Goal: Communication & Community: Answer question/provide support

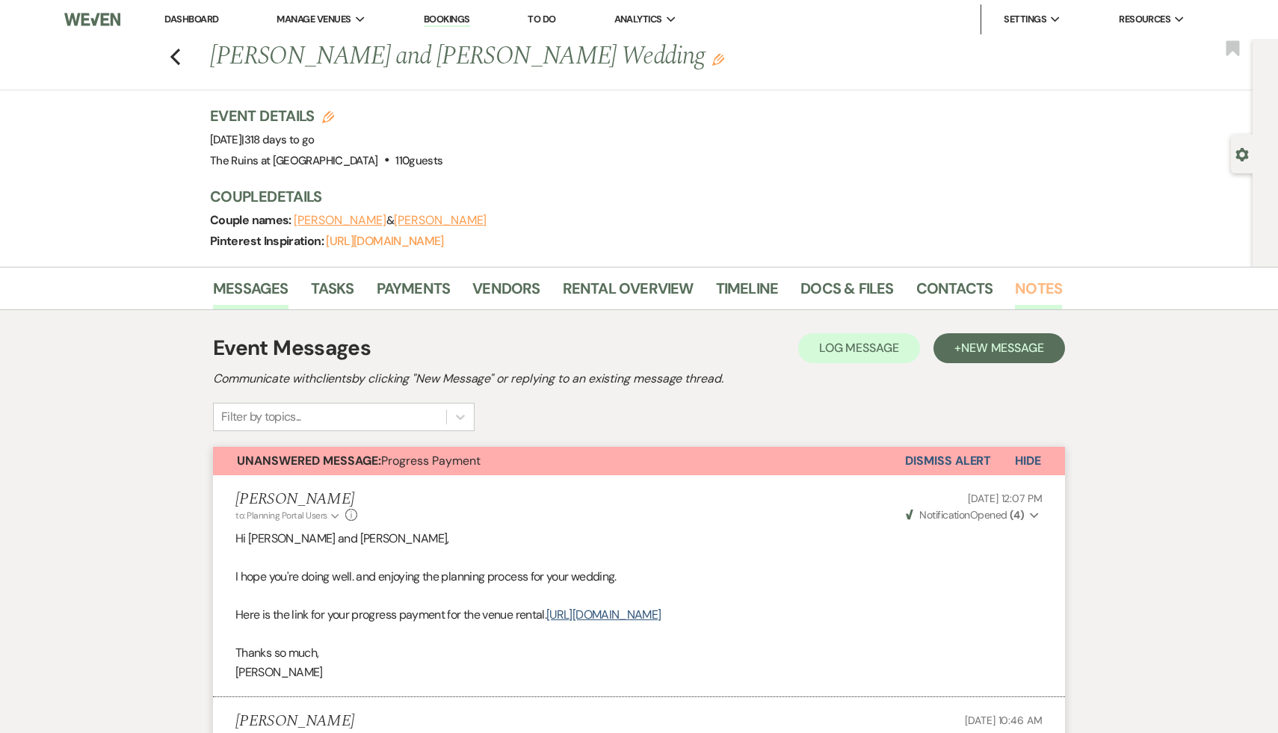
click at [1048, 289] on link "Notes" at bounding box center [1038, 292] width 47 height 33
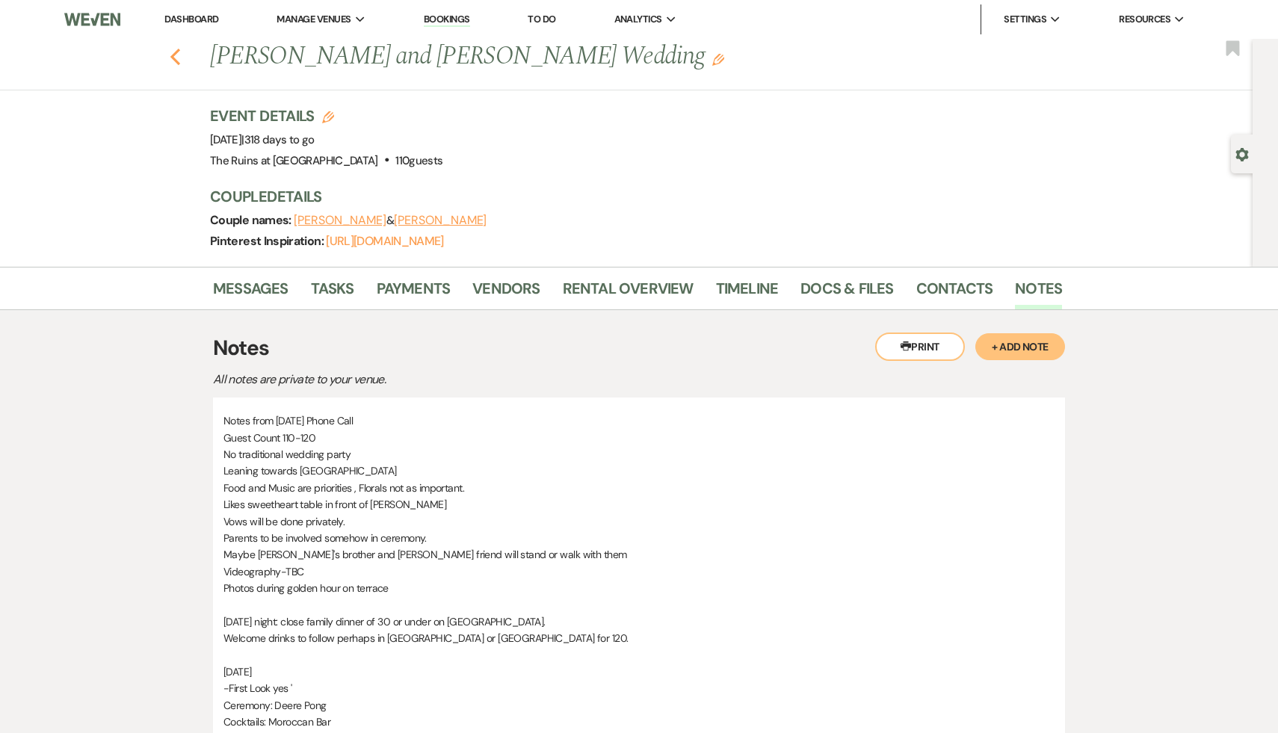
click at [175, 48] on icon "Previous" at bounding box center [175, 57] width 11 height 18
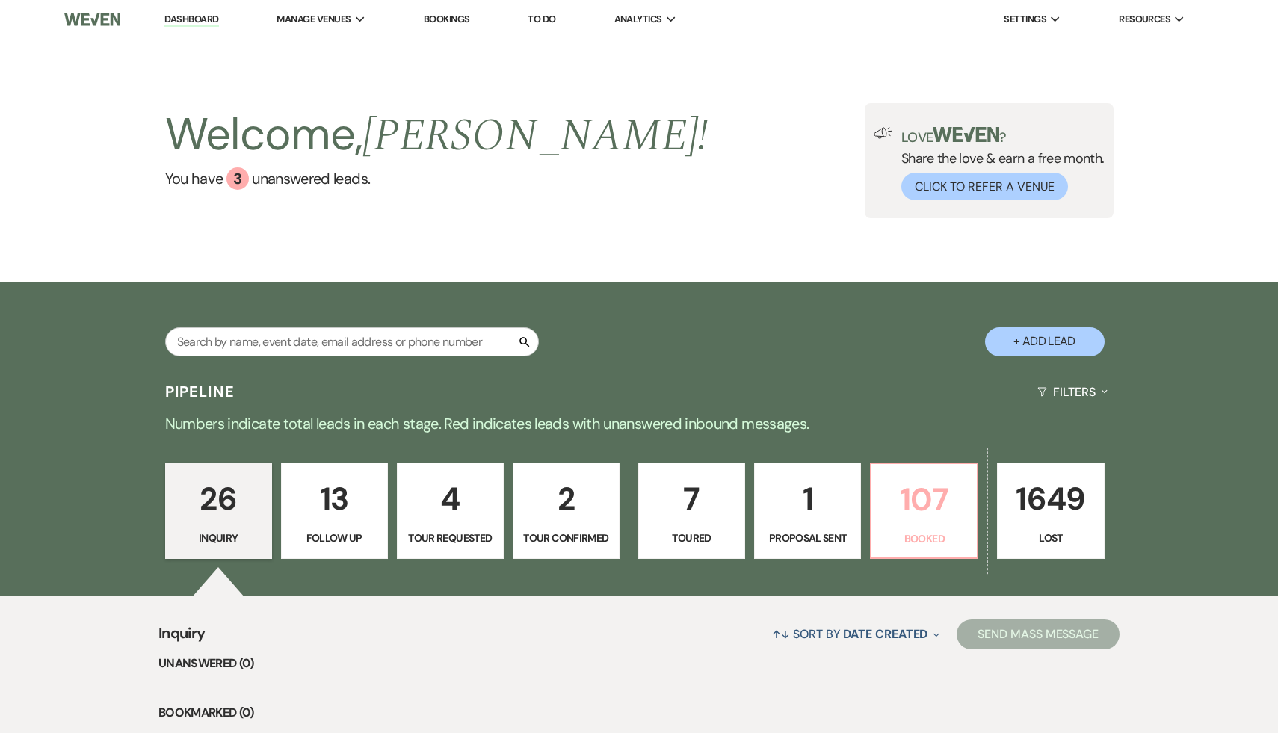
click at [937, 501] on p "107" at bounding box center [923, 499] width 87 height 50
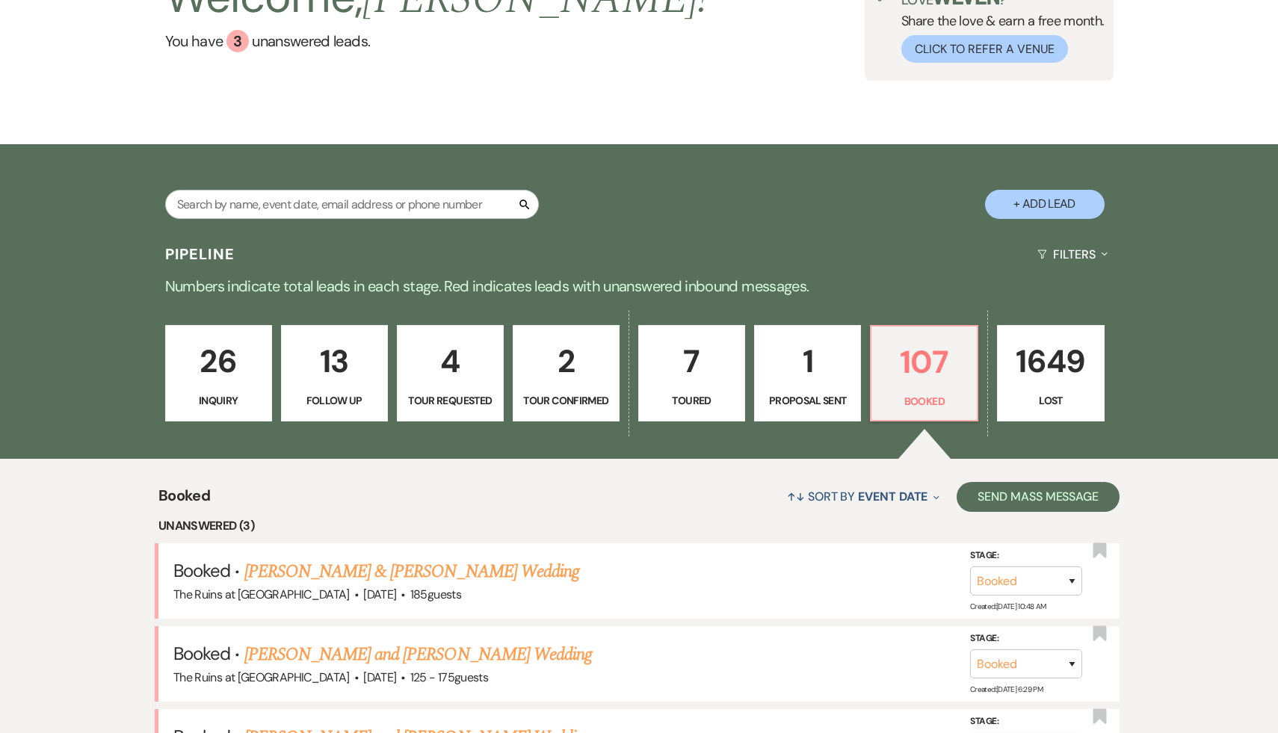
scroll to position [205, 0]
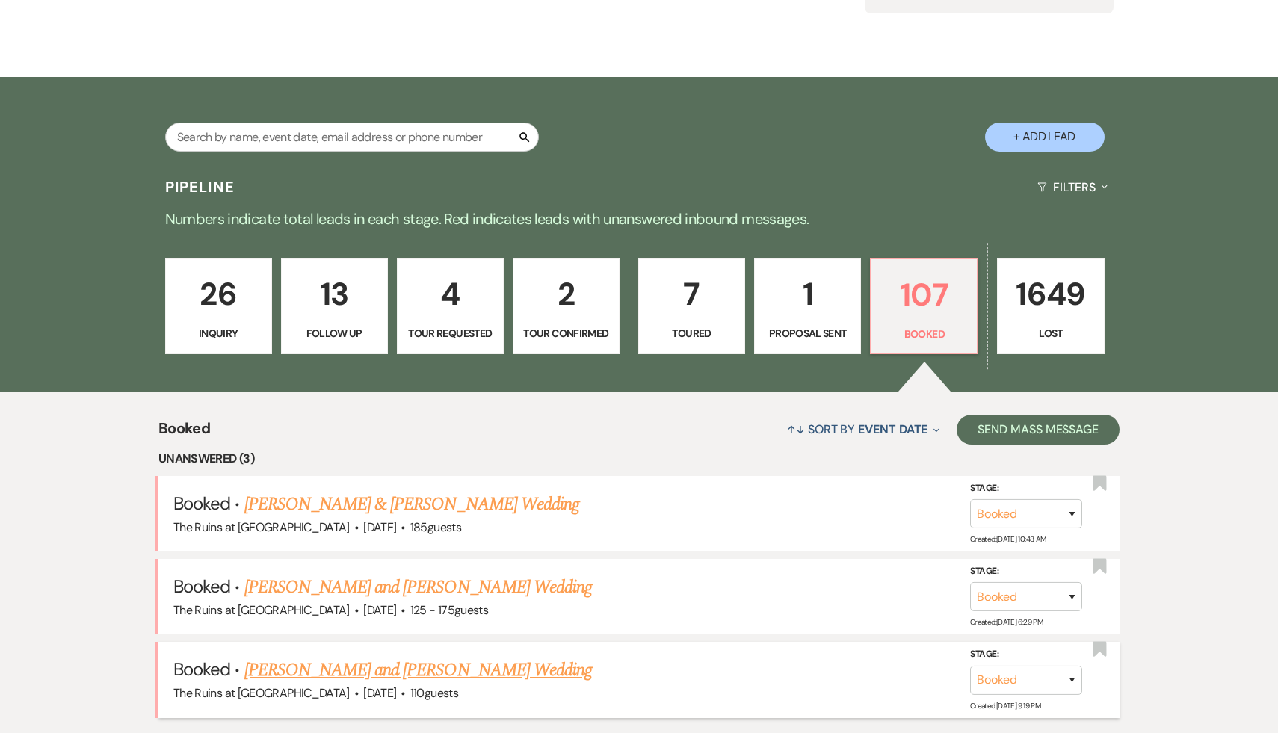
click at [517, 677] on link "[PERSON_NAME] and [PERSON_NAME] Wedding" at bounding box center [418, 670] width 348 height 27
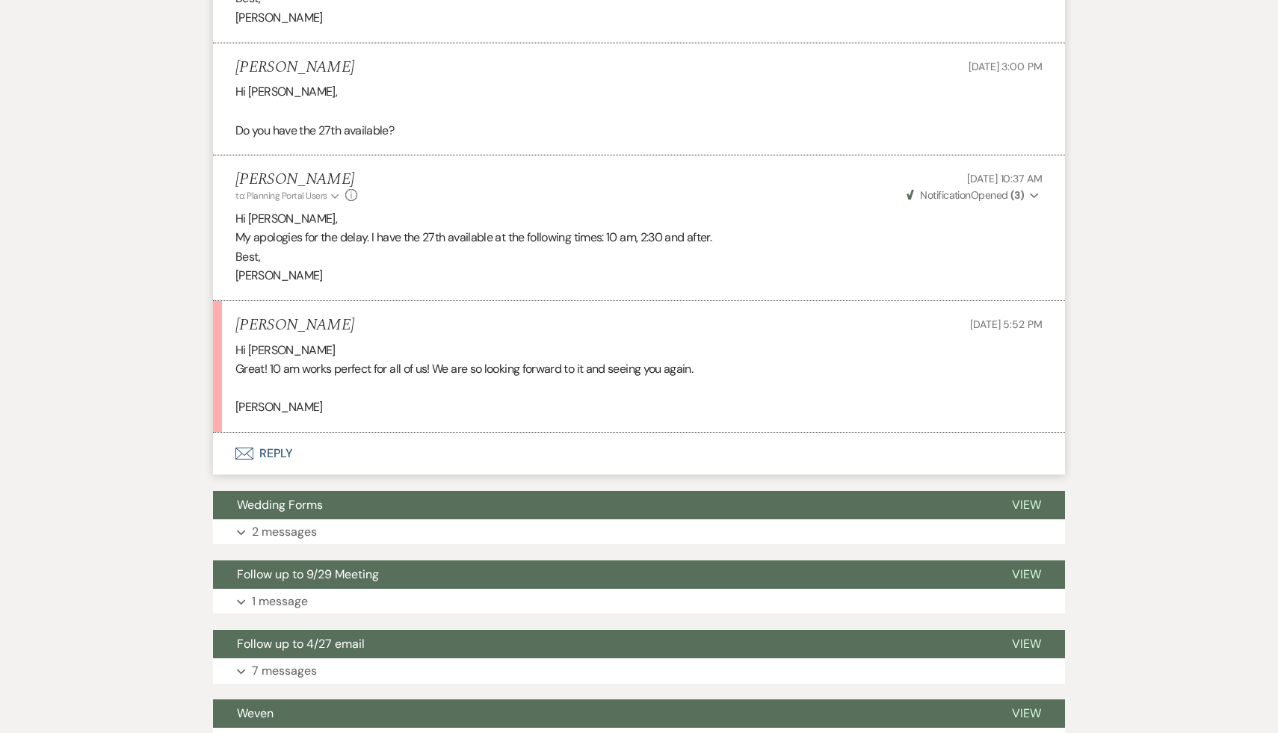
scroll to position [1512, 0]
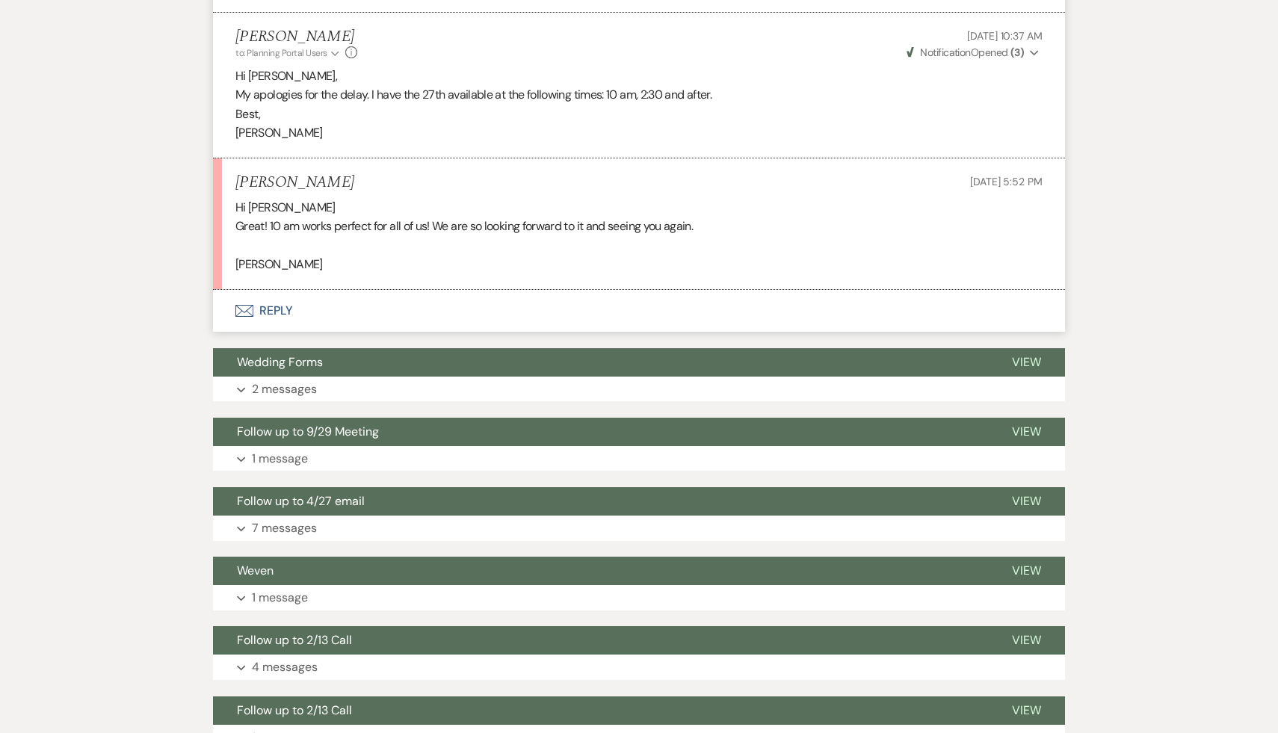
click at [278, 329] on button "Envelope Reply" at bounding box center [639, 311] width 852 height 42
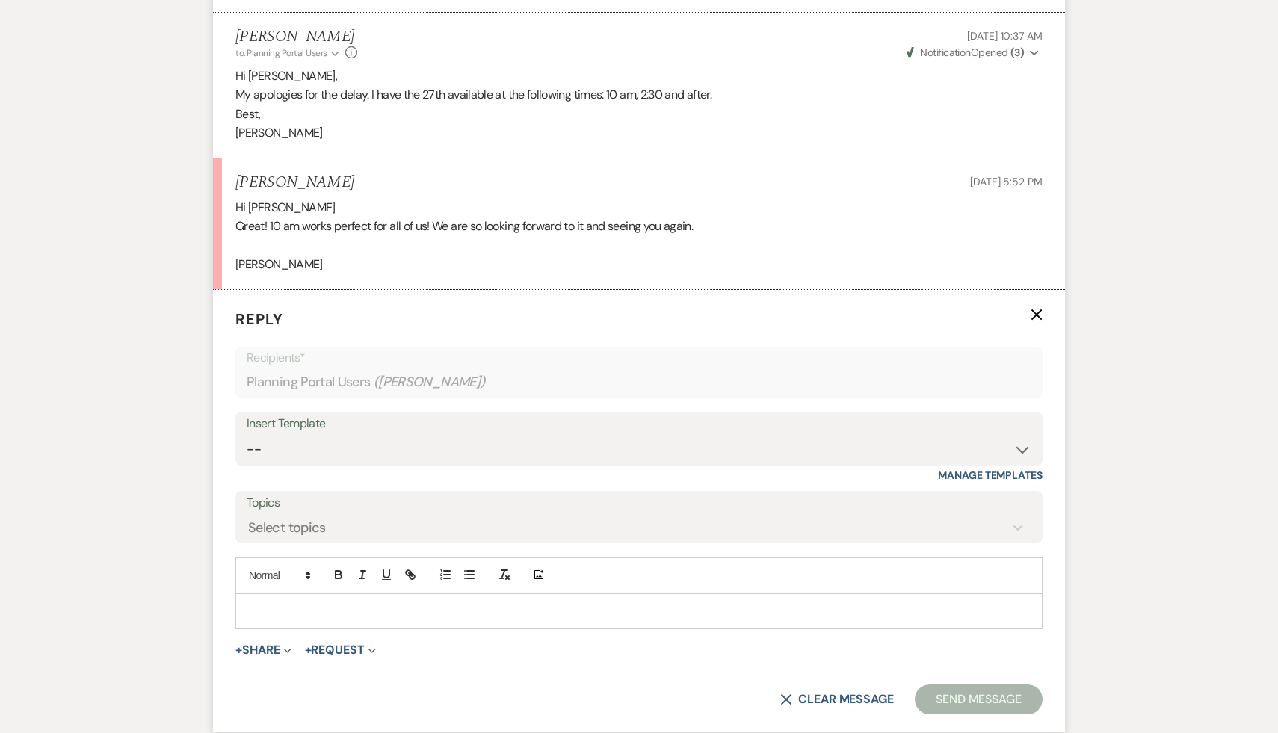
click at [354, 616] on div at bounding box center [638, 611] width 805 height 34
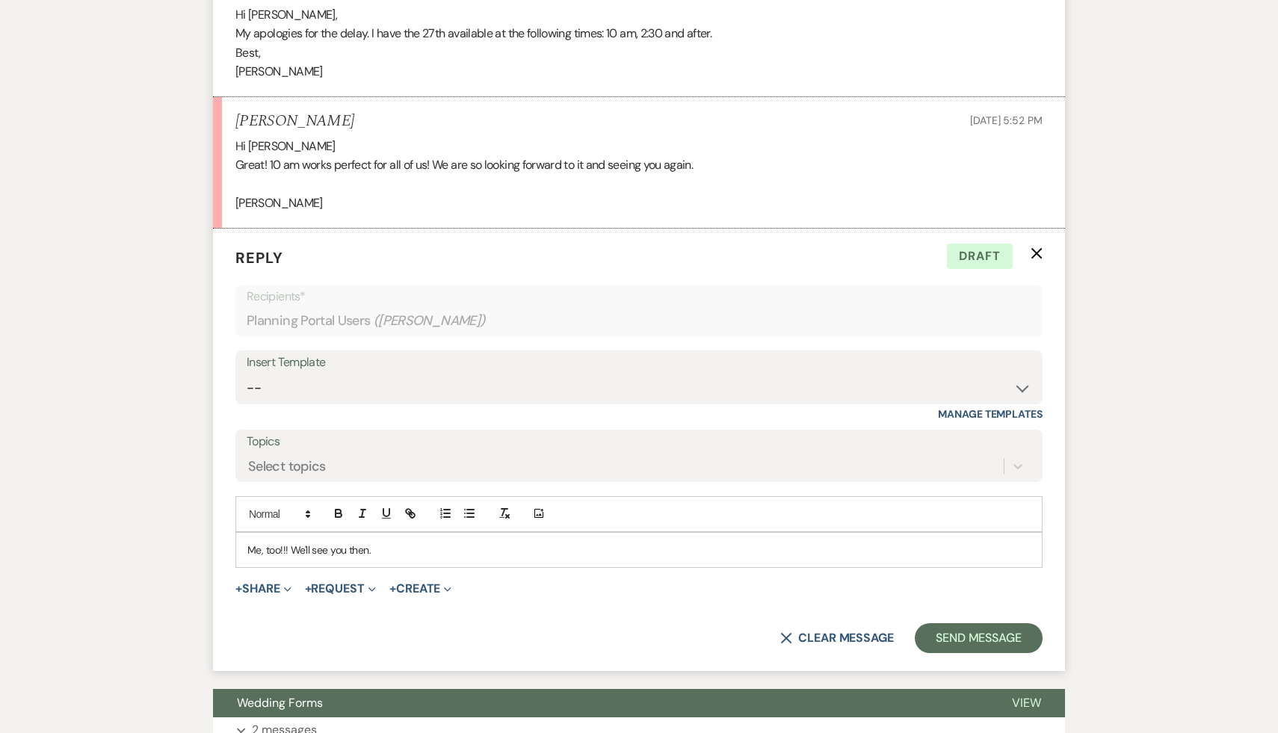
scroll to position [1649, 0]
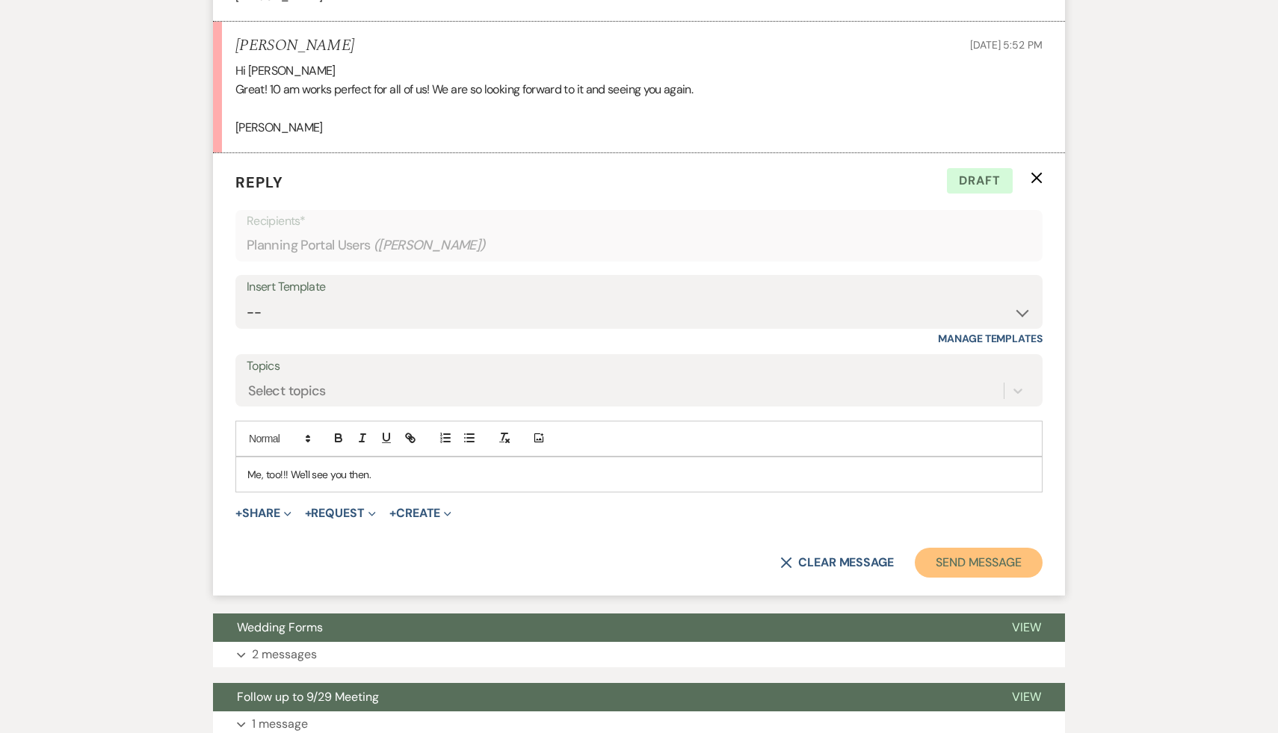
click at [956, 578] on button "Send Message" at bounding box center [979, 563] width 128 height 30
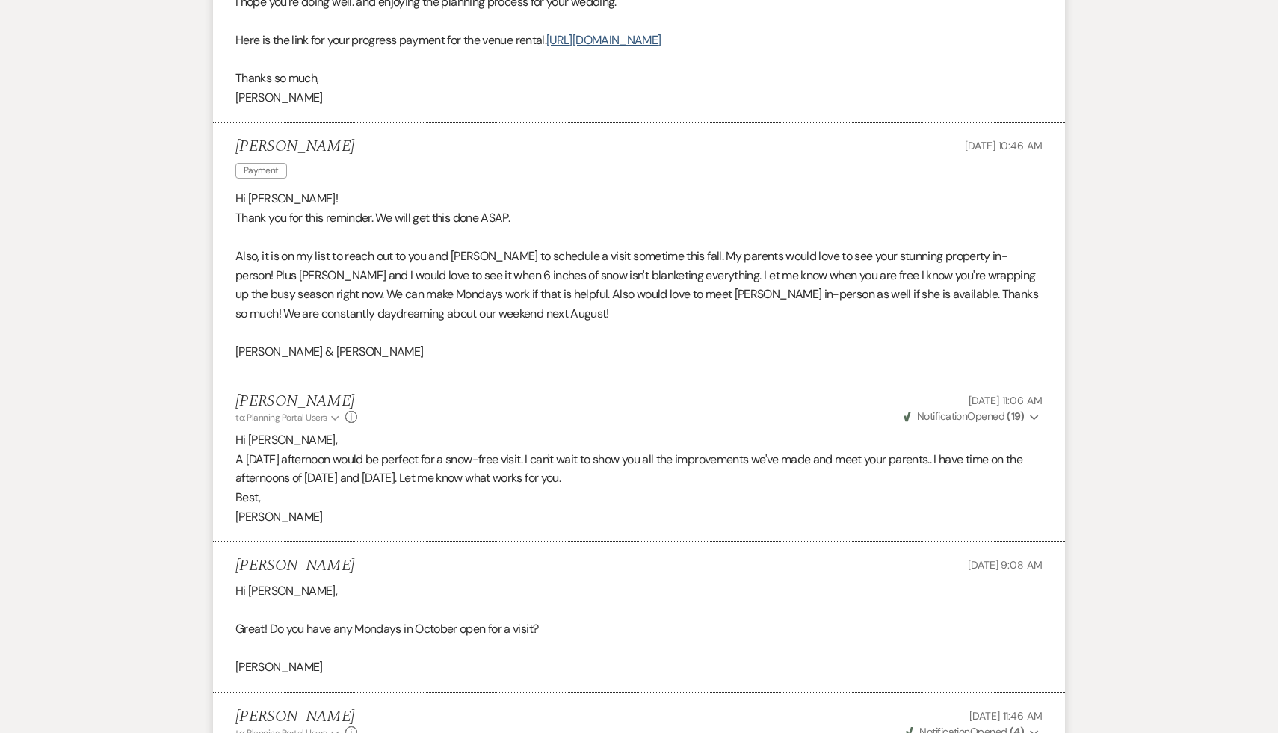
scroll to position [0, 0]
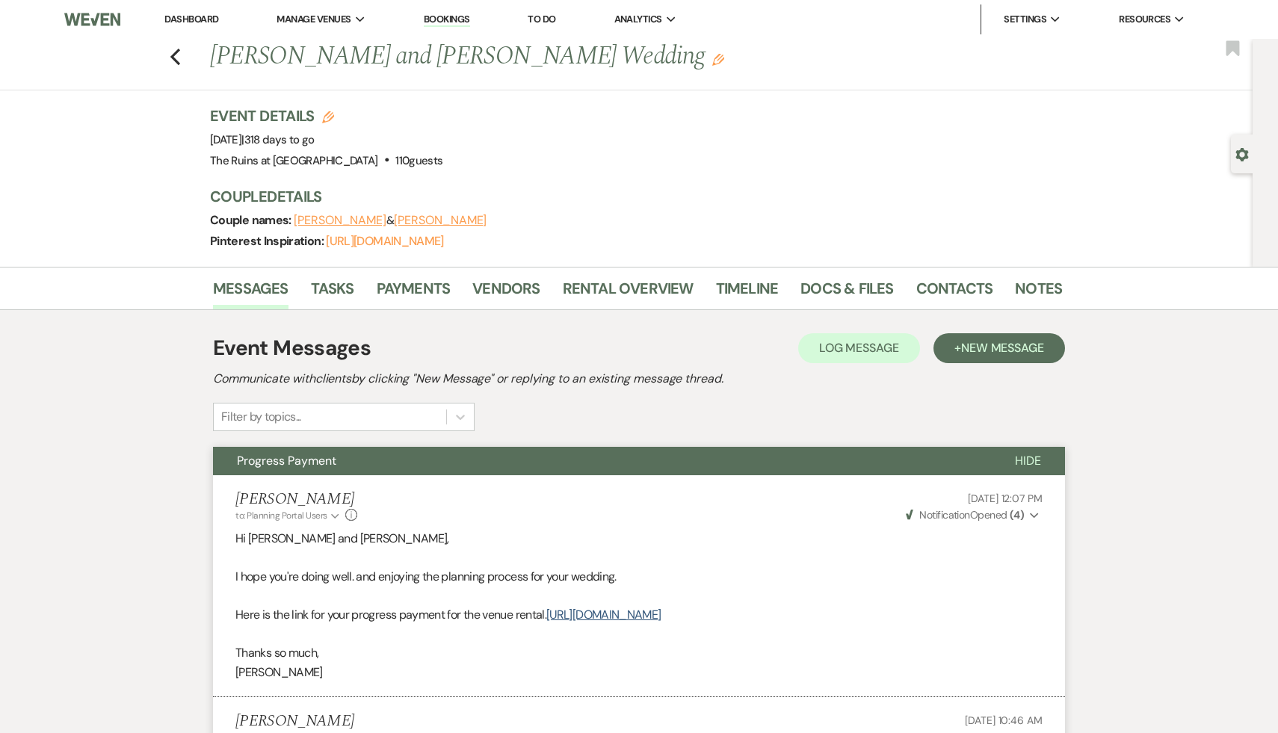
click at [205, 19] on link "Dashboard" at bounding box center [191, 19] width 54 height 13
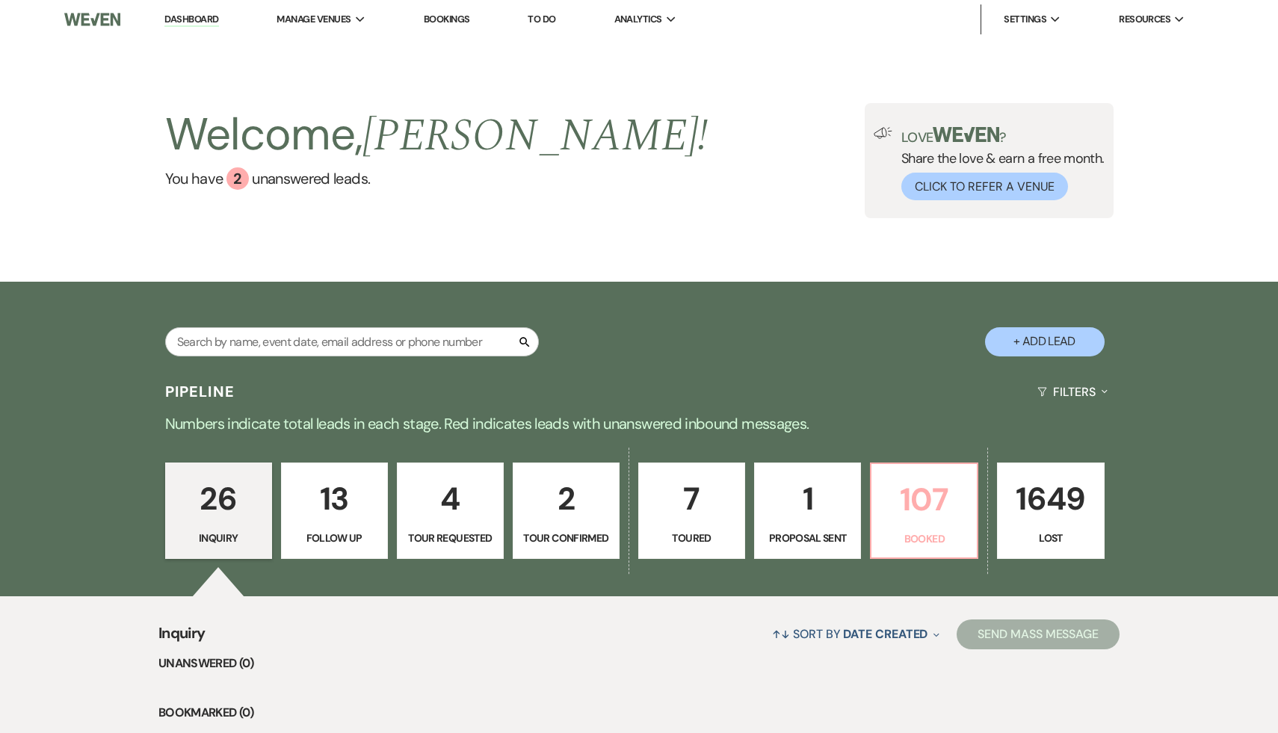
click at [949, 496] on p "107" at bounding box center [923, 499] width 87 height 50
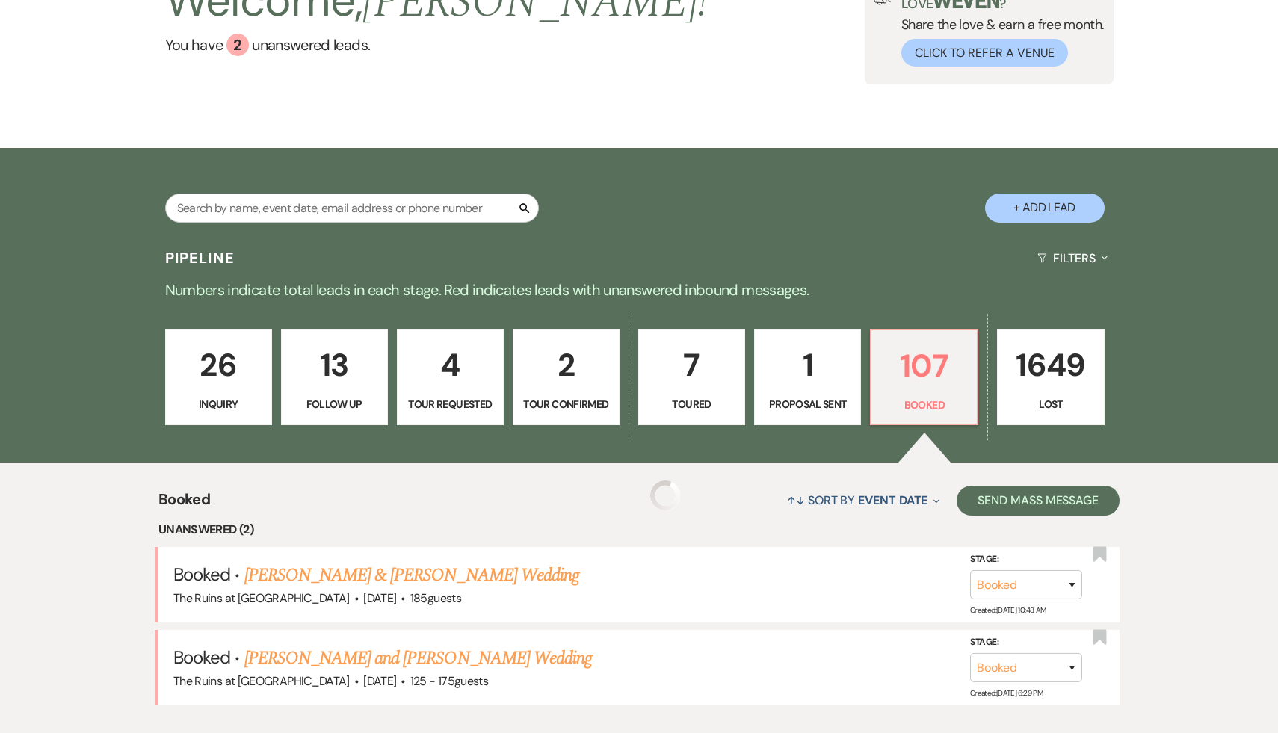
scroll to position [374, 0]
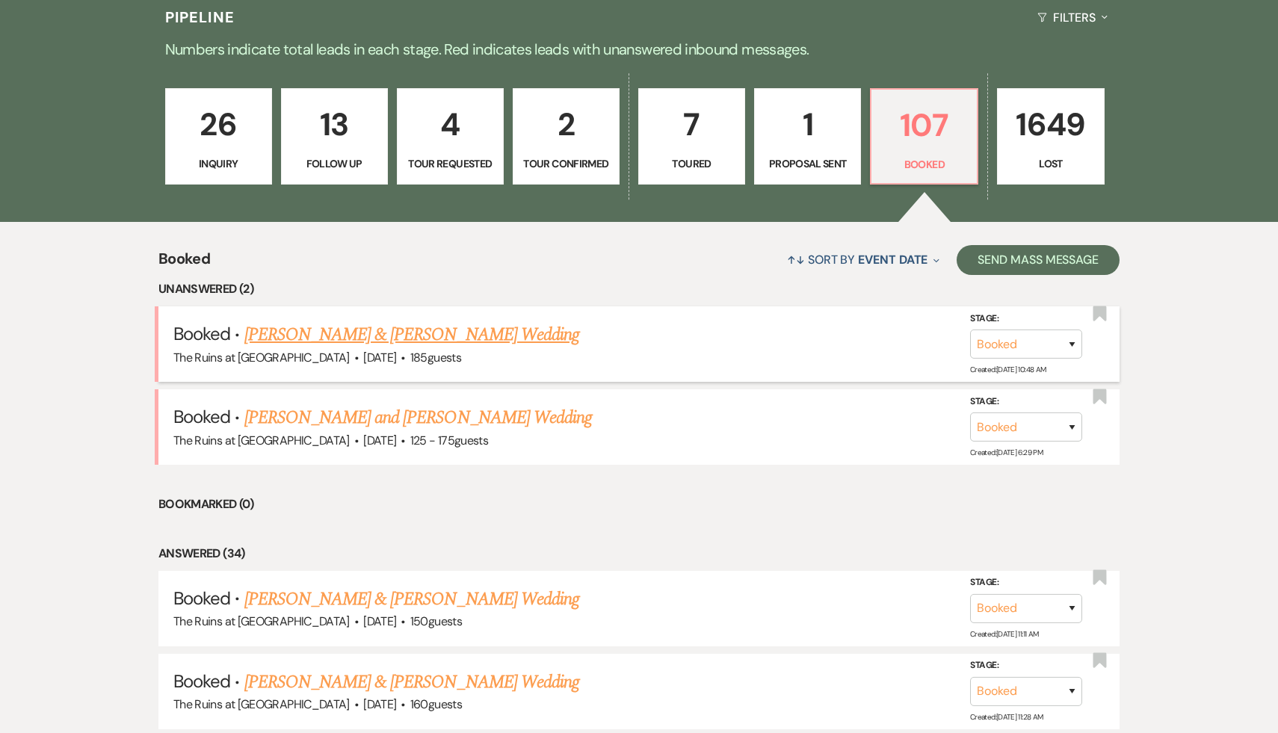
click at [483, 335] on link "[PERSON_NAME] & [PERSON_NAME] Wedding" at bounding box center [411, 334] width 335 height 27
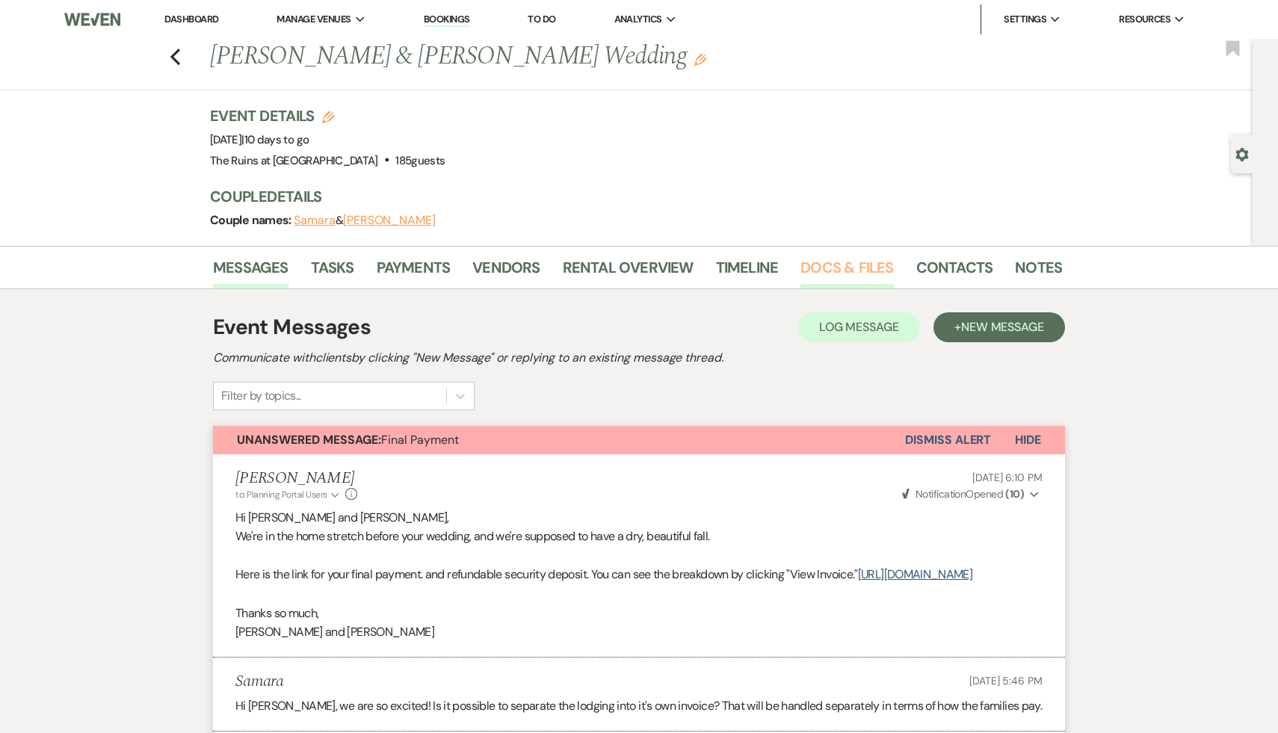
click at [841, 267] on link "Docs & Files" at bounding box center [846, 272] width 93 height 33
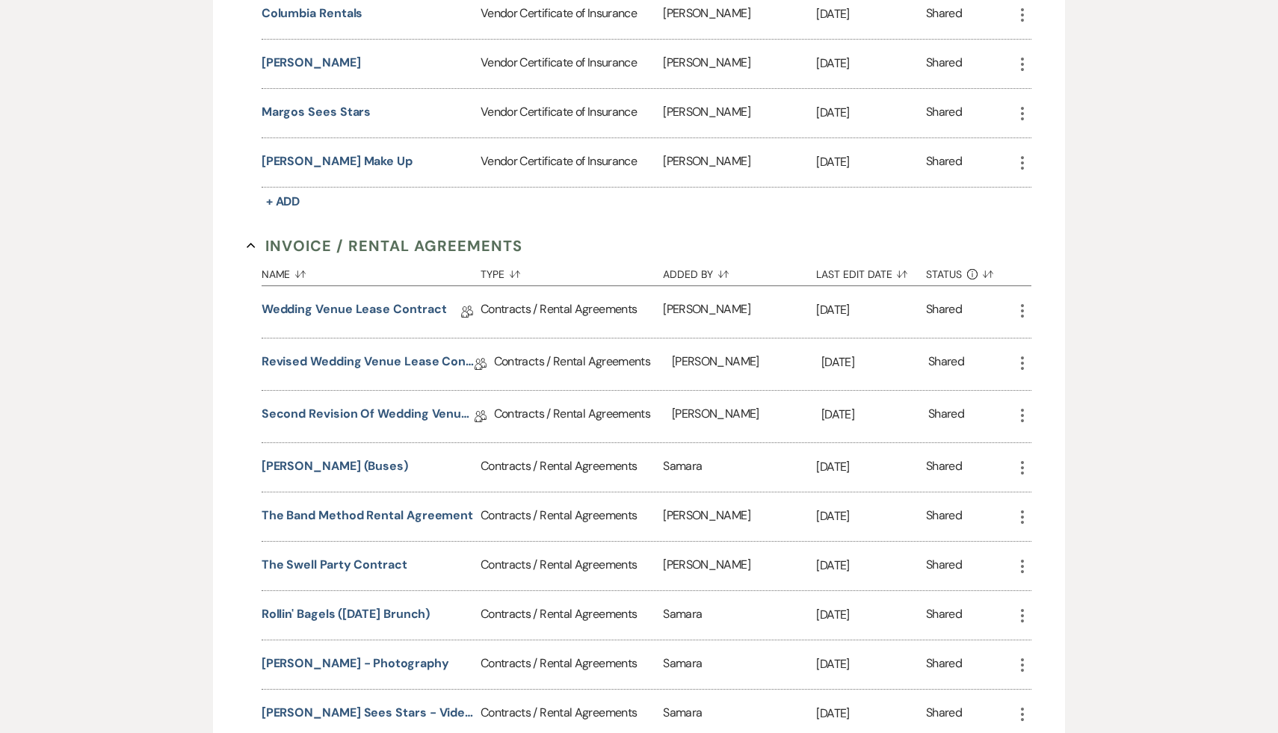
scroll to position [844, 0]
click at [392, 406] on link "Second Revision of Wedding Venue Lease Contract" at bounding box center [368, 415] width 213 height 23
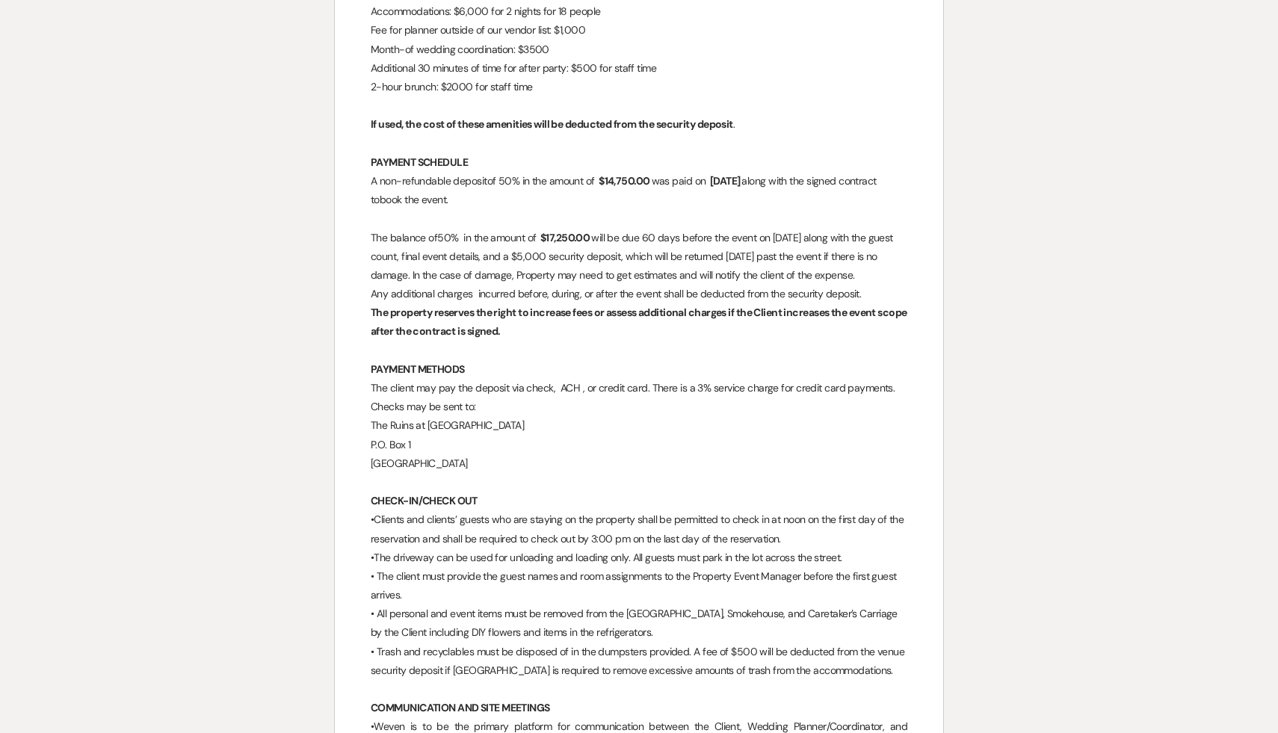
scroll to position [3325, 0]
click at [596, 471] on p at bounding box center [639, 480] width 536 height 19
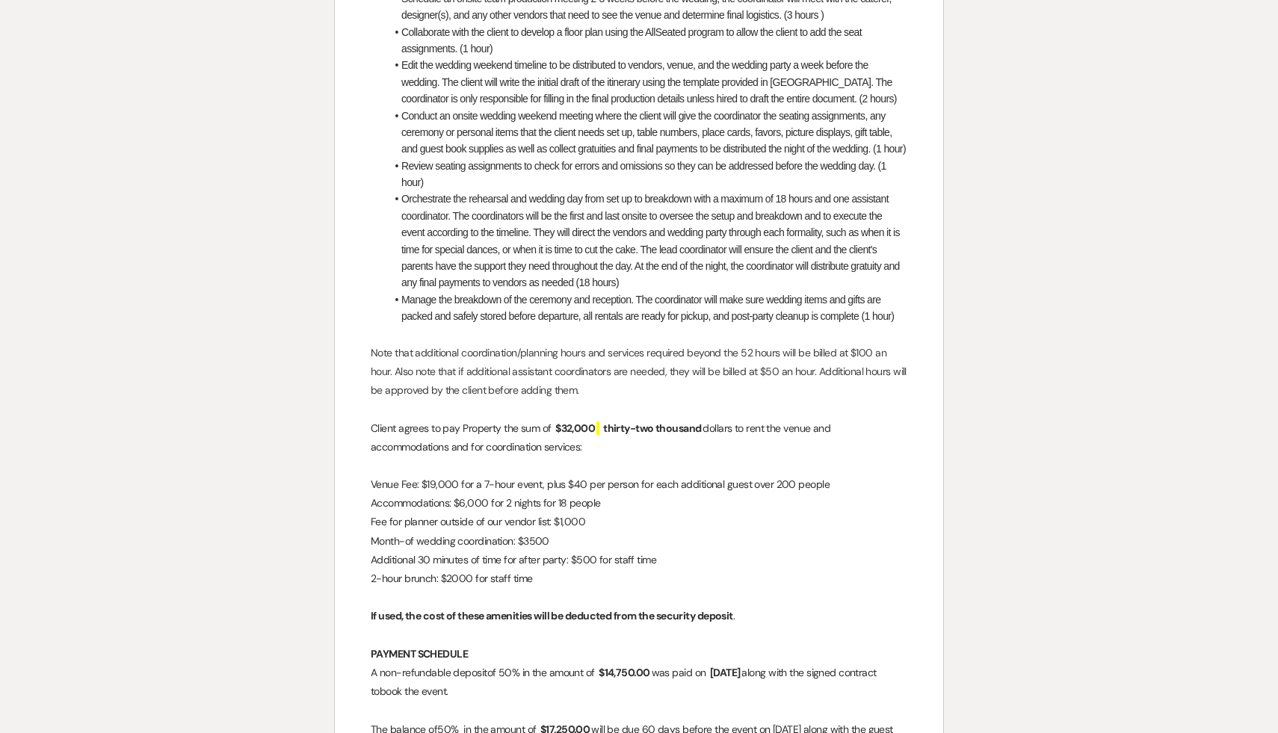
scroll to position [2791, 0]
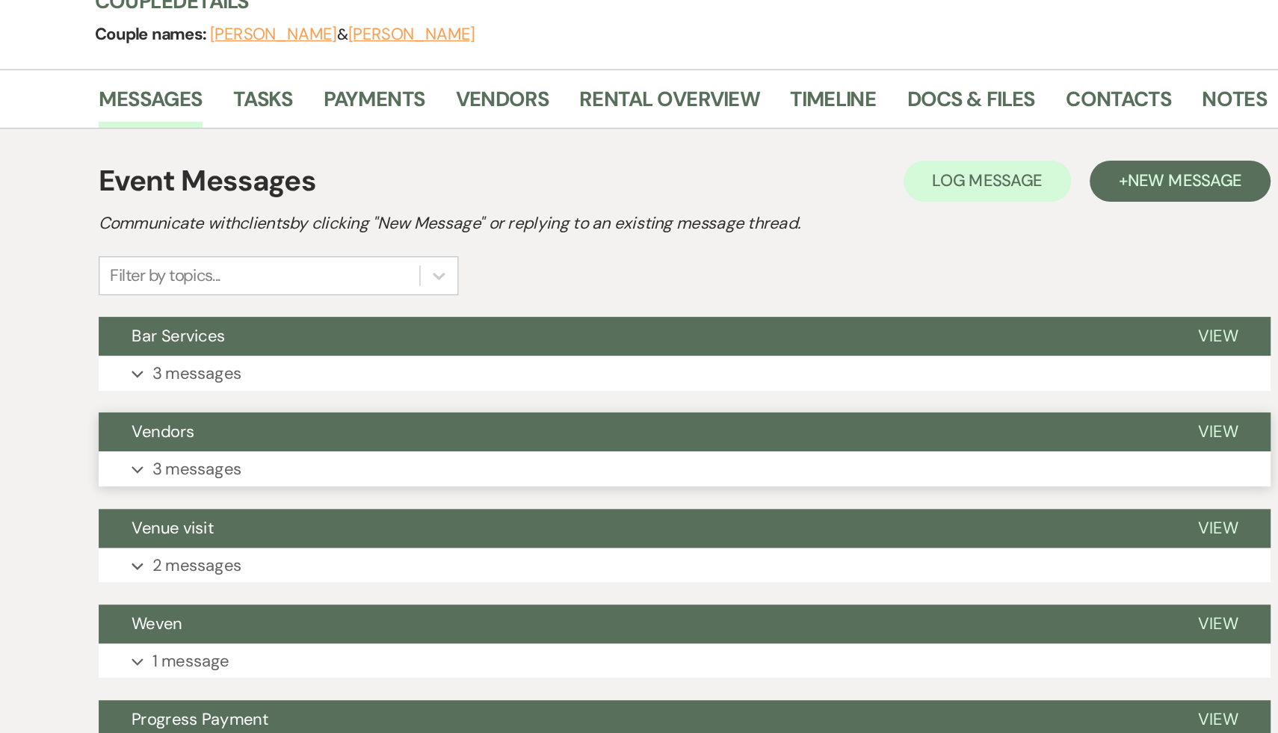
click at [273, 507] on span "Vendors" at bounding box center [260, 509] width 46 height 16
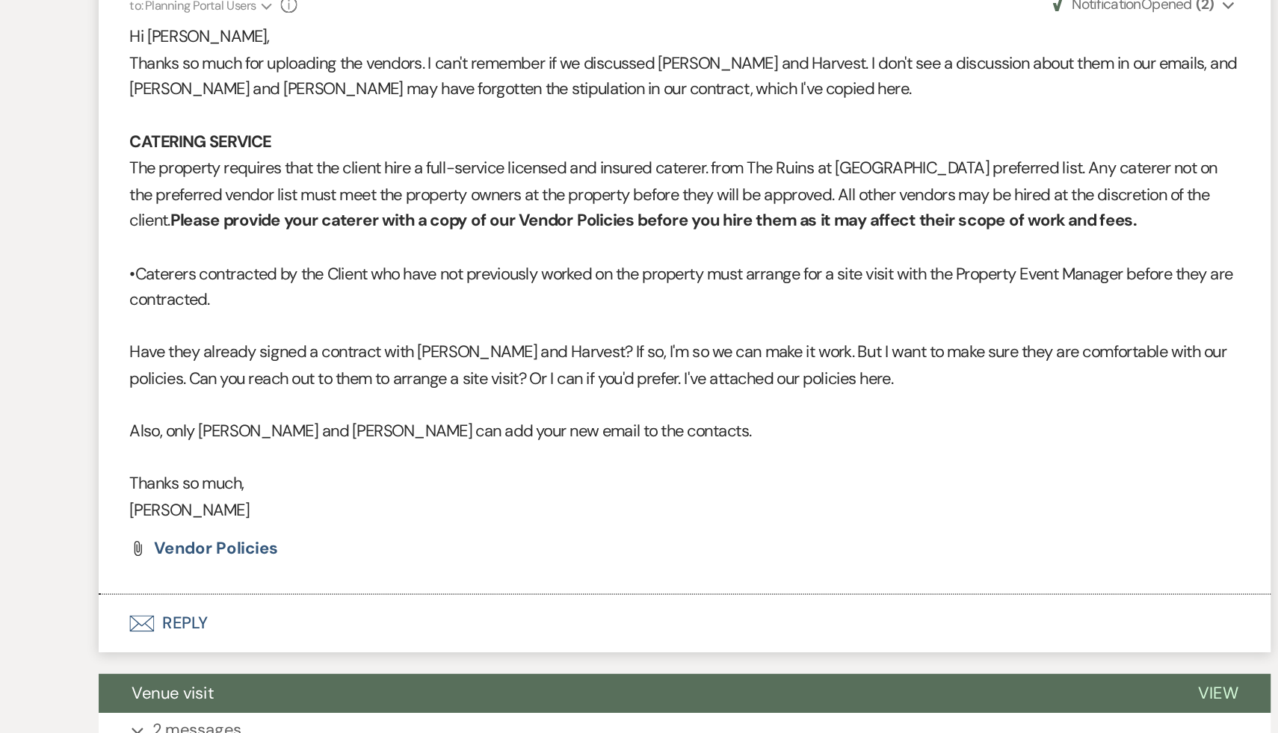
scroll to position [568, 0]
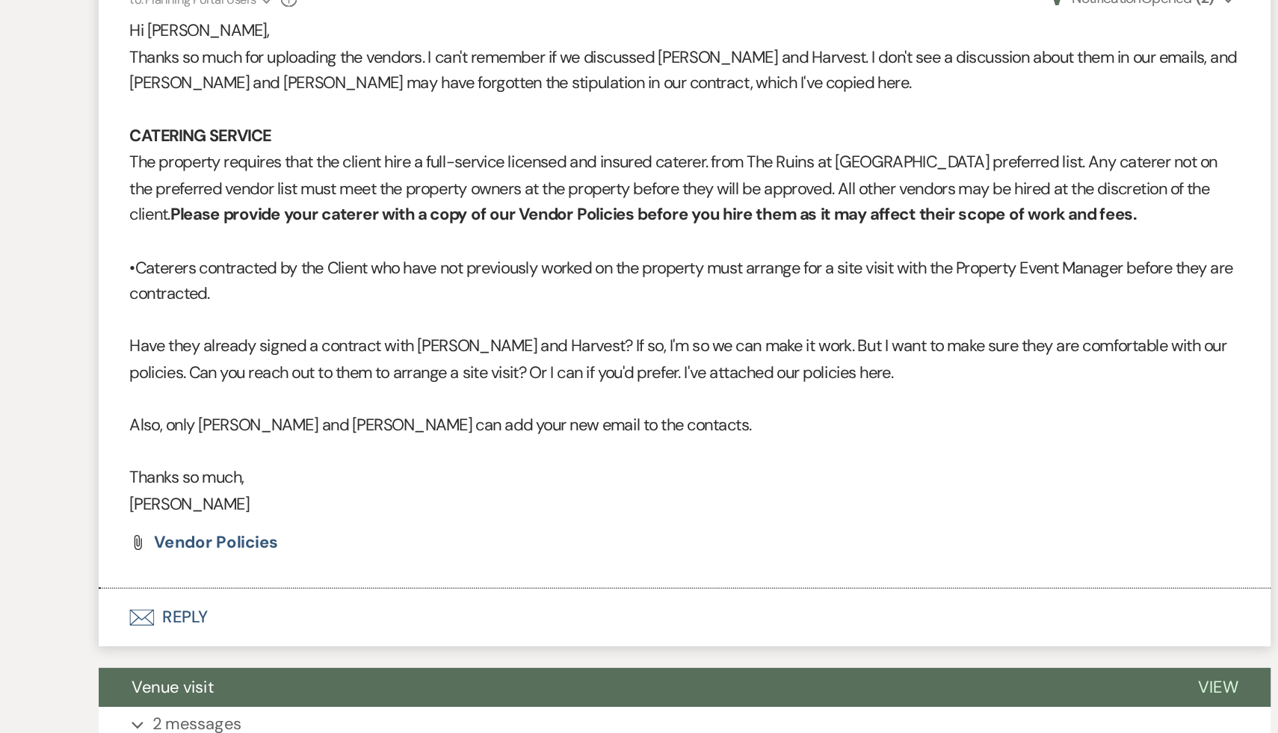
click at [776, 557] on p "[PERSON_NAME]" at bounding box center [638, 563] width 807 height 19
click at [660, 561] on p "[PERSON_NAME]" at bounding box center [638, 563] width 807 height 19
click at [513, 563] on p "[PERSON_NAME]" at bounding box center [638, 563] width 807 height 19
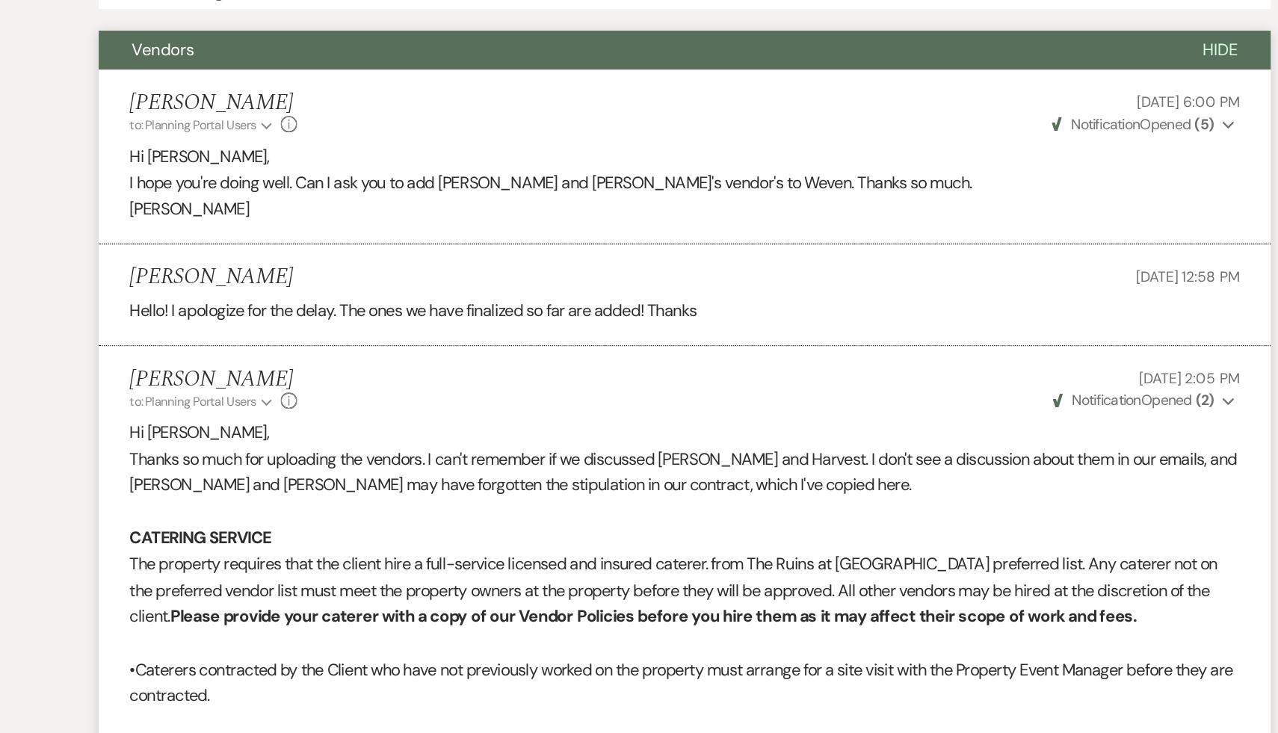
scroll to position [0, 0]
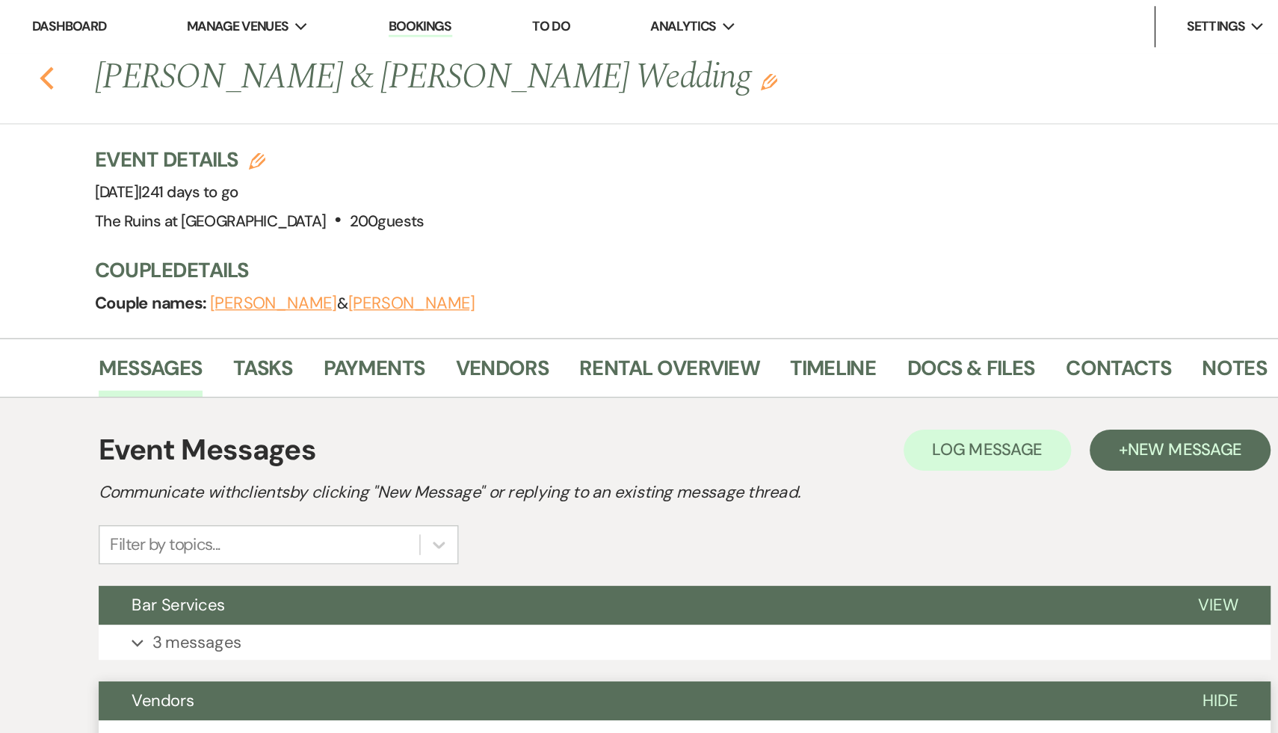
click at [175, 46] on button "Previous" at bounding box center [175, 55] width 11 height 21
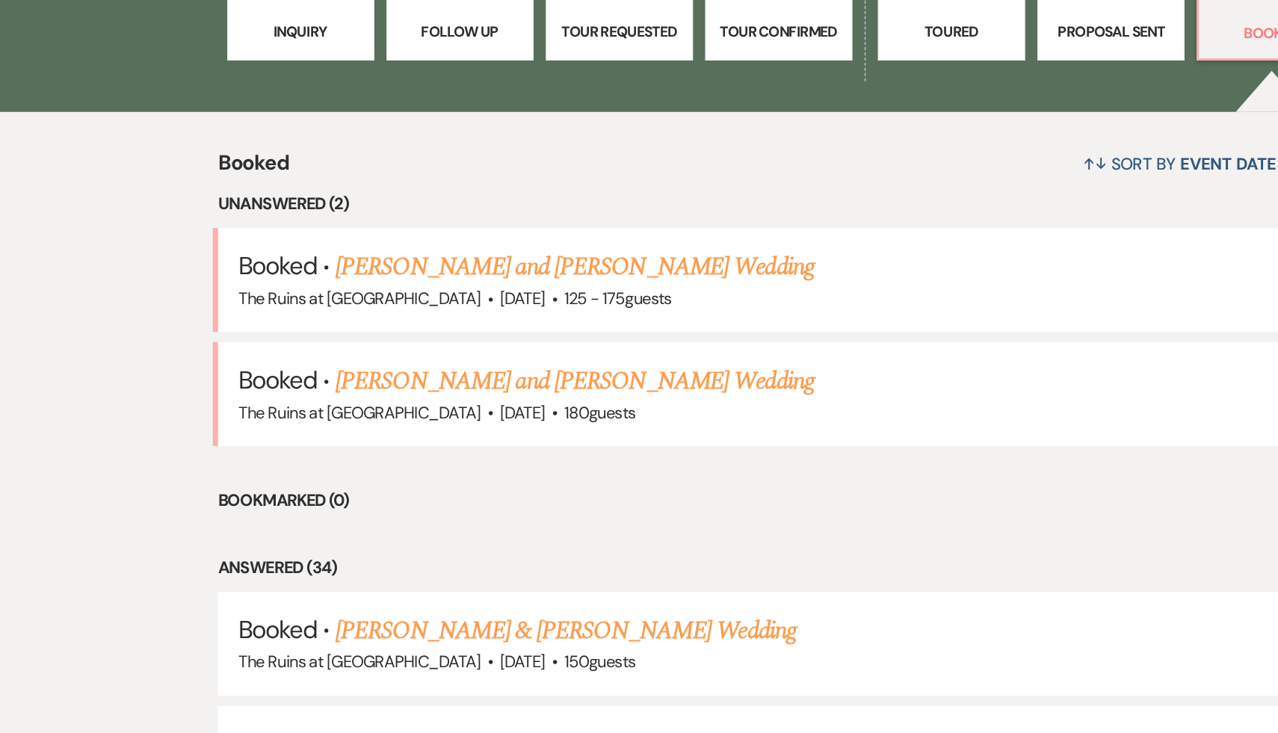
scroll to position [424, 0]
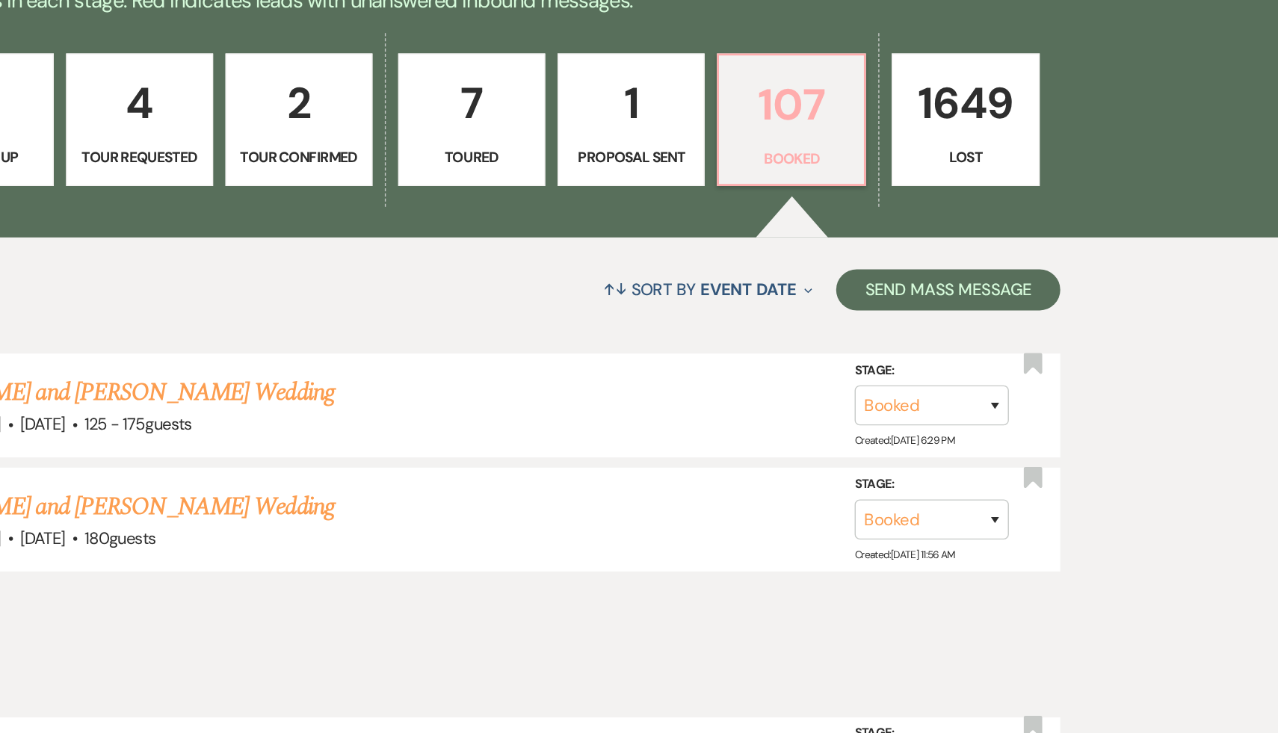
click at [945, 72] on p "107" at bounding box center [923, 76] width 87 height 50
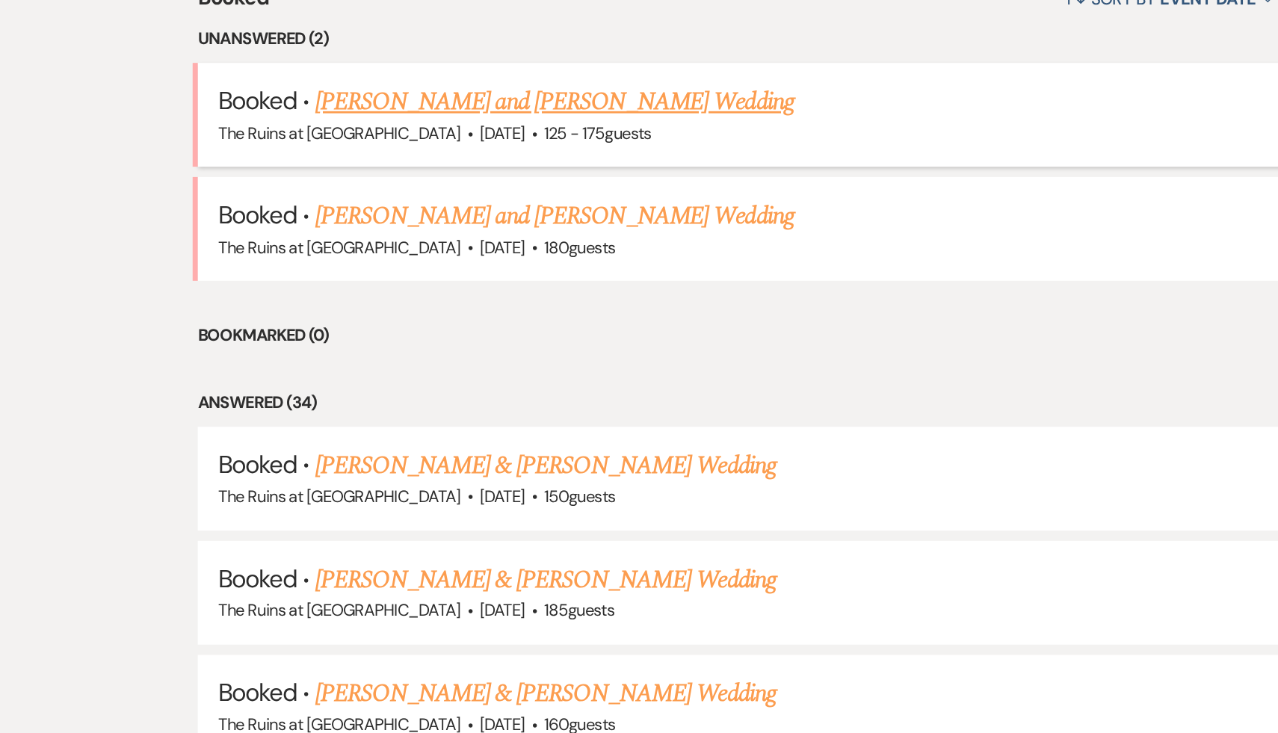
scroll to position [499, 0]
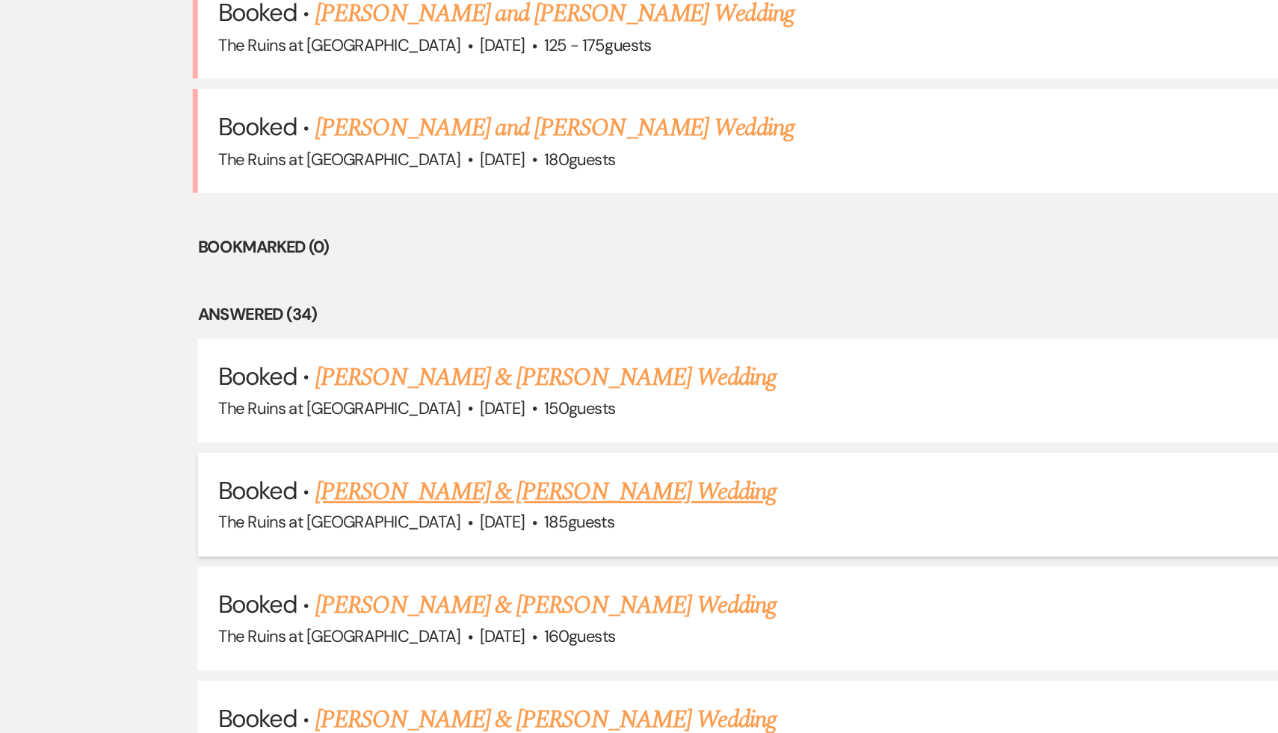
click at [354, 559] on link "[PERSON_NAME] & [PERSON_NAME] Wedding" at bounding box center [411, 557] width 335 height 27
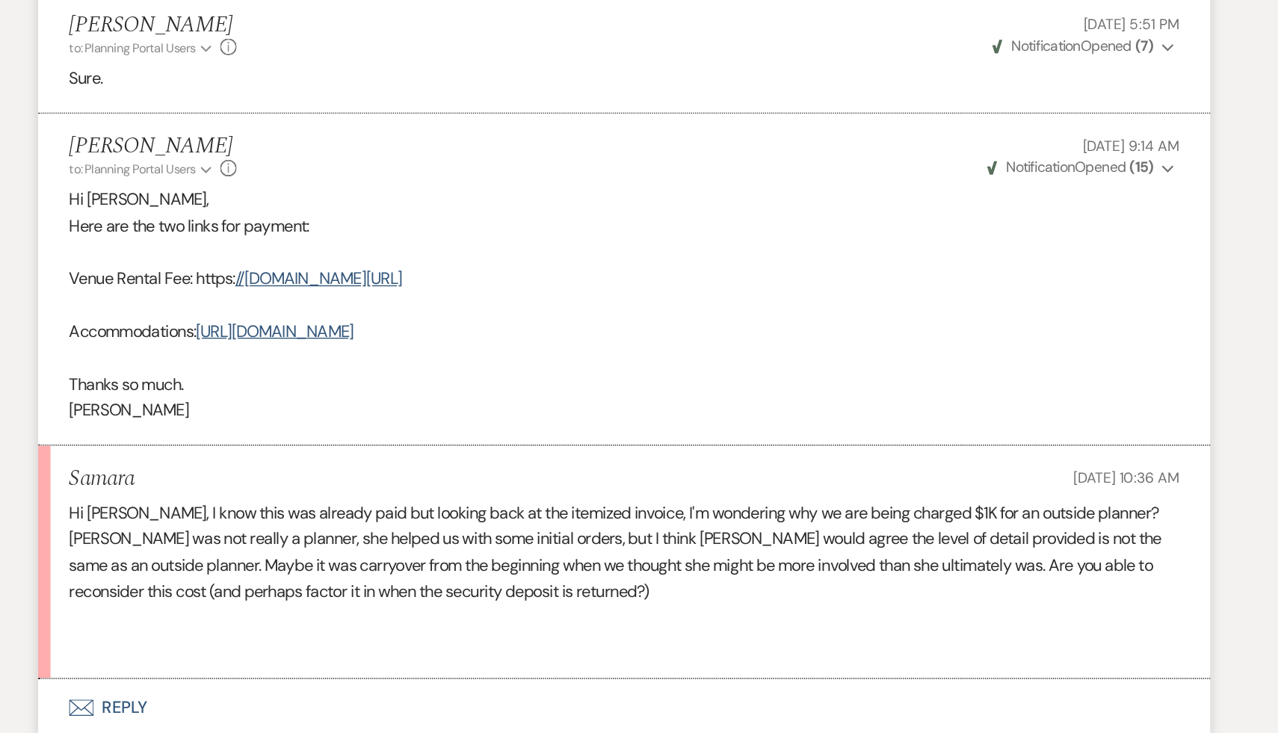
scroll to position [589, 0]
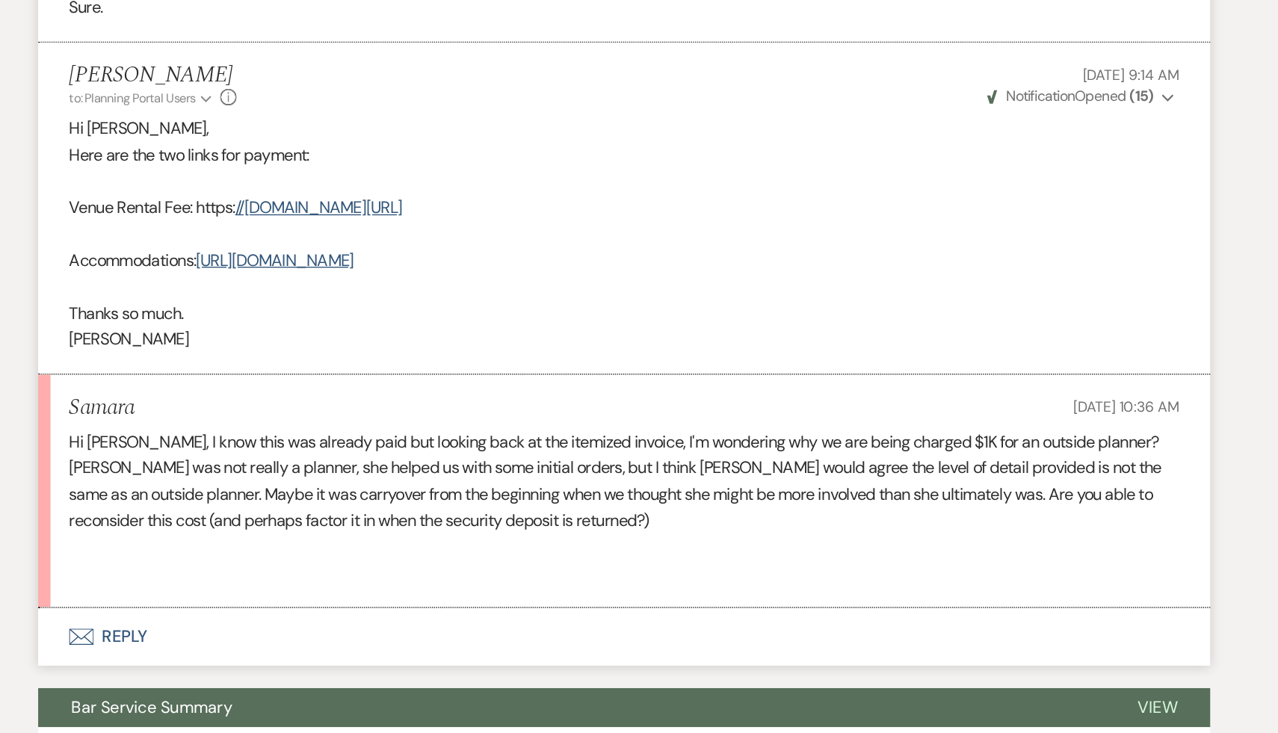
click at [589, 607] on p at bounding box center [638, 597] width 807 height 19
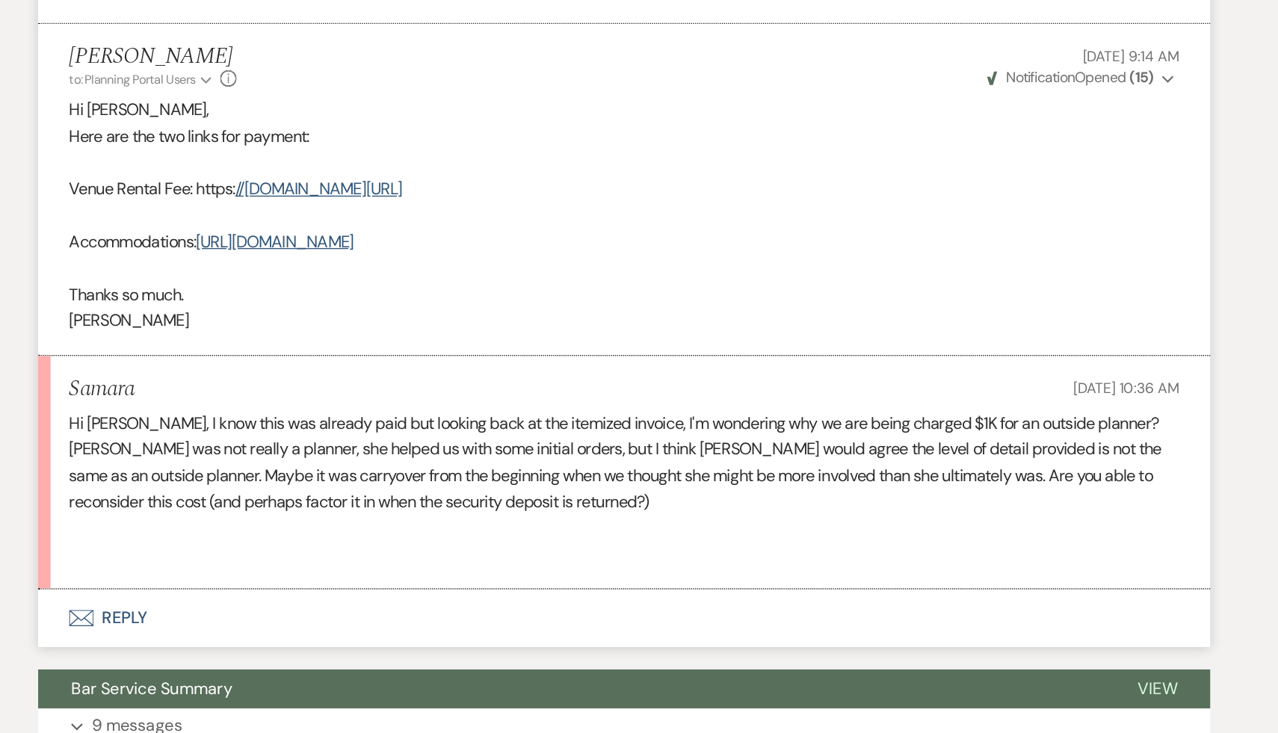
click at [573, 575] on p "Hi [PERSON_NAME], I know this was already paid but looking back at the itemized…" at bounding box center [638, 536] width 807 height 76
click at [278, 669] on button "Envelope Reply" at bounding box center [639, 649] width 852 height 42
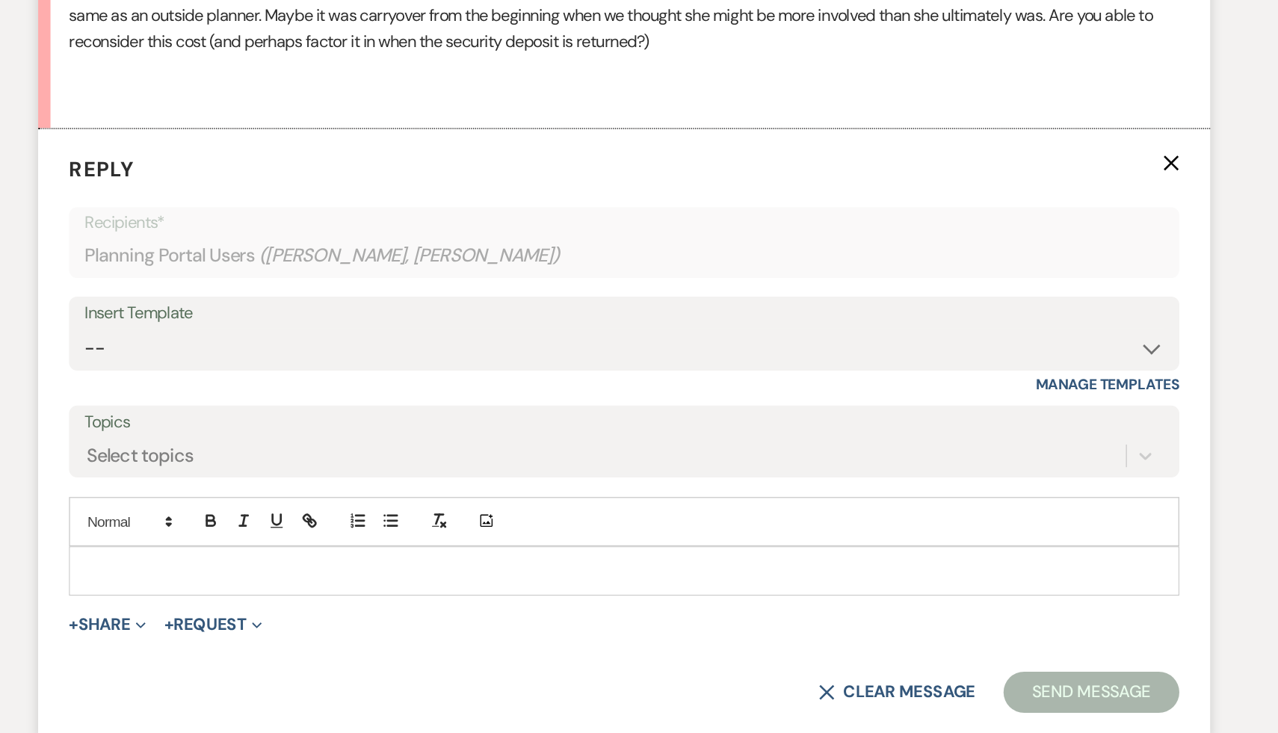
scroll to position [938, 0]
click at [395, 622] on p at bounding box center [638, 614] width 783 height 16
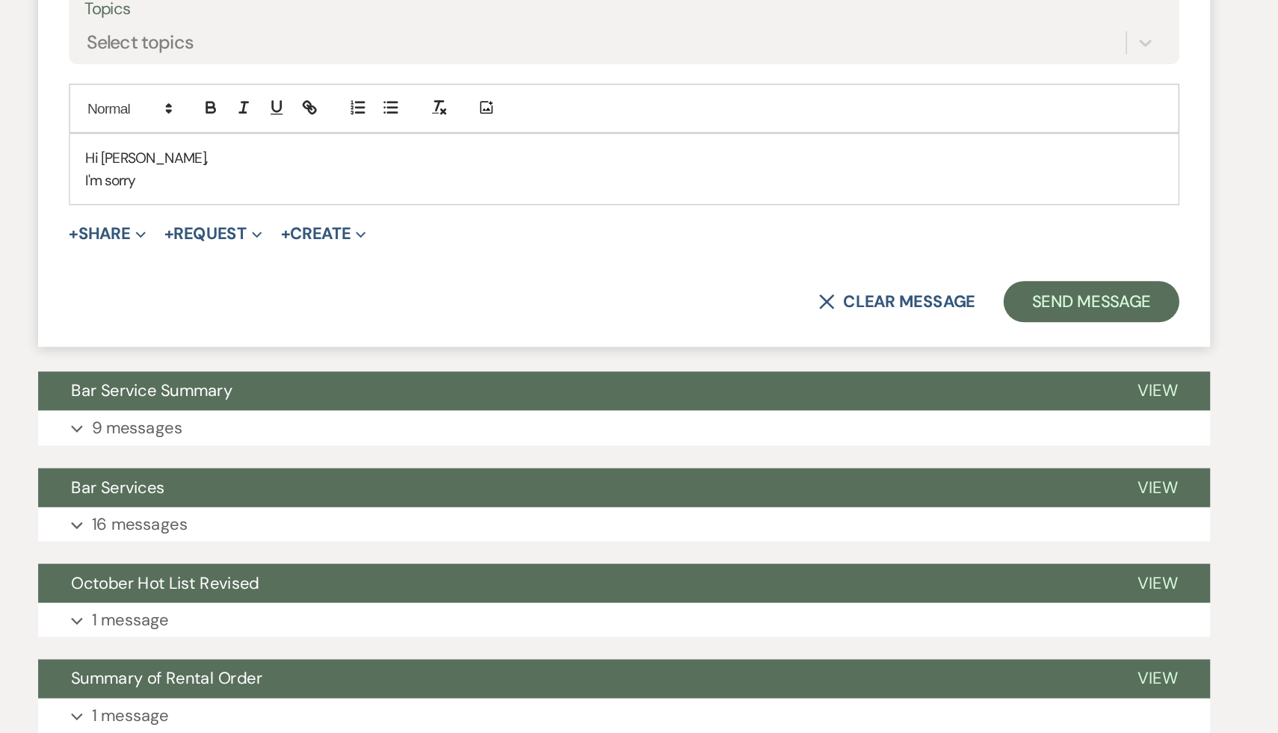
scroll to position [1317, 0]
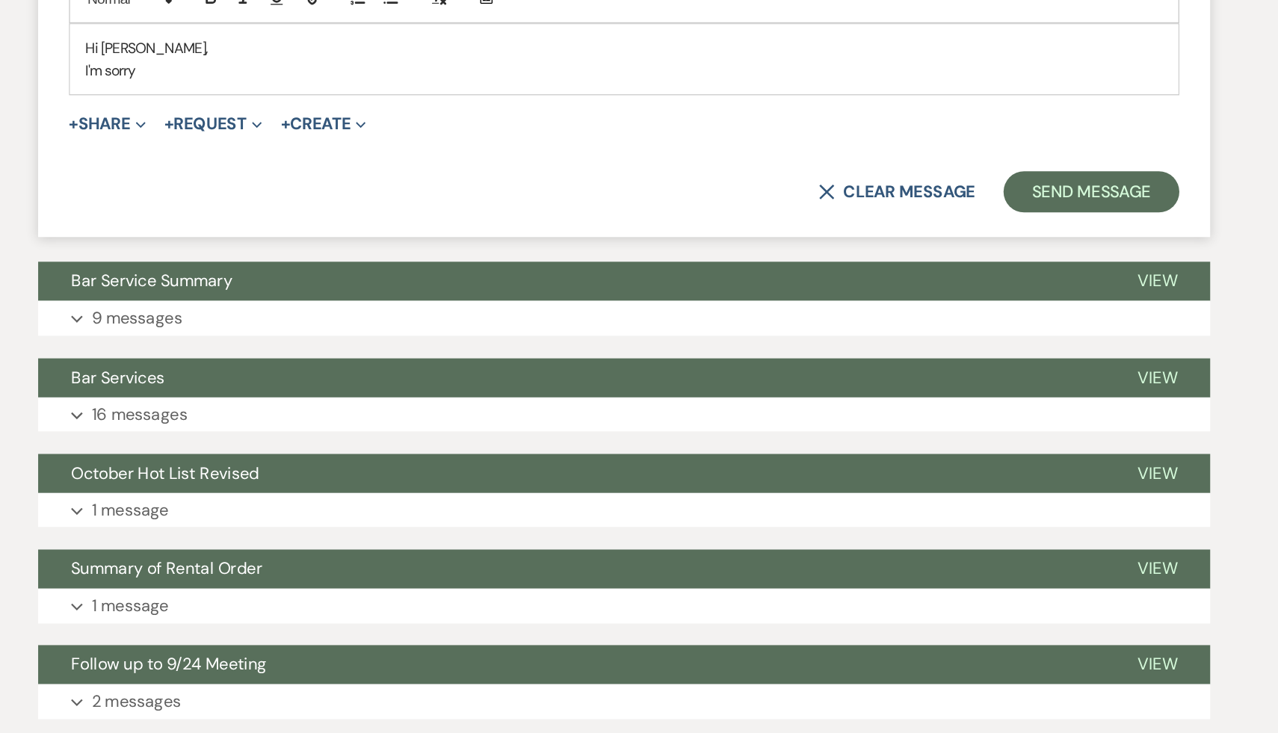
click at [593, 354] on div "X Clear message Send Message" at bounding box center [638, 339] width 807 height 30
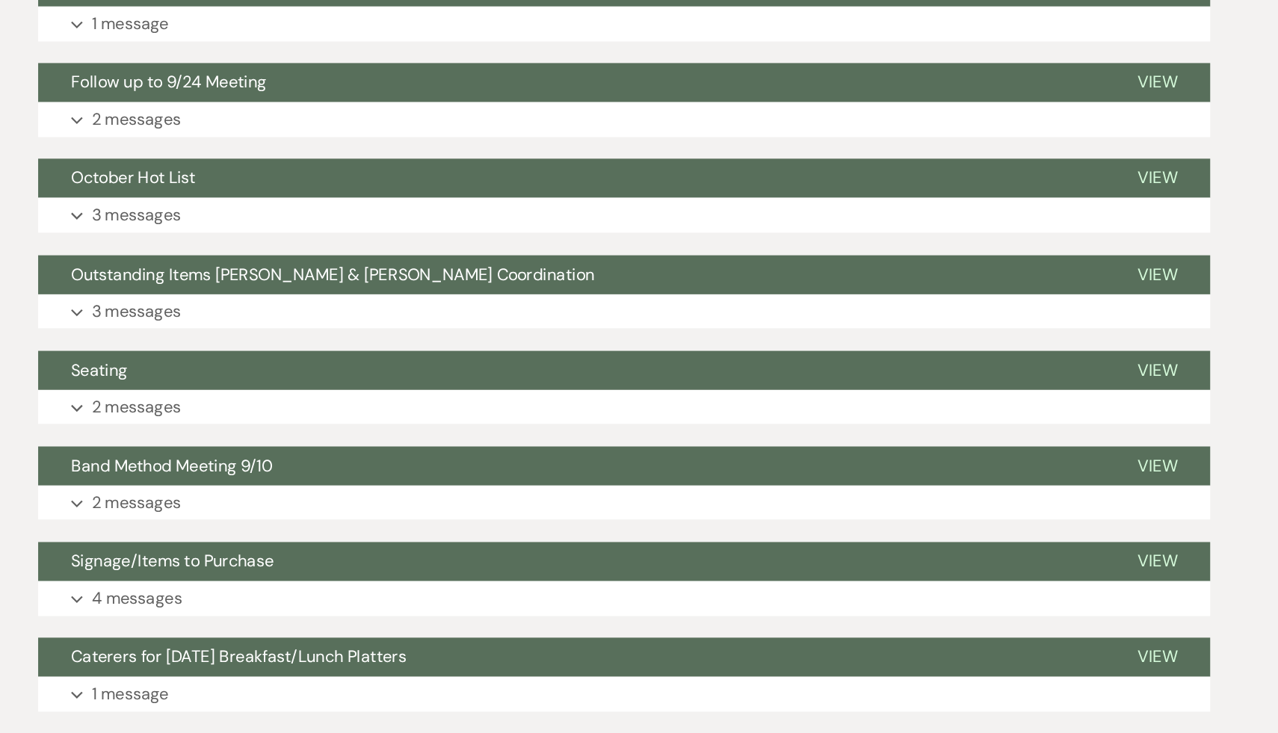
scroll to position [1756, 0]
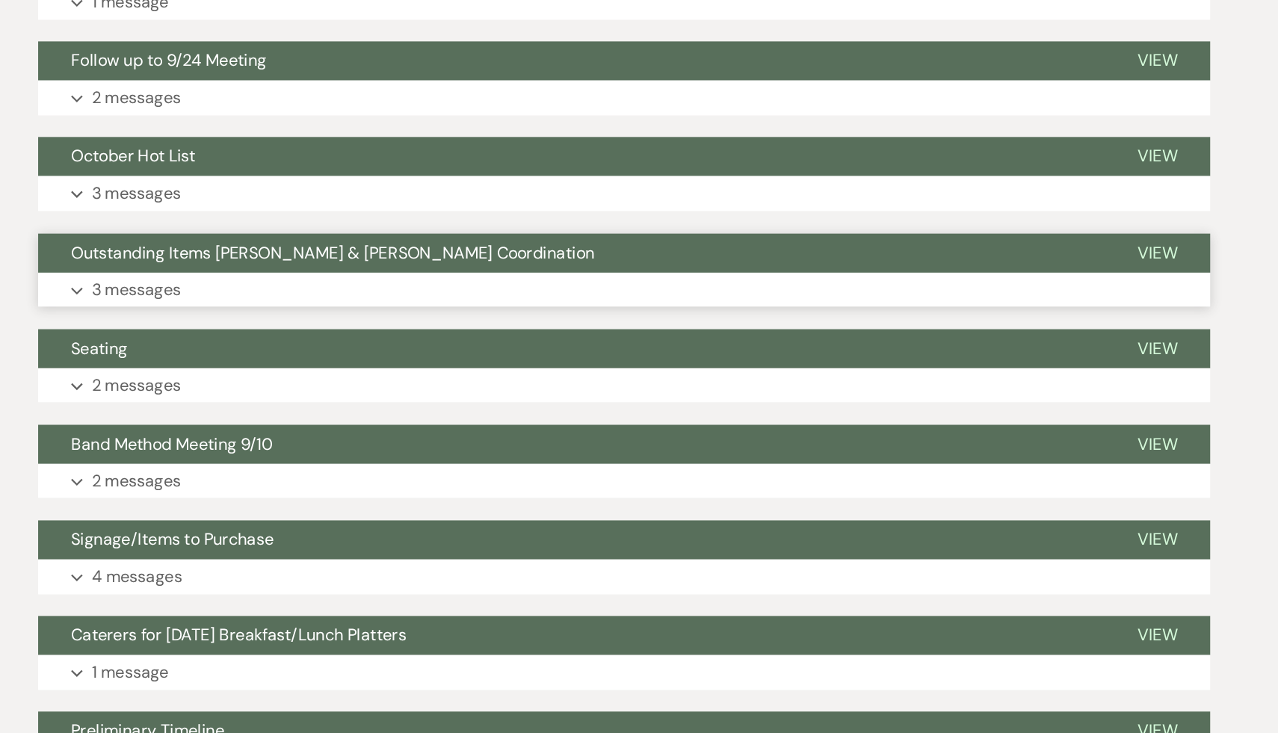
click at [472, 392] on span "Outstanding Items [PERSON_NAME] & [PERSON_NAME] Coordination" at bounding box center [427, 384] width 380 height 16
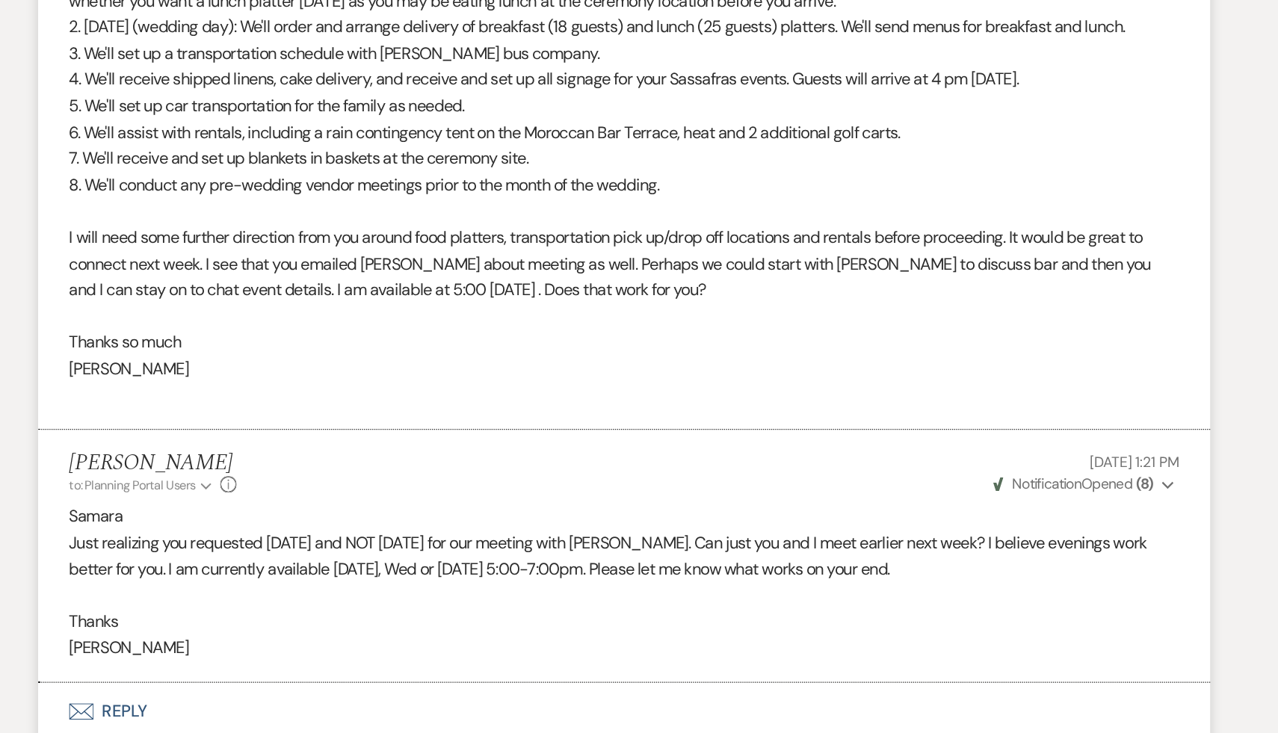
scroll to position [2320, 0]
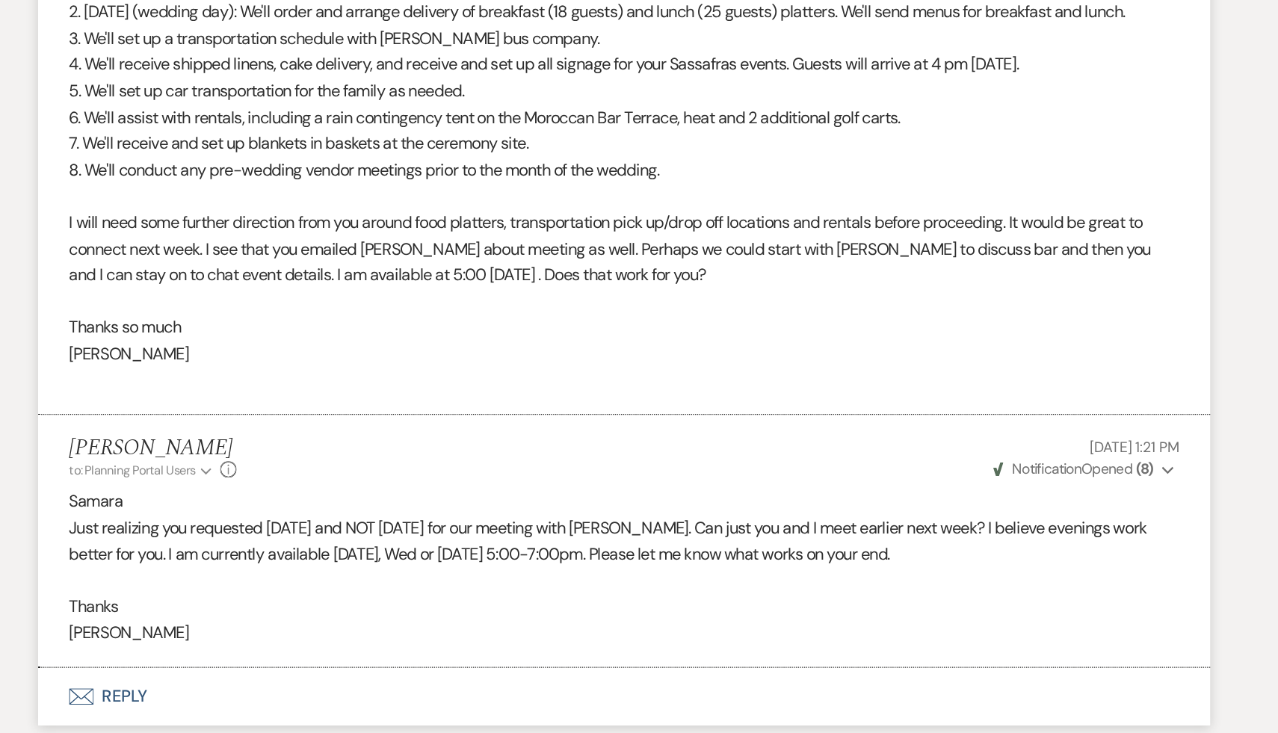
click at [465, 631] on p at bounding box center [638, 621] width 807 height 19
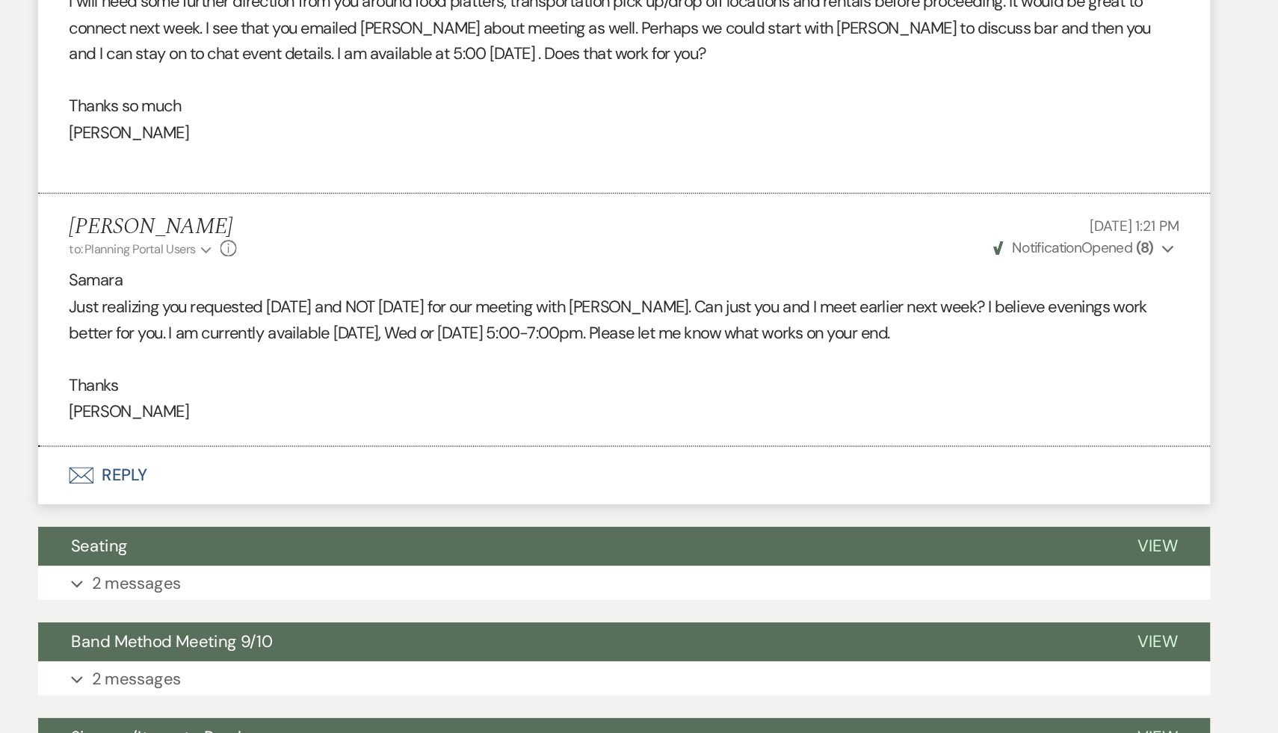
scroll to position [2694, 0]
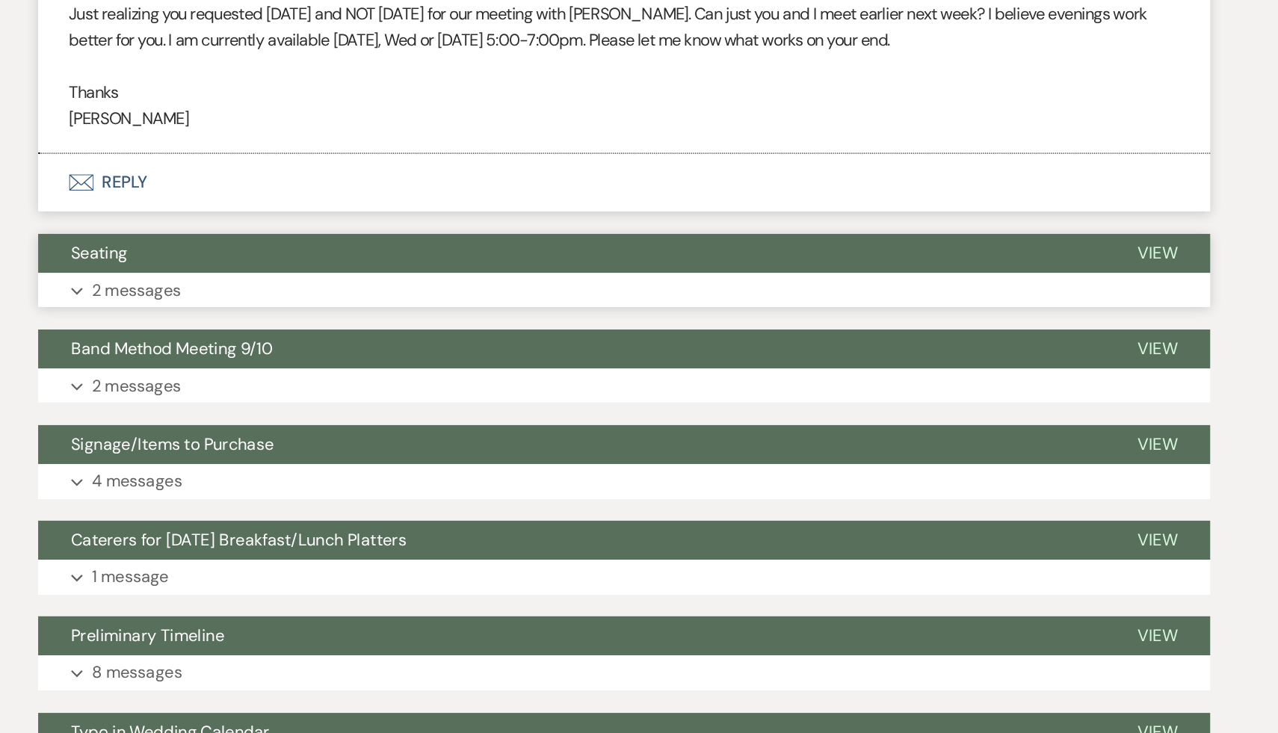
click at [259, 392] on span "Seating" at bounding box center [257, 384] width 41 height 16
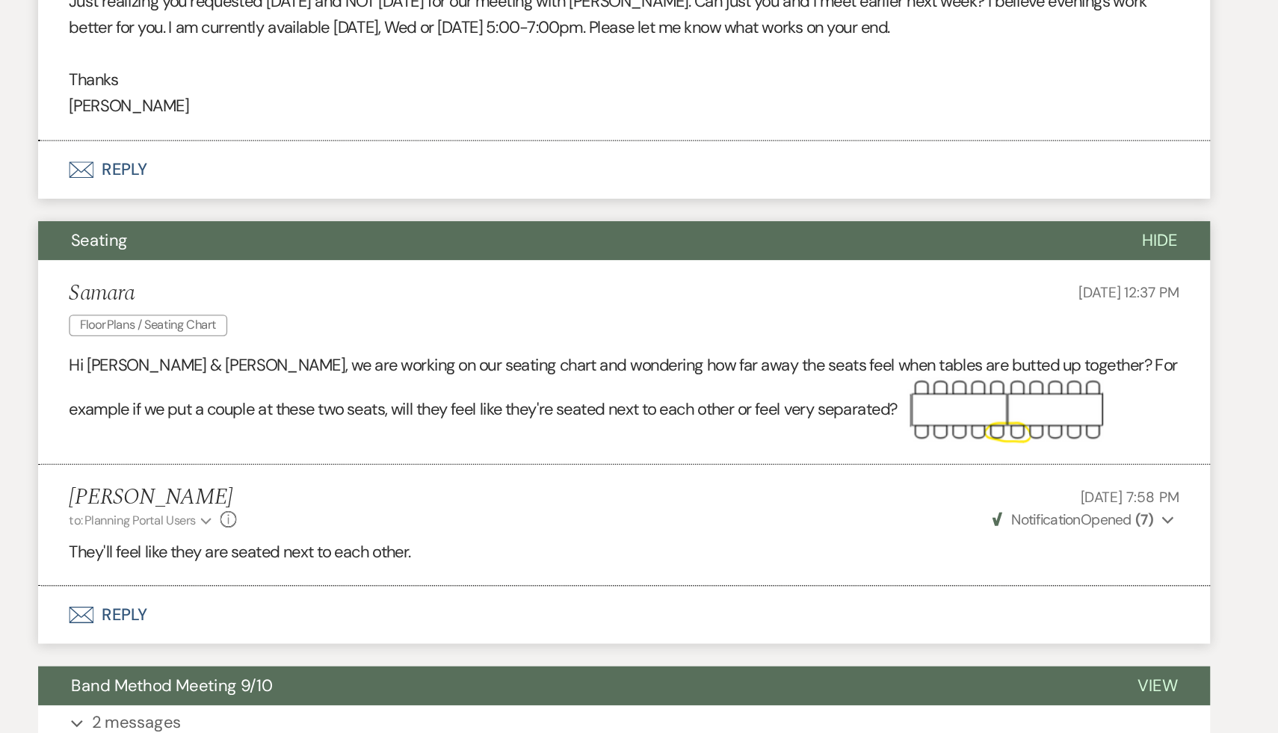
scroll to position [2713, 0]
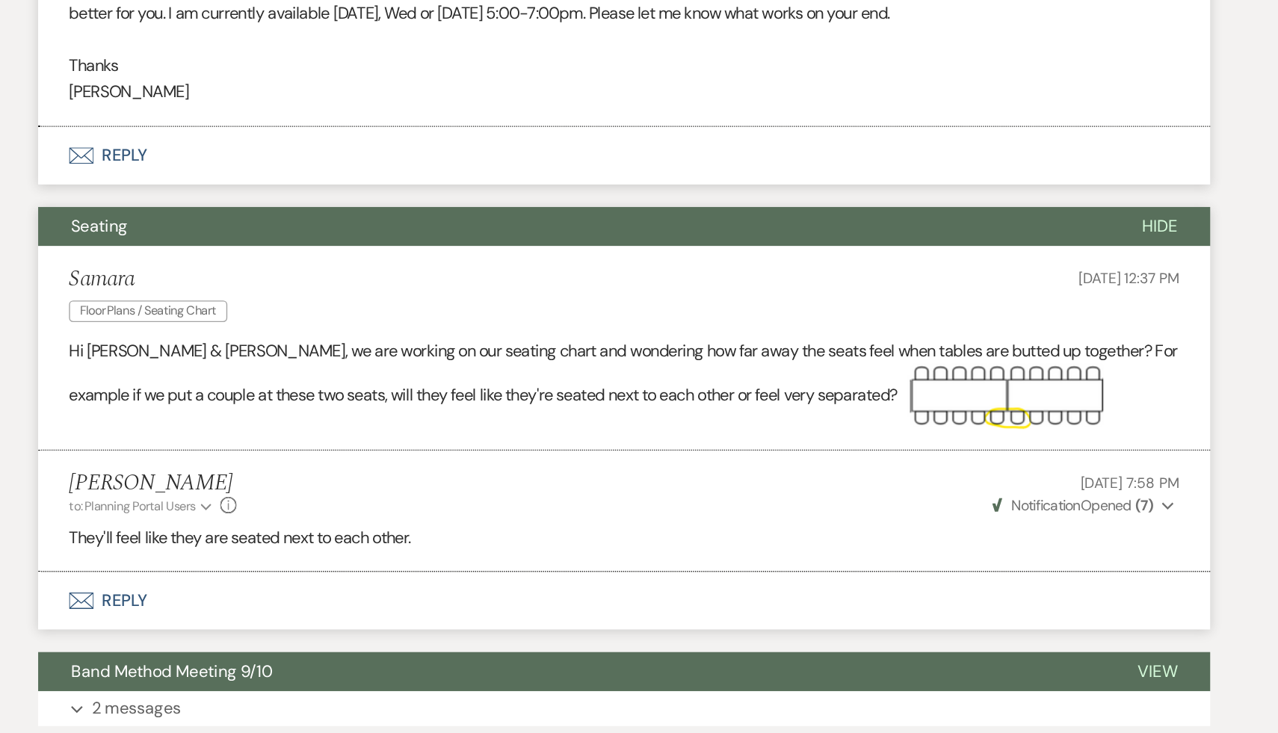
click at [618, 575] on div "Carol Reichert to: Planning Portal Users Expand Info Sep 08, 2025, 7:58 PM Weve…" at bounding box center [638, 558] width 807 height 32
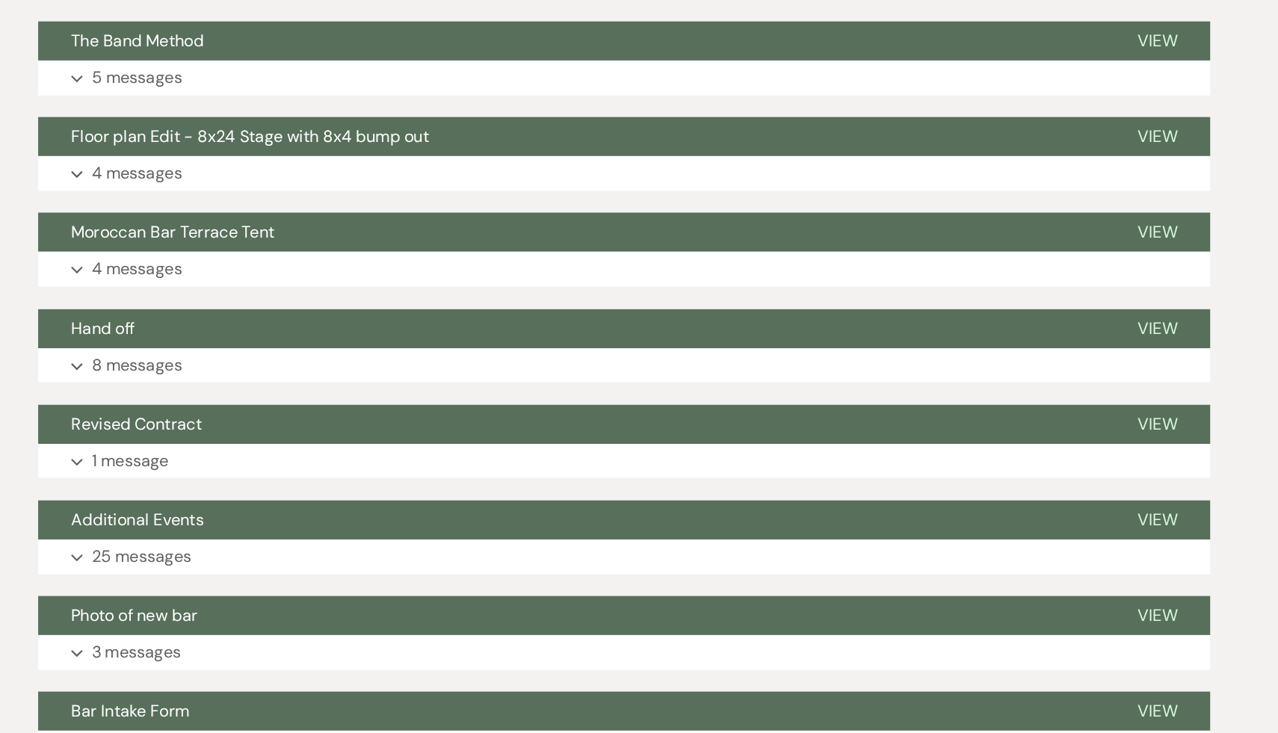
scroll to position [3625, 0]
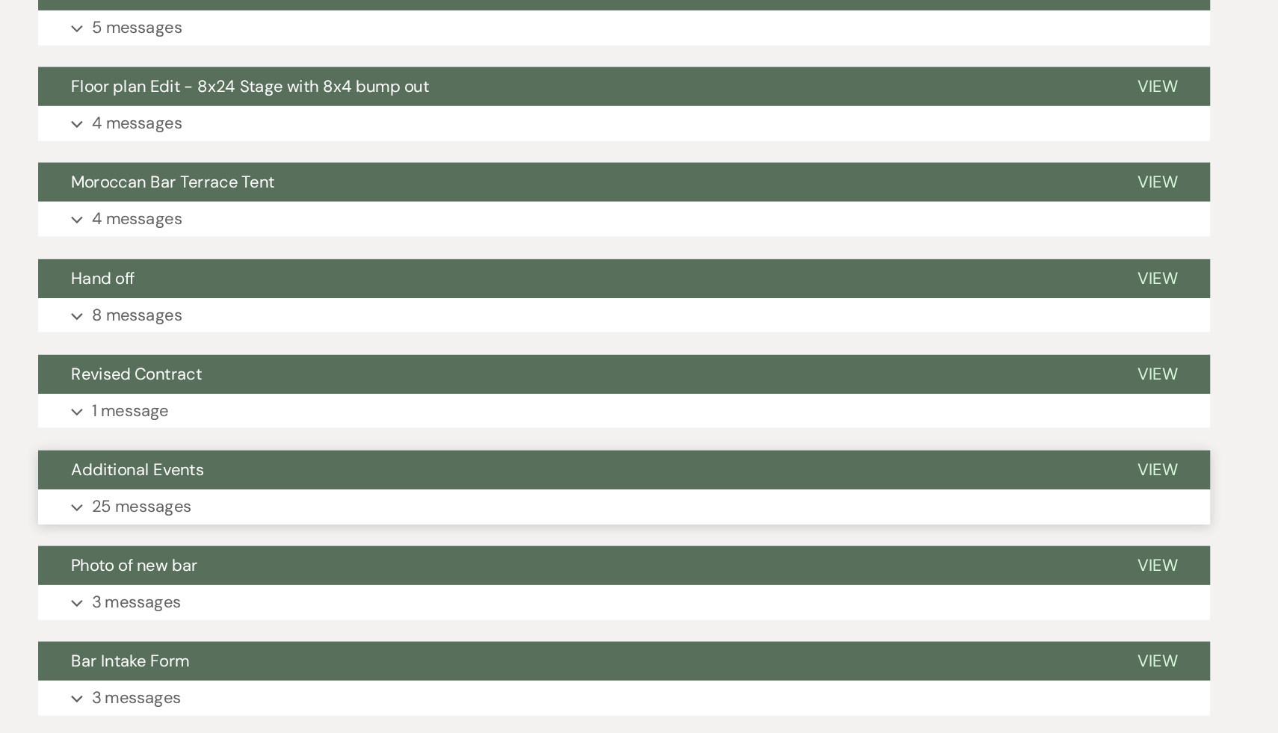
click at [317, 549] on span "Additional Events" at bounding box center [285, 541] width 96 height 16
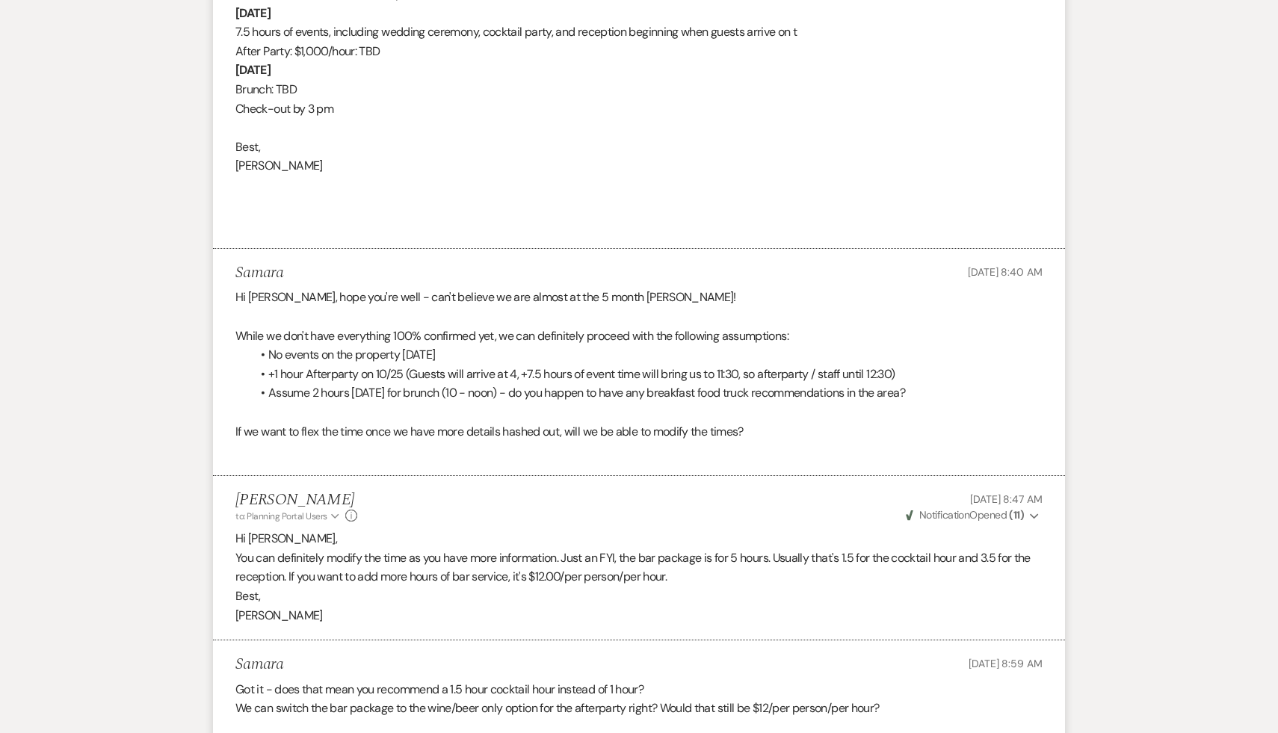
scroll to position [4364, 0]
click at [497, 671] on li "Samara May 14, 2025, 8:59 AM Got it - does that mean you recommend a 1.5 hour c…" at bounding box center [639, 697] width 852 height 113
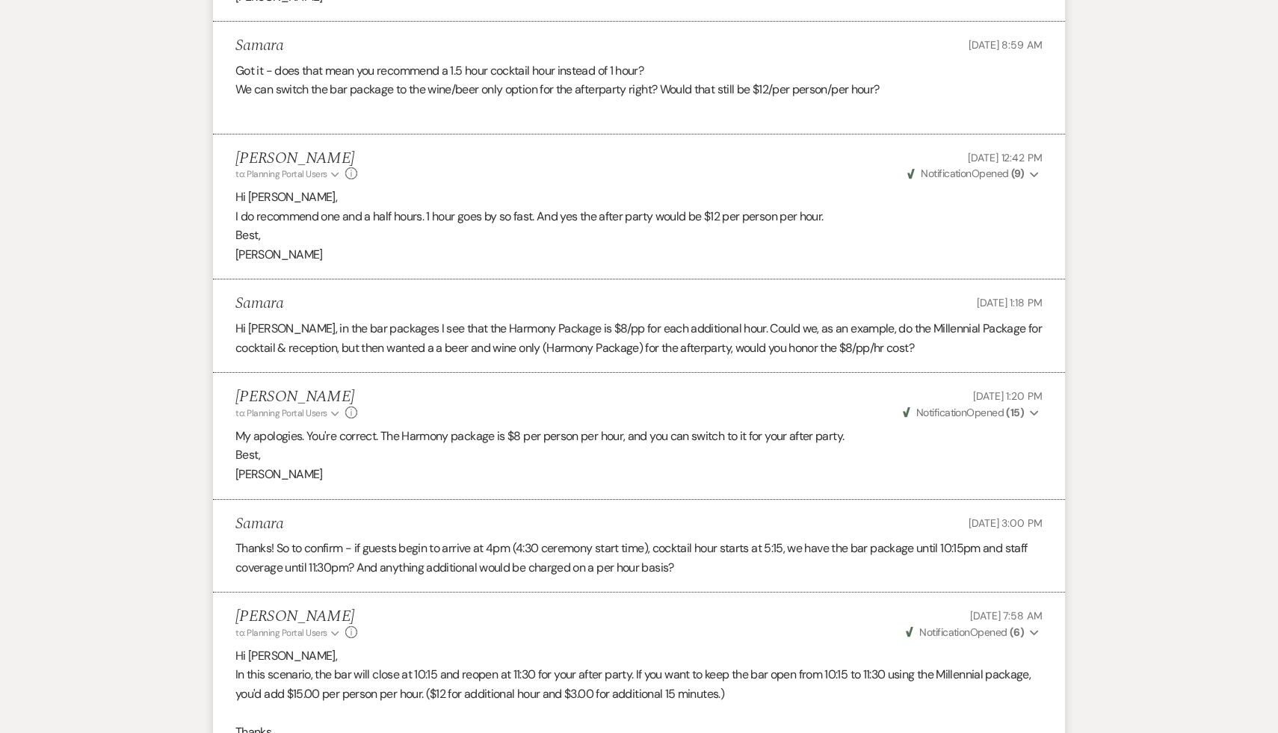
scroll to position [5011, 0]
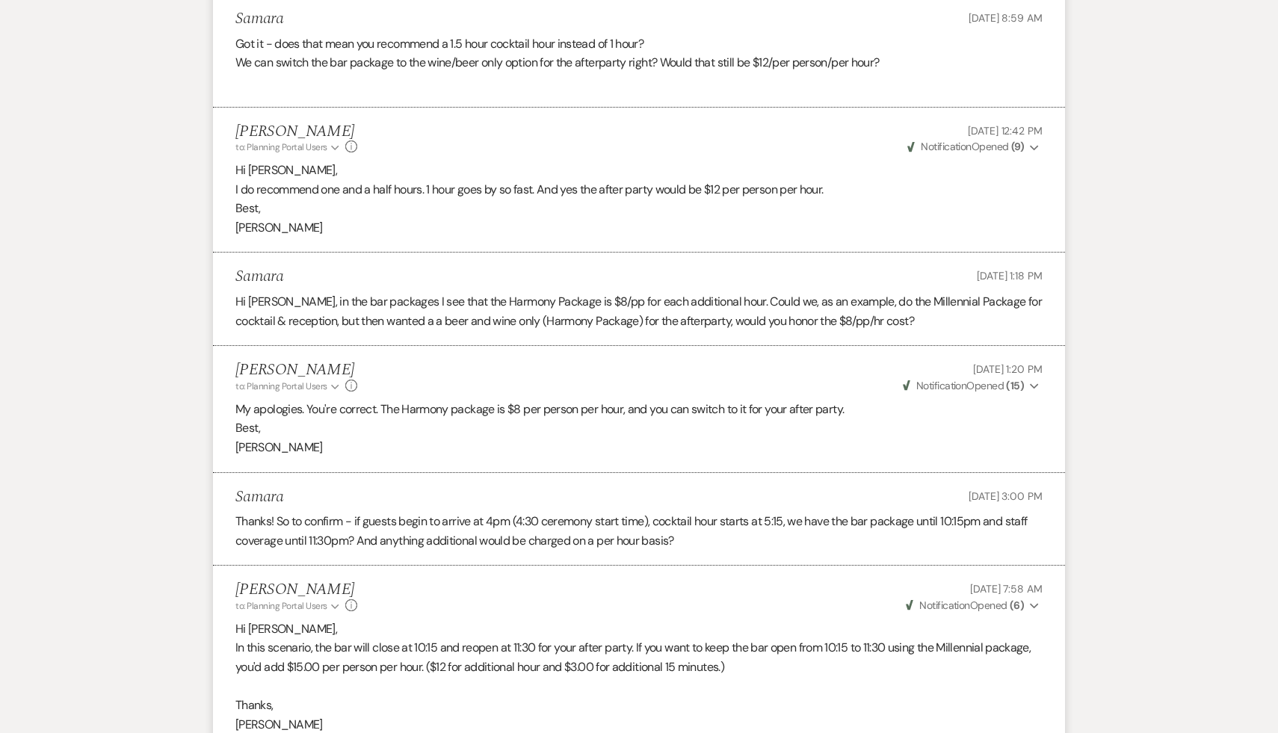
click at [442, 613] on div "Carol Reichert to: Planning Portal Users Expand Info May 15, 2025, 7:58 AM Weve…" at bounding box center [638, 597] width 807 height 32
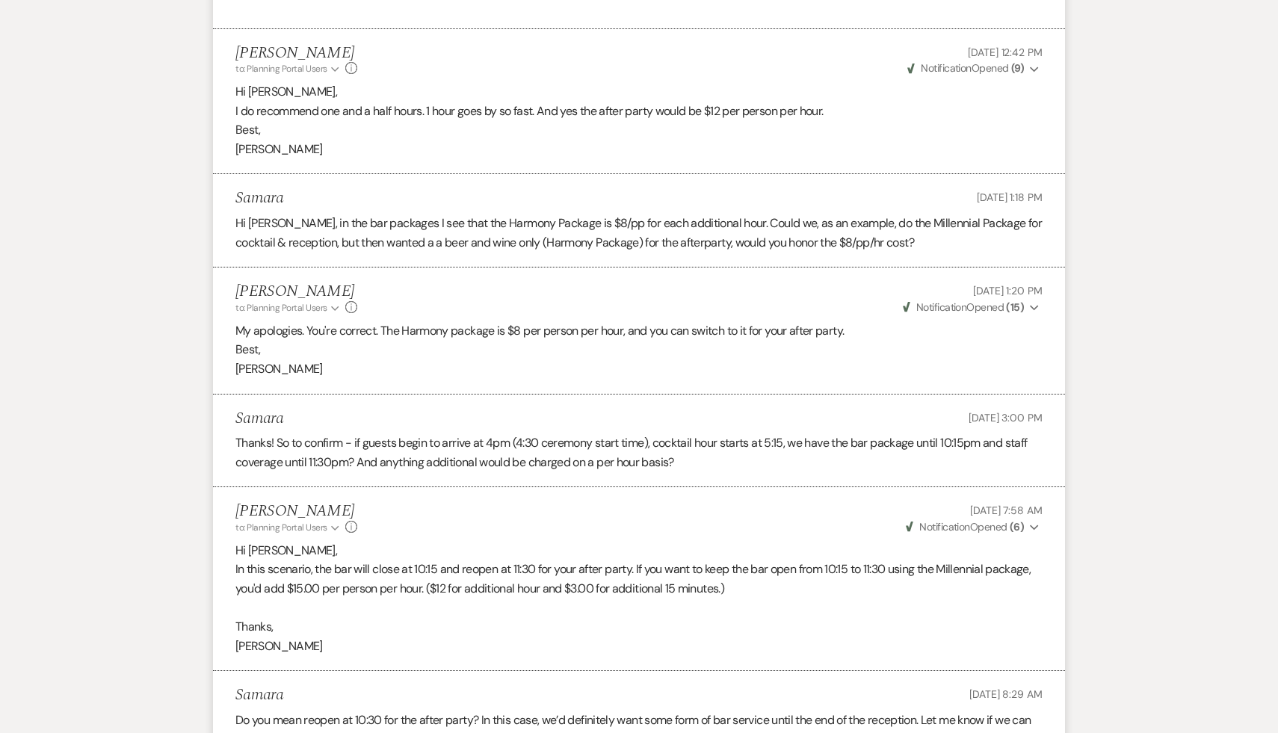
scroll to position [5092, 0]
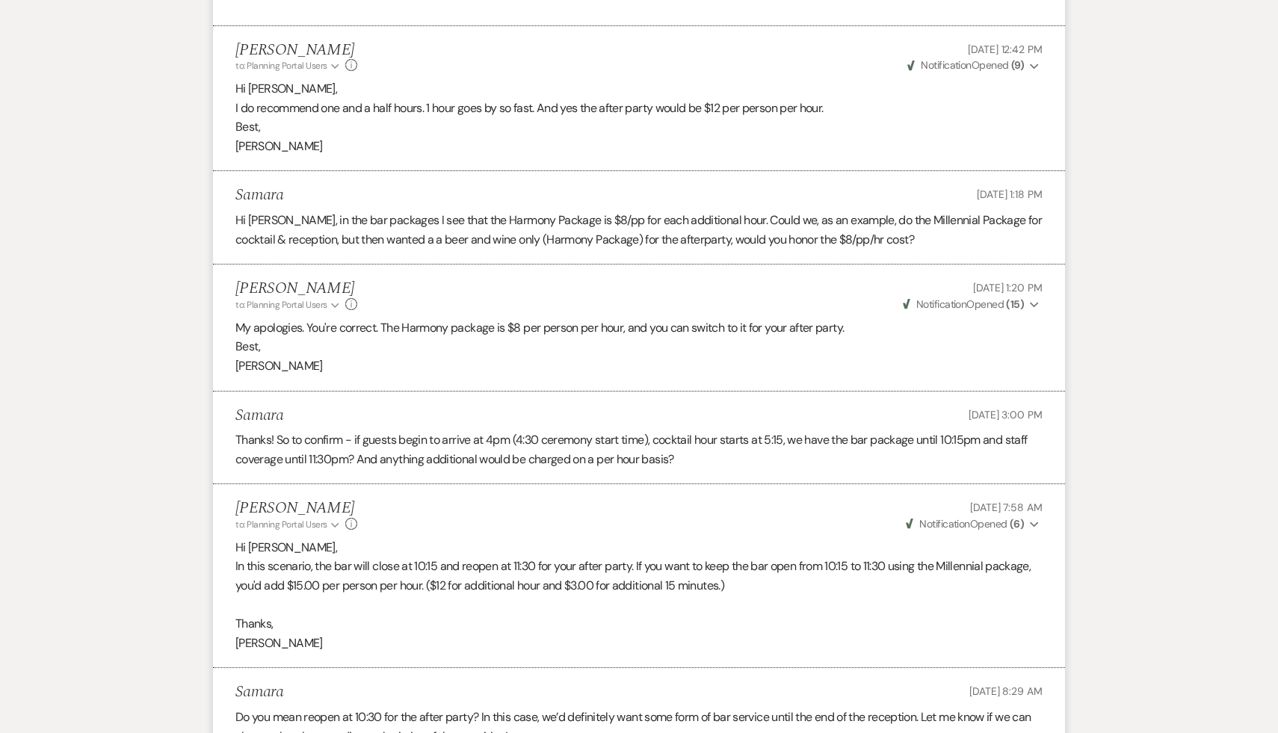
click at [460, 668] on li "Carol Reichert to: Planning Portal Users Expand Info May 15, 2025, 7:58 AM Weve…" at bounding box center [639, 576] width 852 height 184
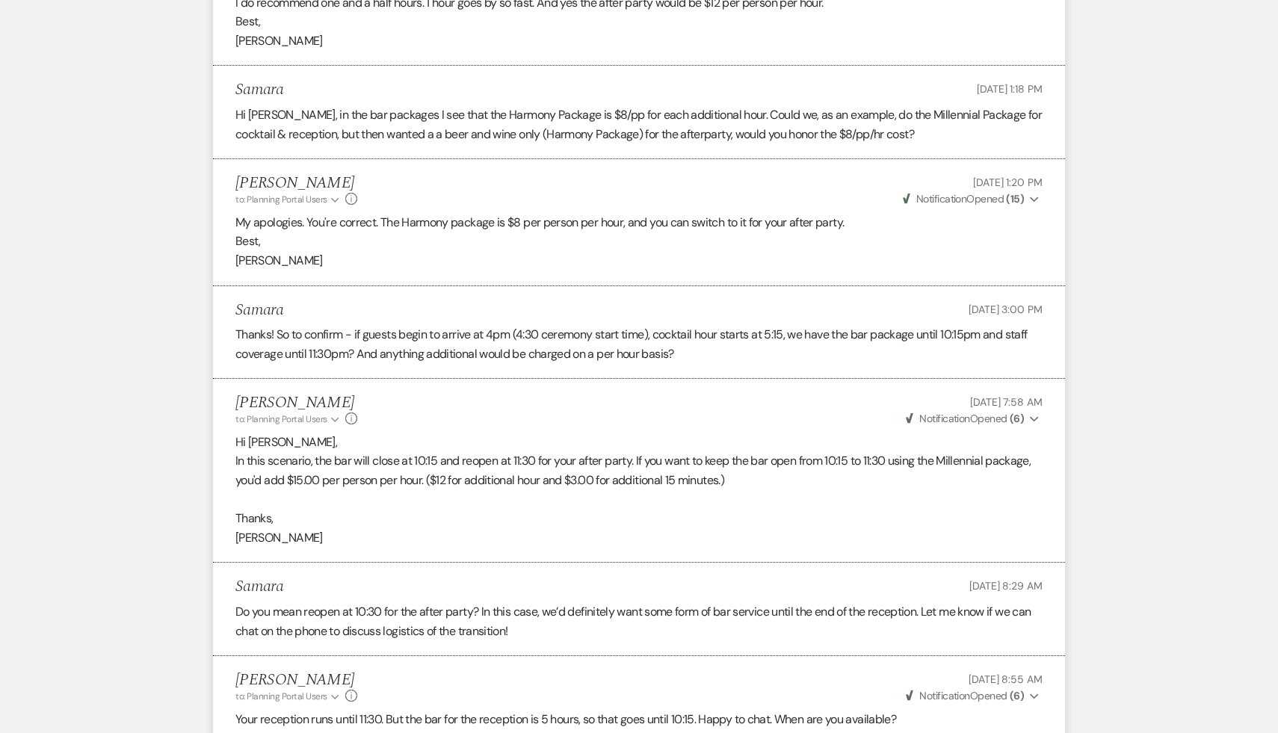
scroll to position [5199, 0]
click at [500, 639] on p "Do you mean reopen at 10:30 for the after party? In this case, we’d definitely …" at bounding box center [638, 620] width 807 height 38
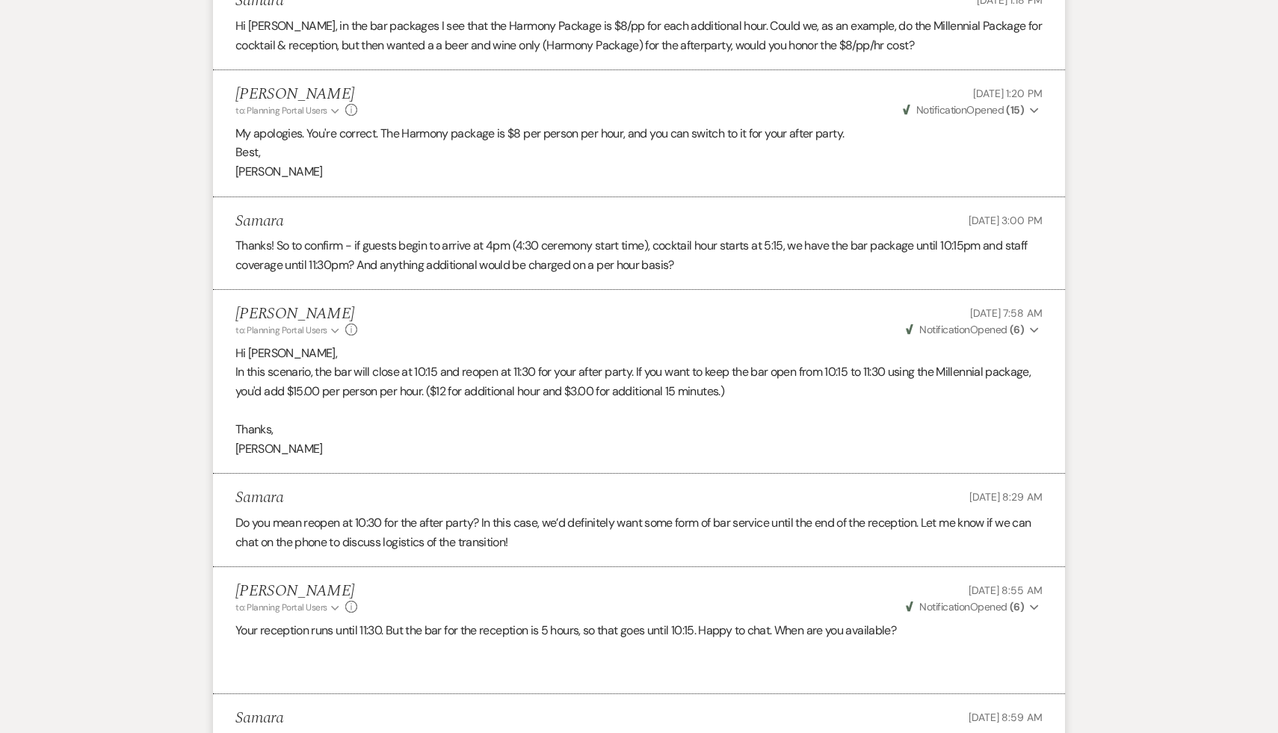
scroll to position [5283, 0]
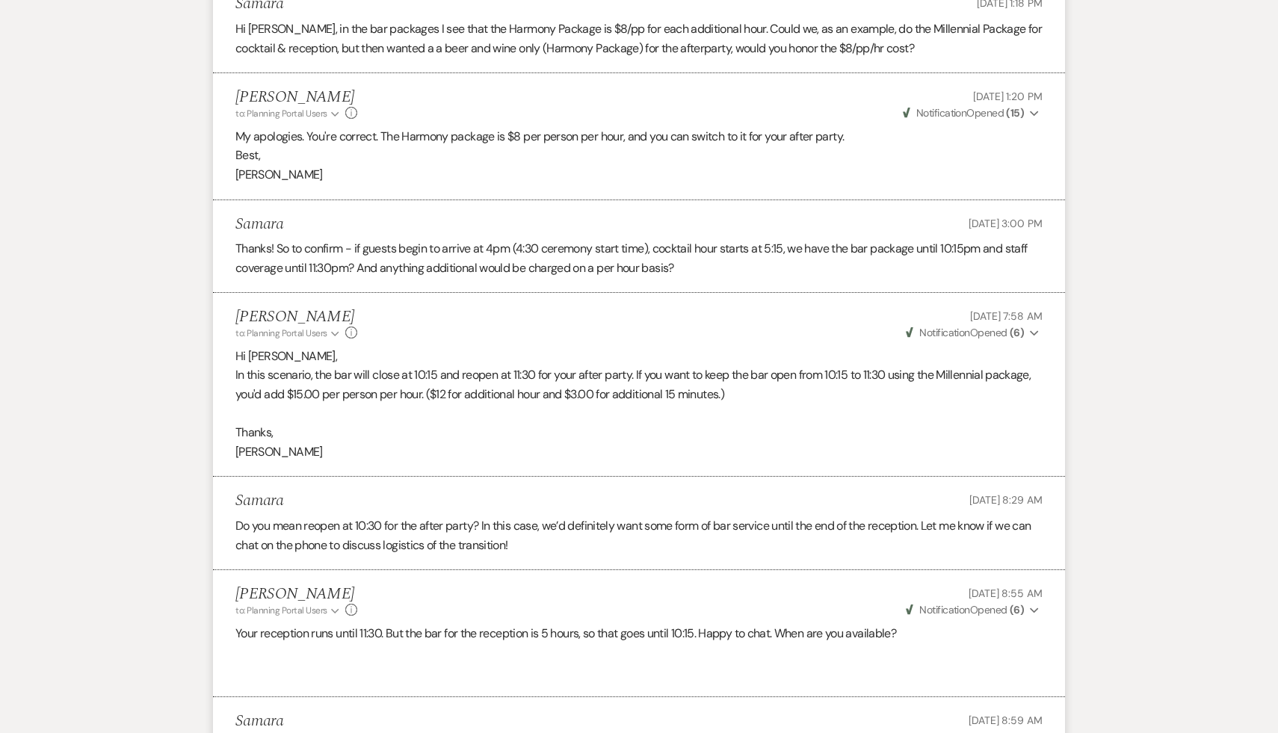
click at [470, 662] on p at bounding box center [638, 652] width 807 height 19
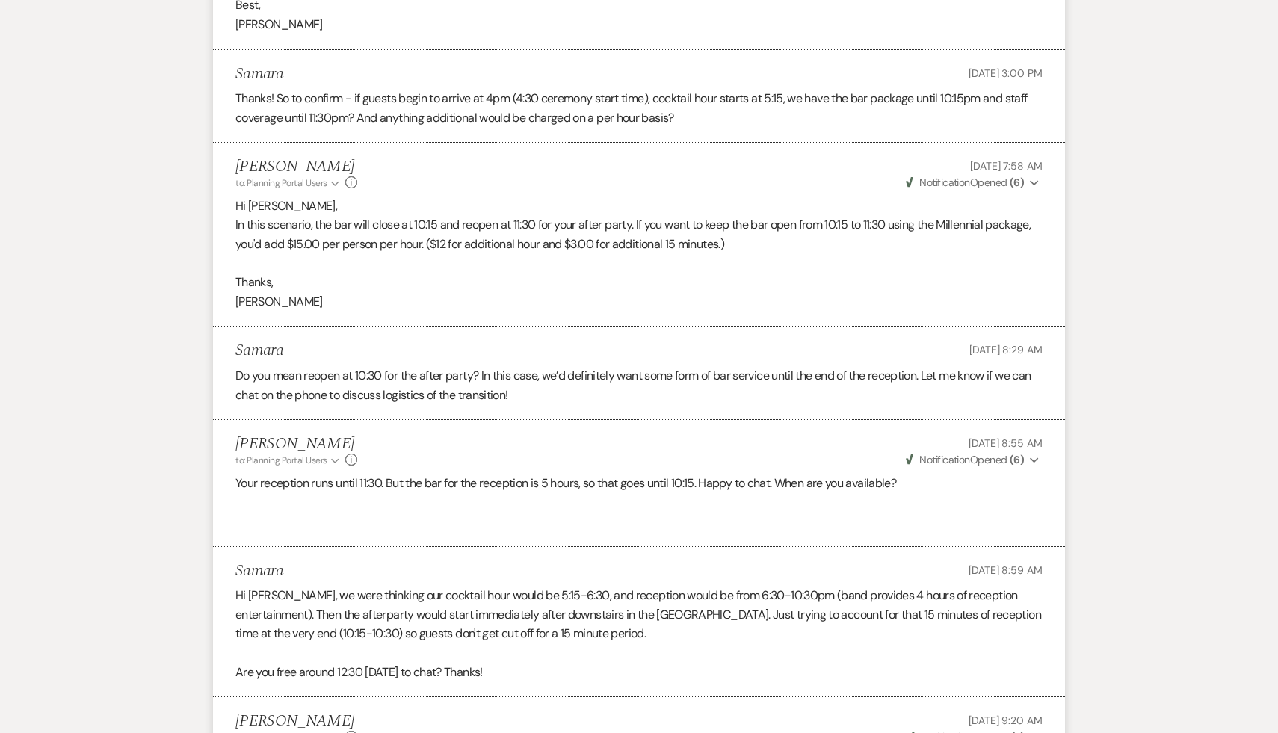
scroll to position [5473, 0]
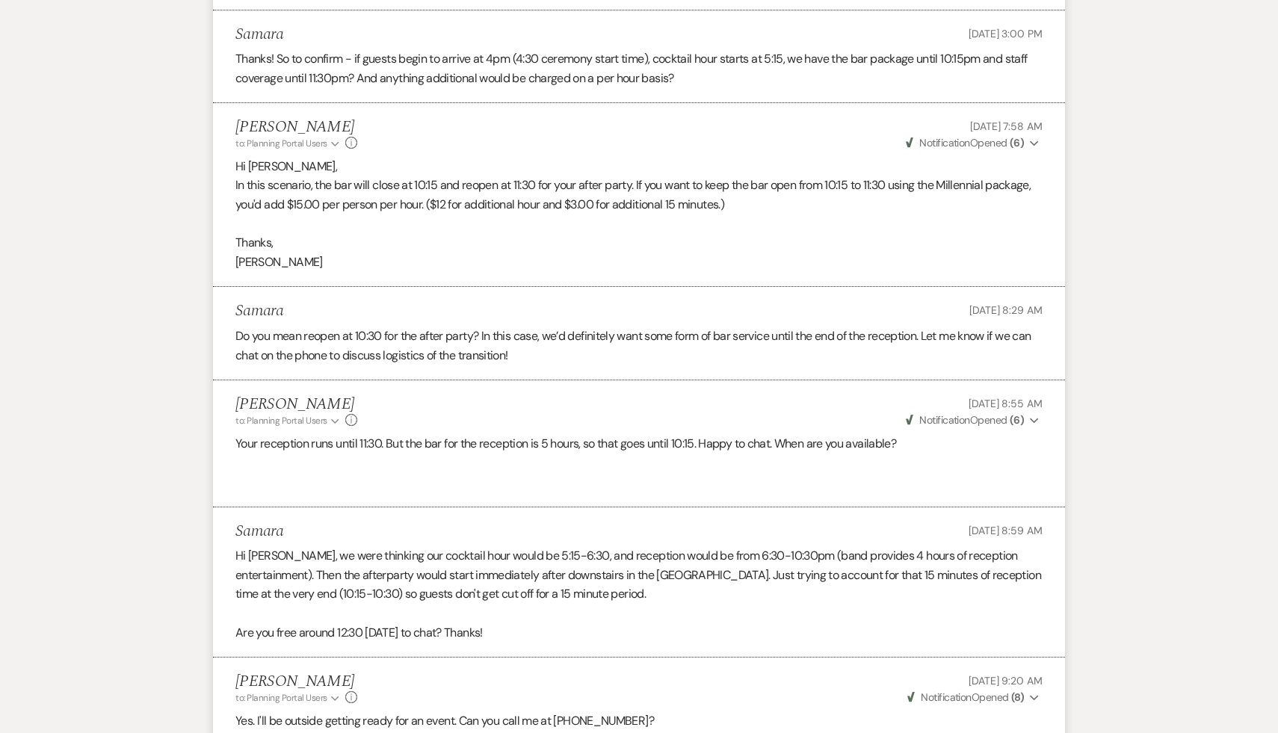
click at [593, 623] on p at bounding box center [638, 613] width 807 height 19
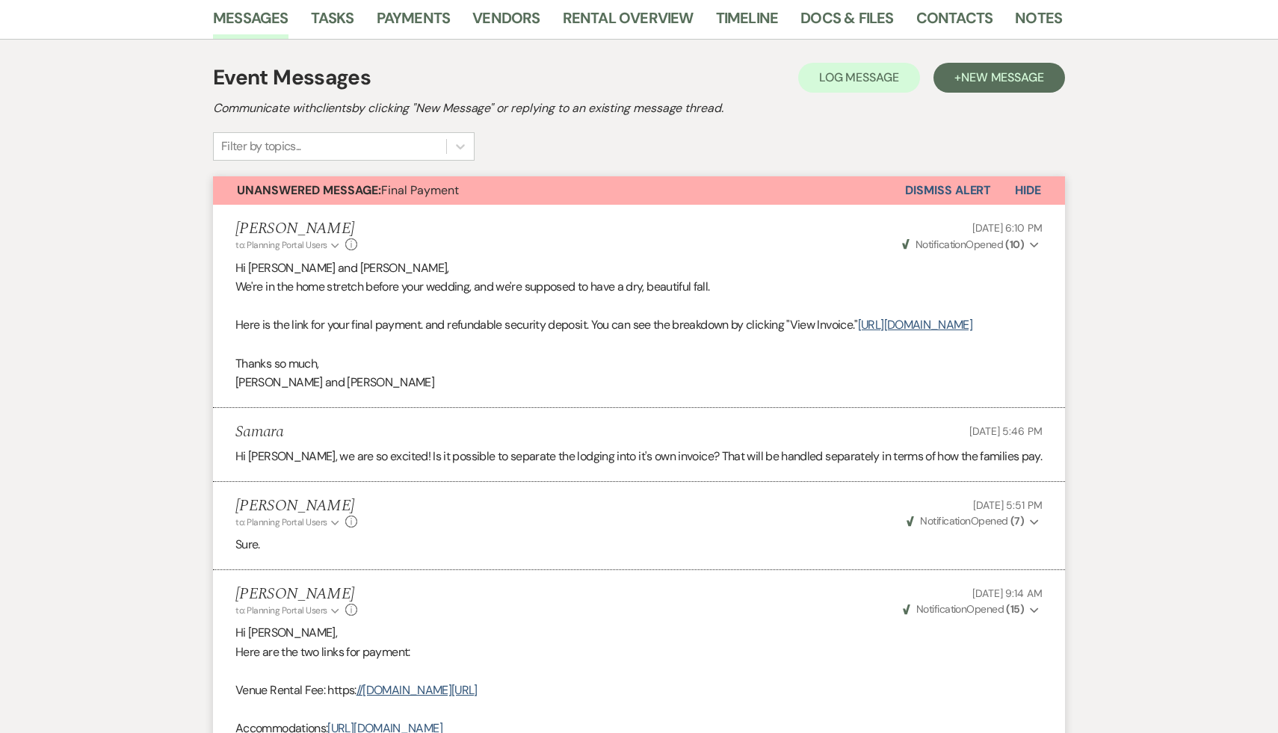
scroll to position [0, 0]
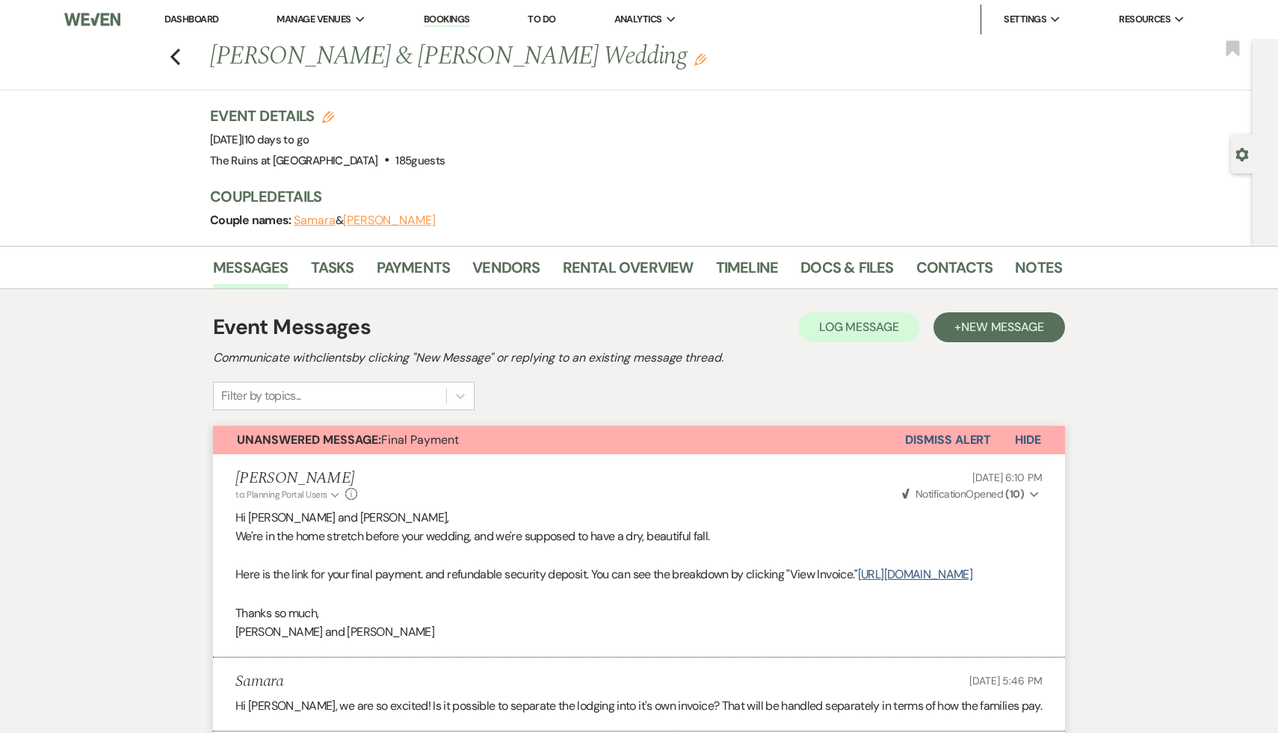
click at [193, 19] on link "Dashboard" at bounding box center [191, 19] width 54 height 13
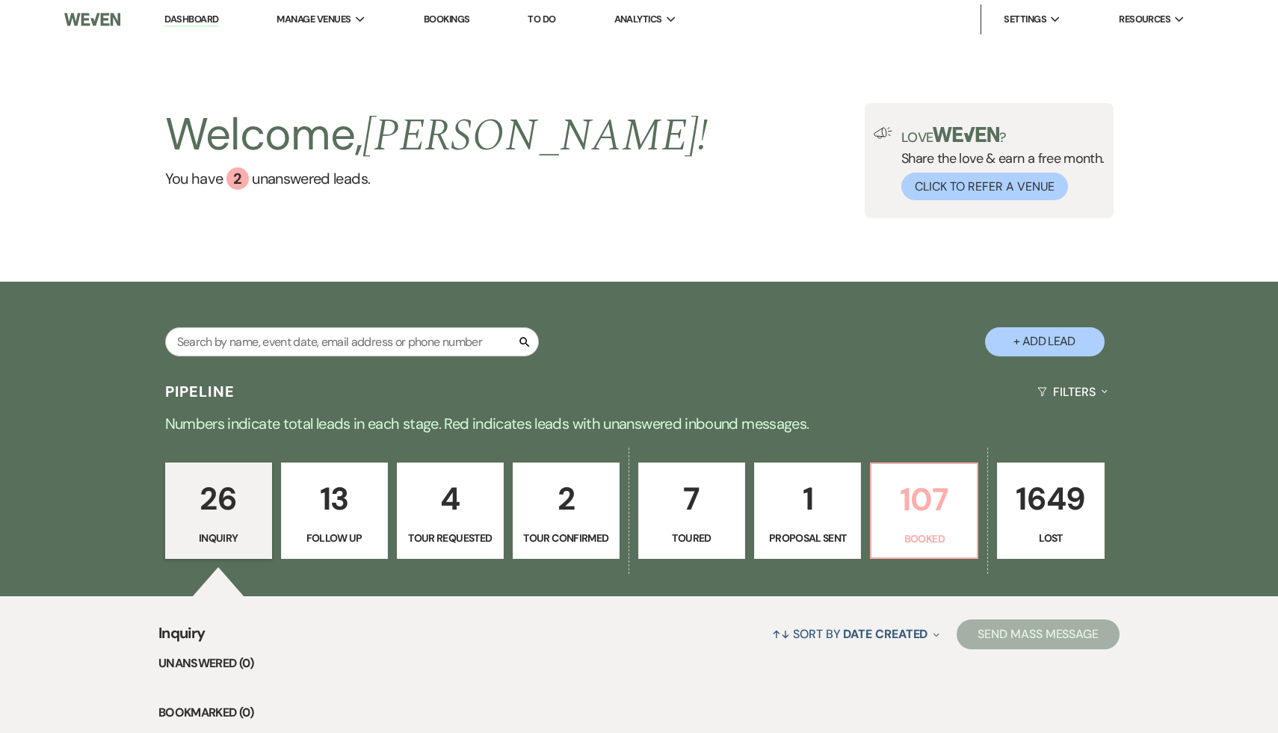
click at [934, 516] on p "107" at bounding box center [923, 499] width 87 height 50
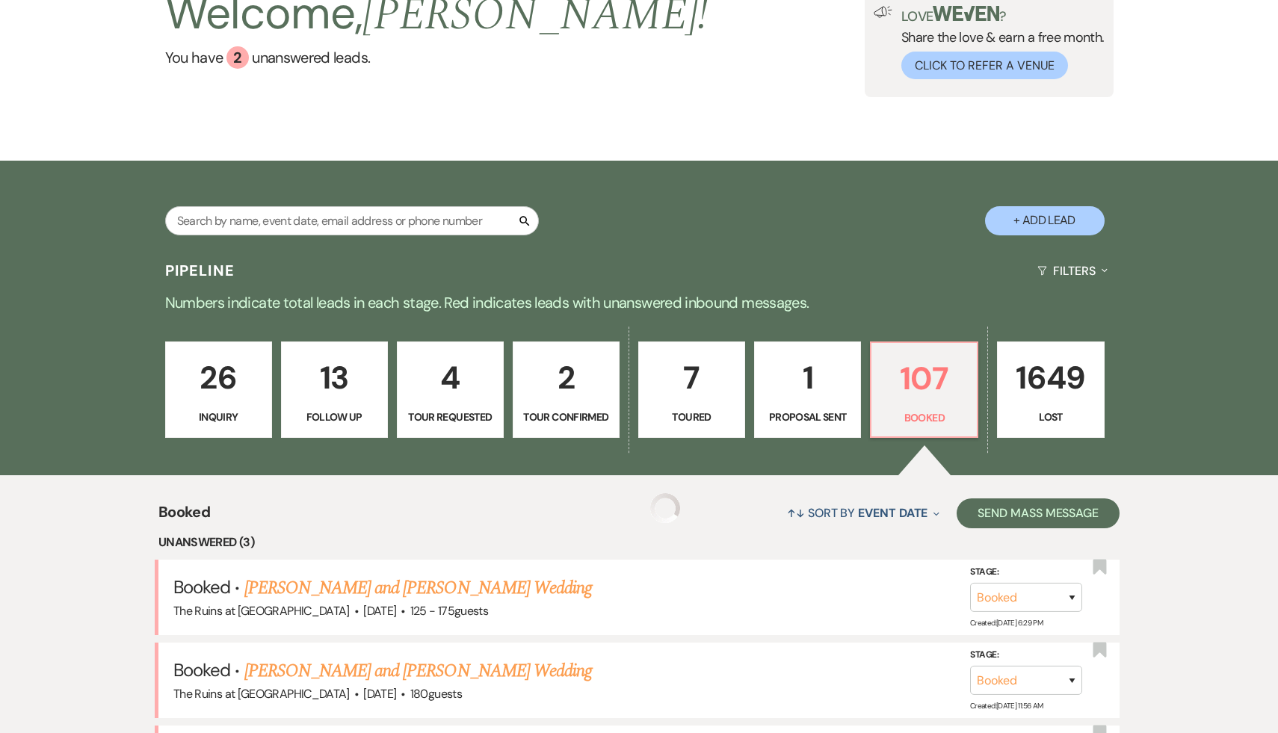
scroll to position [300, 0]
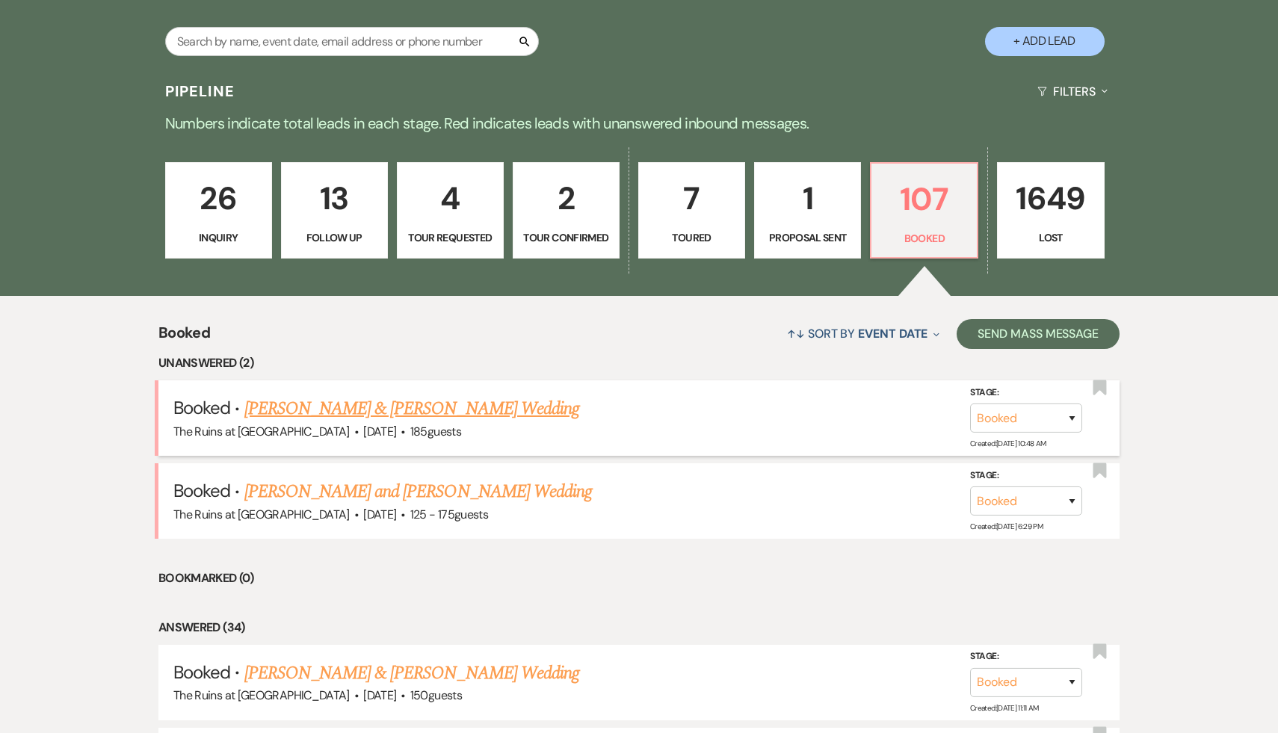
click at [439, 409] on link "Samara Petigrow & Doug Gusick's Wedding" at bounding box center [411, 408] width 335 height 27
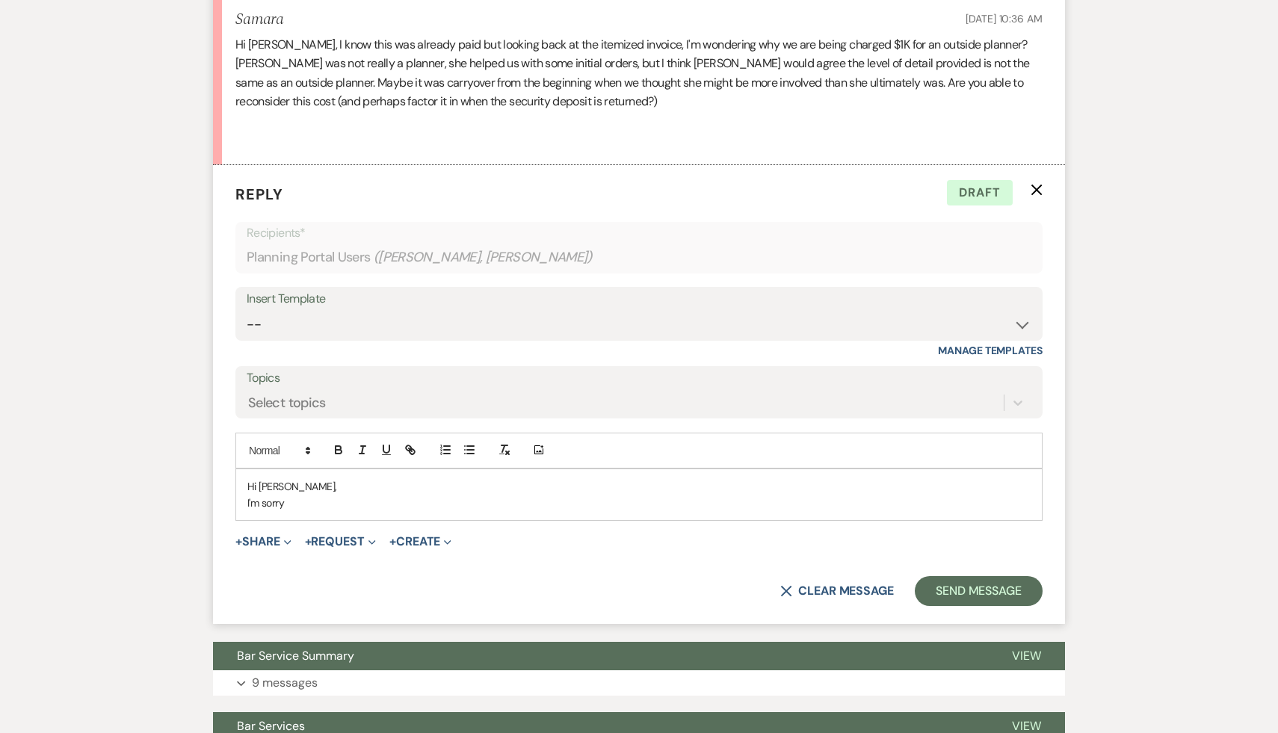
scroll to position [1111, 0]
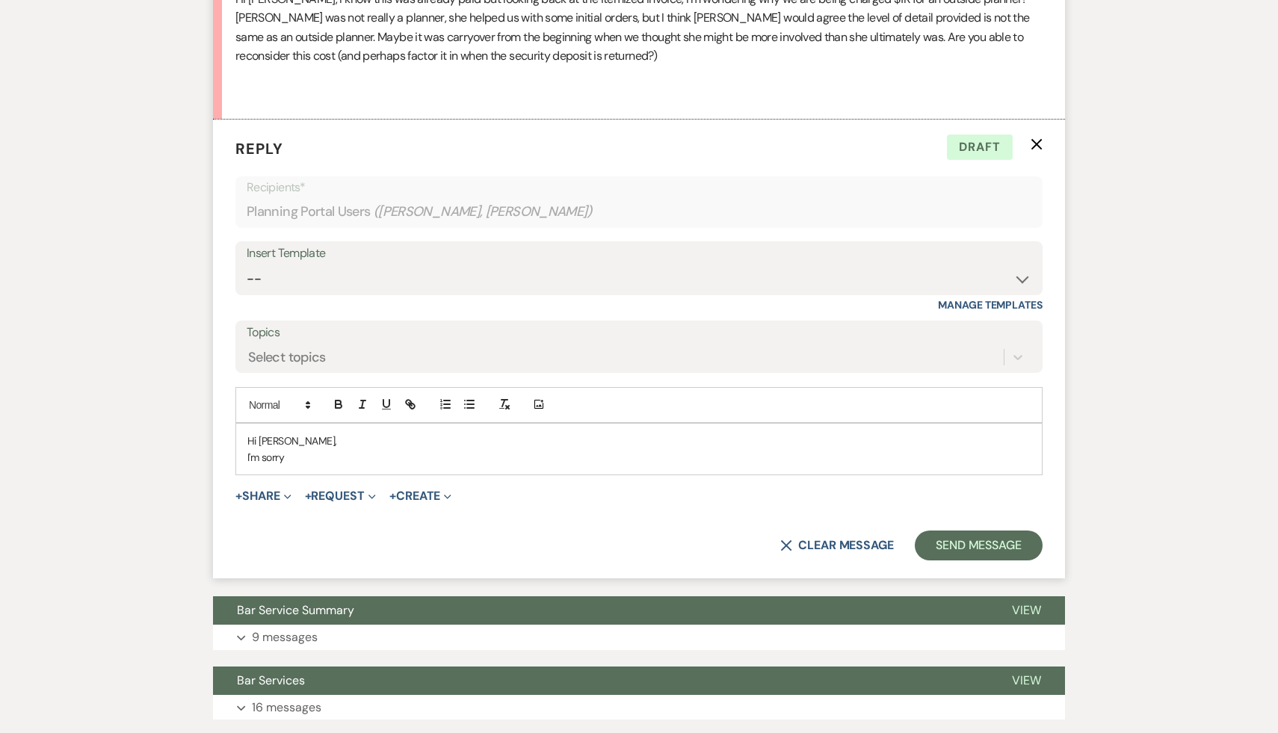
click at [412, 466] on p "I'm sorry" at bounding box center [638, 457] width 783 height 16
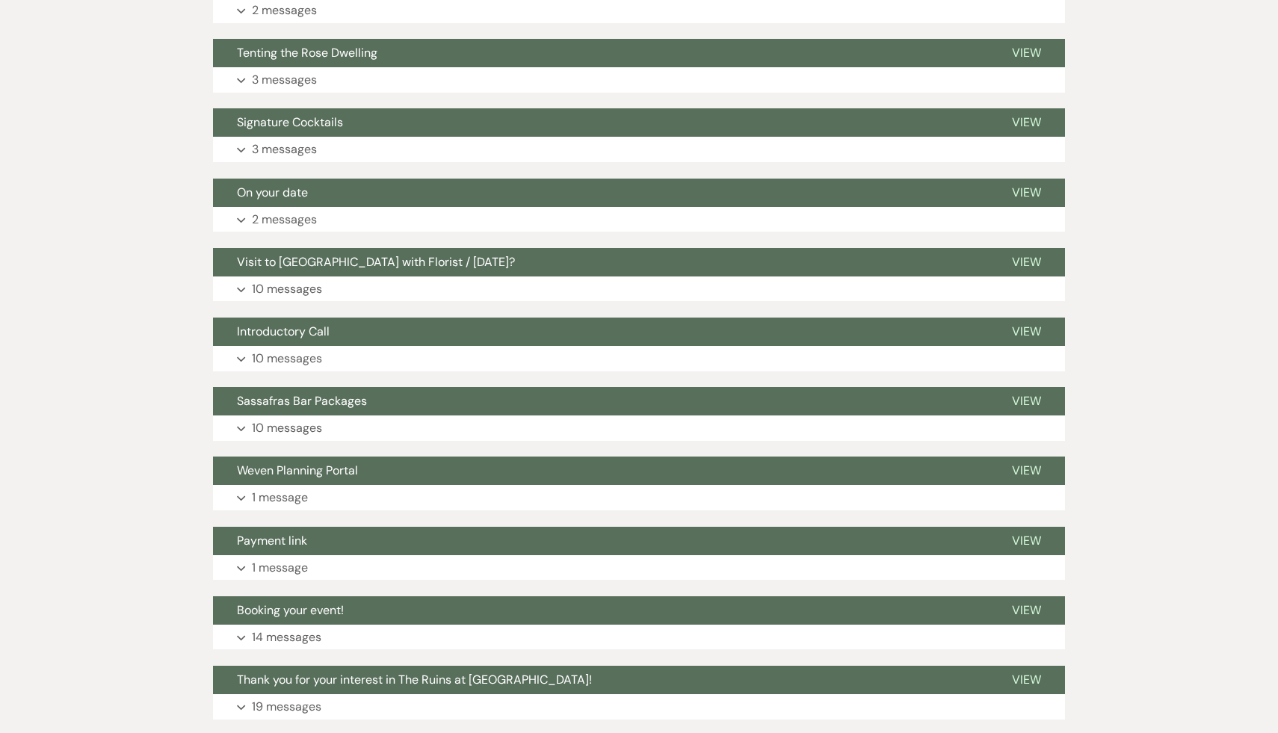
scroll to position [3624, 0]
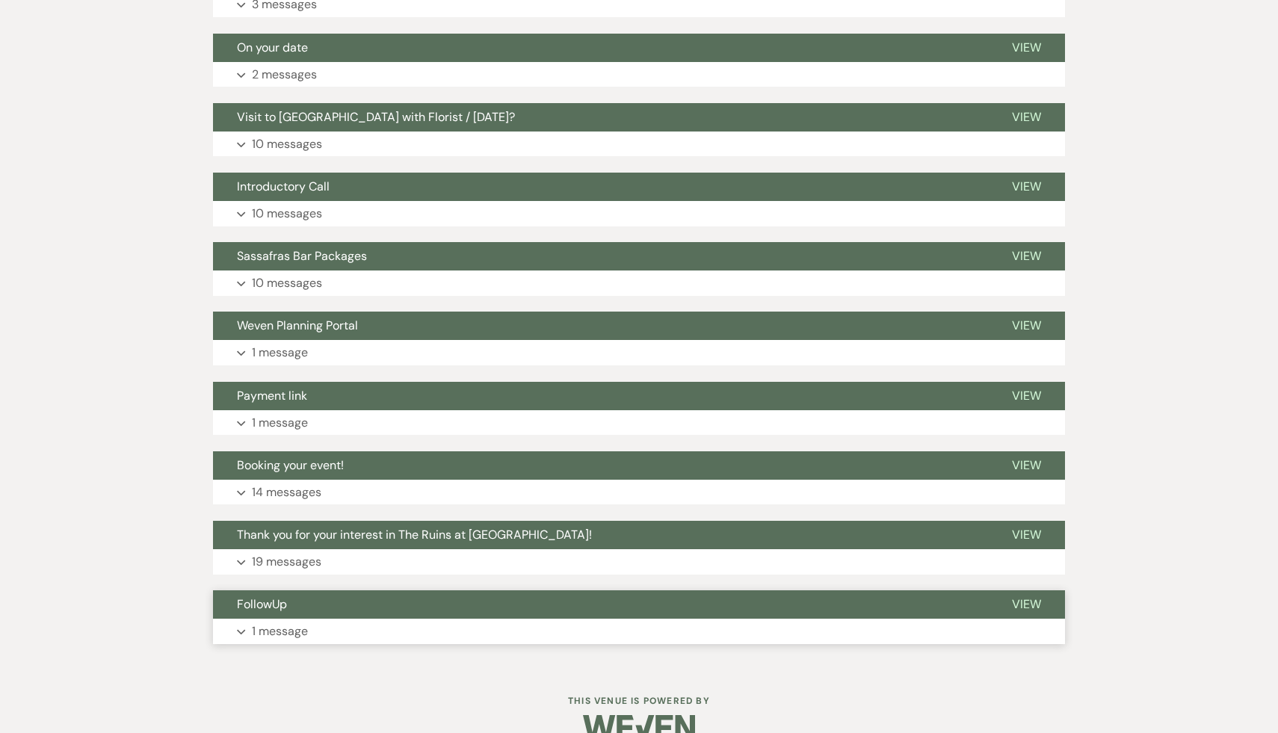
click at [266, 612] on span "FollowUp" at bounding box center [262, 604] width 50 height 16
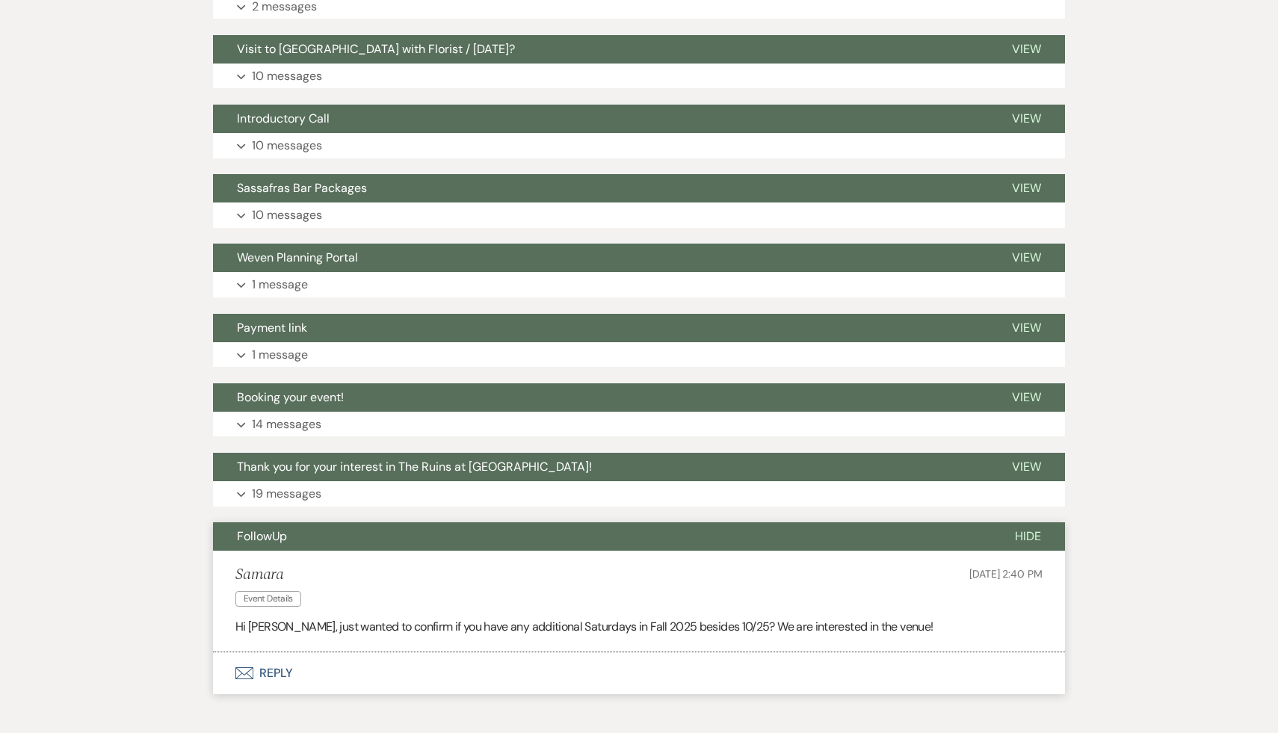
scroll to position [3791, 0]
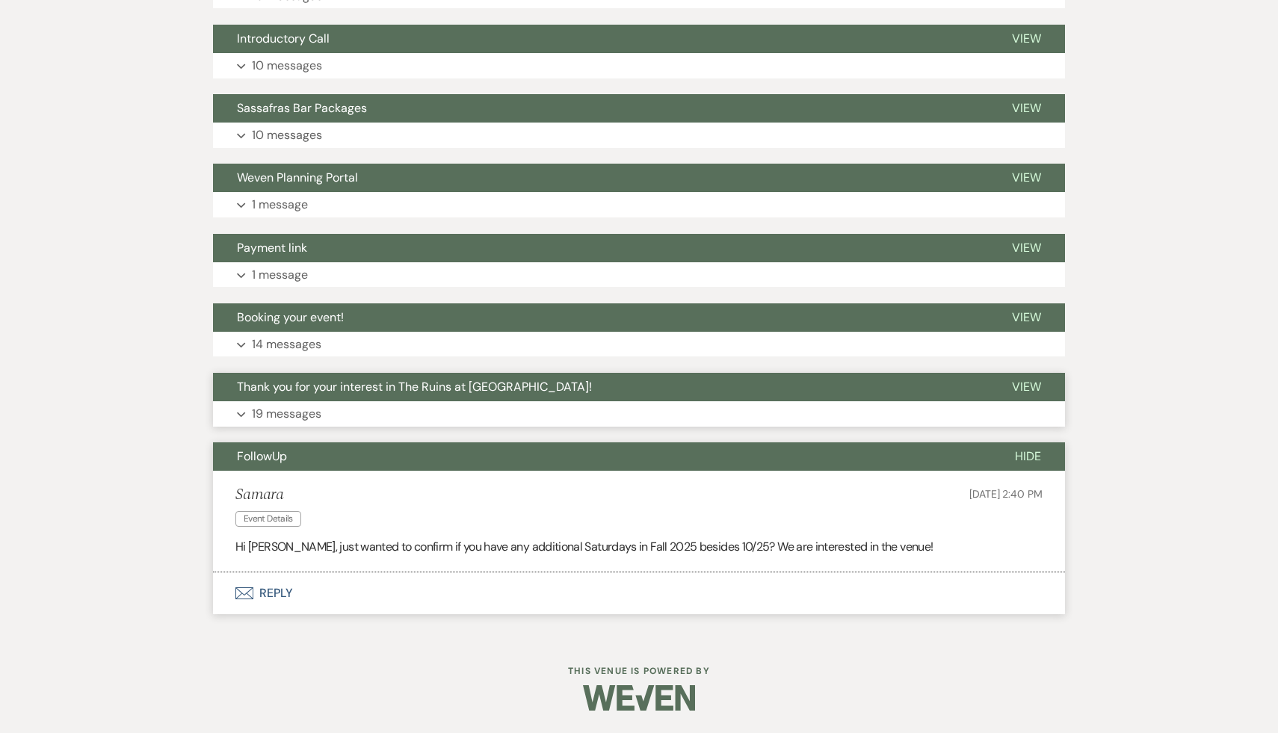
click at [492, 384] on span "Thank you for your interest in The Ruins at Sassafras!" at bounding box center [414, 387] width 355 height 16
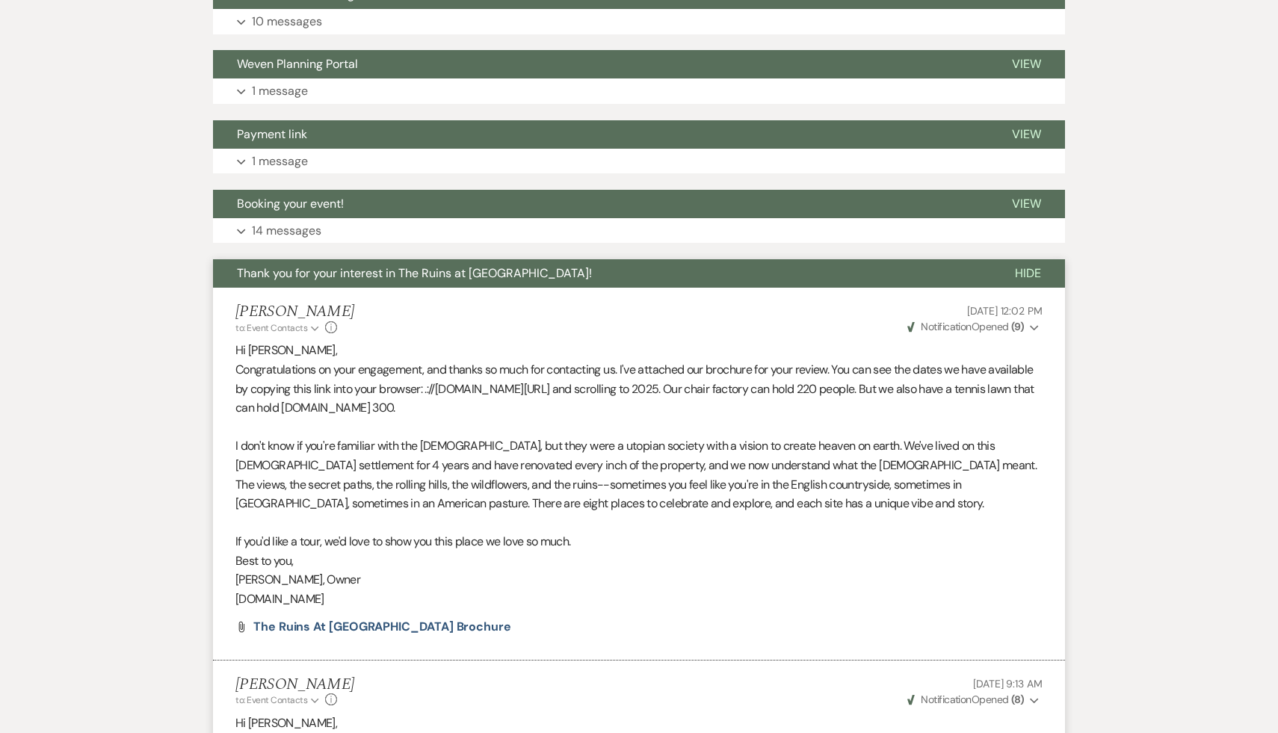
scroll to position [3902, 0]
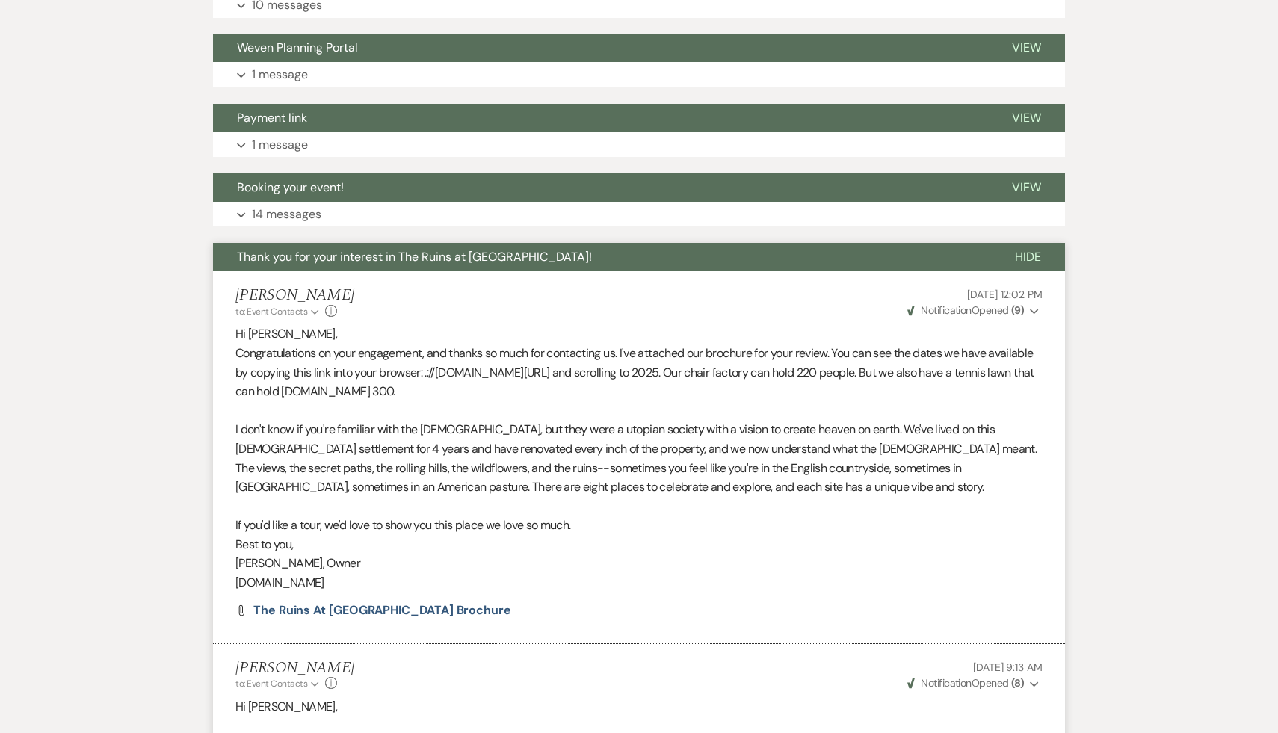
click at [729, 554] on p "Best to you," at bounding box center [638, 544] width 807 height 19
click at [397, 618] on span "The Ruins at Sassafras brochure" at bounding box center [382, 610] width 258 height 16
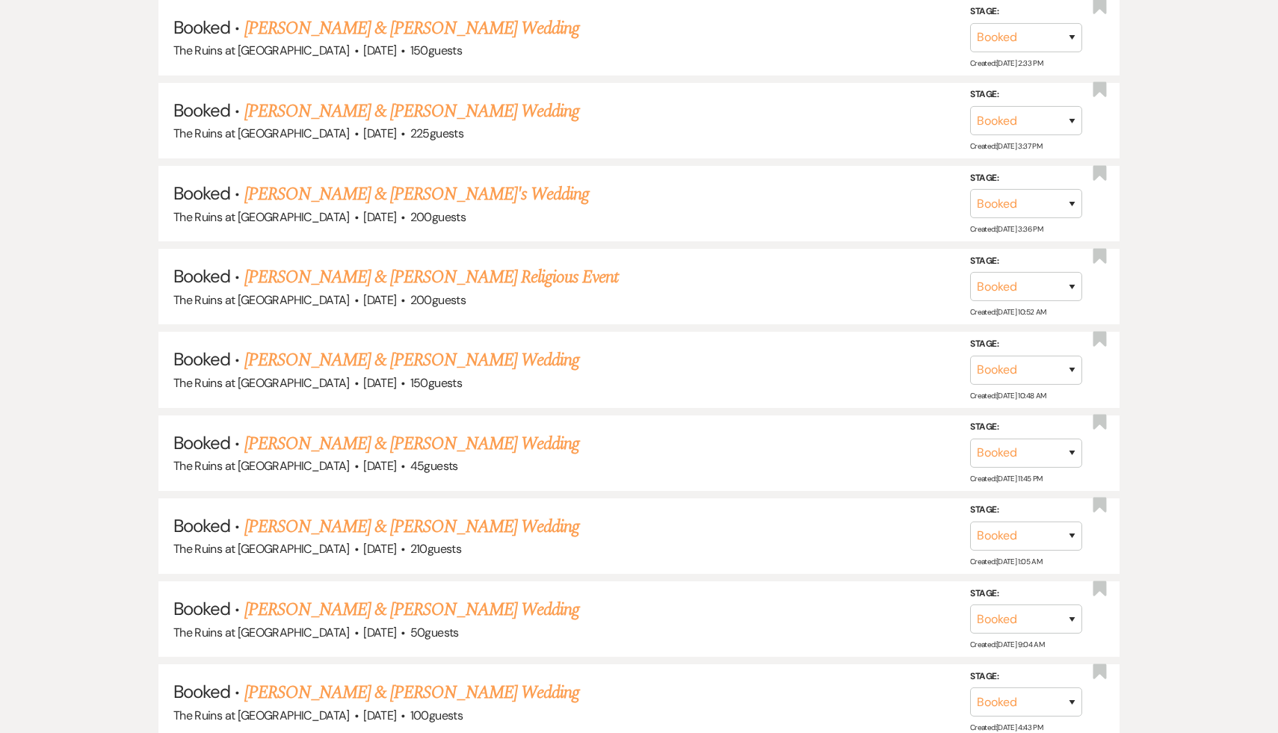
scroll to position [300, 0]
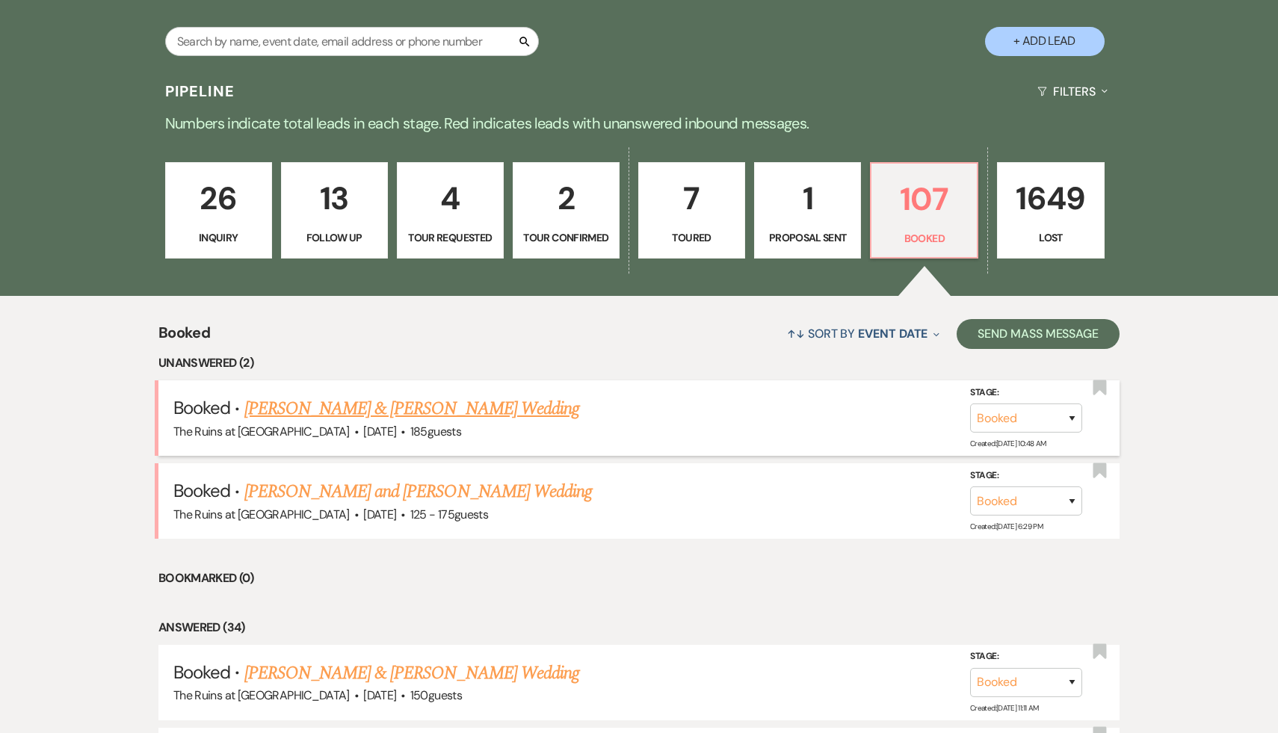
click at [456, 413] on link "Samara Petigrow & Doug Gusick's Wedding" at bounding box center [411, 408] width 335 height 27
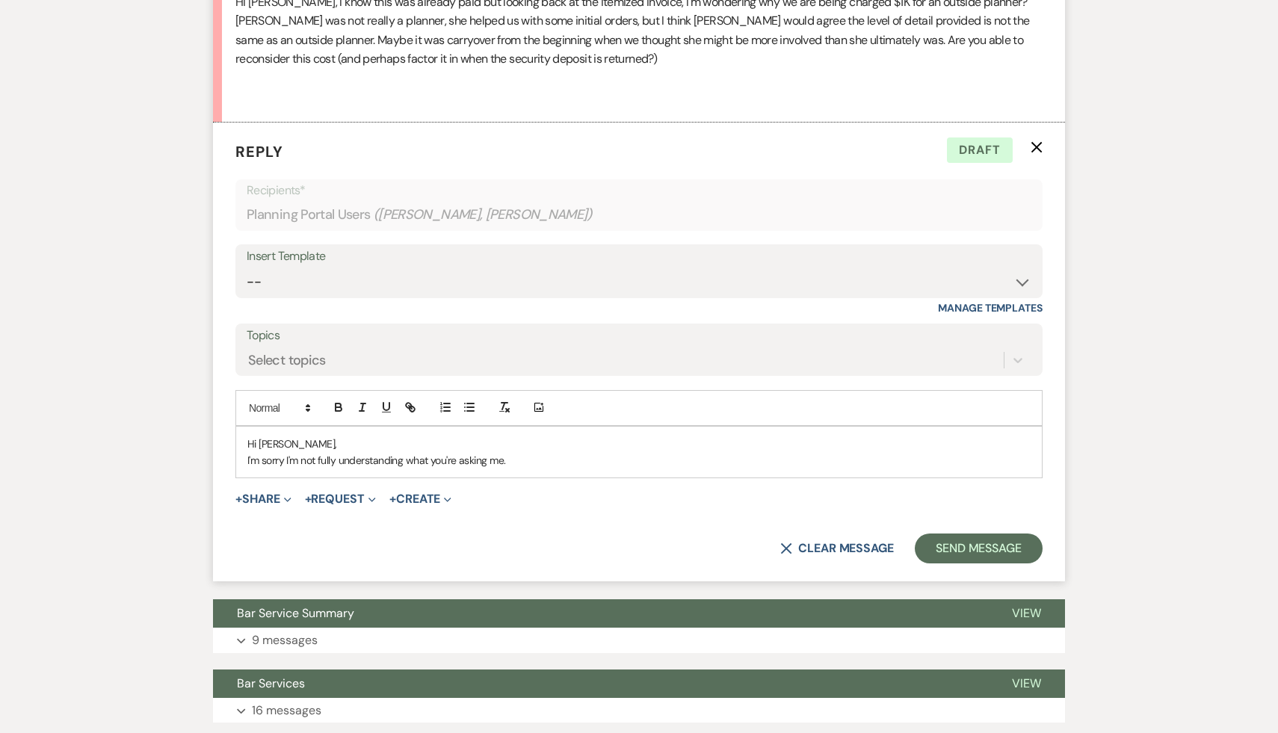
scroll to position [1111, 0]
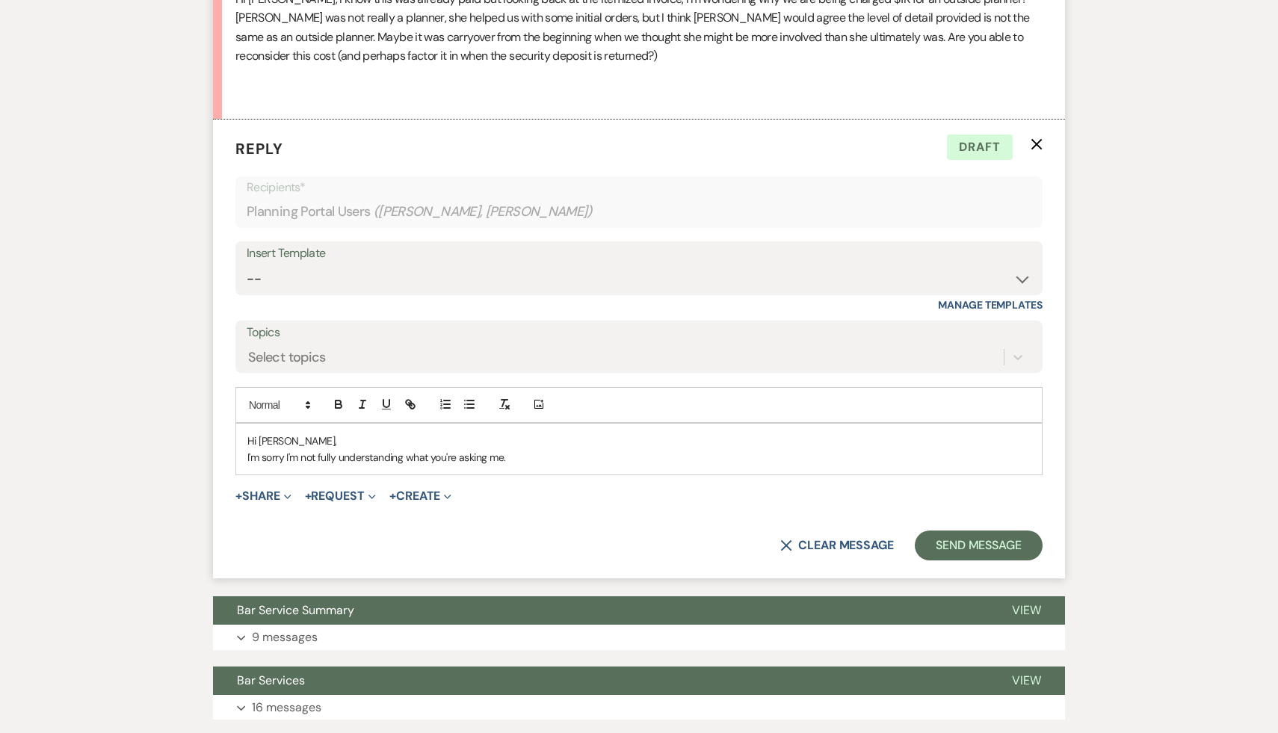
click at [519, 466] on p "I'm sorry I'm not fully understanding what you're asking me." at bounding box center [638, 457] width 783 height 16
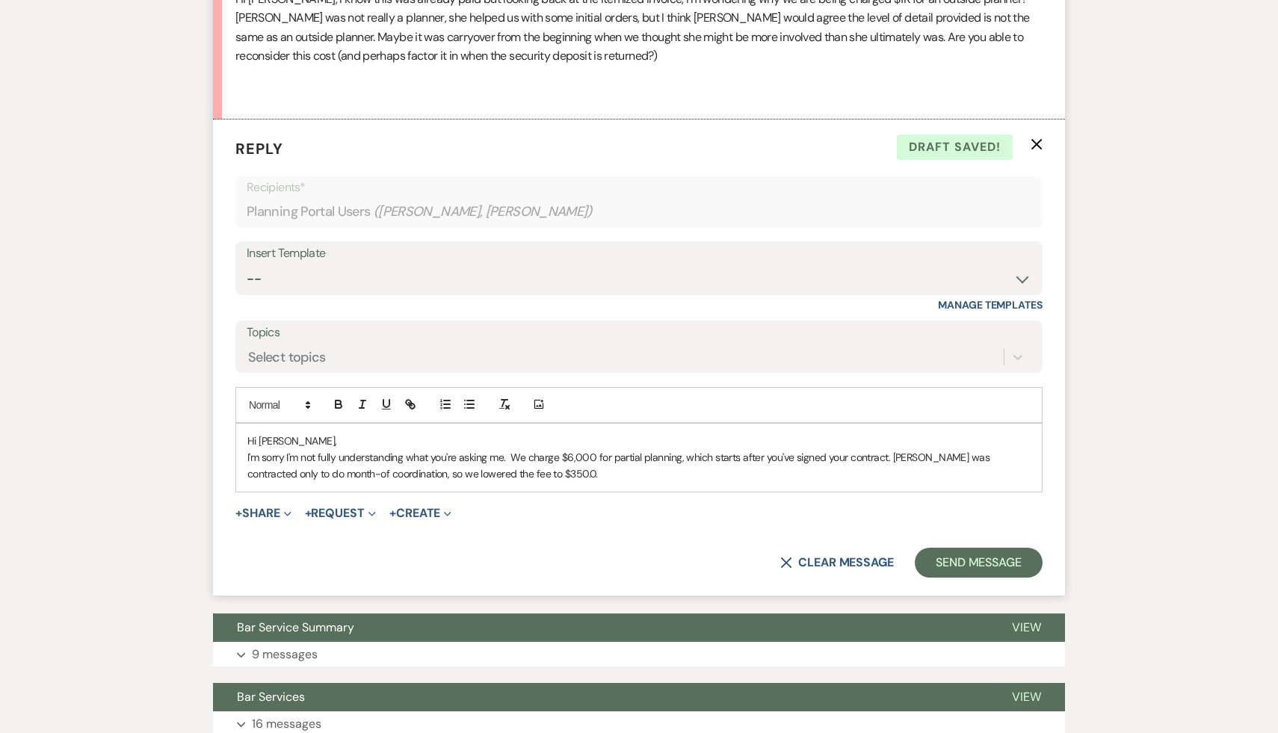
click at [618, 483] on p "I'm sorry I'm not fully understanding what you're asking me. We charge $6,000 f…" at bounding box center [638, 466] width 783 height 34
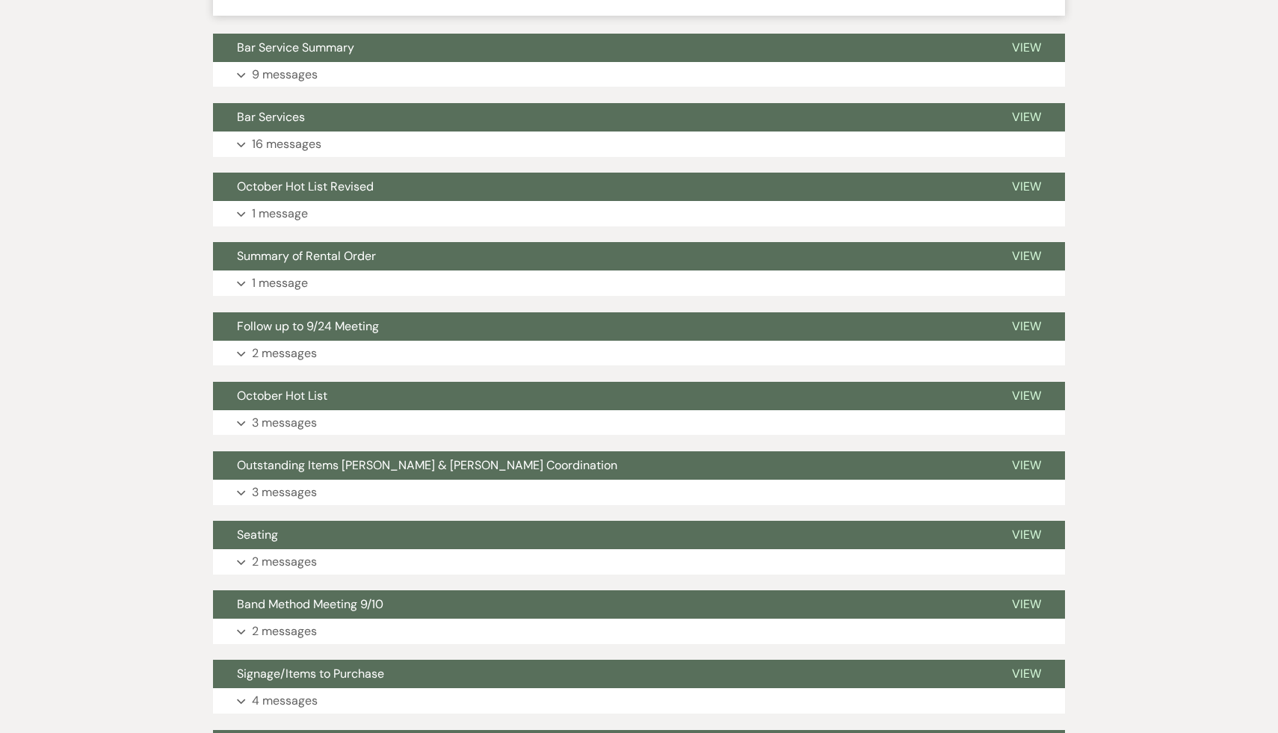
scroll to position [1690, 0]
click at [265, 543] on span "Seating" at bounding box center [257, 536] width 41 height 16
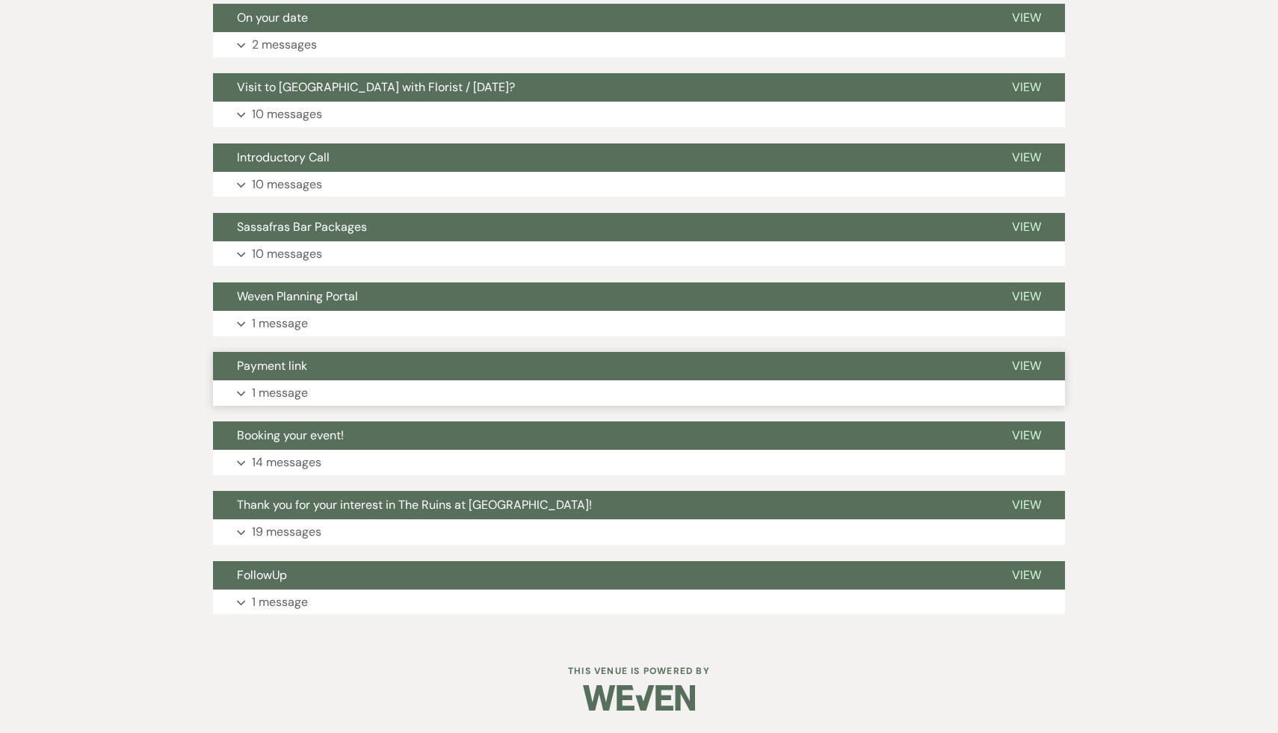
scroll to position [3943, 0]
click at [267, 568] on span "FollowUp" at bounding box center [262, 575] width 50 height 16
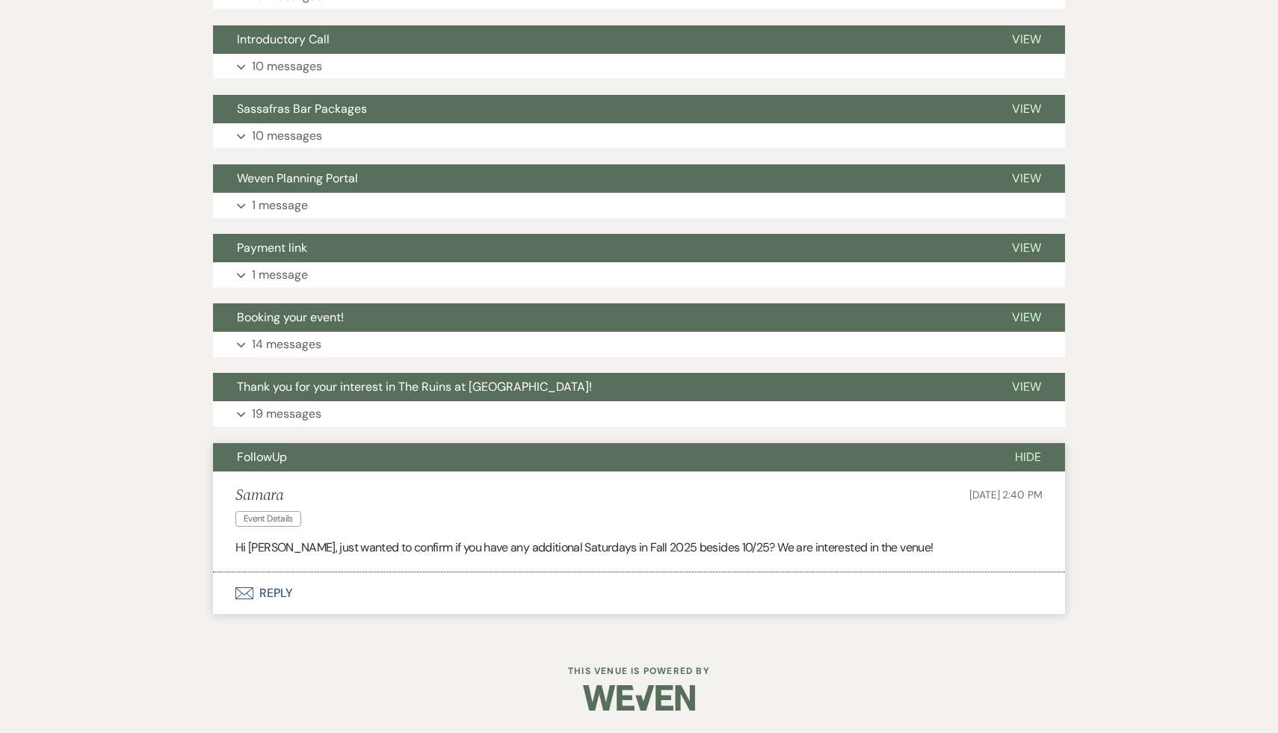
scroll to position [4061, 0]
click at [469, 585] on button "Envelope Reply" at bounding box center [639, 593] width 852 height 42
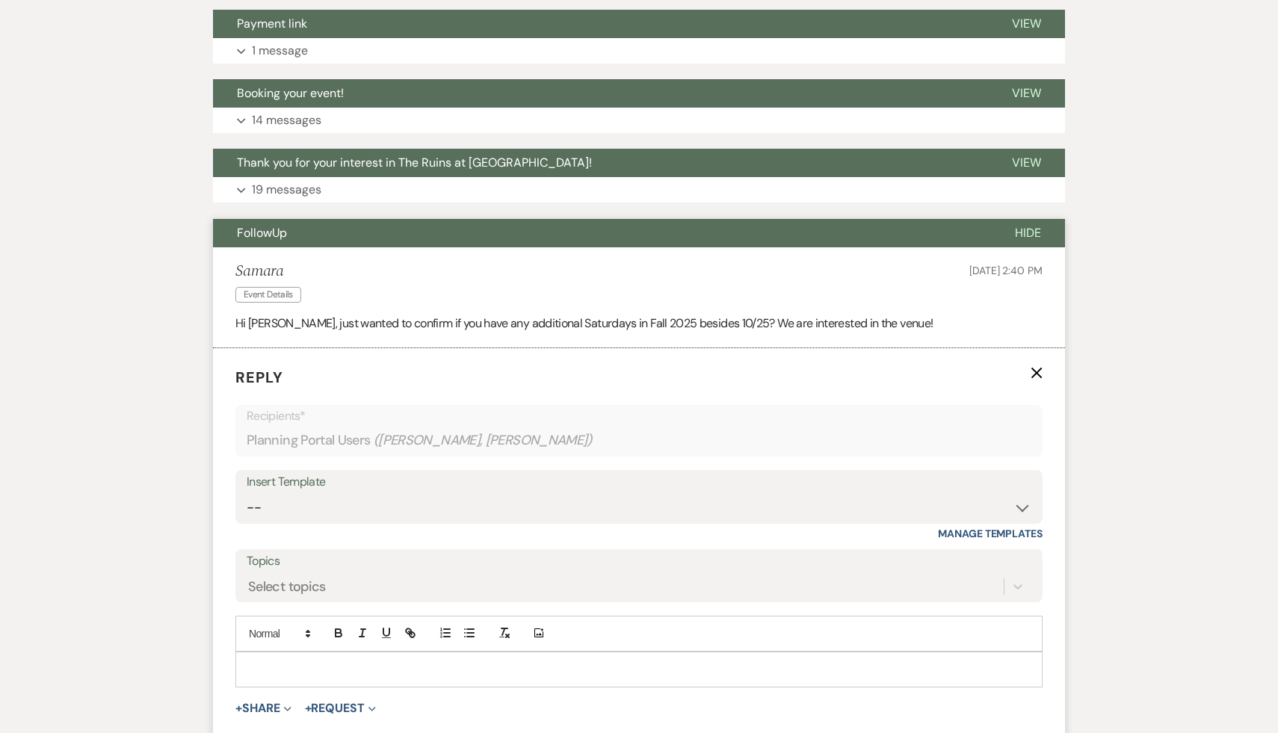
scroll to position [4261, 0]
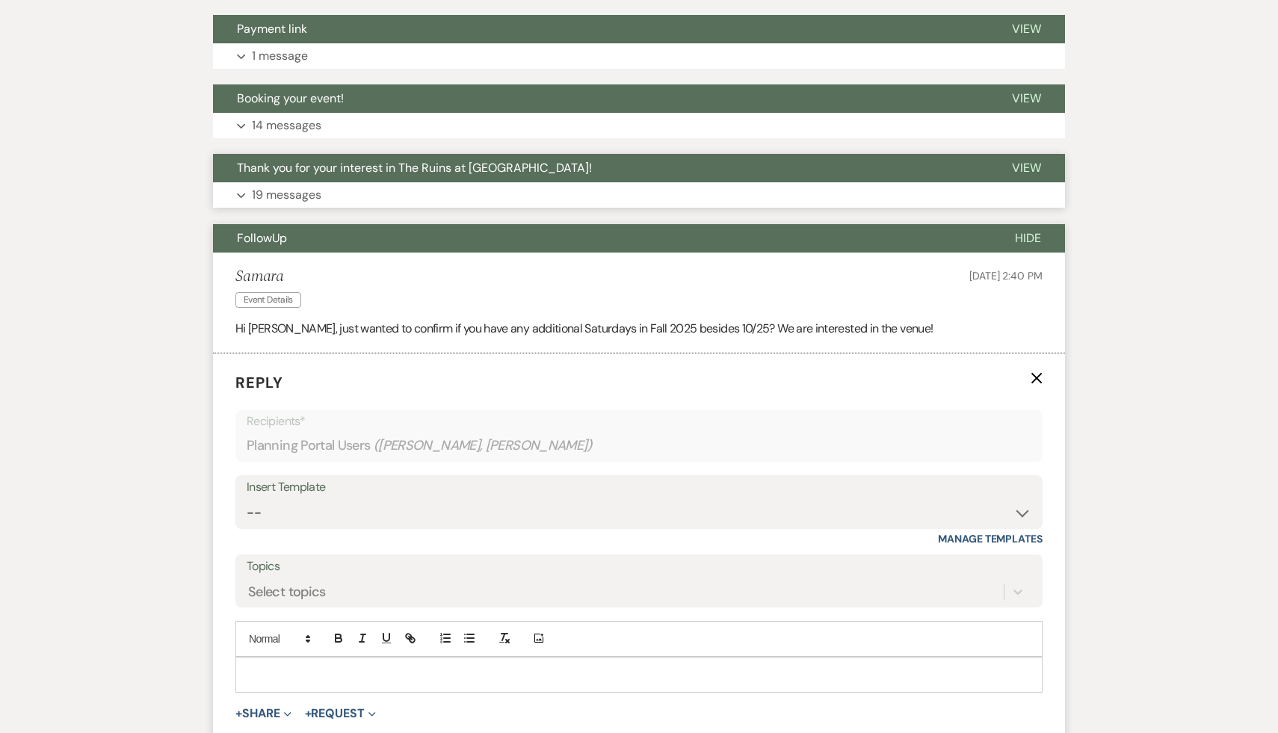
click at [464, 176] on span "Thank you for your interest in The Ruins at Sassafras!" at bounding box center [414, 168] width 355 height 16
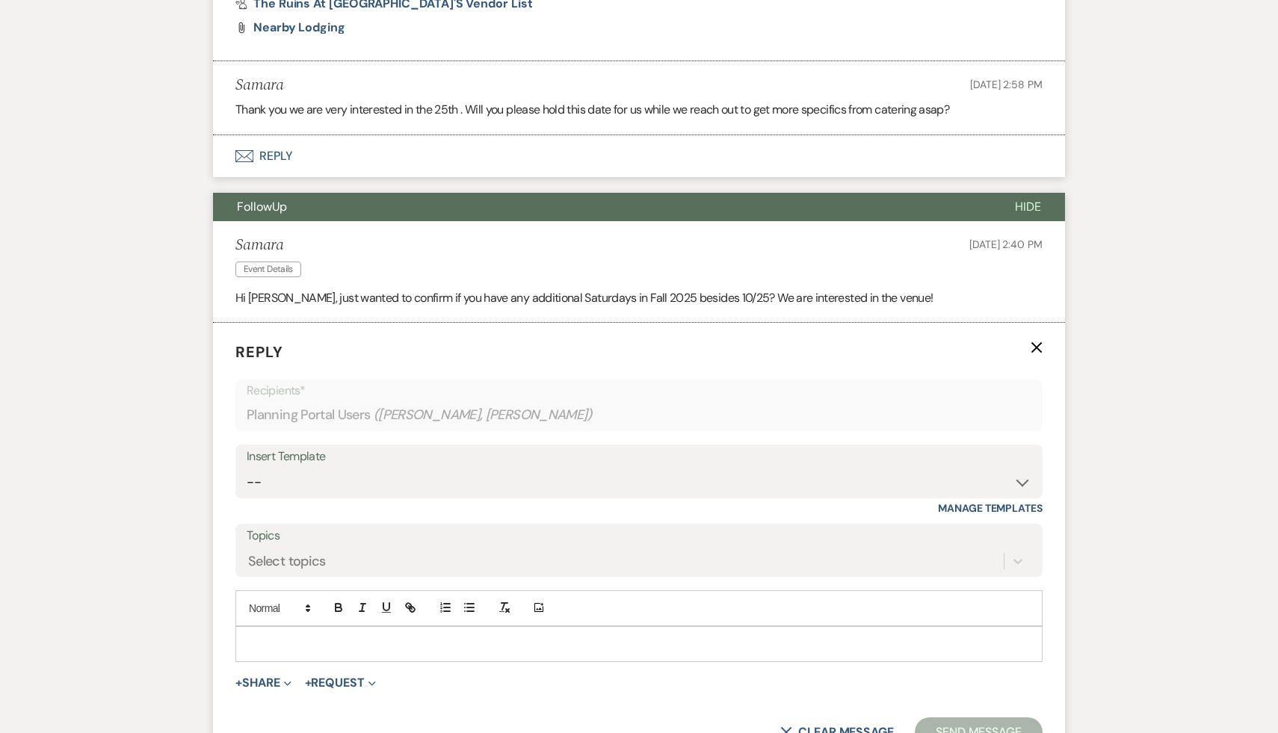
scroll to position [6896, 0]
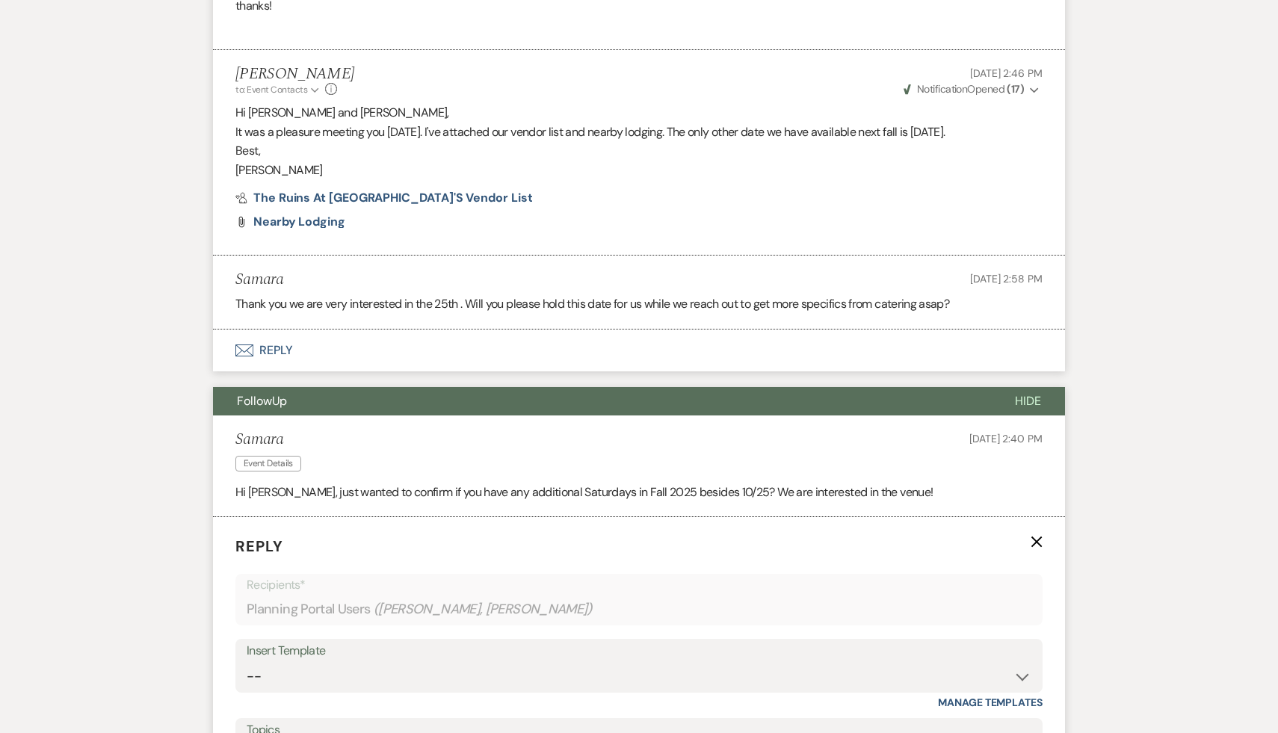
click at [562, 371] on button "Envelope Reply" at bounding box center [639, 351] width 852 height 42
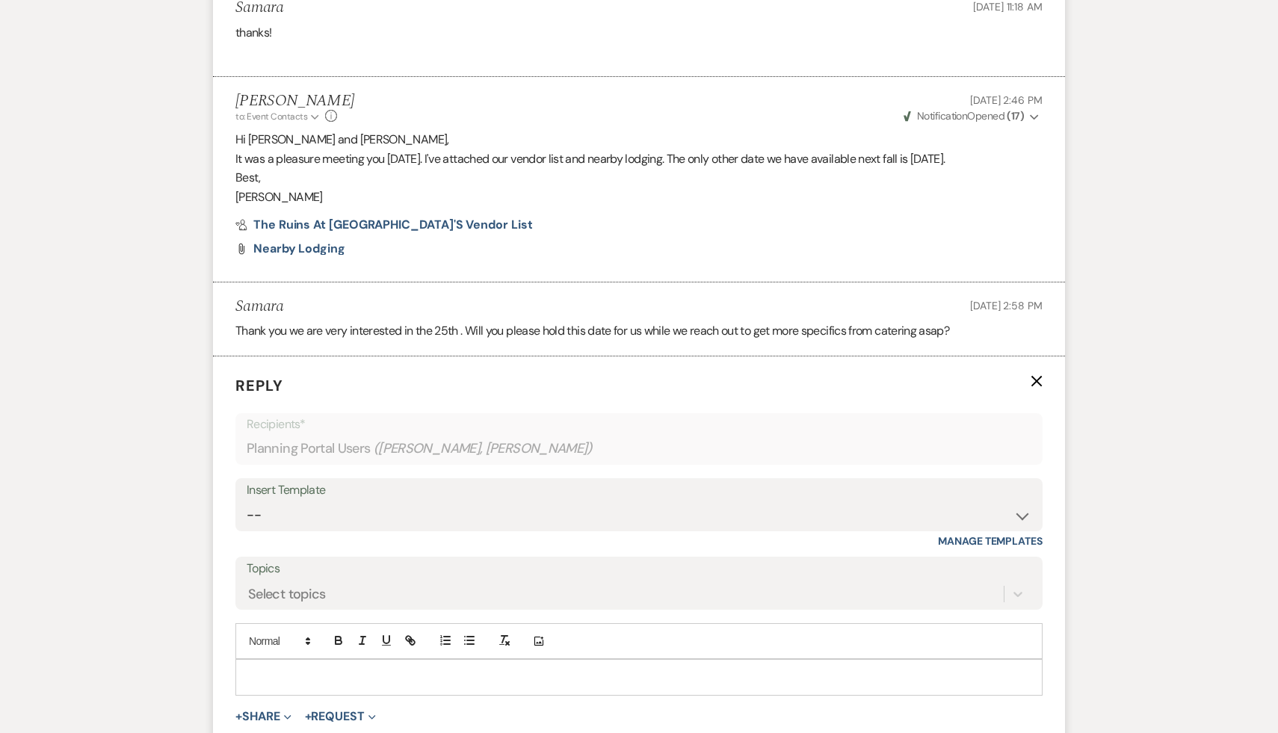
scroll to position [6752, 0]
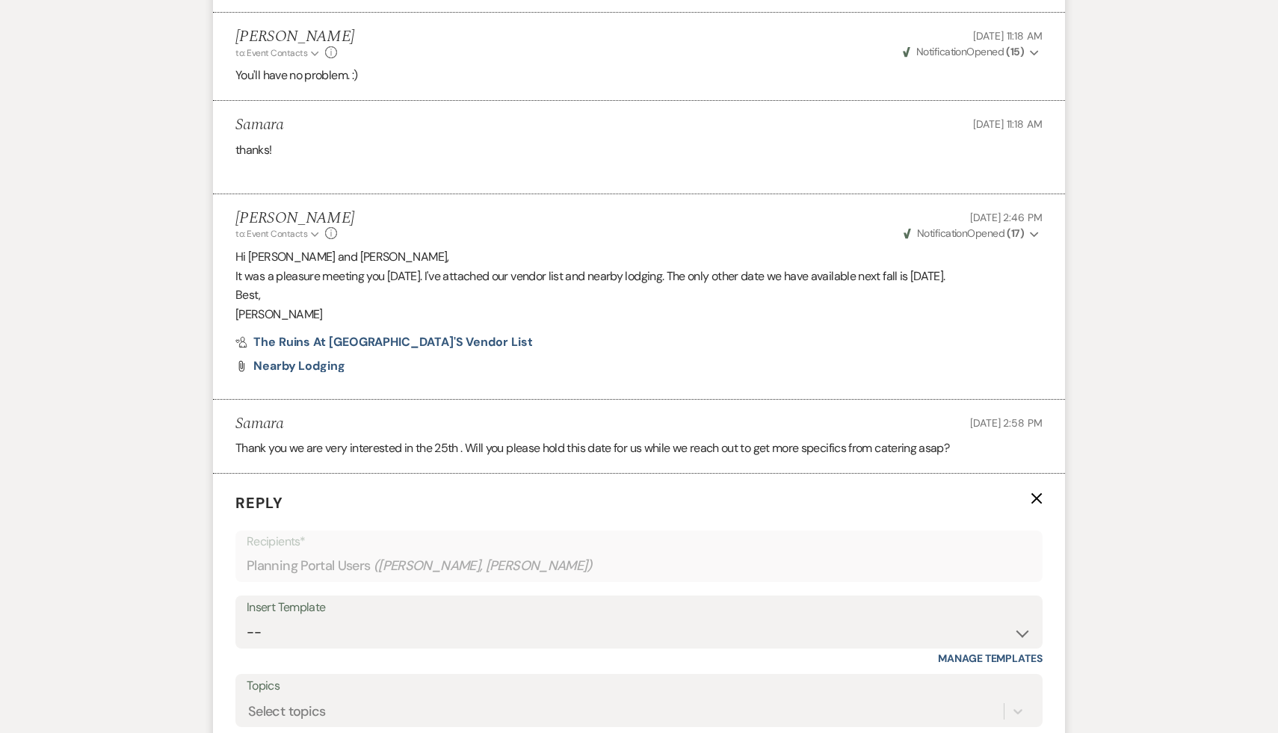
click at [579, 324] on p "Carol" at bounding box center [638, 314] width 807 height 19
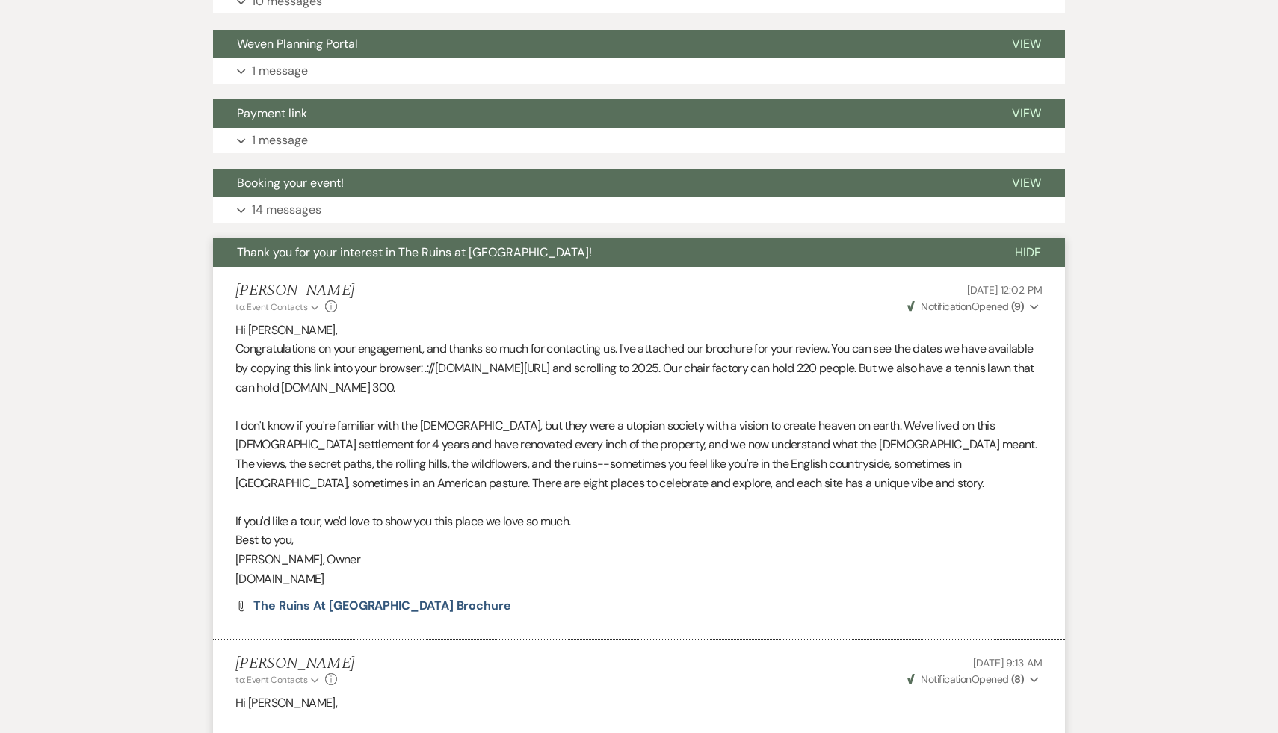
scroll to position [4145, 0]
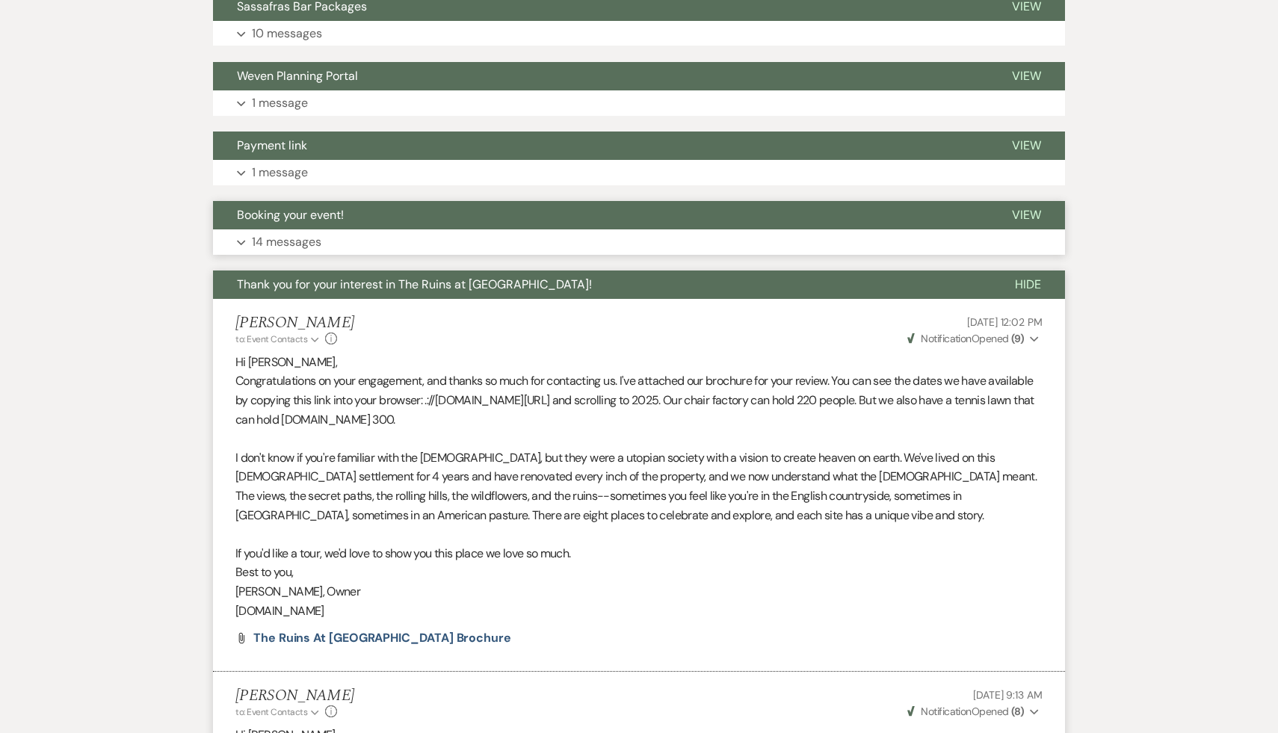
click at [334, 223] on span "Booking your event!" at bounding box center [290, 215] width 107 height 16
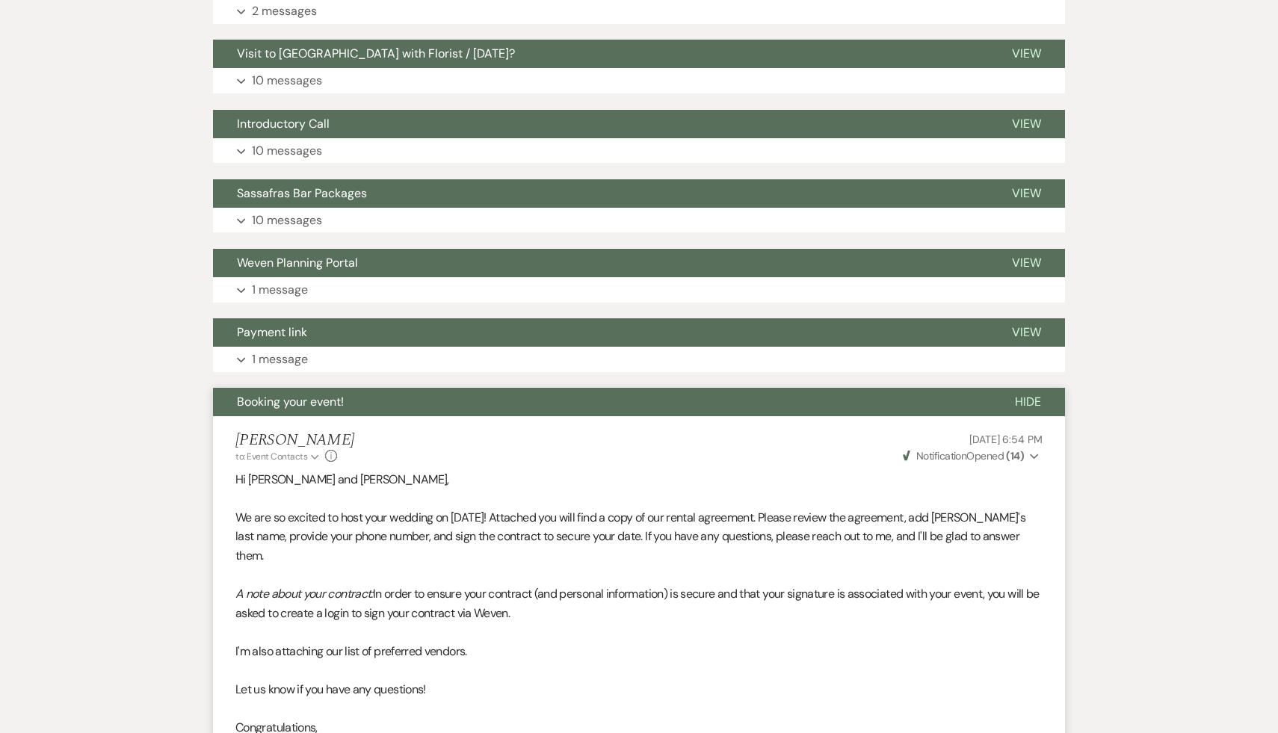
scroll to position [3888, 0]
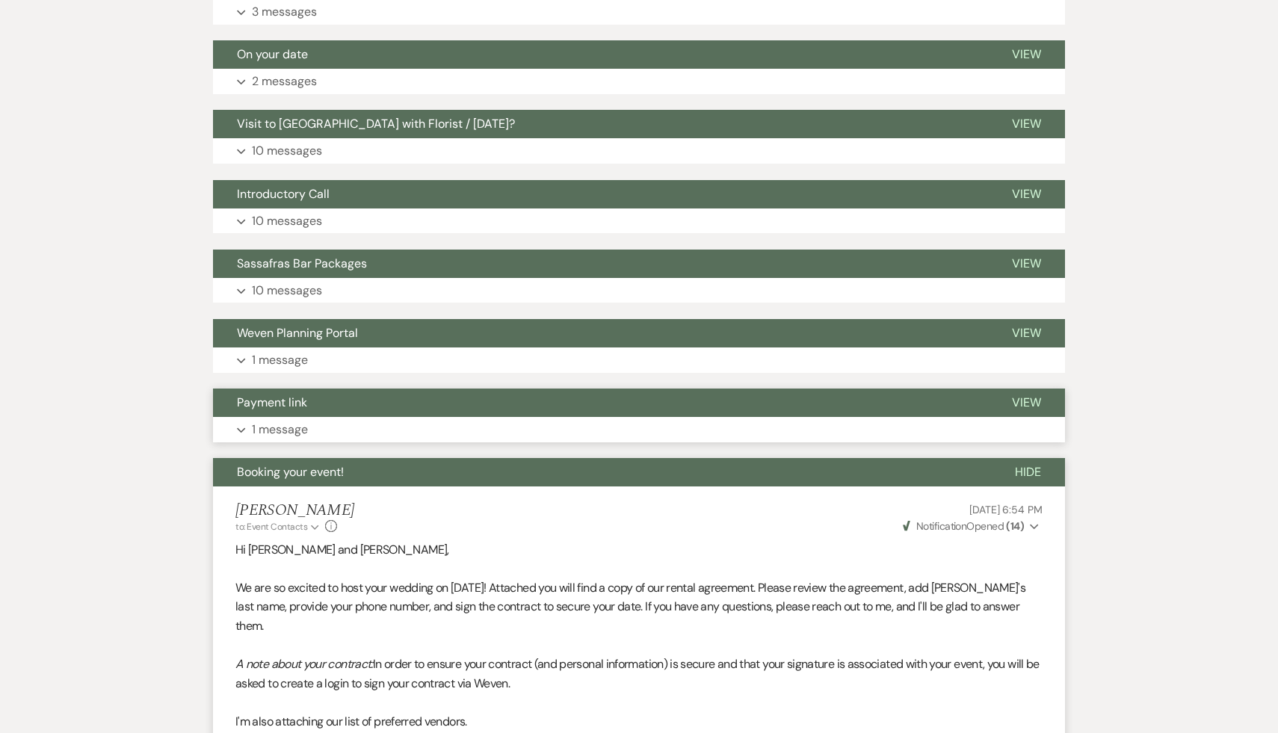
click at [293, 410] on span "Payment link" at bounding box center [272, 403] width 70 height 16
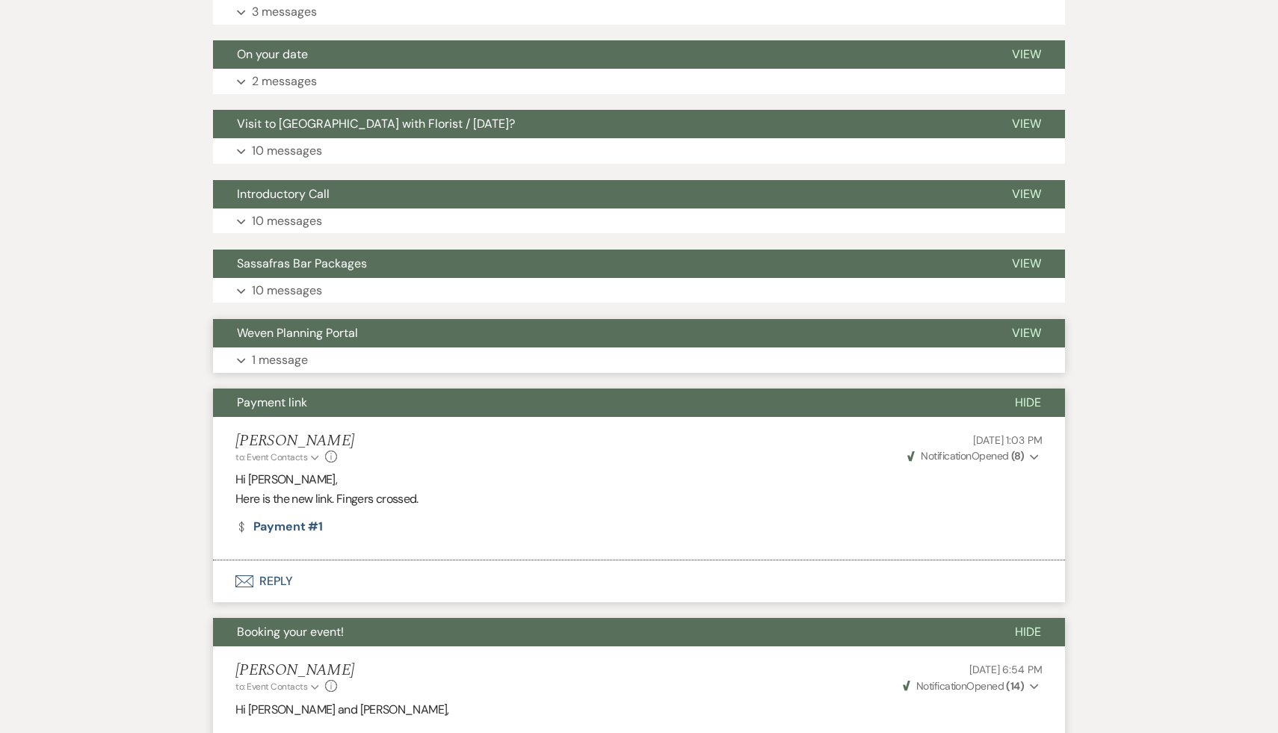
click at [325, 341] on span "Weven Planning Portal" at bounding box center [297, 333] width 121 height 16
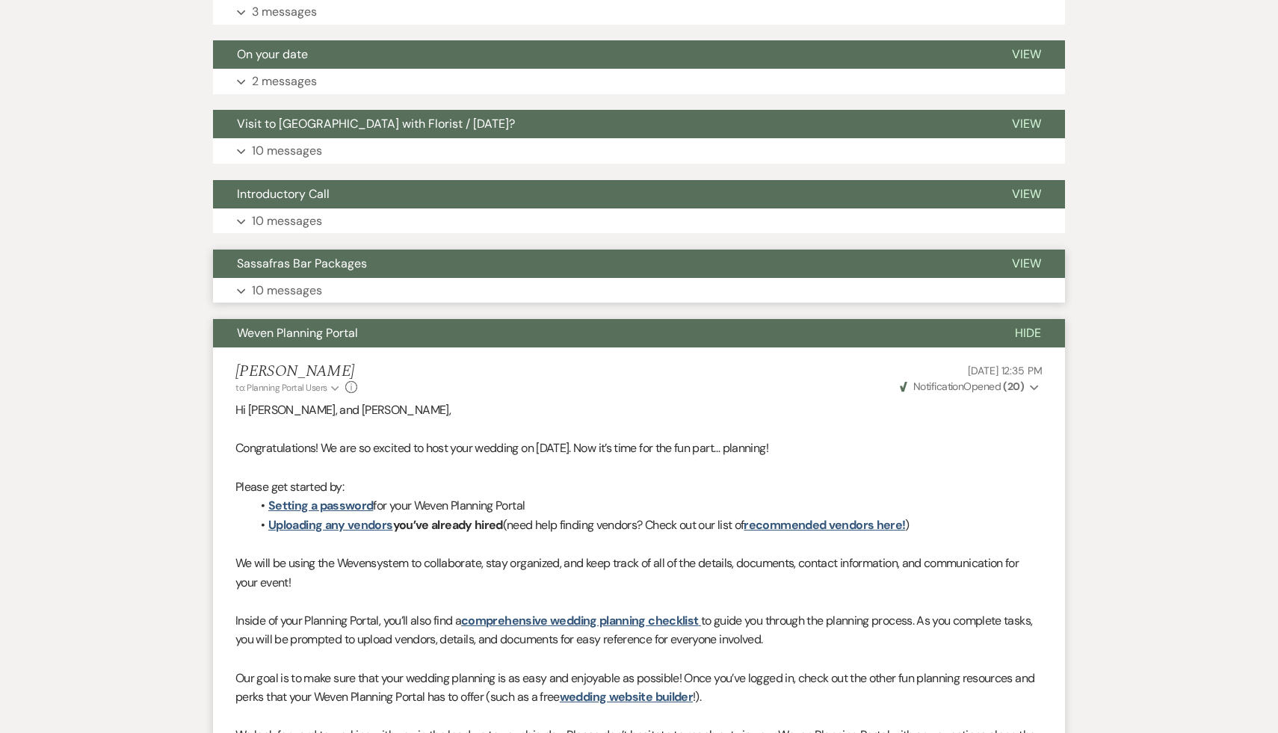
click at [332, 271] on span "Sassafras Bar Packages" at bounding box center [302, 264] width 130 height 16
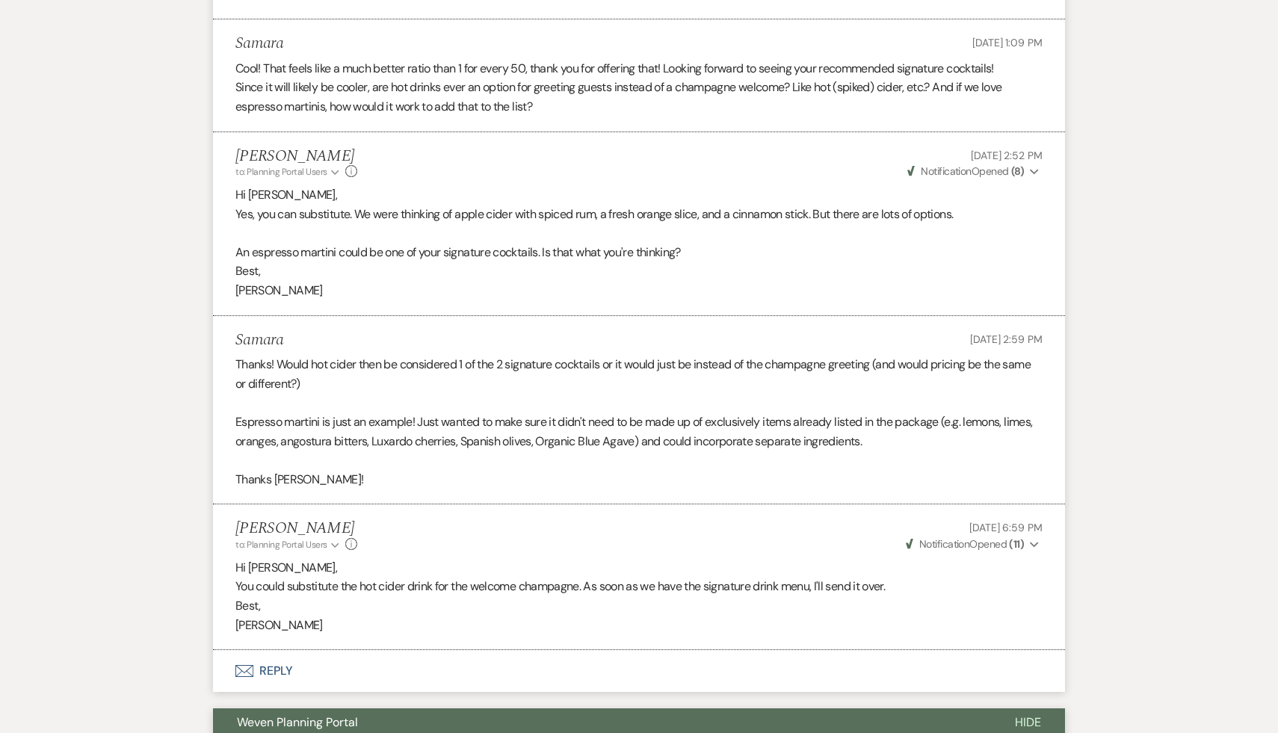
scroll to position [5460, 0]
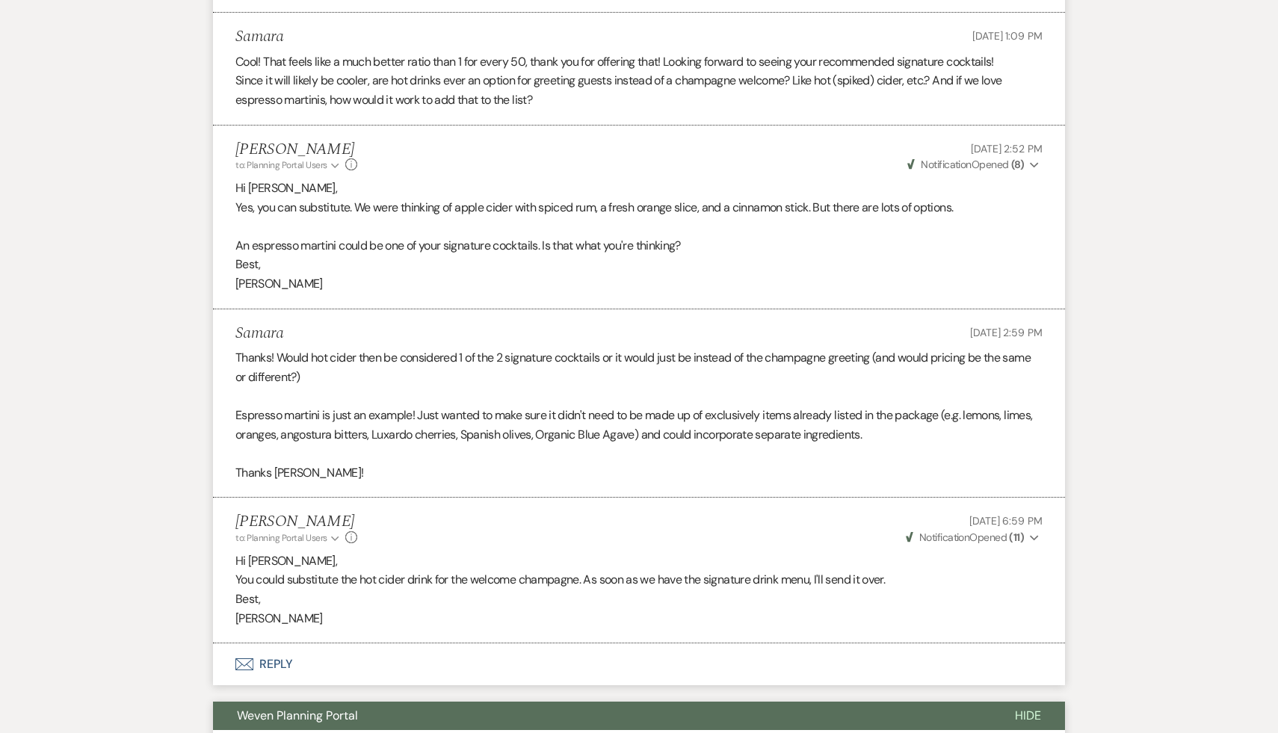
click at [634, 628] on p "Carol" at bounding box center [638, 618] width 807 height 19
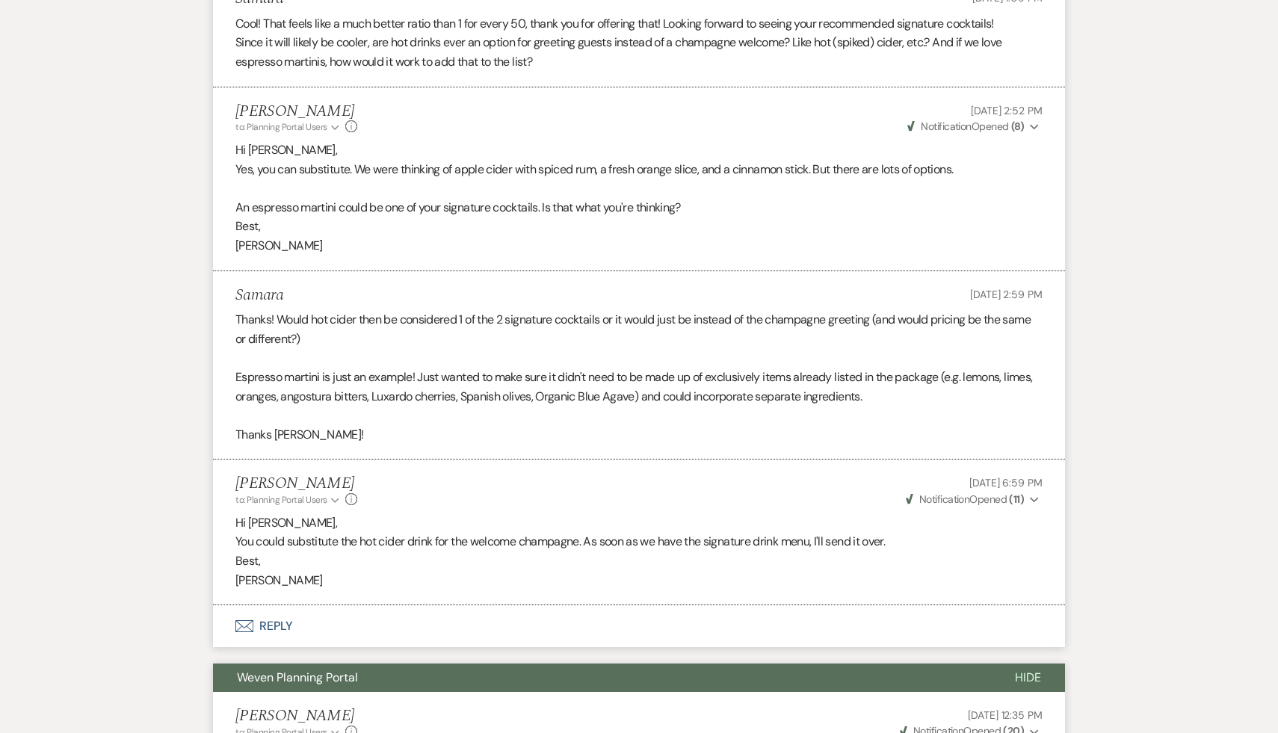
scroll to position [5499, 0]
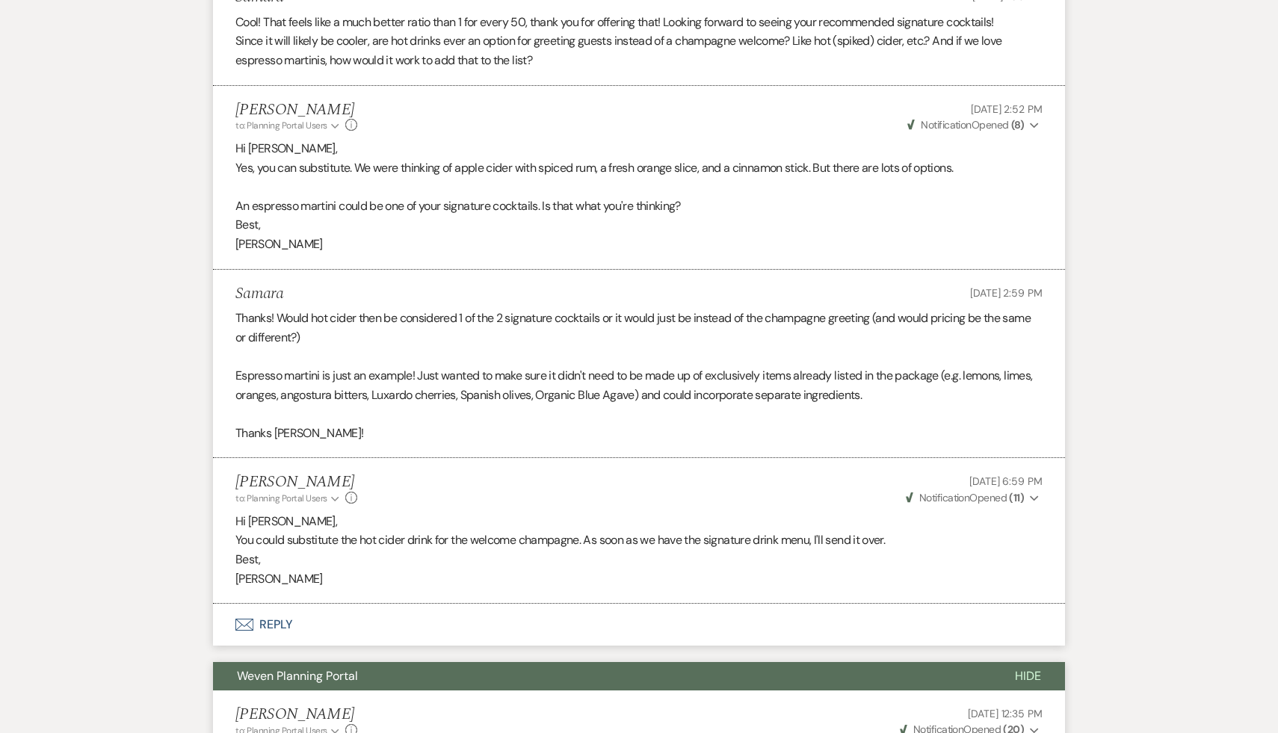
click at [541, 505] on div "Carol Reichert to: Planning Portal Users Expand Info Oct 14, 2024, 6:59 PM Weve…" at bounding box center [638, 489] width 807 height 32
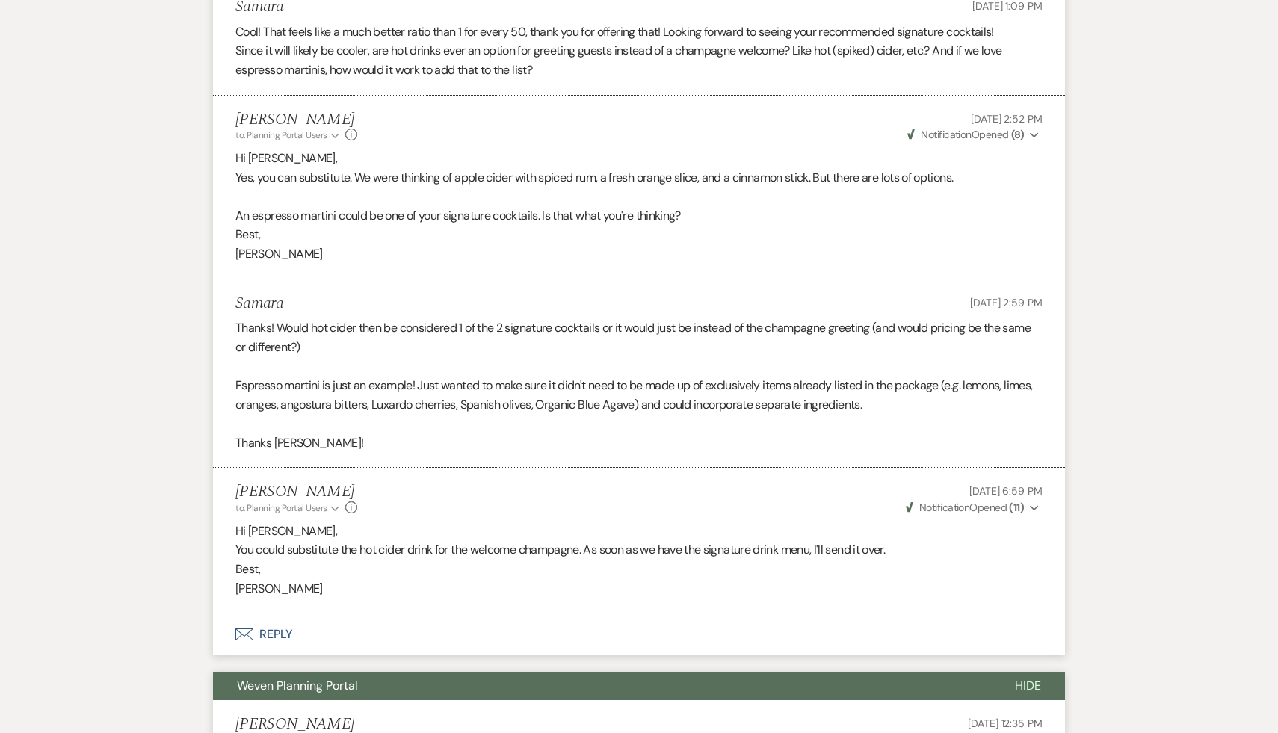
scroll to position [5487, 0]
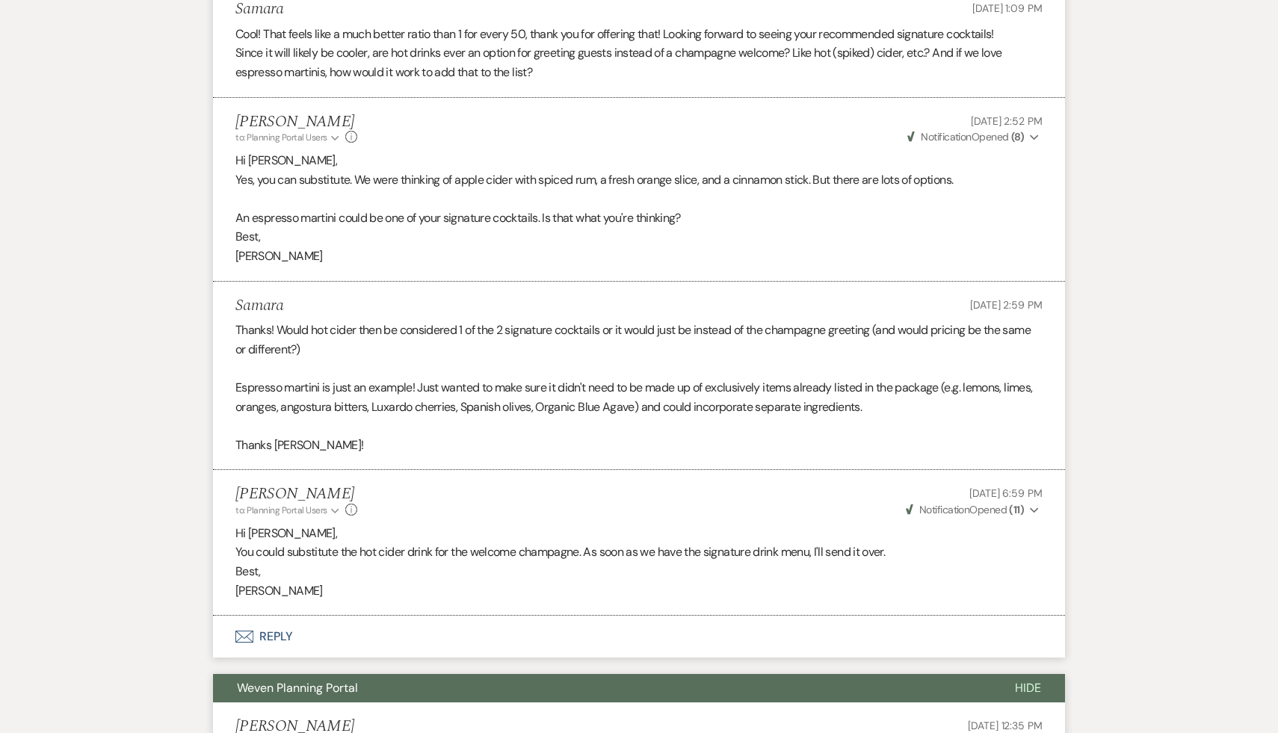
click at [541, 517] on div "Carol Reichert to: Planning Portal Users Expand Info Oct 14, 2024, 6:59 PM Weve…" at bounding box center [638, 501] width 807 height 32
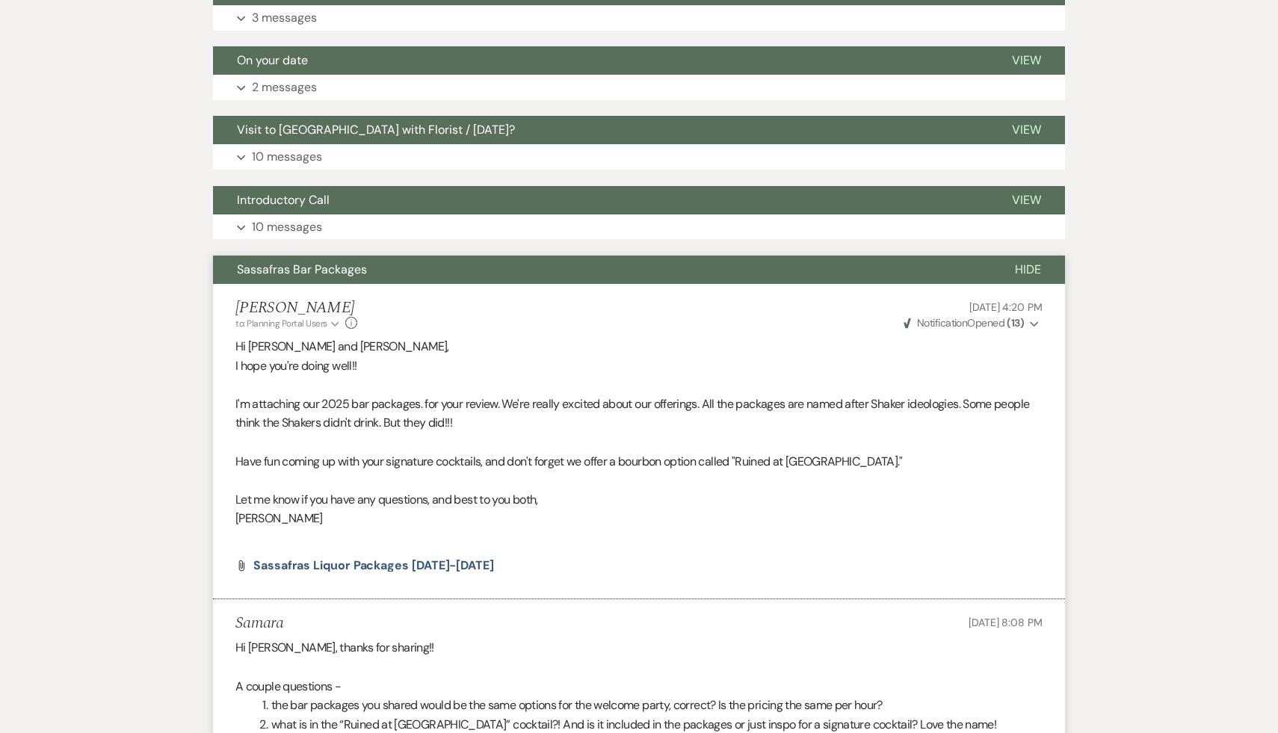
scroll to position [3880, 0]
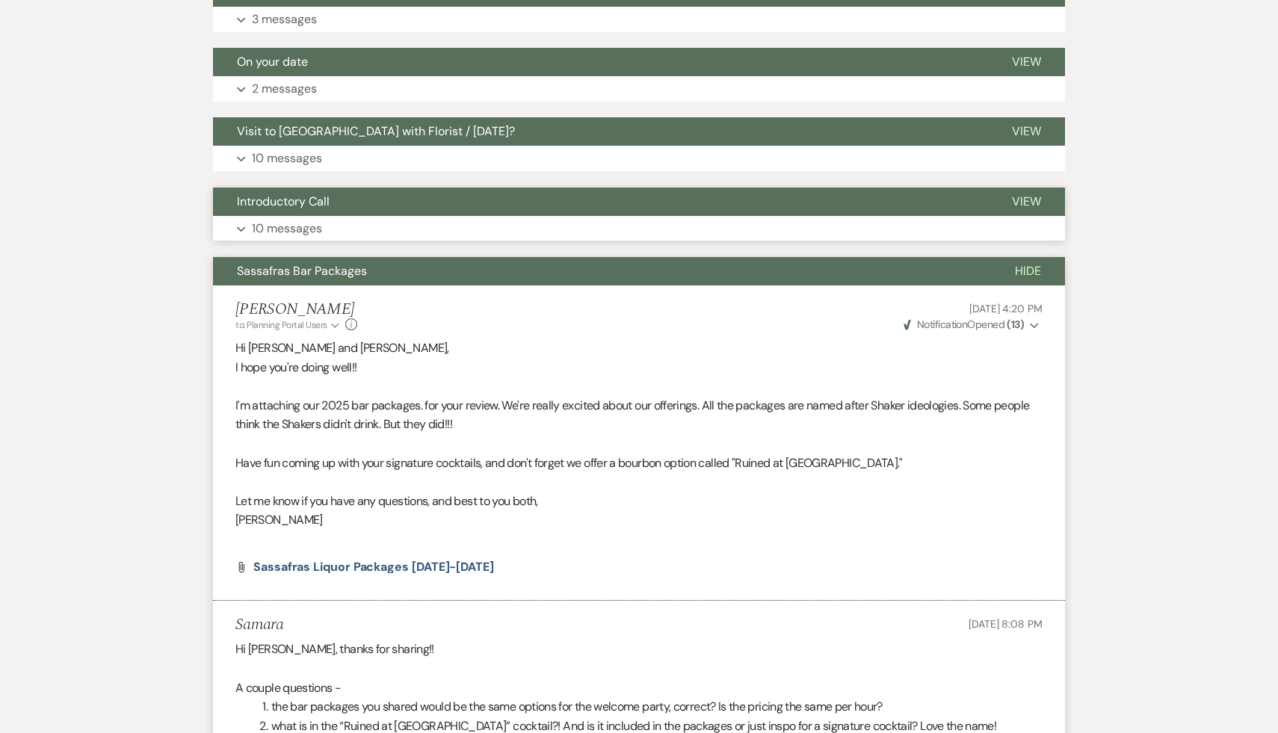
click at [307, 209] on span "Introductory Call" at bounding box center [283, 202] width 93 height 16
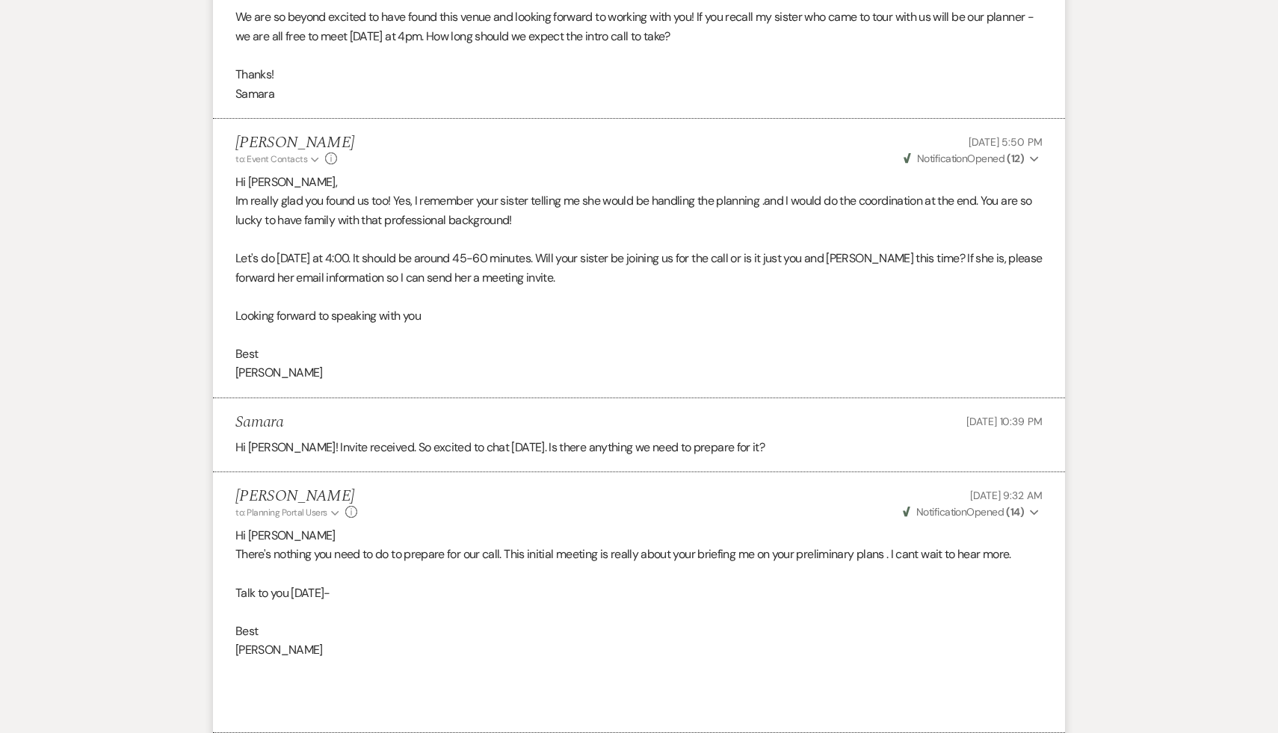
scroll to position [4503, 0]
click at [531, 621] on p at bounding box center [638, 610] width 807 height 19
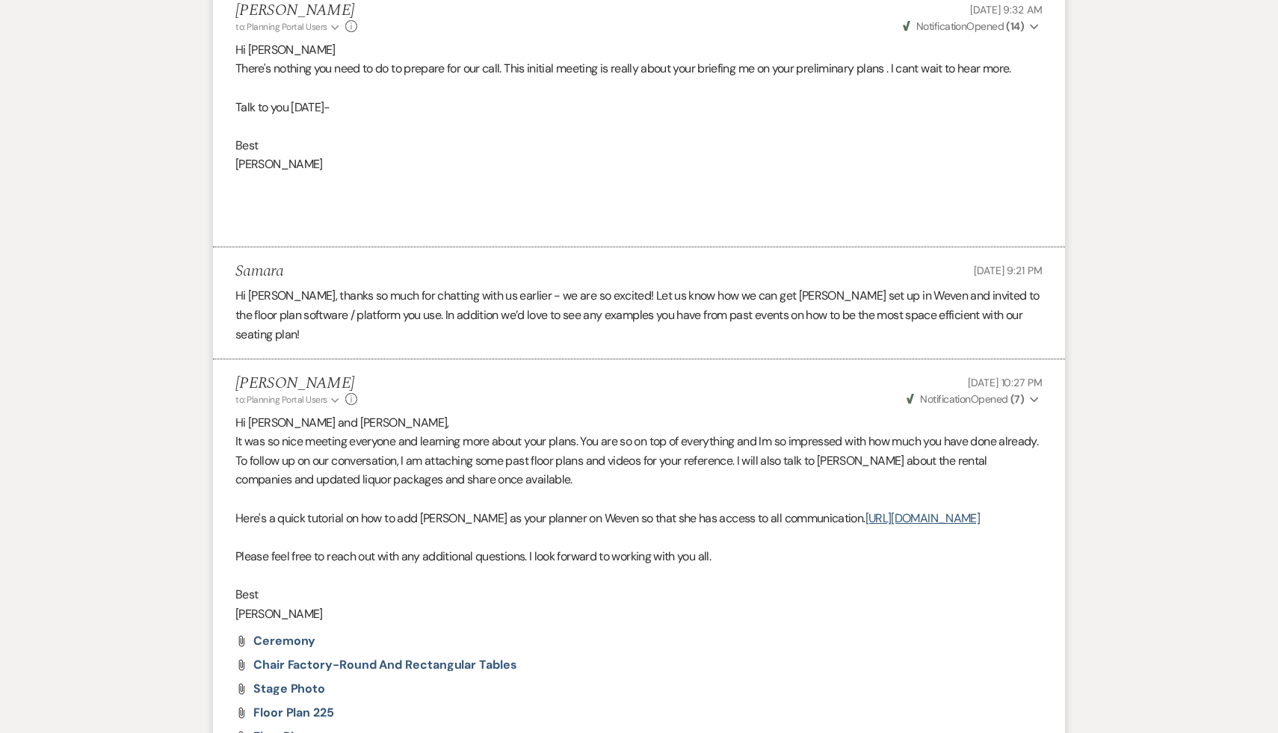
scroll to position [5000, 0]
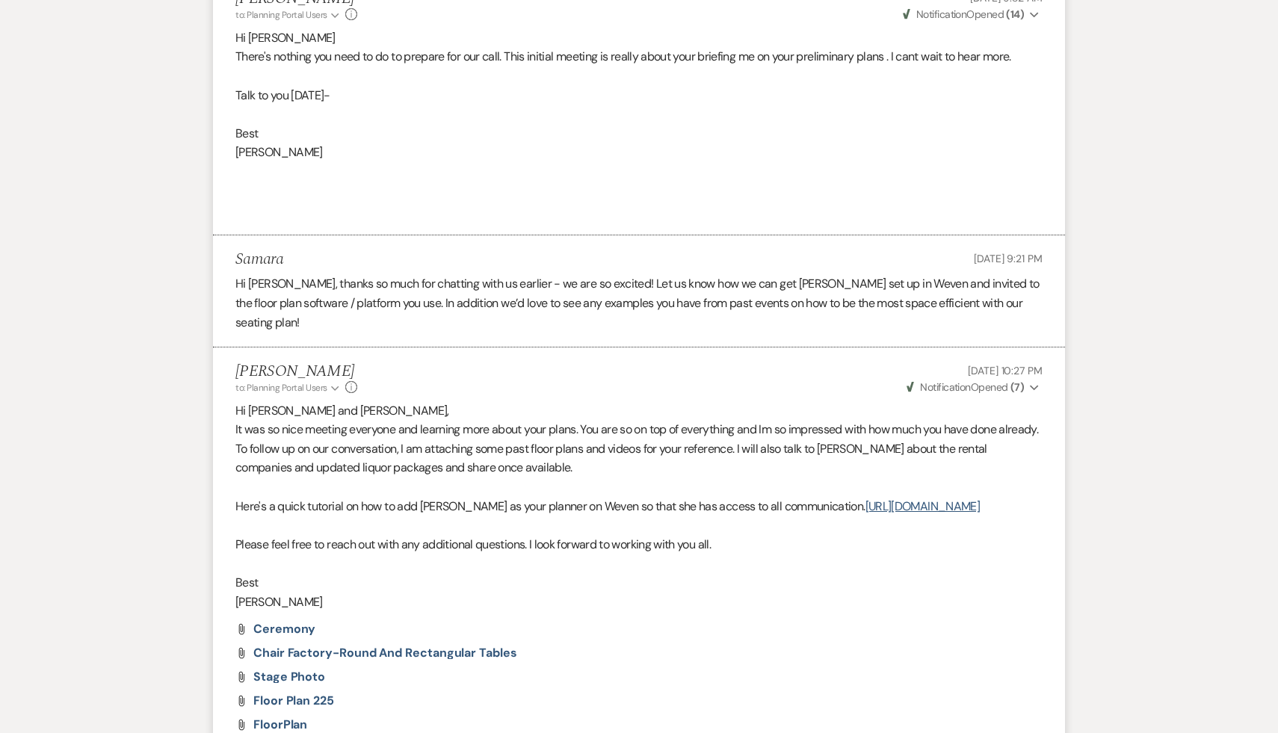
click at [606, 632] on li "Lara Burek to: Planning Portal Users Expand Info Sep 10, 2024, 10:27 PM Weven C…" at bounding box center [639, 552] width 852 height 411
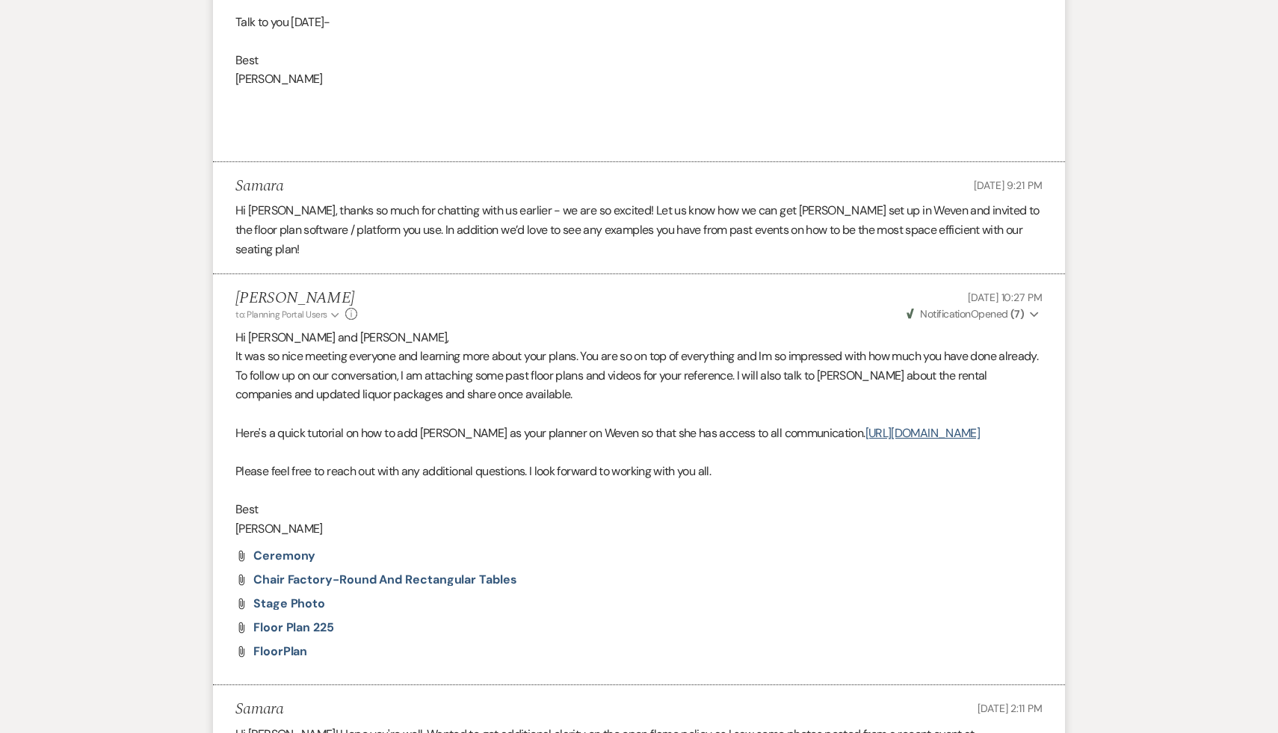
scroll to position [5084, 0]
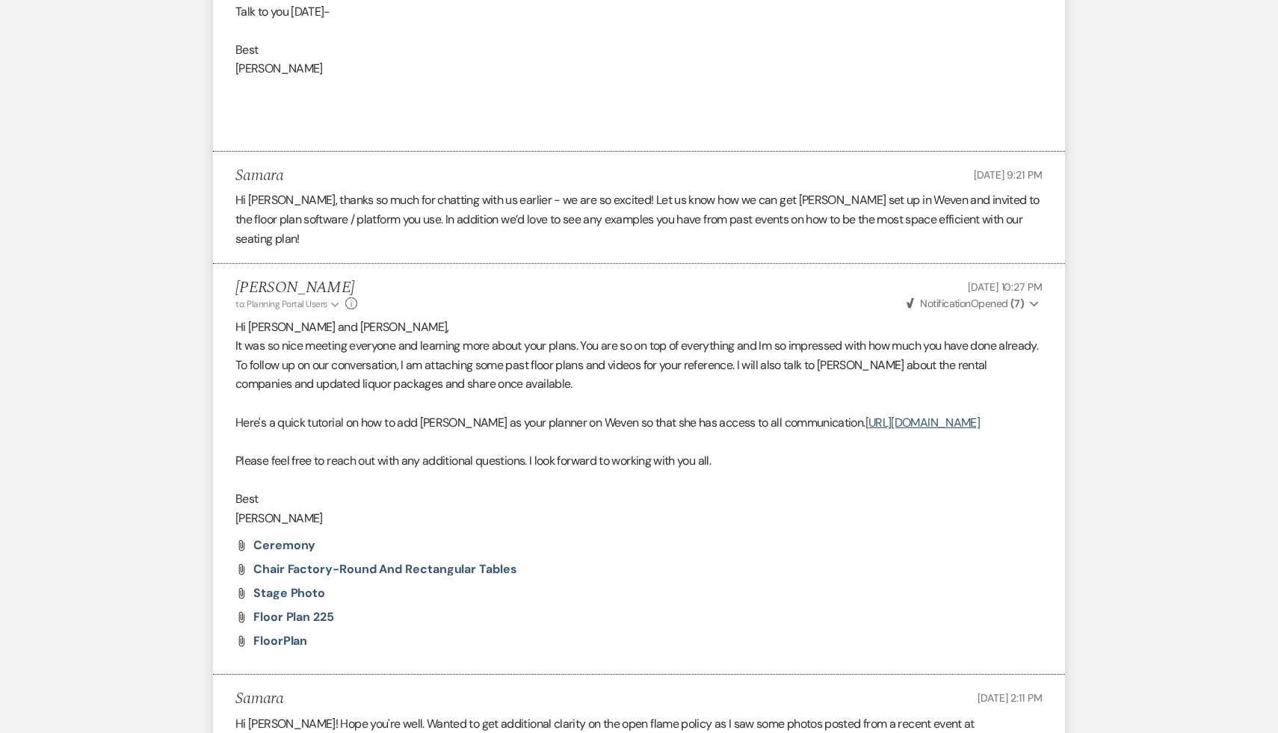
click at [595, 599] on div "Attach File Stage Photo" at bounding box center [638, 593] width 807 height 12
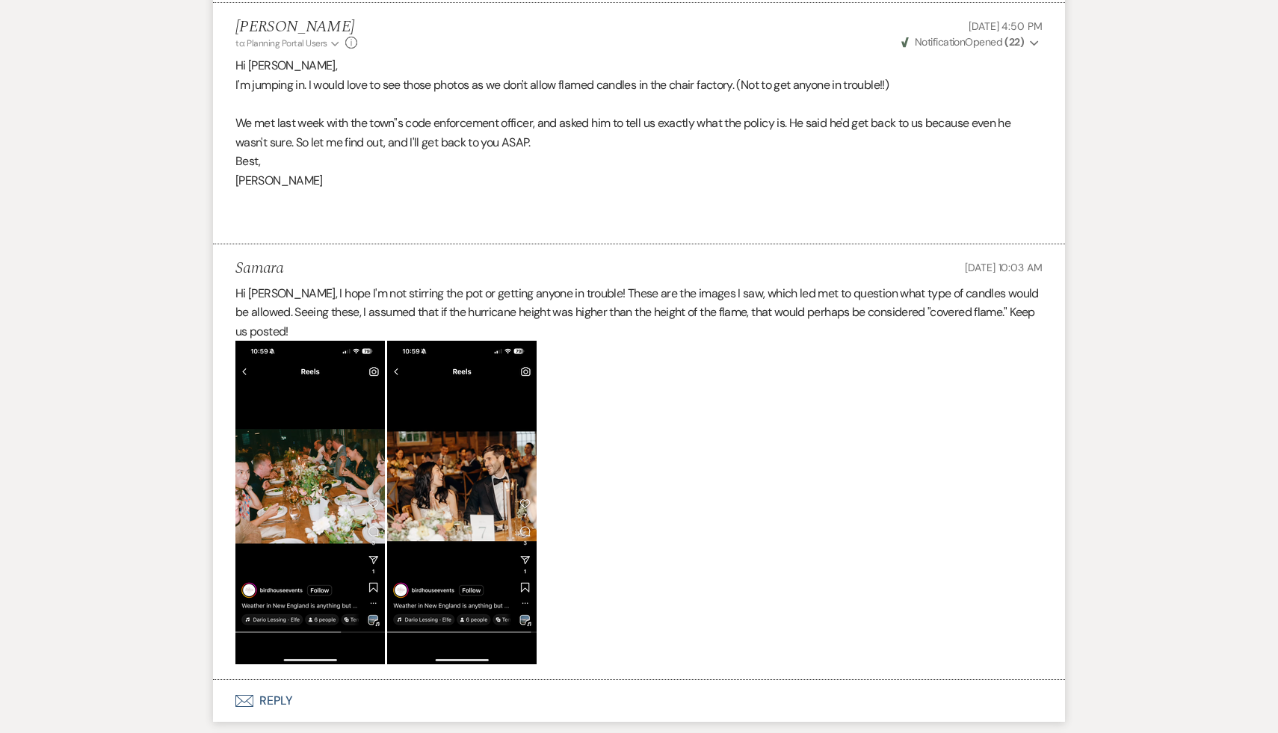
scroll to position [5947, 0]
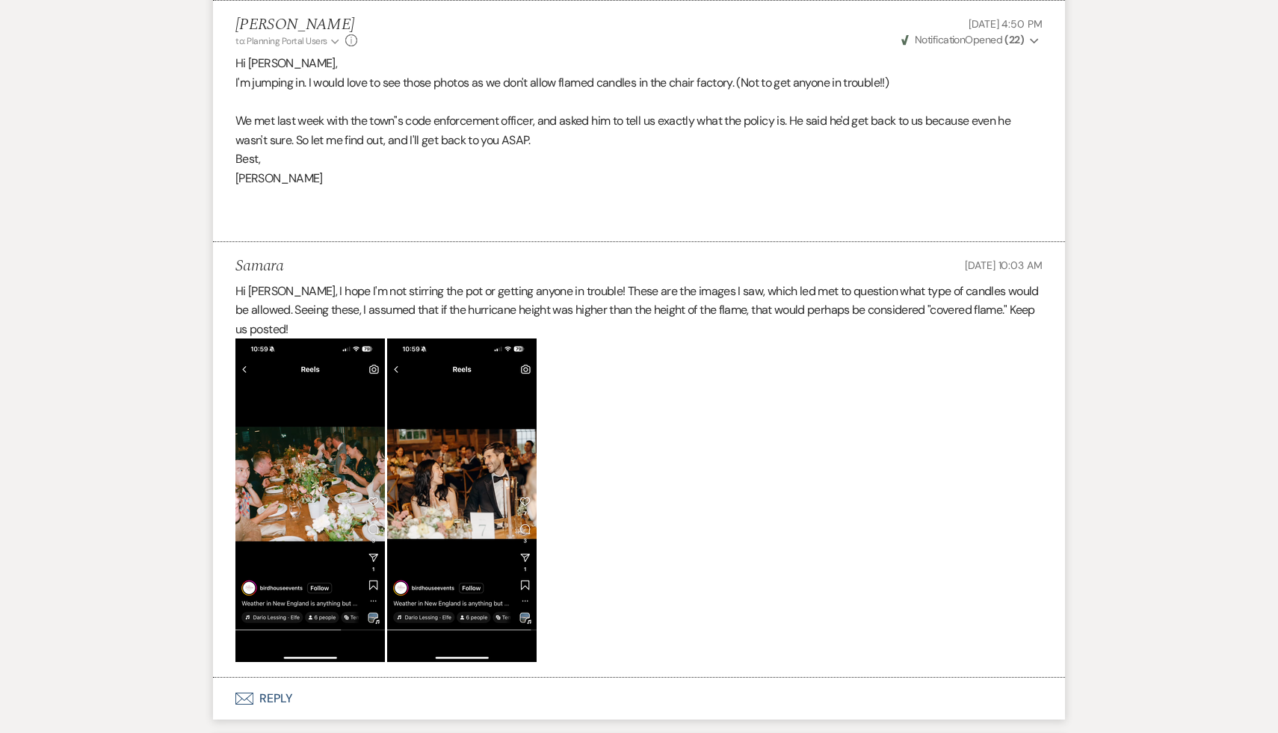
click at [455, 528] on img at bounding box center [461, 500] width 149 height 324
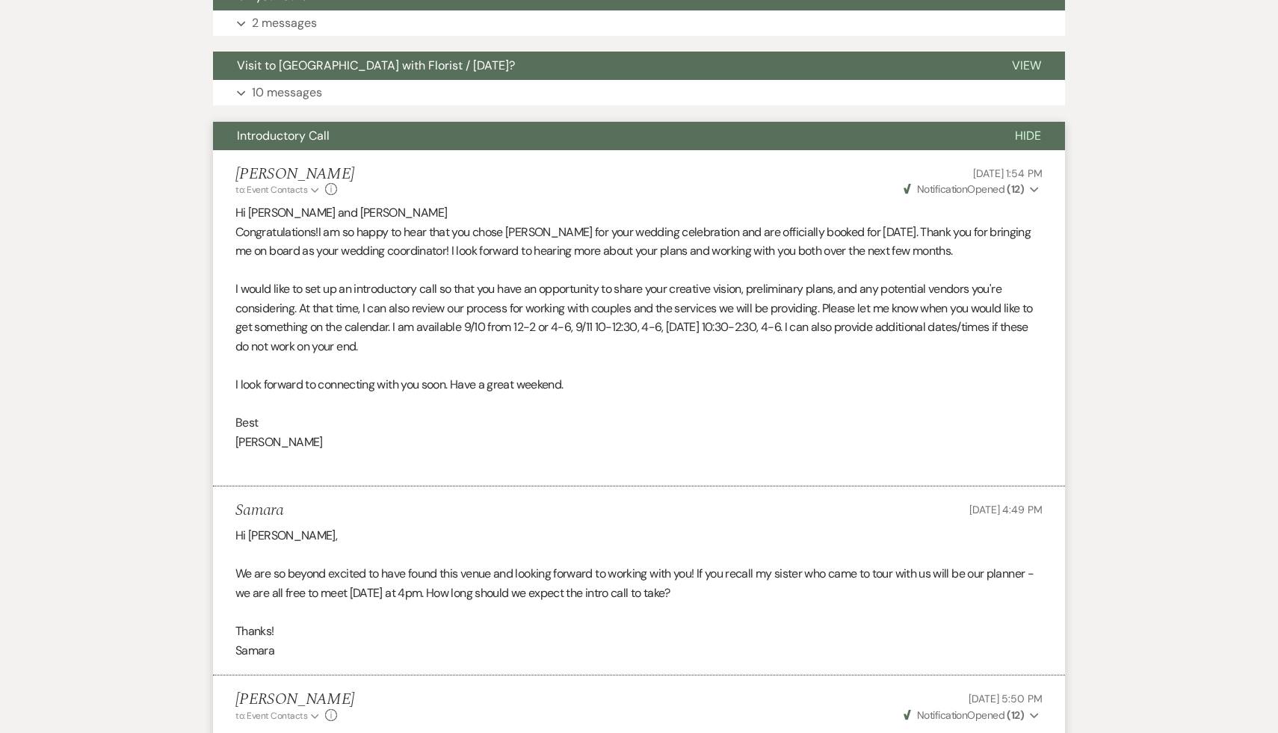
scroll to position [3685, 0]
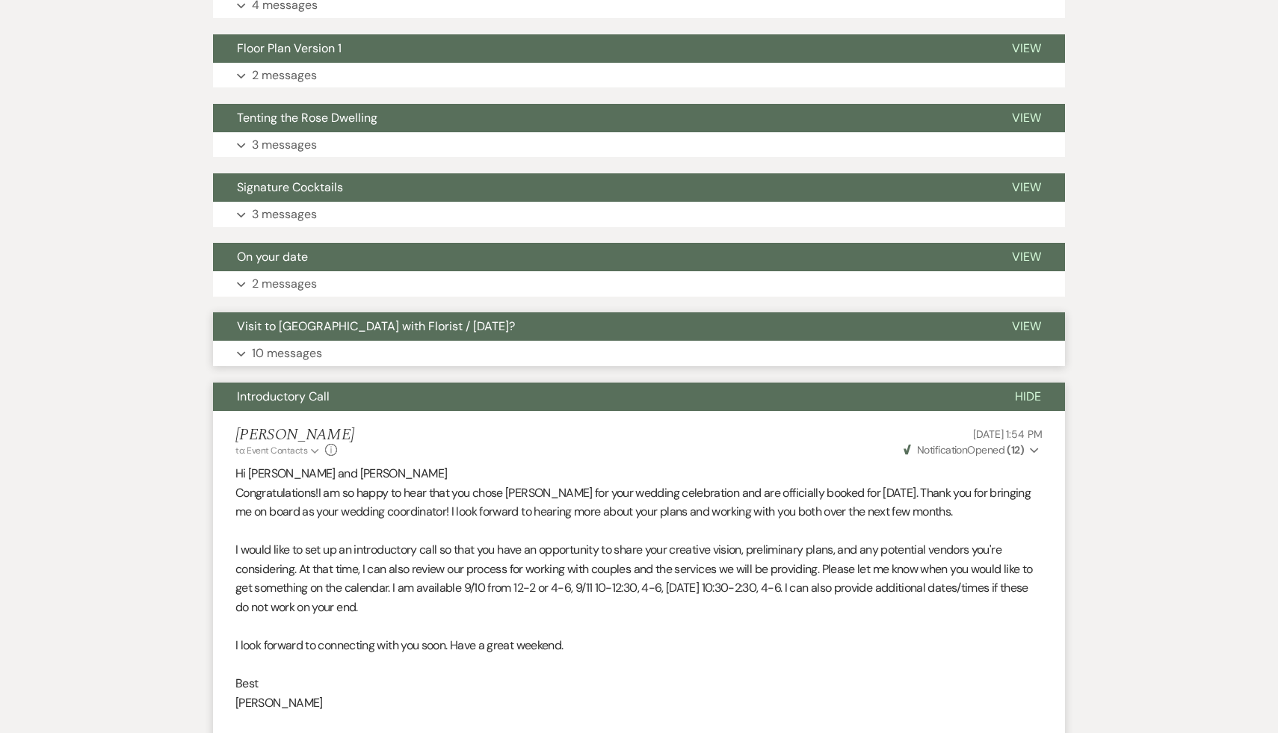
click at [403, 334] on span "Visit to Sassafras with Florist / November 5th?" at bounding box center [376, 326] width 278 height 16
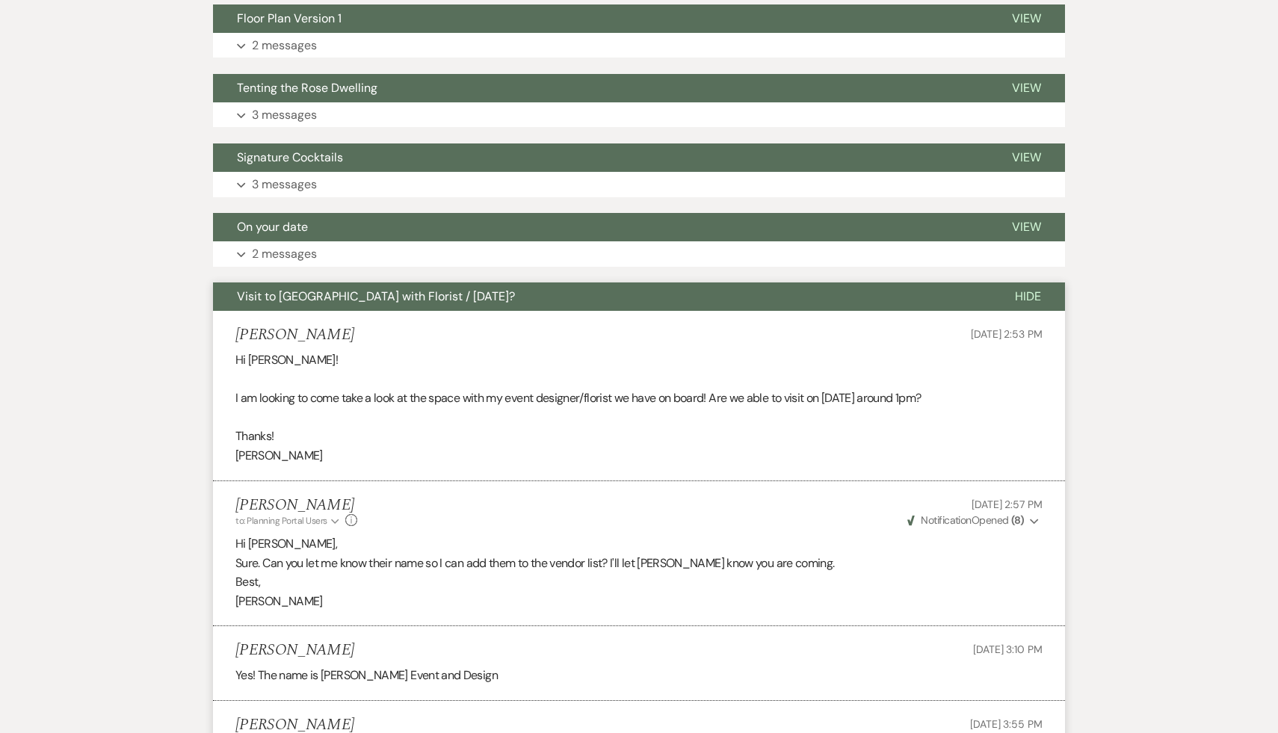
scroll to position [3716, 0]
click at [535, 699] on li "Michaela Petigrow Oct 21, 2024, 3:10 PM Yes! The name is Amelia Elle Event and …" at bounding box center [639, 662] width 852 height 74
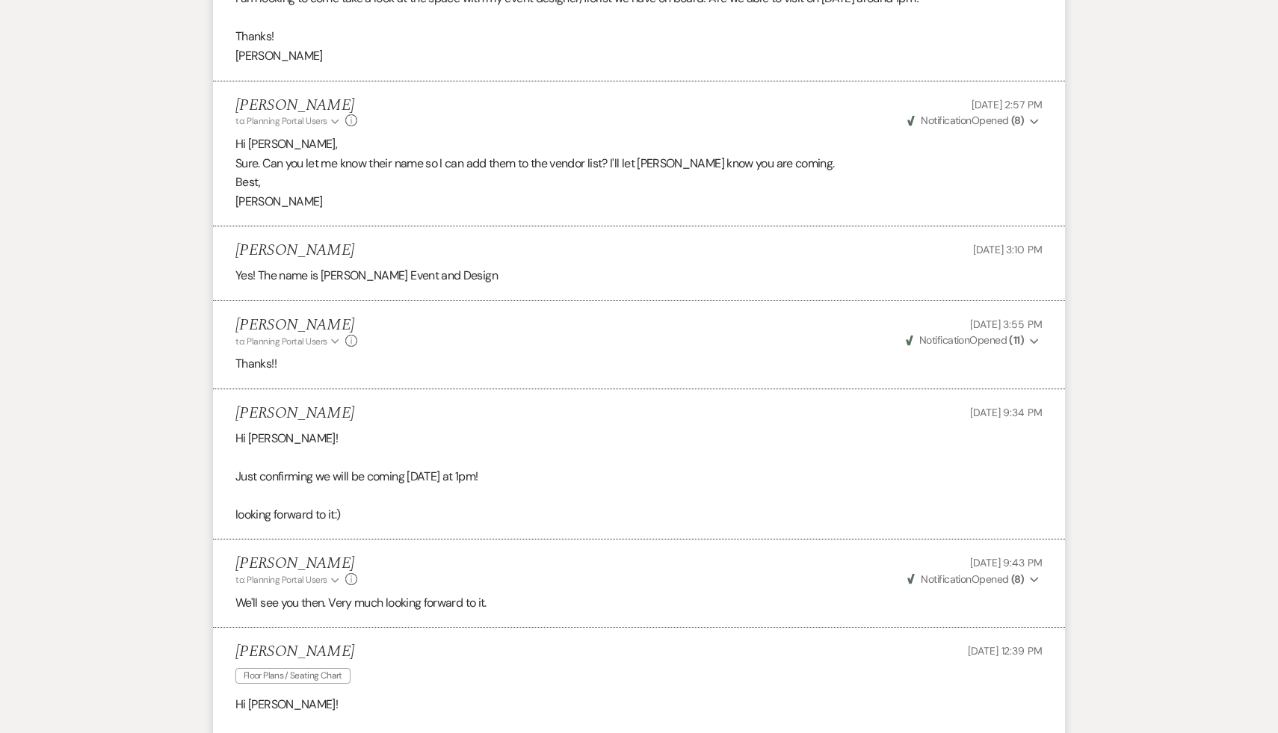
scroll to position [4141, 0]
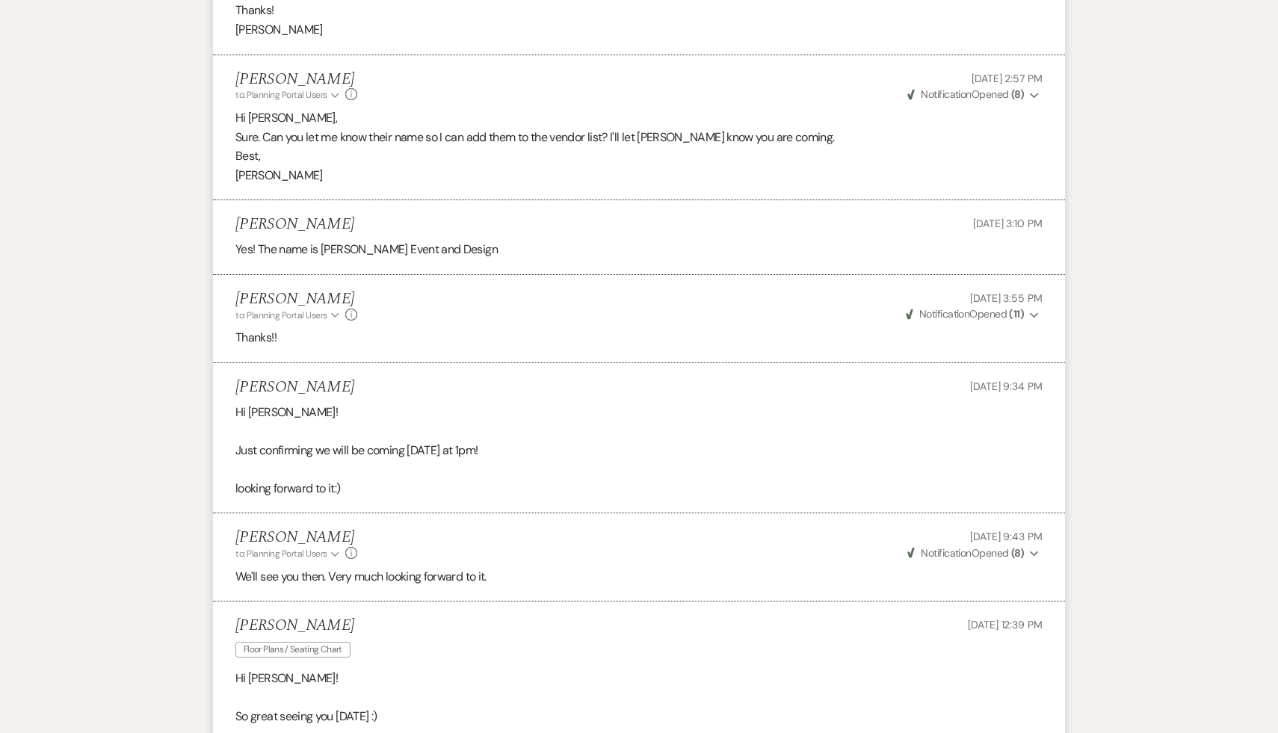
click at [489, 662] on div "Michaela Petigrow Floor Plans / Seating Chart Nov 06, 2024, 12:39 PM" at bounding box center [638, 639] width 807 height 46
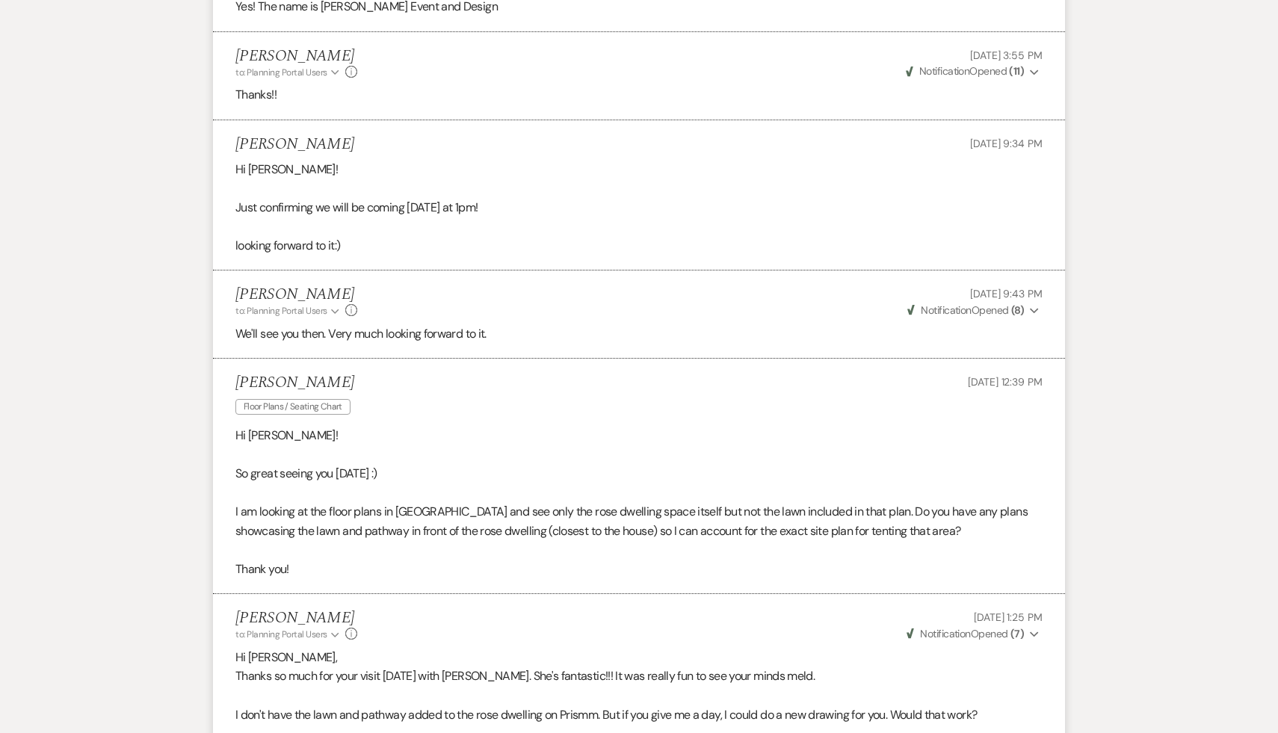
scroll to position [4389, 0]
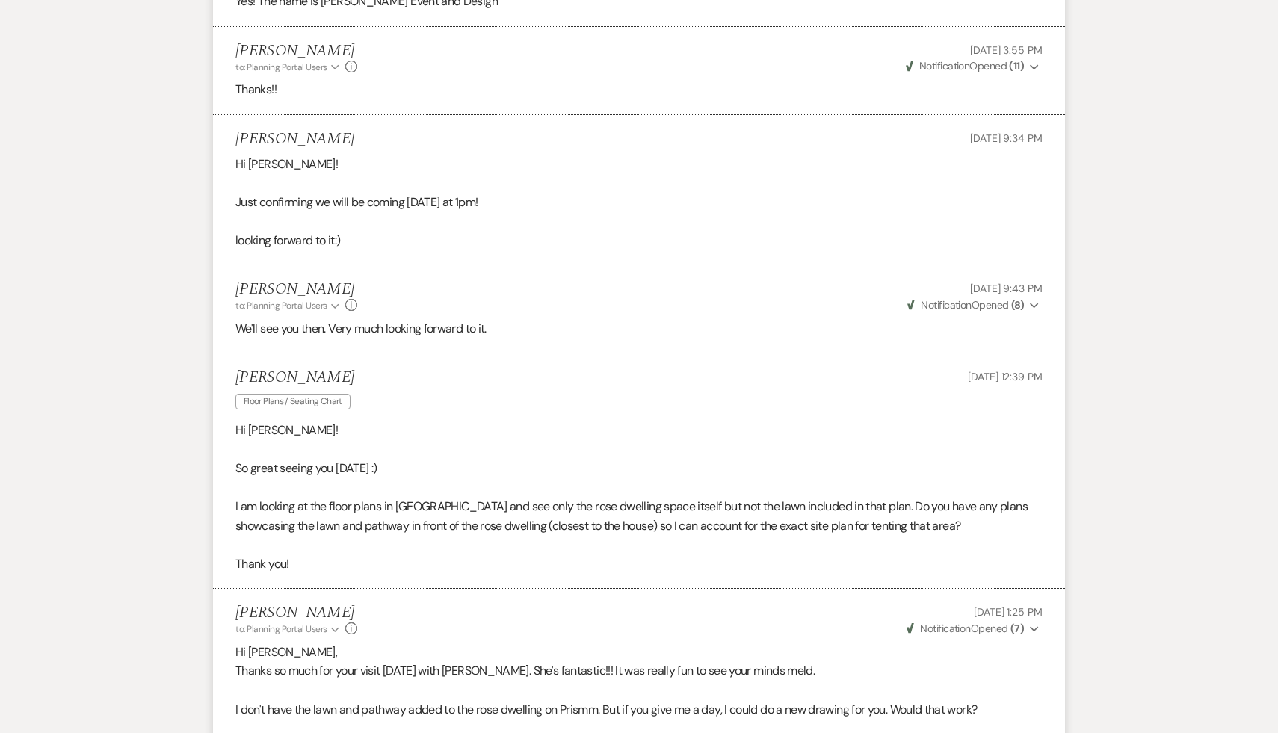
click at [557, 700] on p at bounding box center [638, 690] width 807 height 19
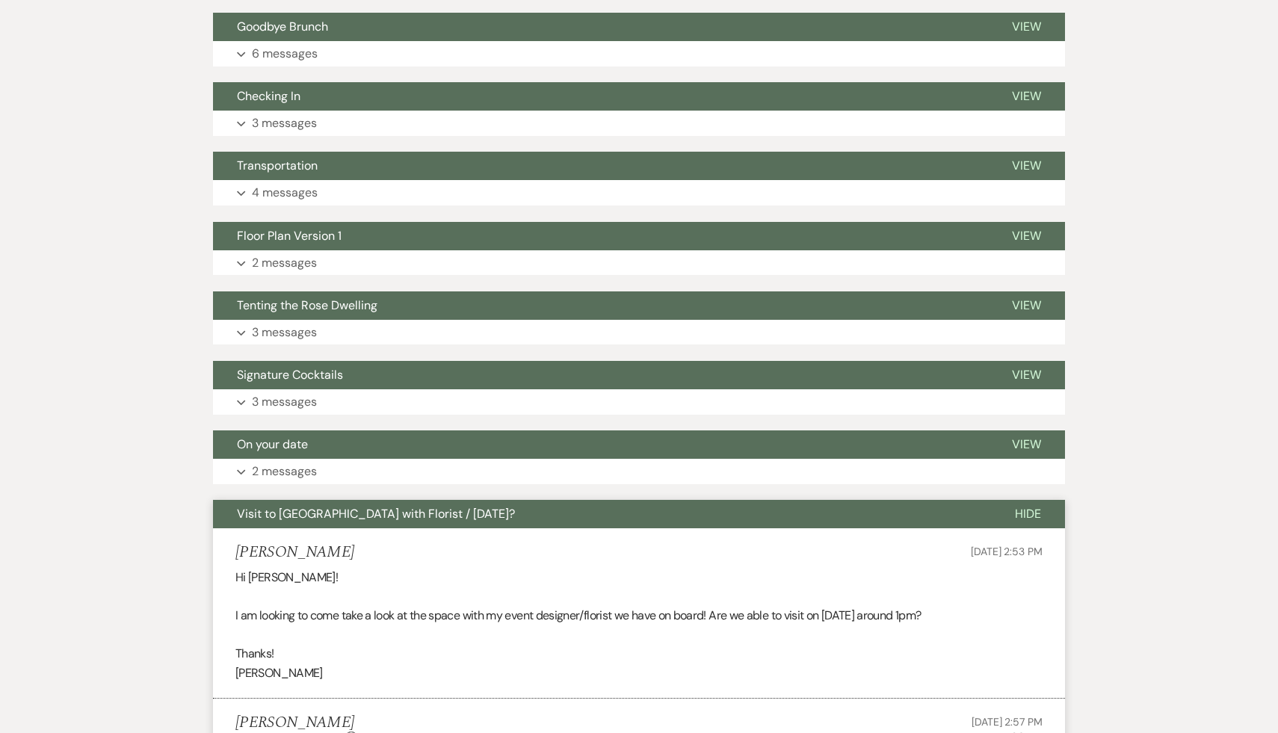
scroll to position [3498, 0]
click at [273, 451] on span "On your date" at bounding box center [272, 444] width 71 height 16
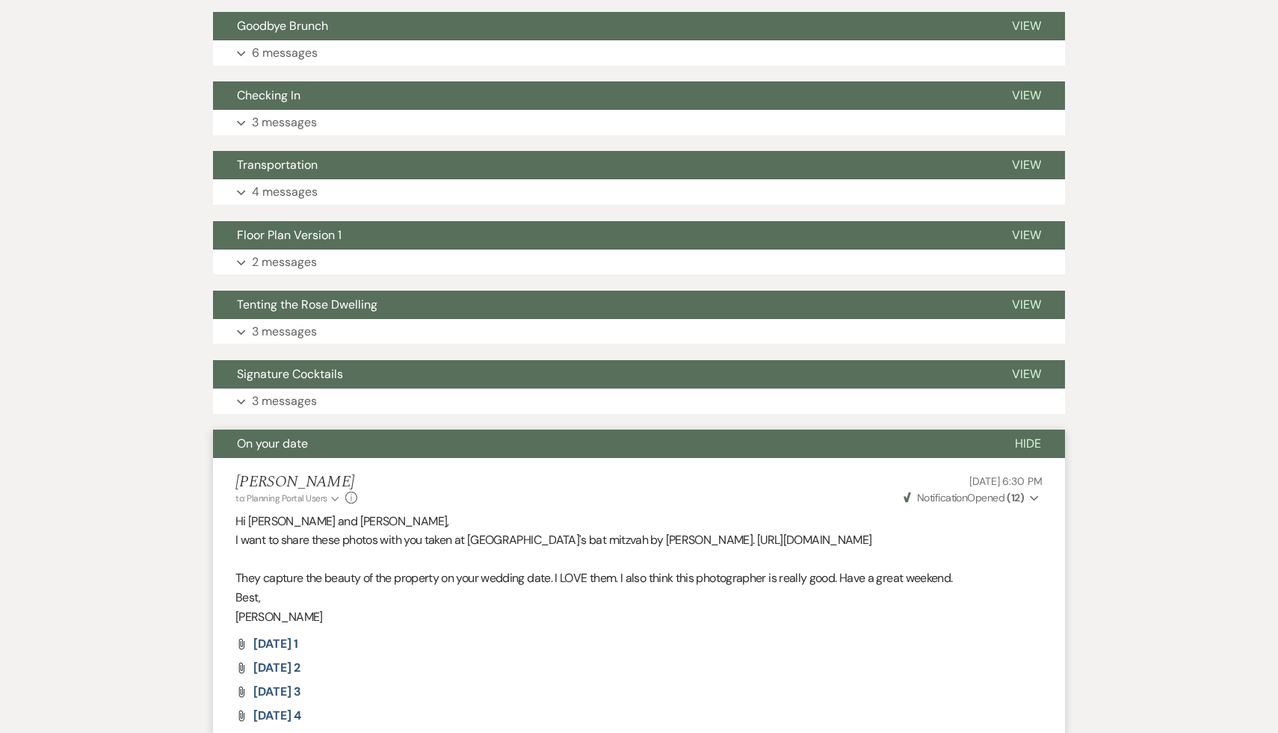
scroll to position [300, 0]
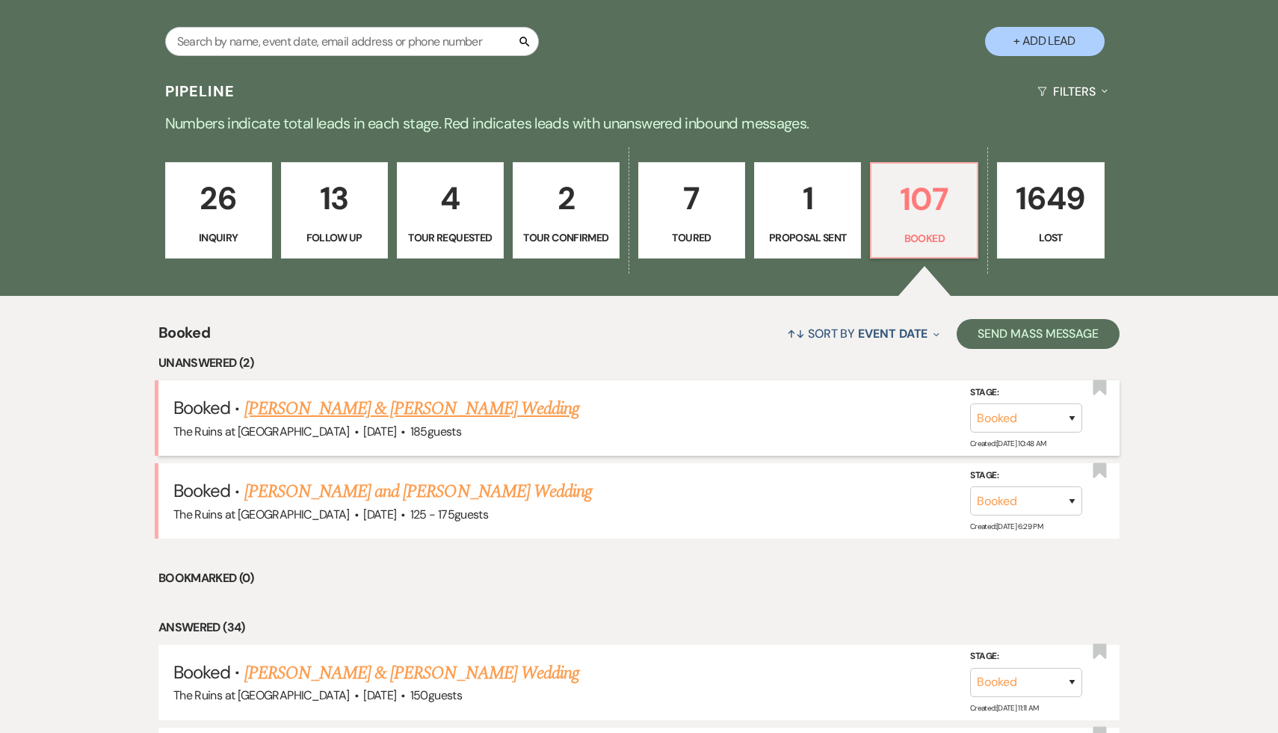
click at [479, 405] on link "Samara Petigrow & Doug Gusick's Wedding" at bounding box center [411, 408] width 335 height 27
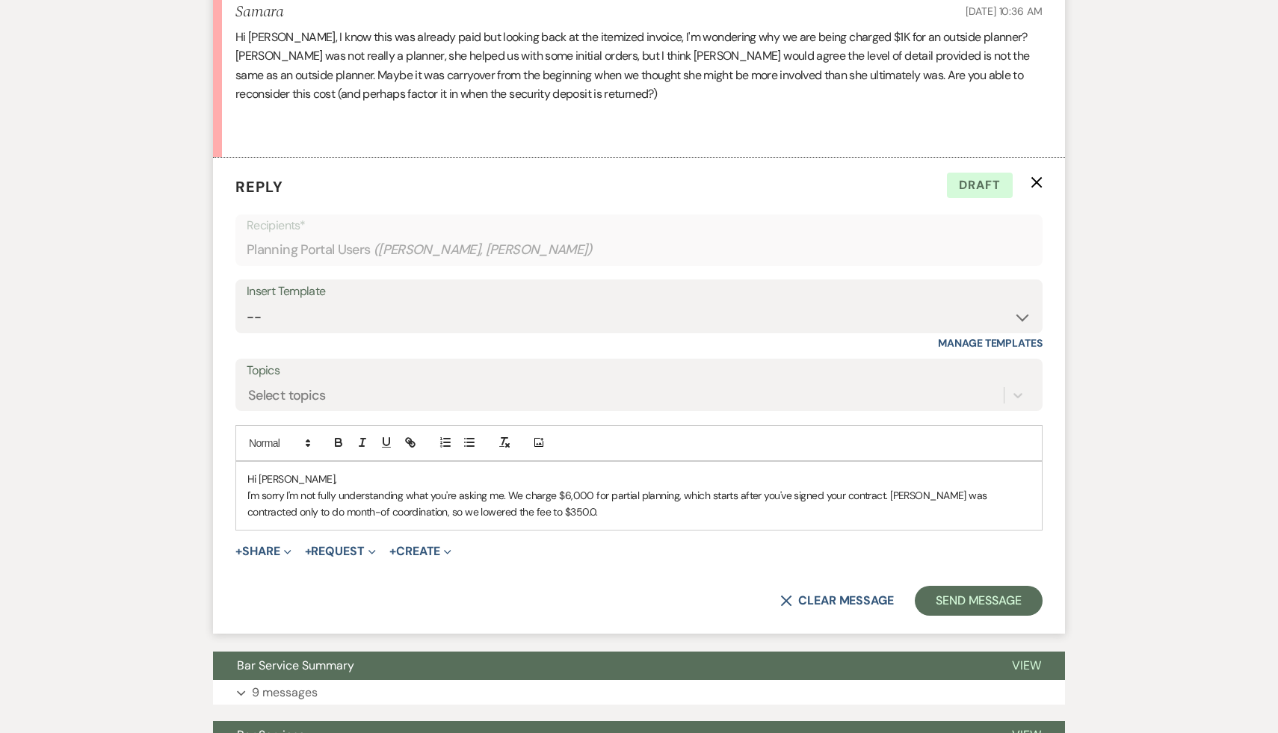
scroll to position [1120, 0]
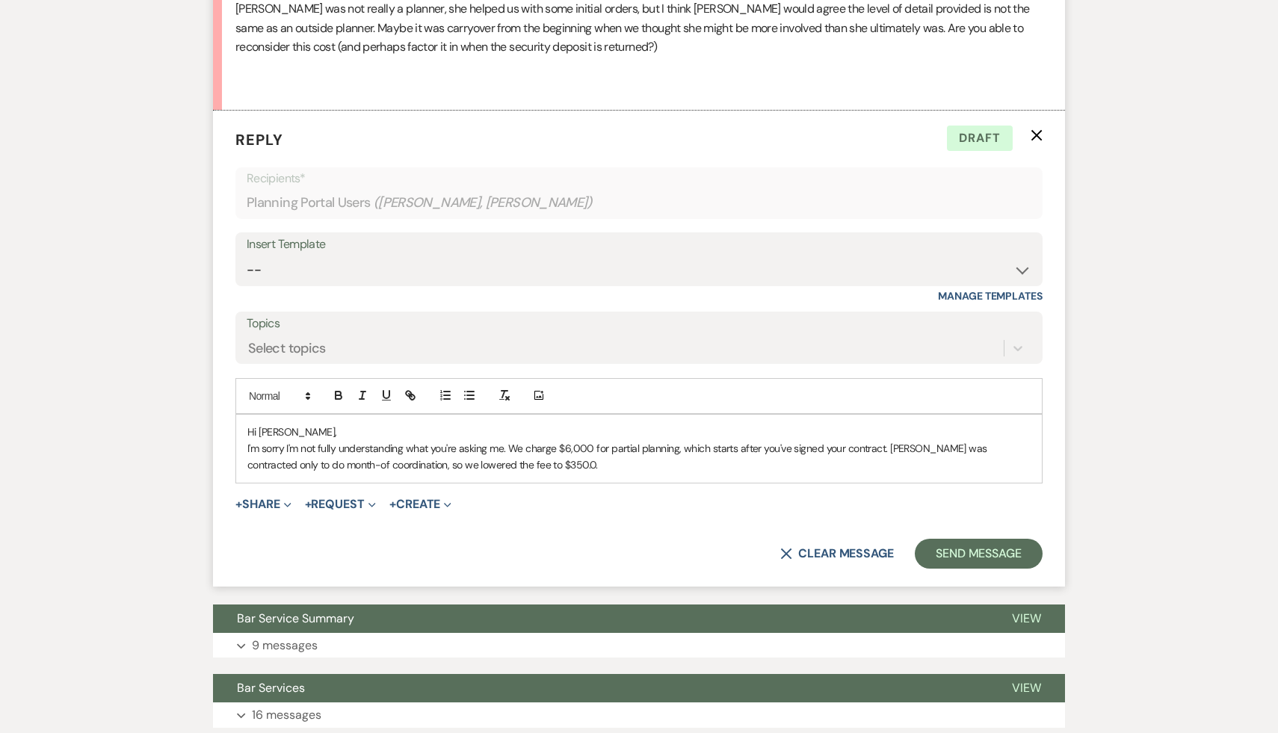
click at [574, 483] on div "Hi Samara, I'm sorry I'm not fully understanding what you're asking me. We char…" at bounding box center [638, 449] width 805 height 68
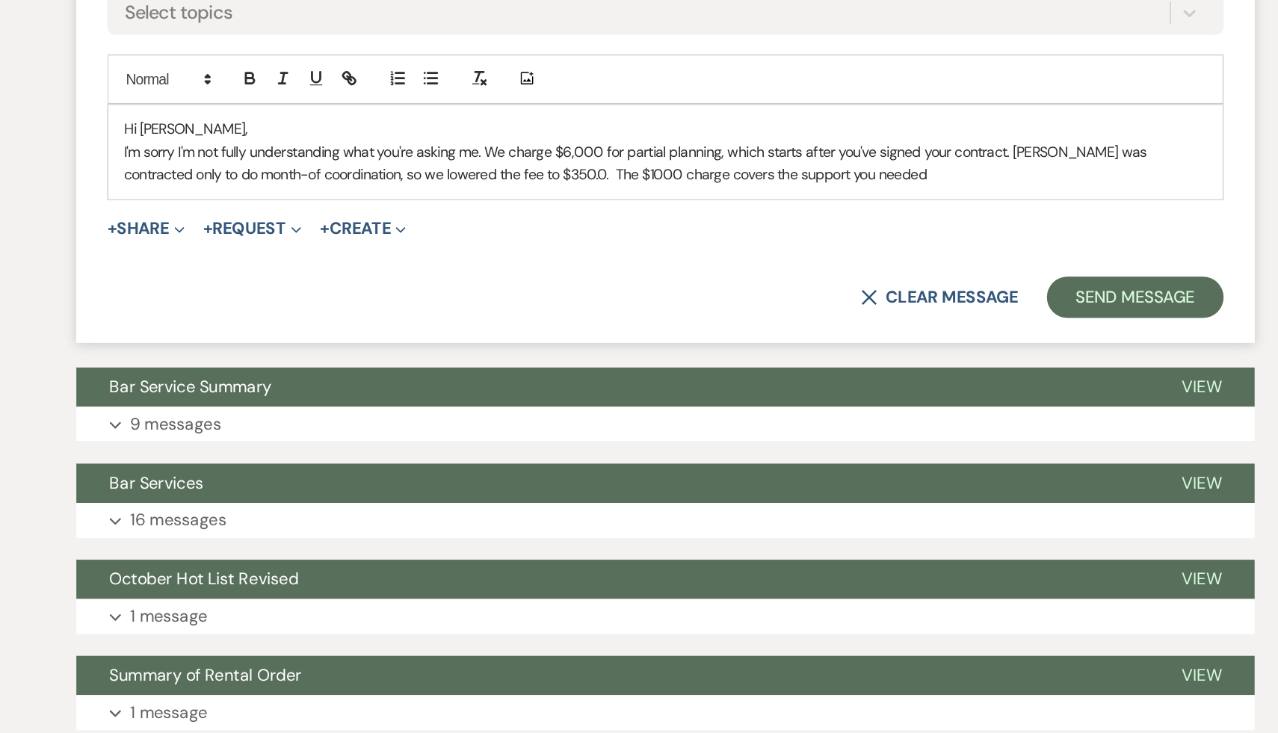
scroll to position [1441, 0]
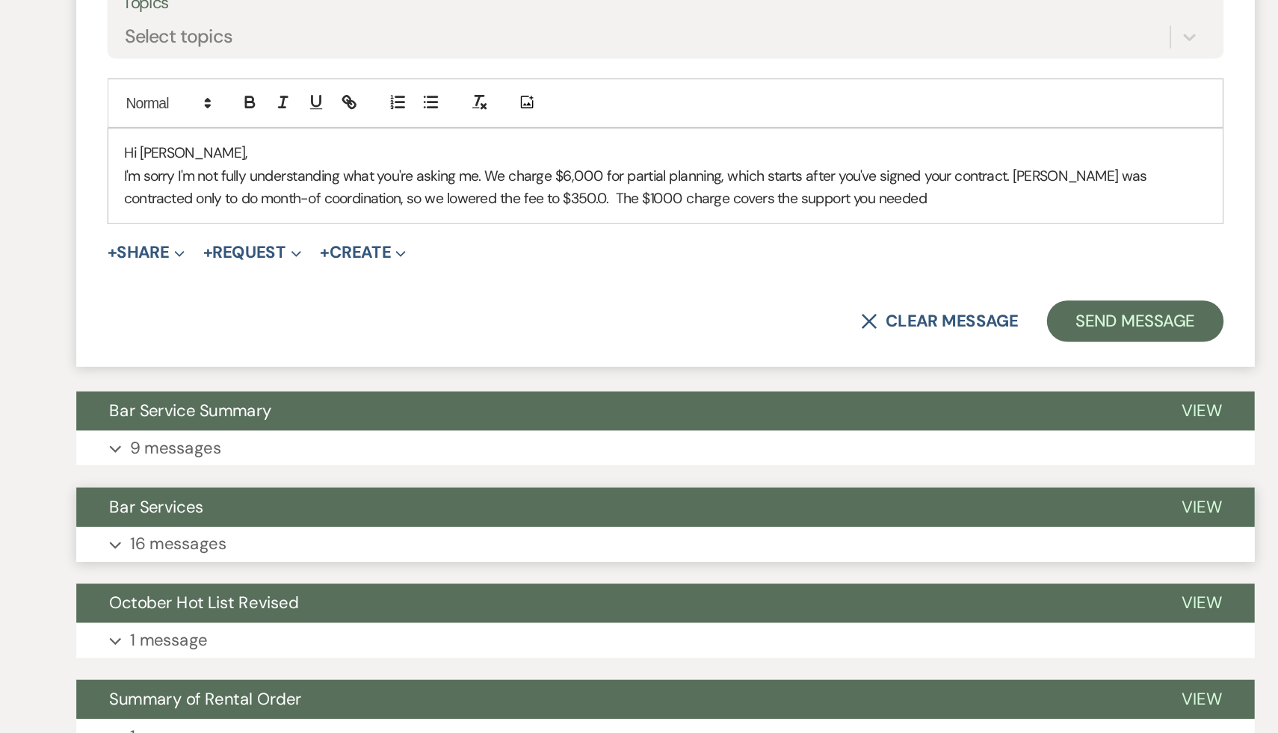
click at [265, 374] on span "Bar Services" at bounding box center [271, 367] width 68 height 16
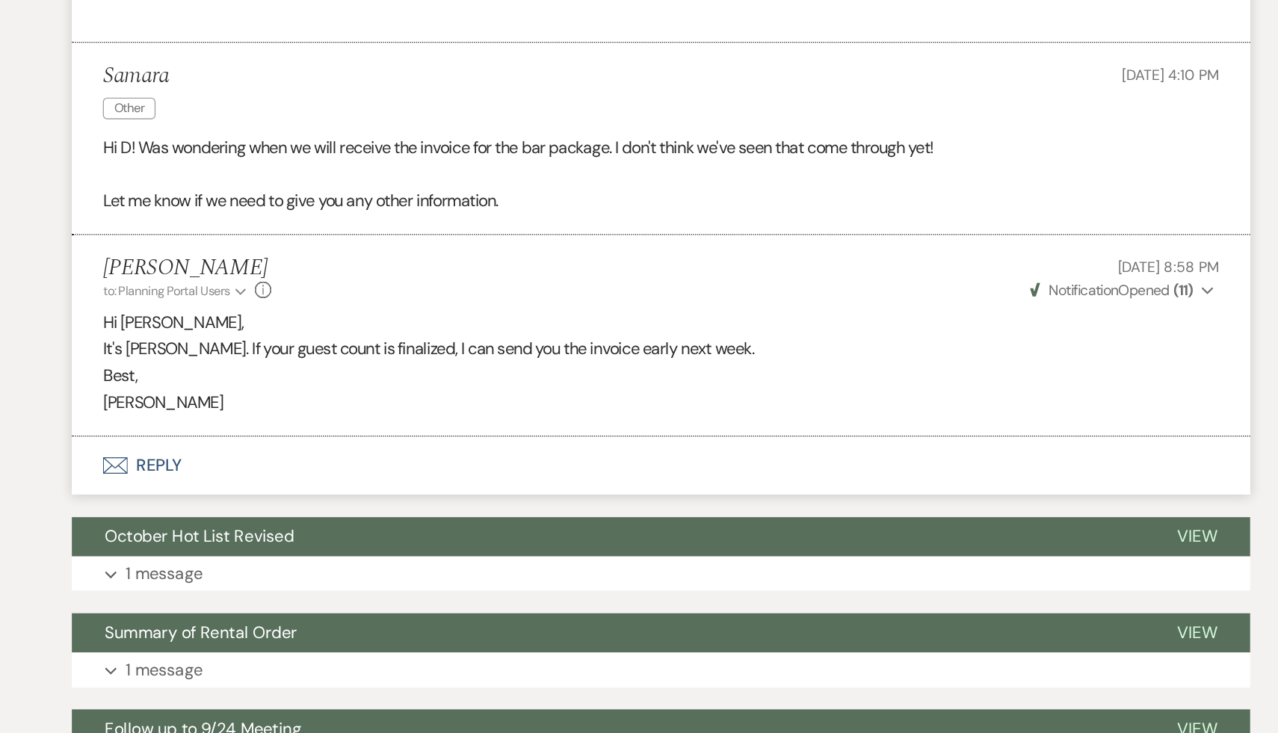
scroll to position [4175, 0]
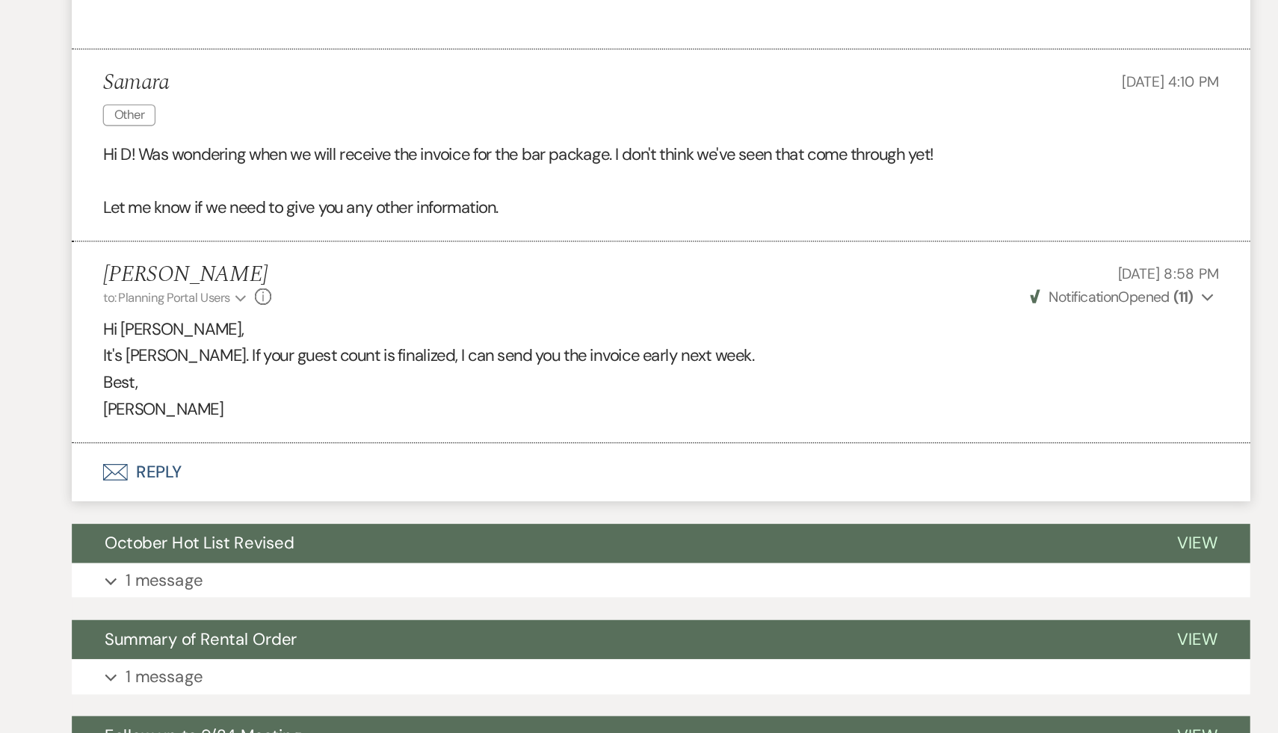
click at [706, 306] on p "Carol" at bounding box center [638, 295] width 807 height 19
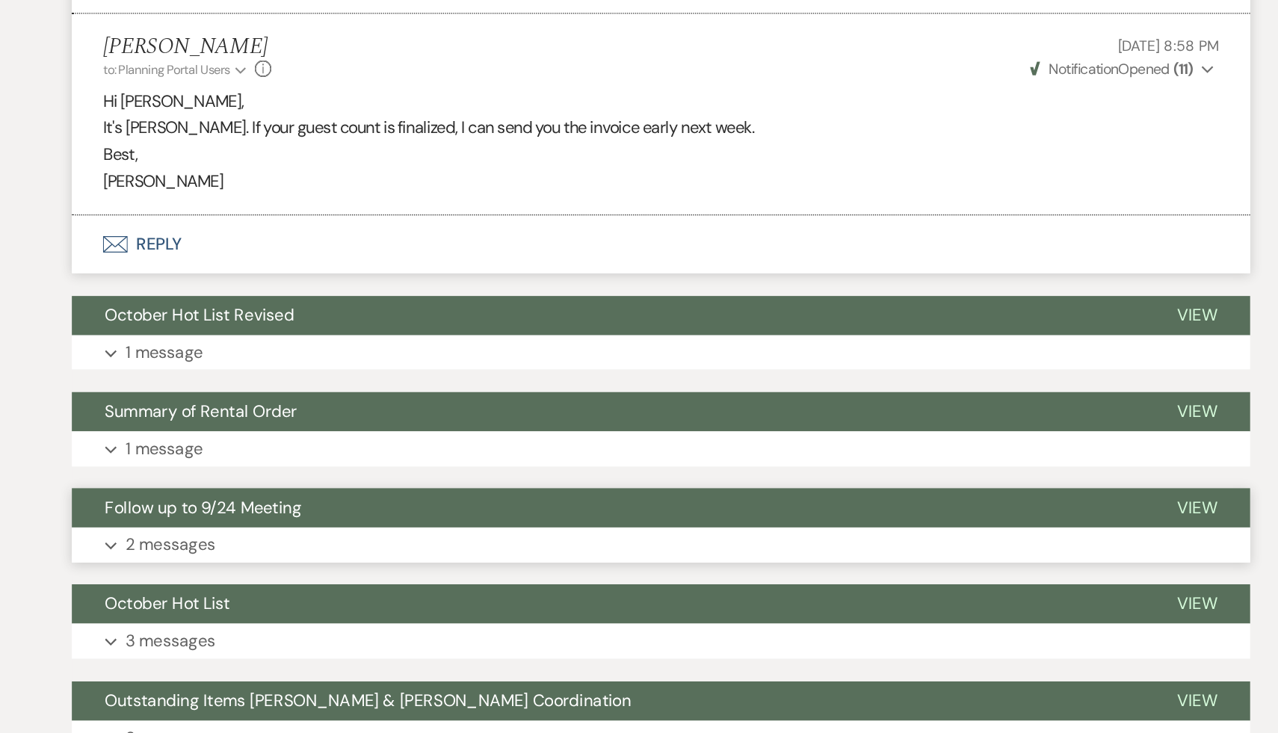
click at [348, 539] on span "Follow up to 9/24 Meeting" at bounding box center [308, 532] width 142 height 16
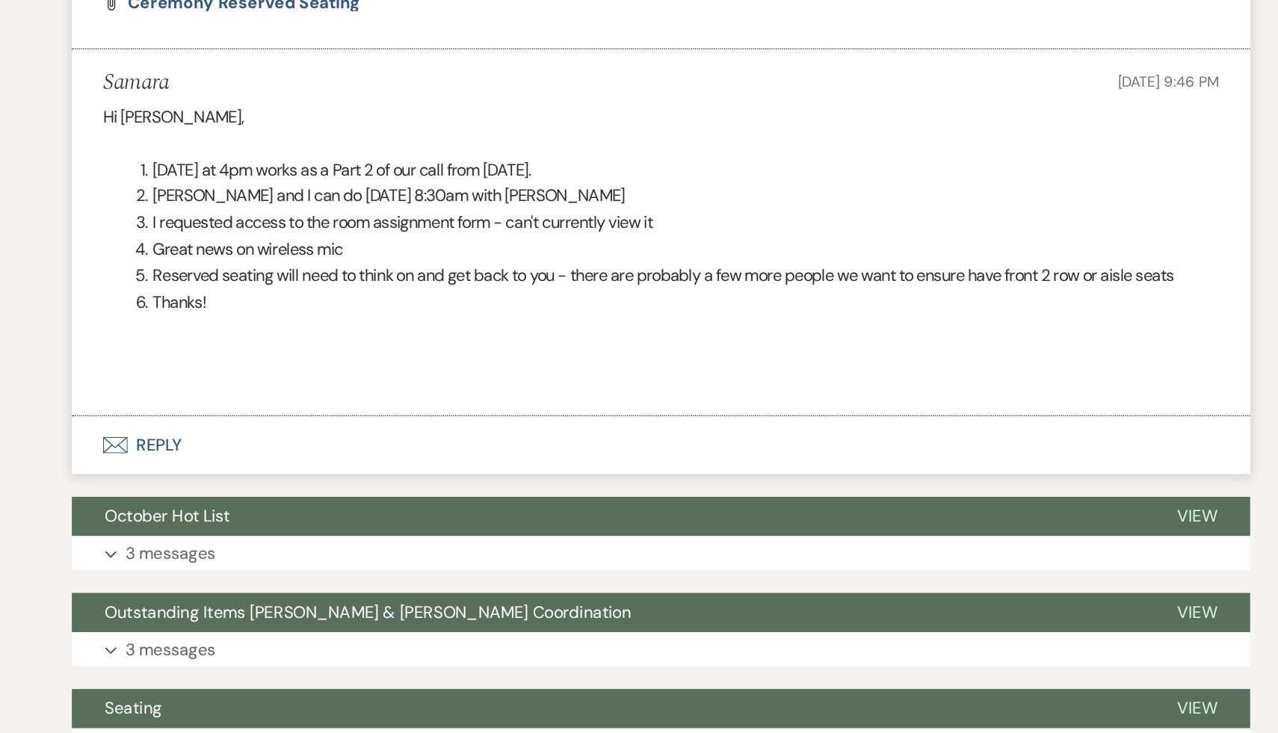
scroll to position [5253, 0]
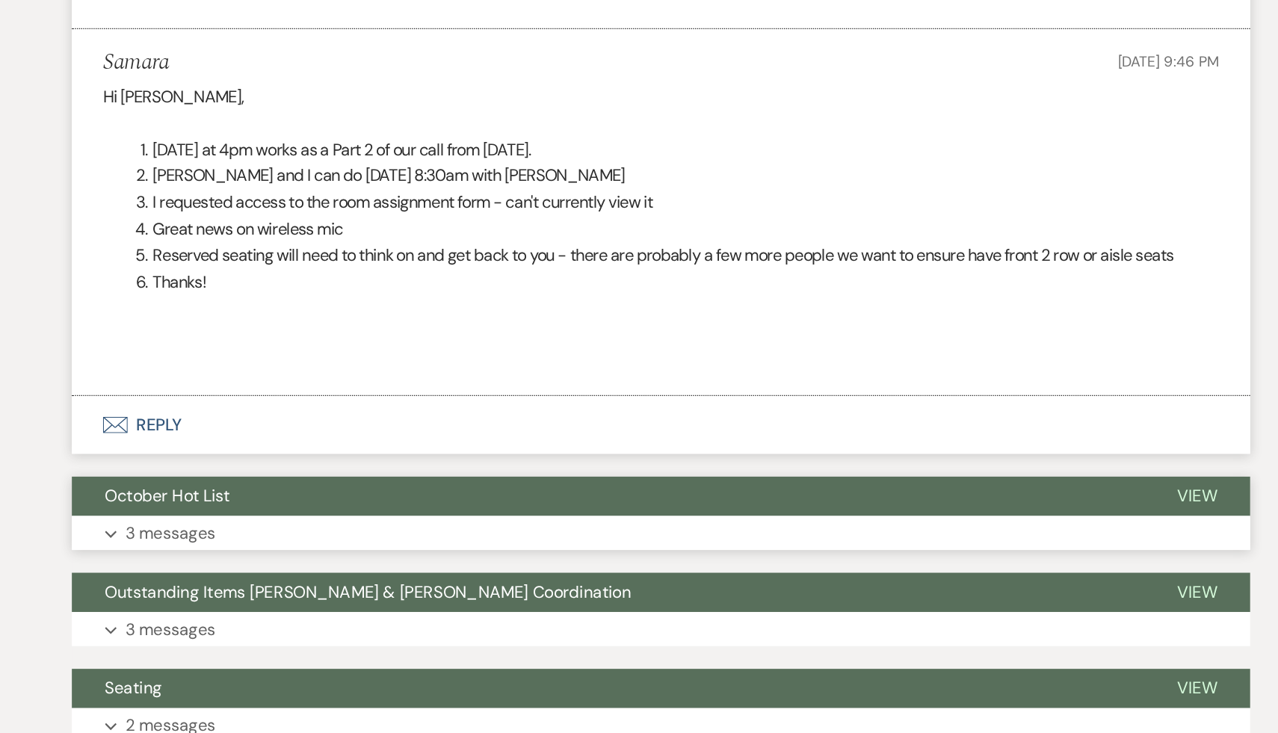
click at [317, 569] on span "October Hot List" at bounding box center [282, 562] width 90 height 16
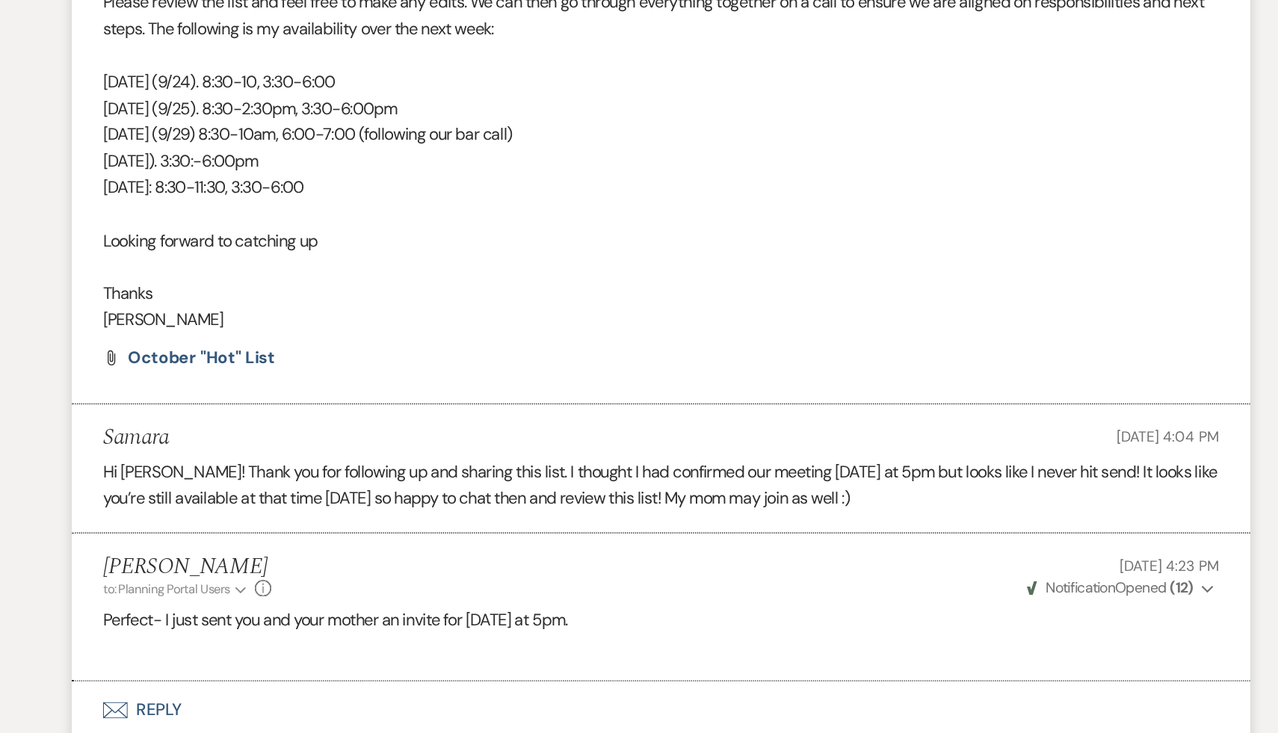
scroll to position [5727, 0]
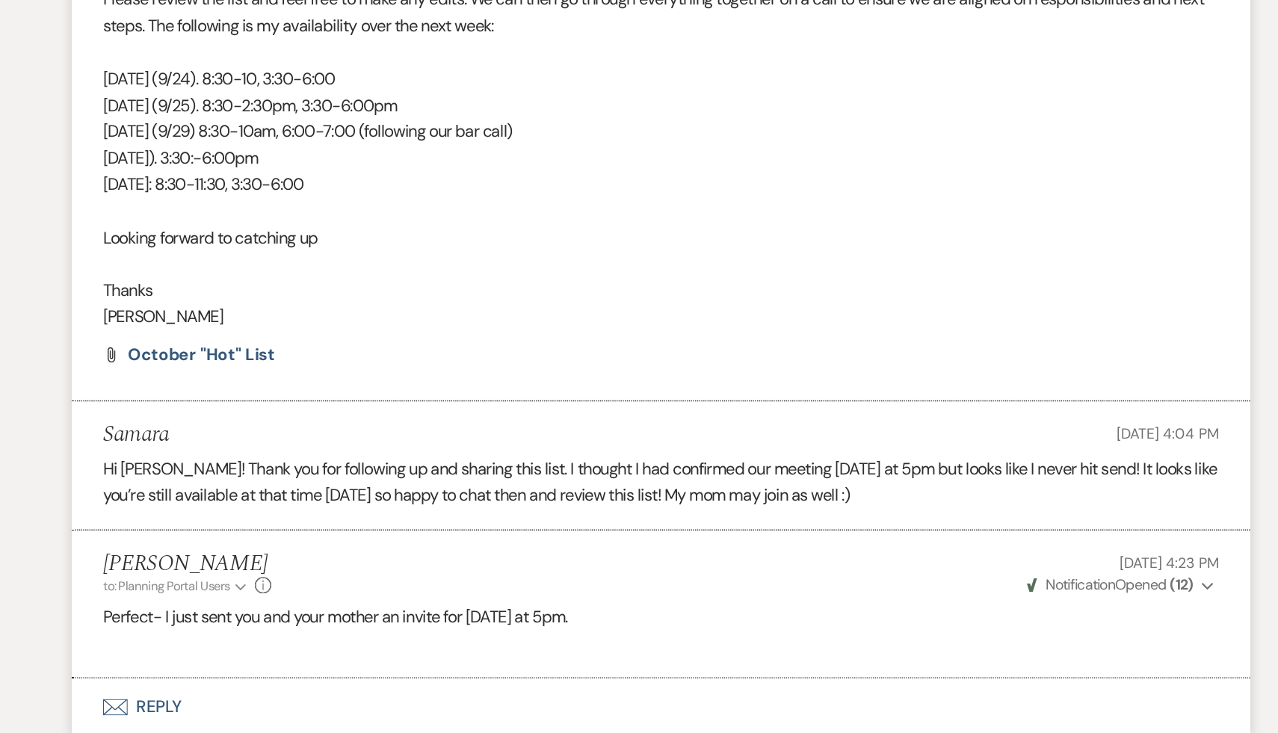
click at [470, 634] on div "Lara Burek to: Planning Portal Users Expand Info Sep 23, 2025, 4:23 PM Weven Ch…" at bounding box center [638, 617] width 807 height 32
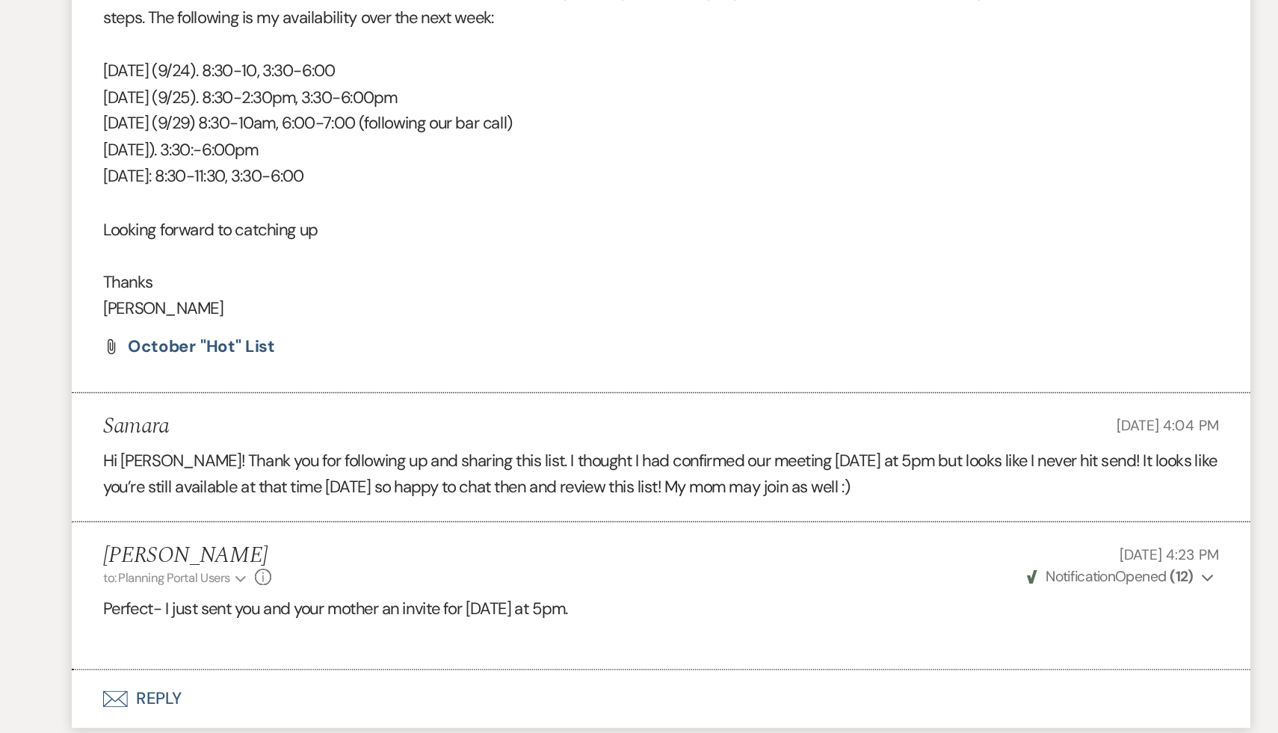
scroll to position [5734, 0]
click at [587, 652] on p "Perfect- I just sent you and your mother an invite for tomorrow at 5pm." at bounding box center [638, 642] width 807 height 19
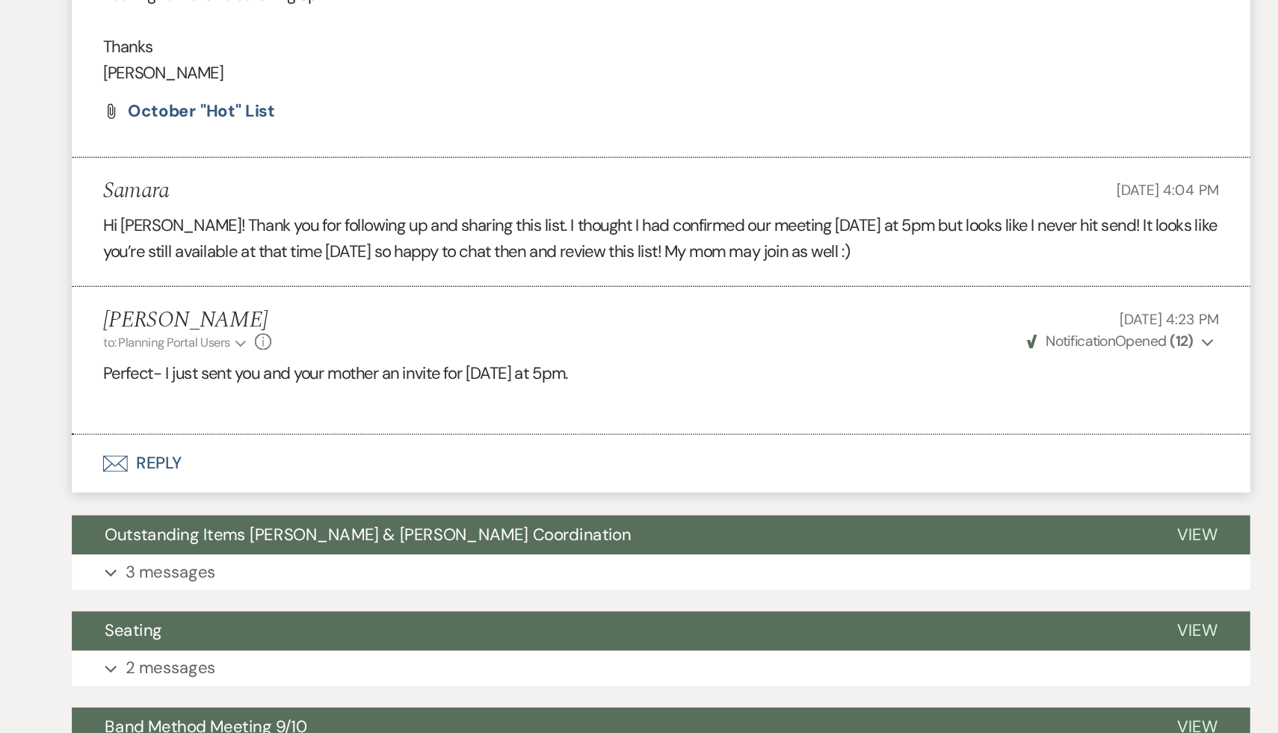
scroll to position [5978, 0]
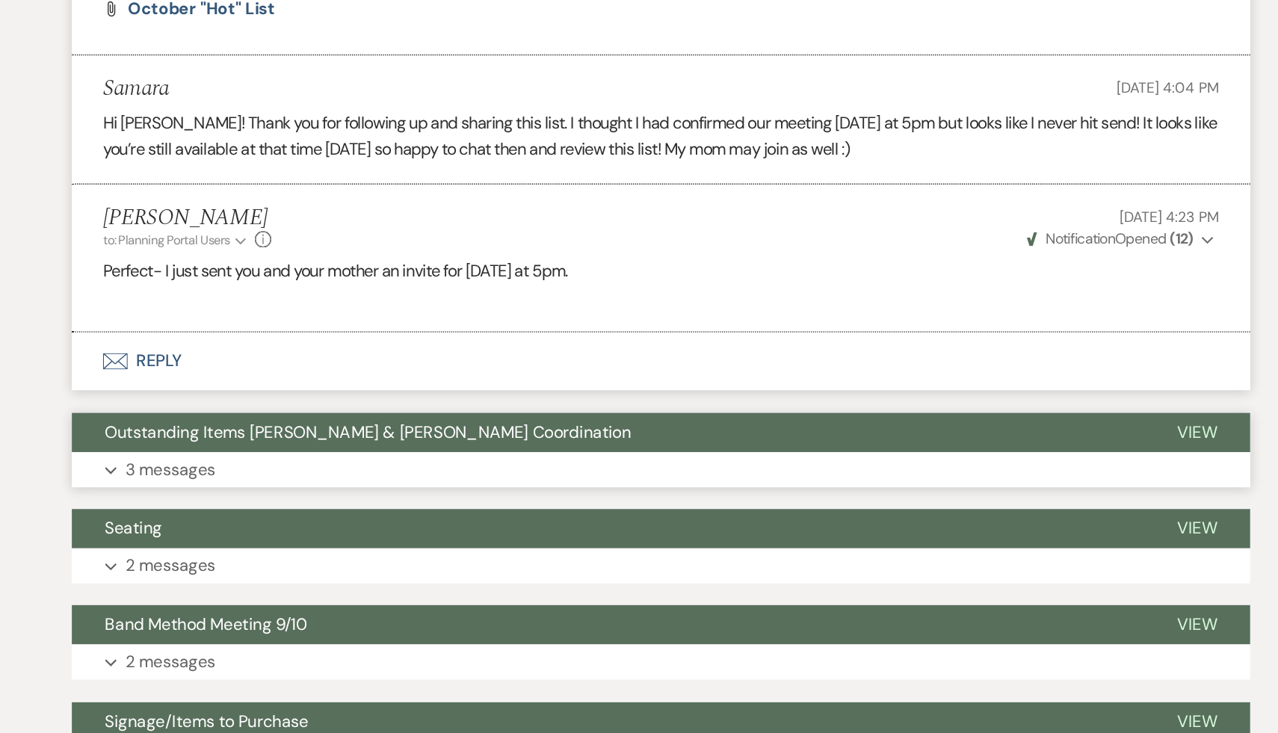
click at [474, 523] on span "Outstanding Items Samara & Doug x Lara Coordination" at bounding box center [427, 515] width 380 height 16
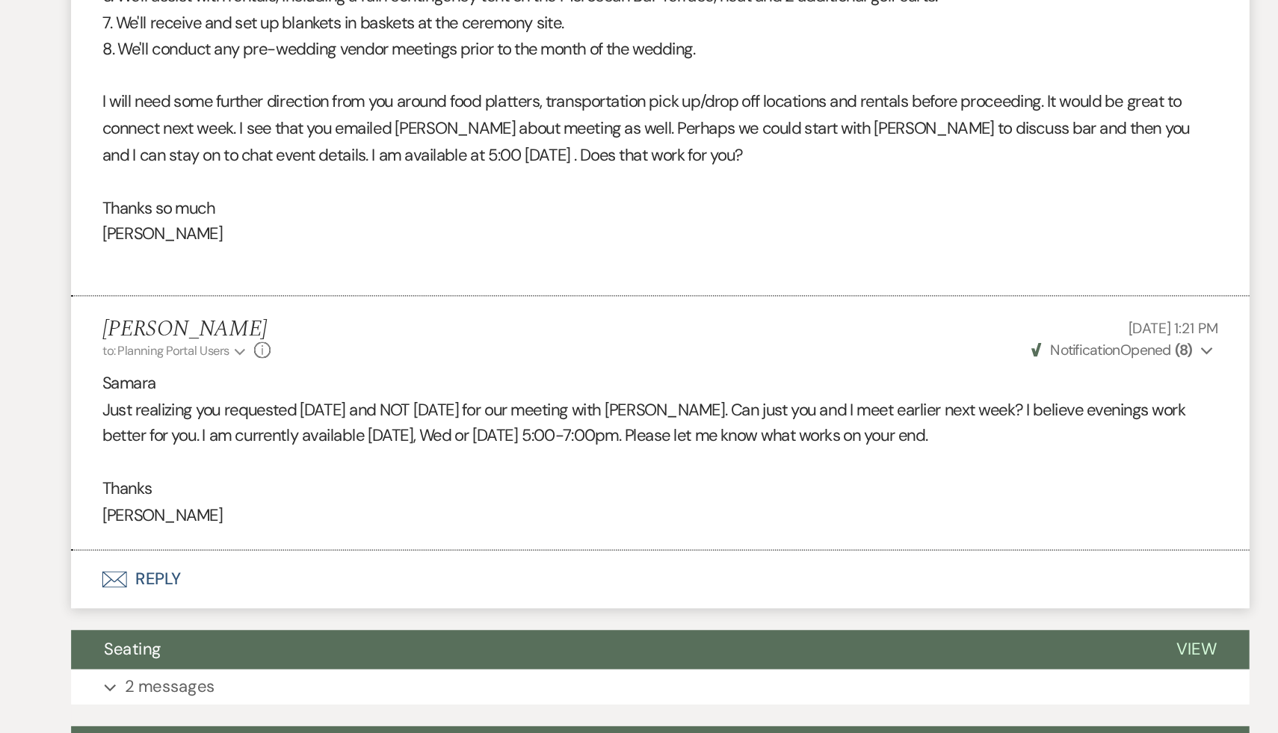
scroll to position [6883, 0]
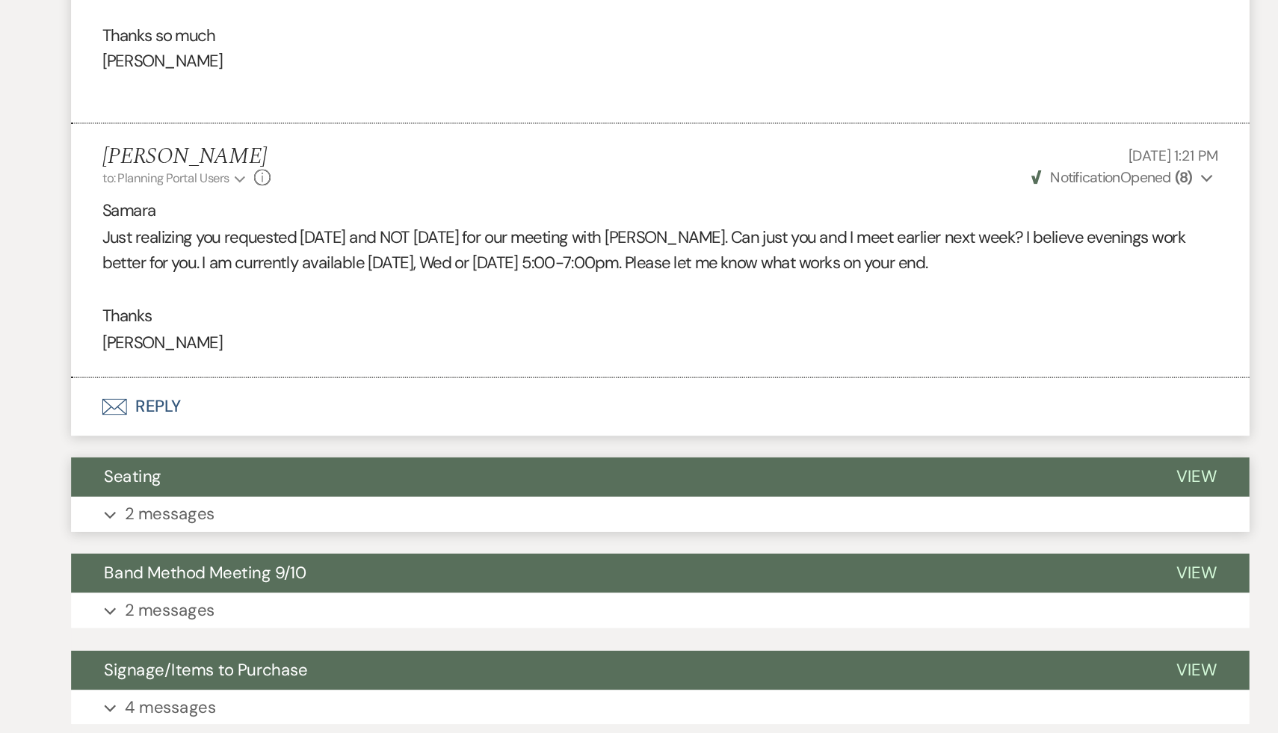
click at [265, 555] on span "Seating" at bounding box center [257, 547] width 41 height 16
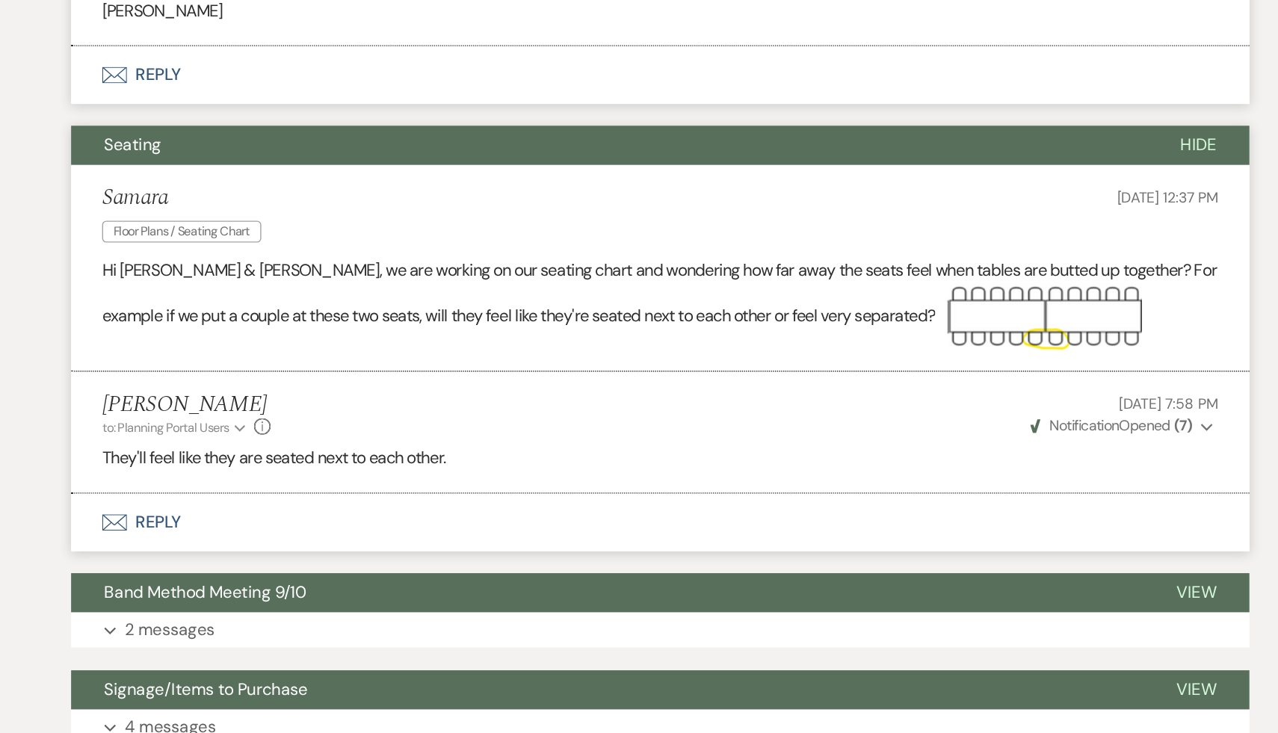
scroll to position [7124, 0]
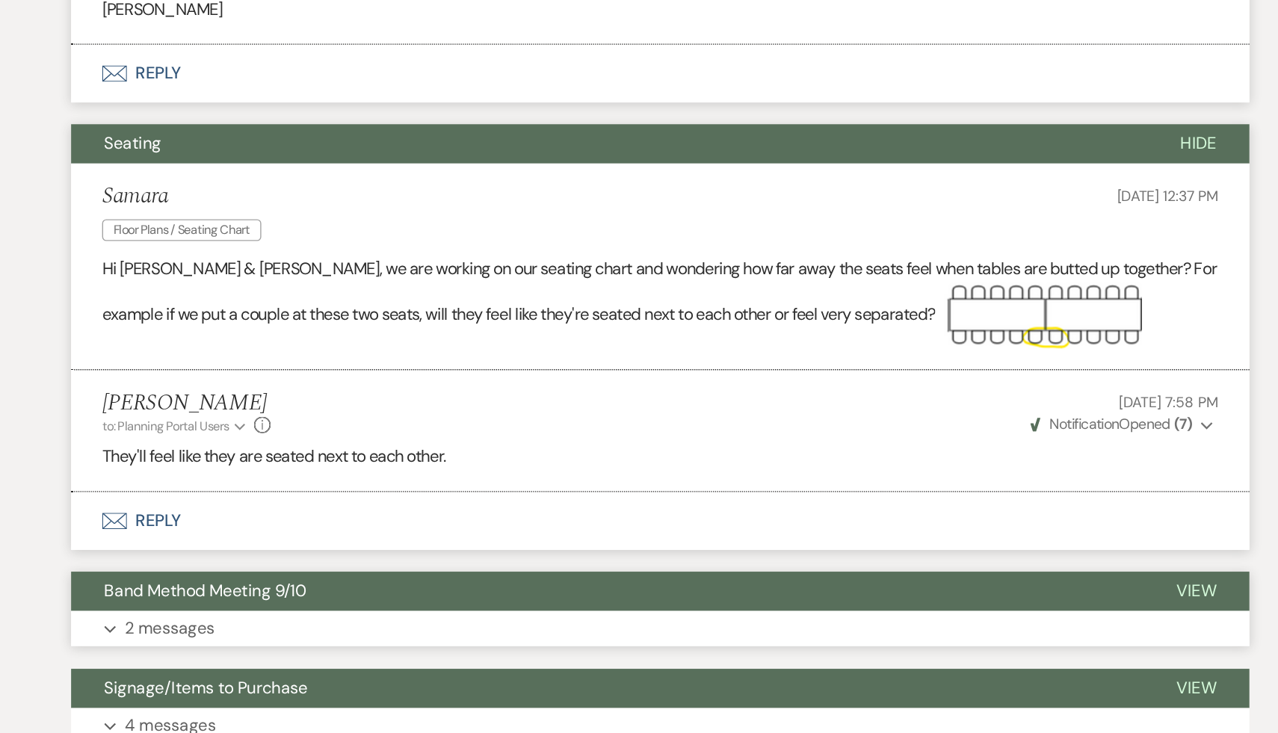
click at [356, 638] on span "Band Method Meeting 9/10" at bounding box center [310, 630] width 146 height 16
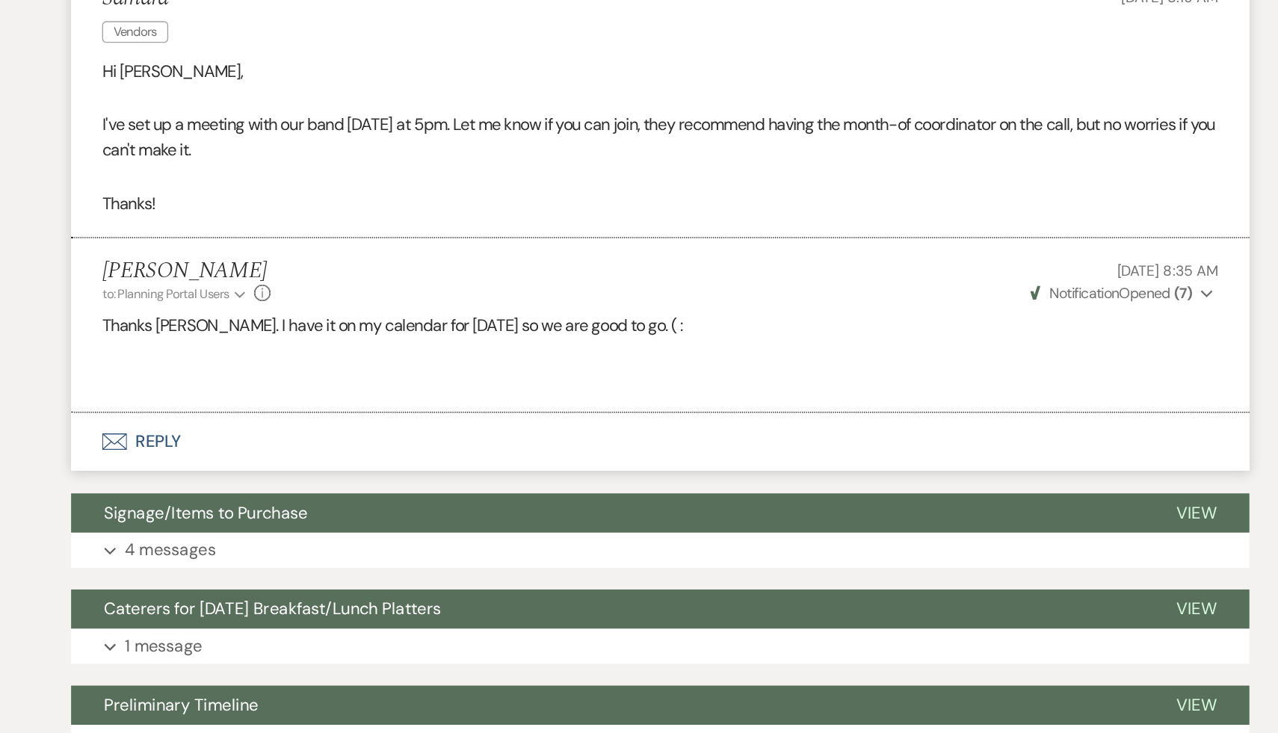
scroll to position [7617, 0]
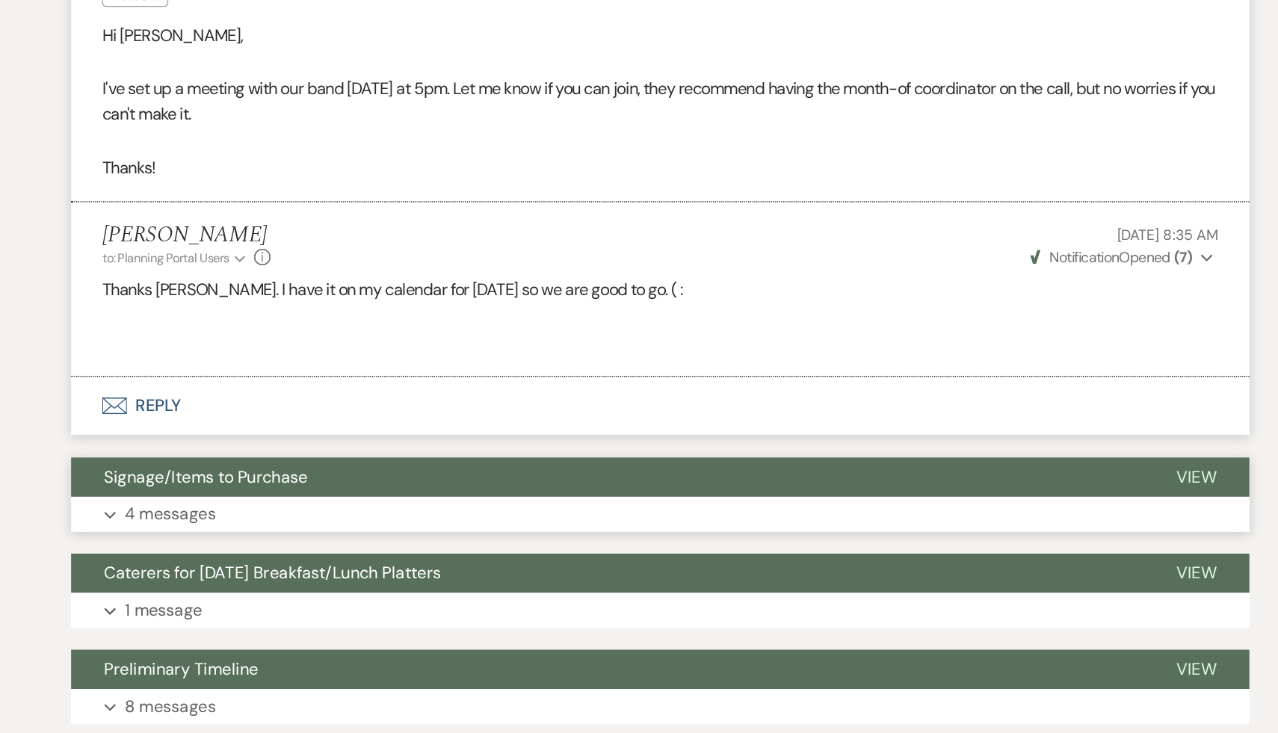
click at [360, 555] on span "Signage/Items to Purchase" at bounding box center [310, 547] width 147 height 16
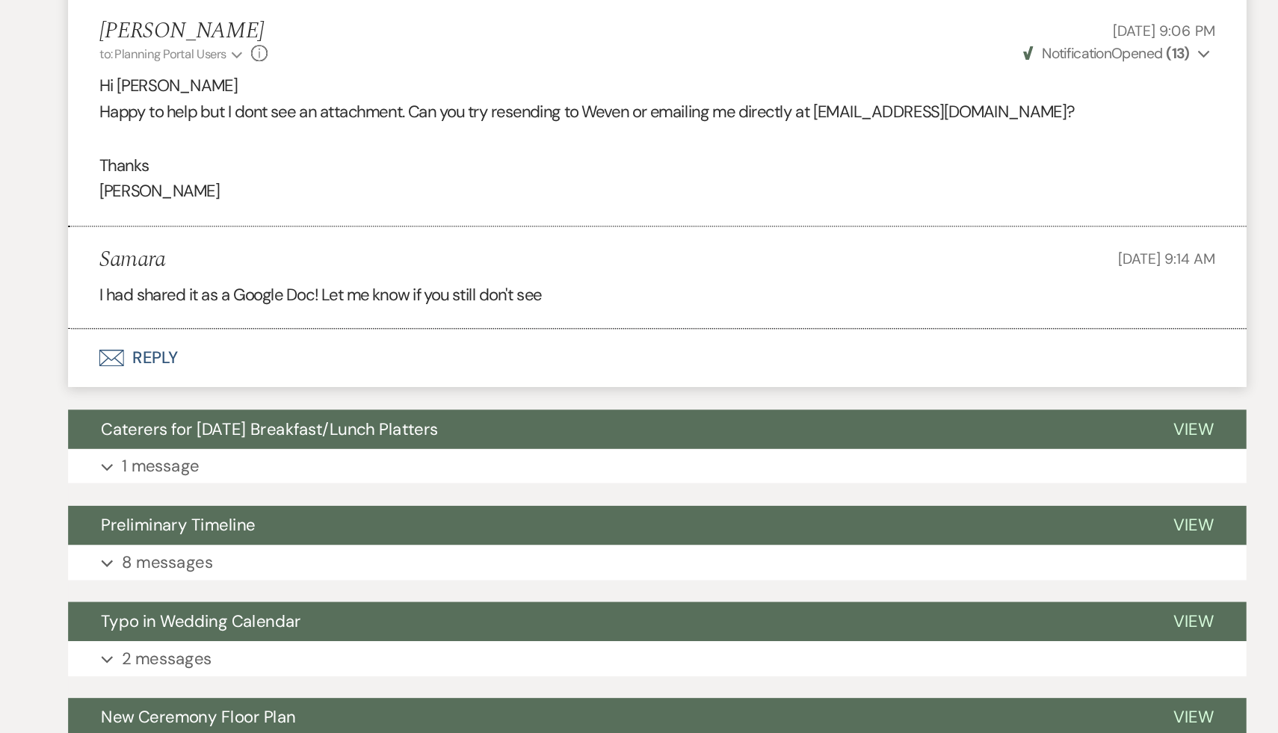
scroll to position [8366, 0]
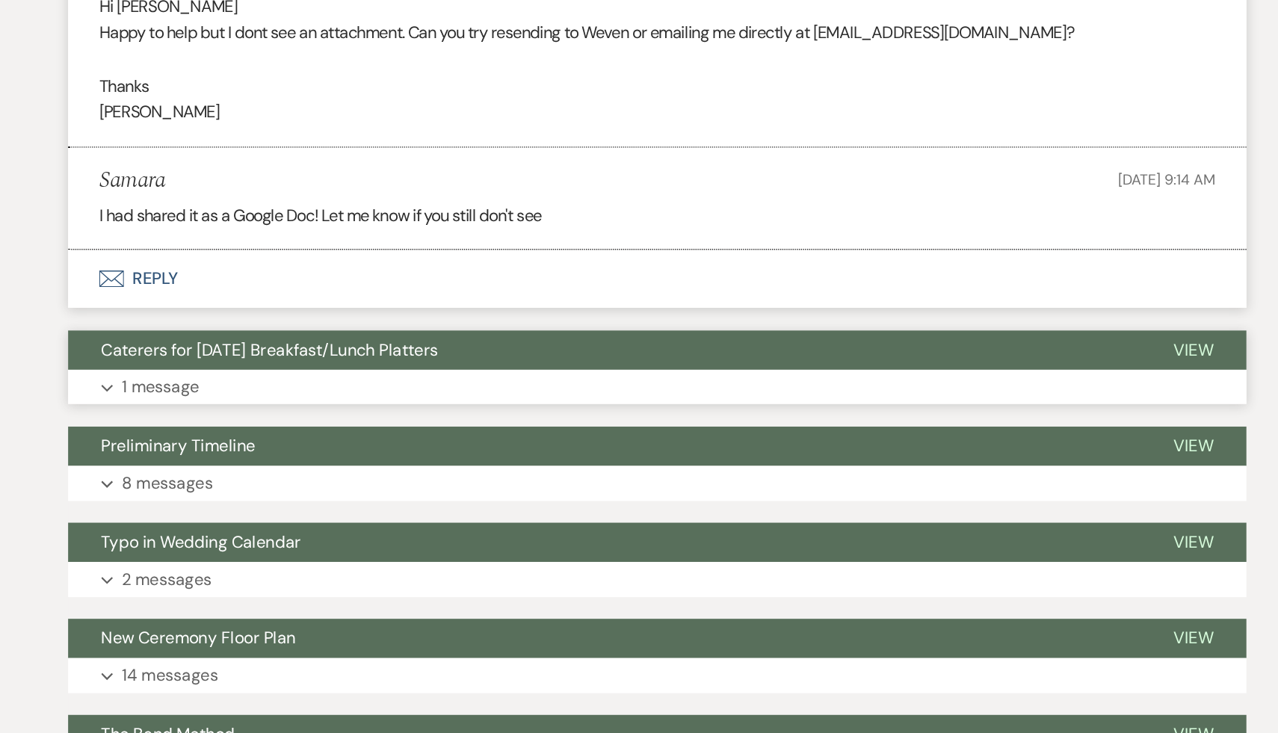
click at [413, 463] on span "Caterers for Saturday Breakfast/Lunch Platters" at bounding box center [359, 456] width 244 height 16
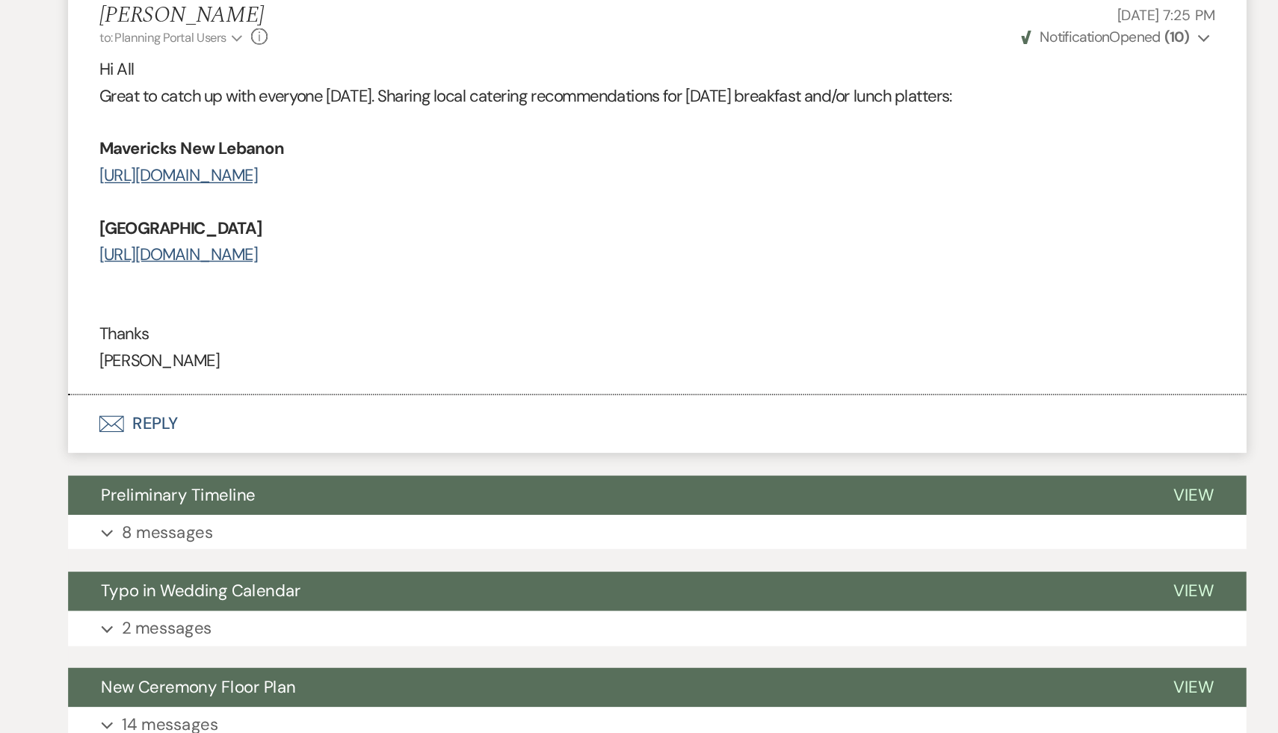
scroll to position [8715, 0]
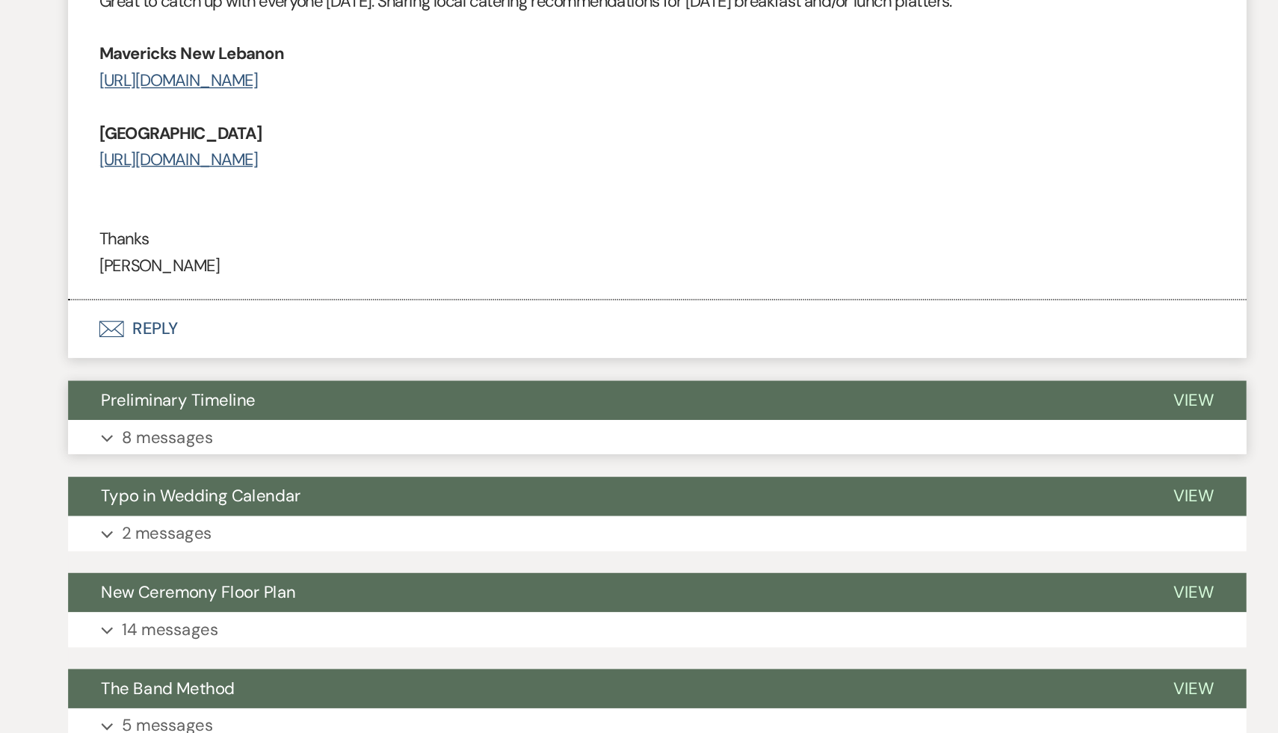
click at [336, 500] on span "Preliminary Timeline" at bounding box center [292, 492] width 111 height 16
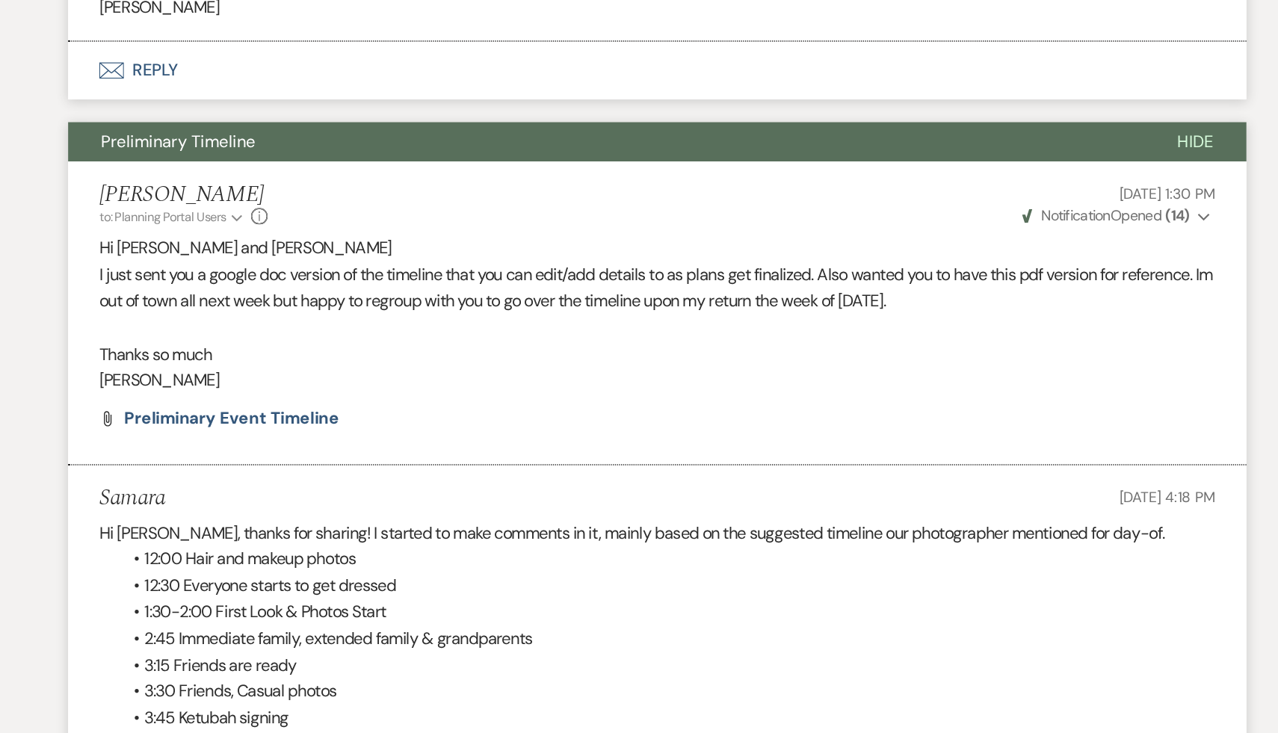
scroll to position [8906, 0]
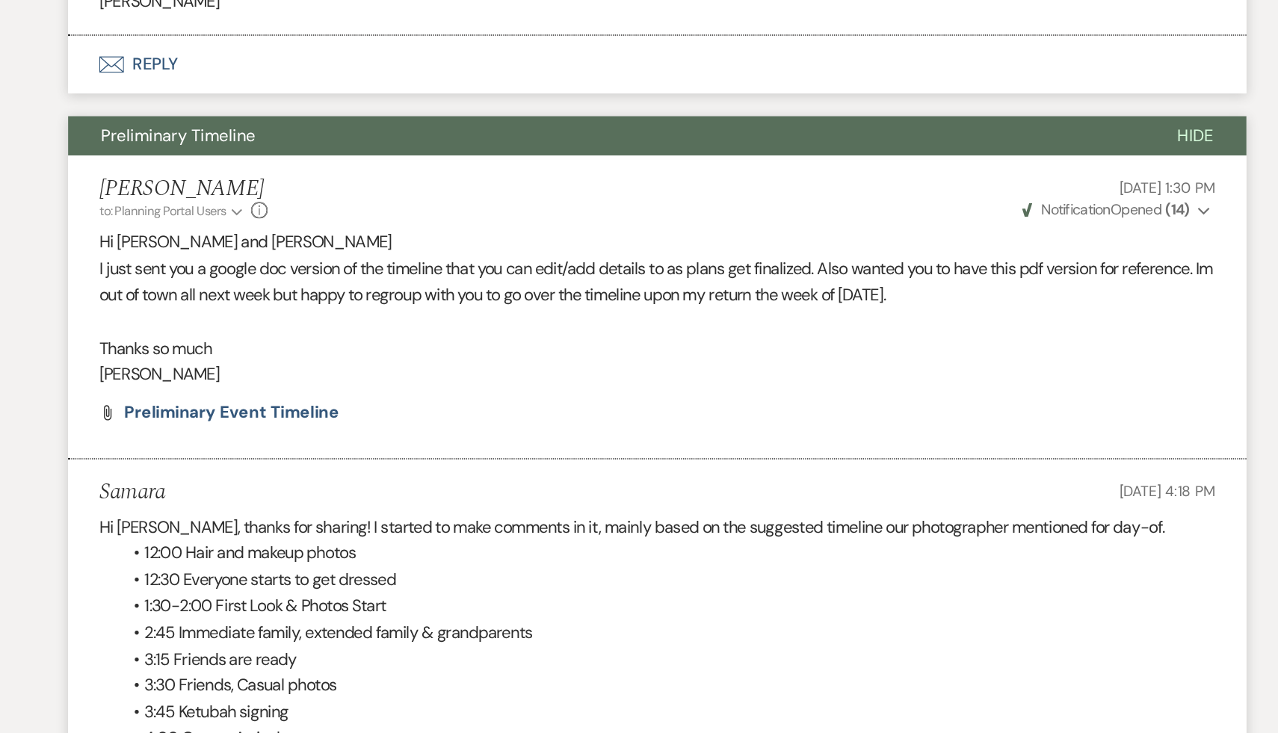
click at [550, 651] on li "1:30-2:00 First Look & Photos Start" at bounding box center [646, 640] width 792 height 19
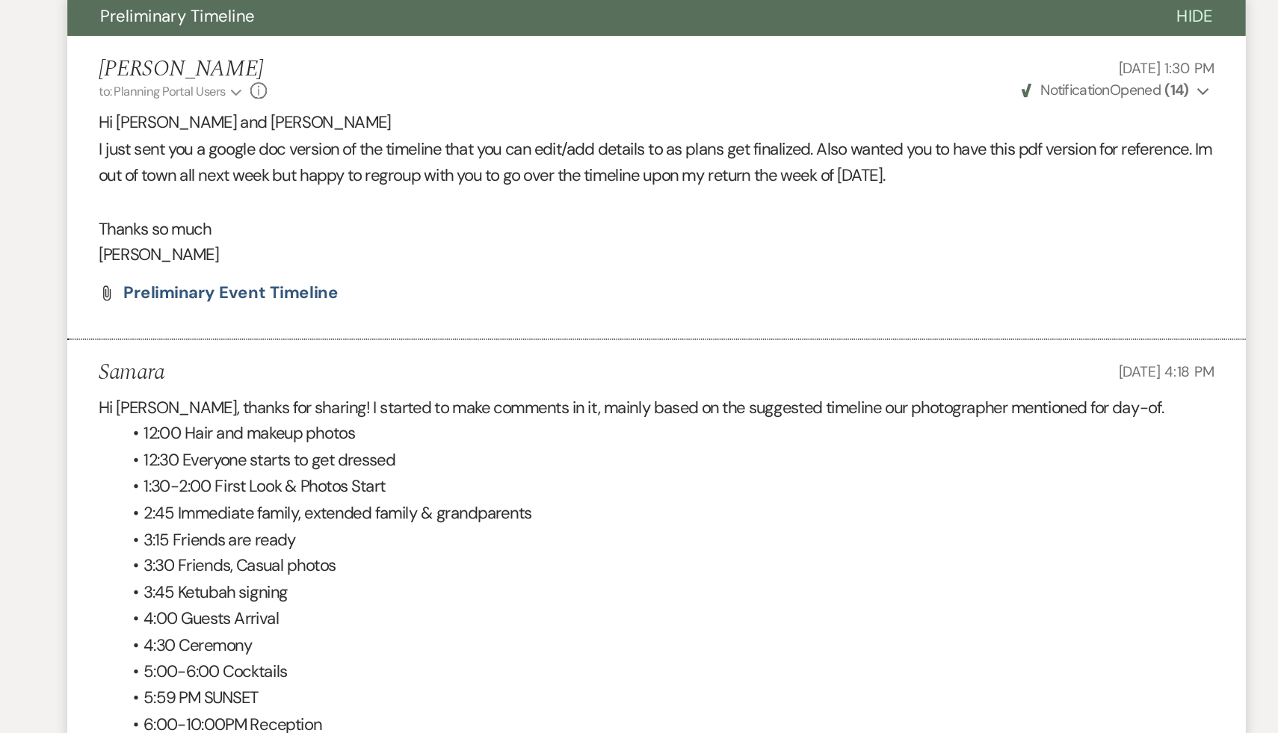
scroll to position [9003, 0]
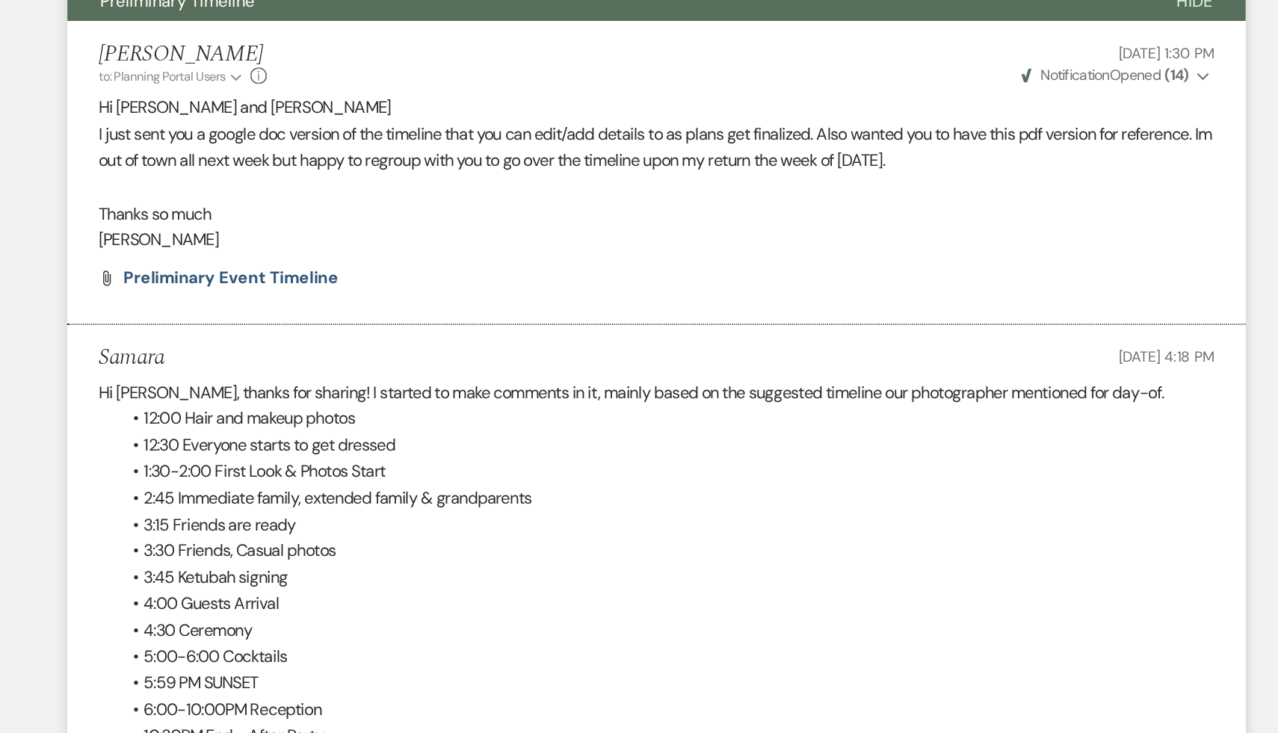
click at [661, 611] on li "3:30 Friends, Casual photos" at bounding box center [646, 601] width 792 height 19
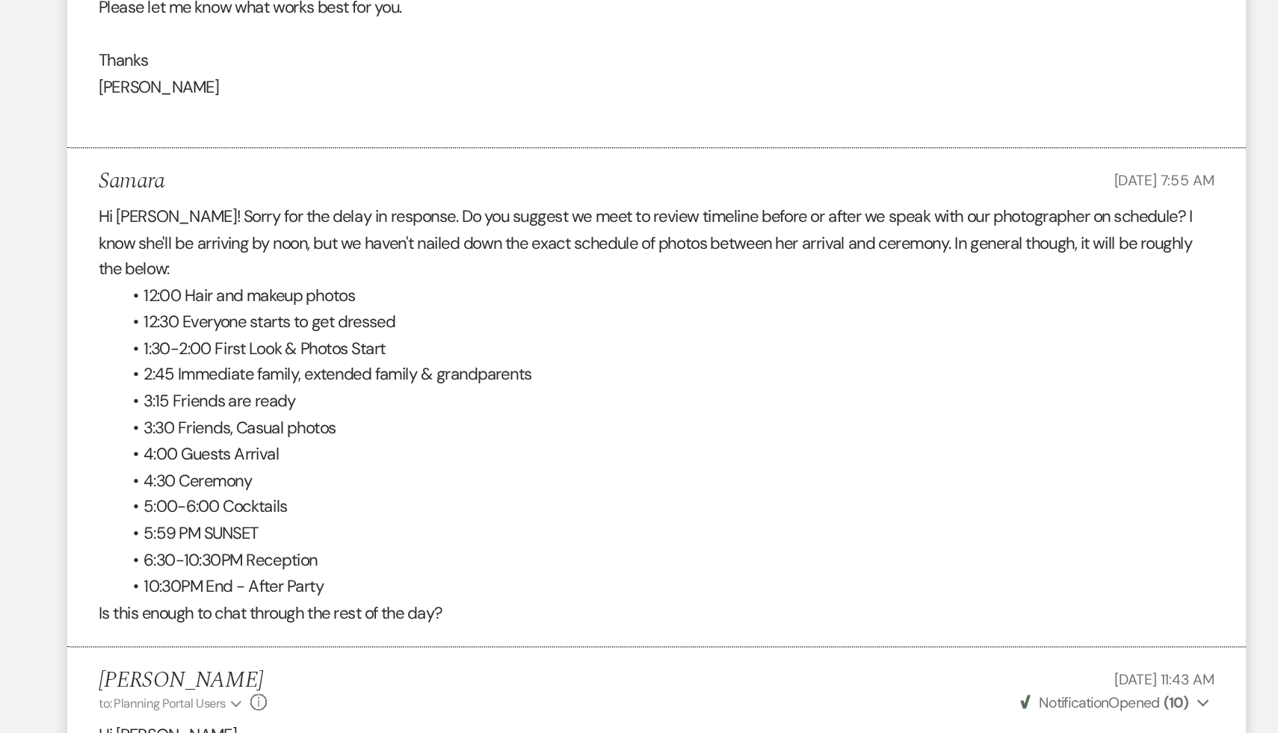
scroll to position [9853, 0]
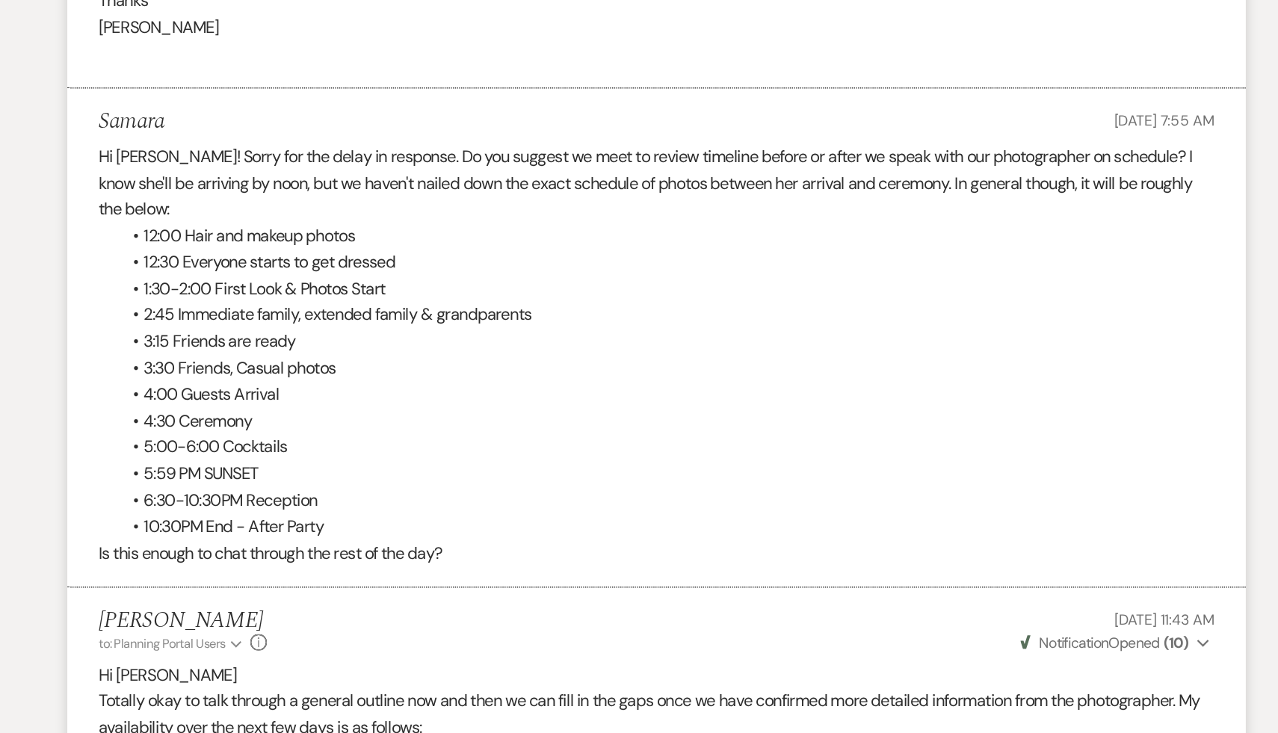
click at [641, 593] on li "10:30PM End - After Party" at bounding box center [646, 583] width 792 height 19
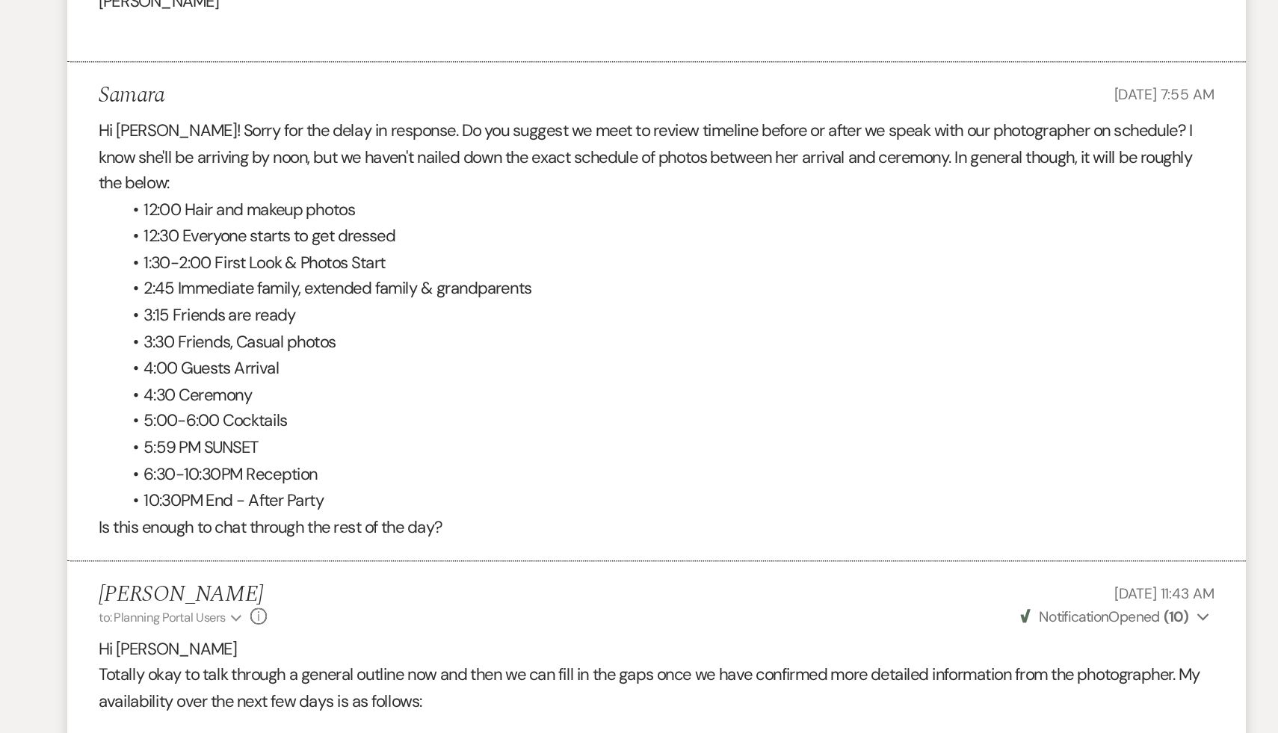
scroll to position [9875, 0]
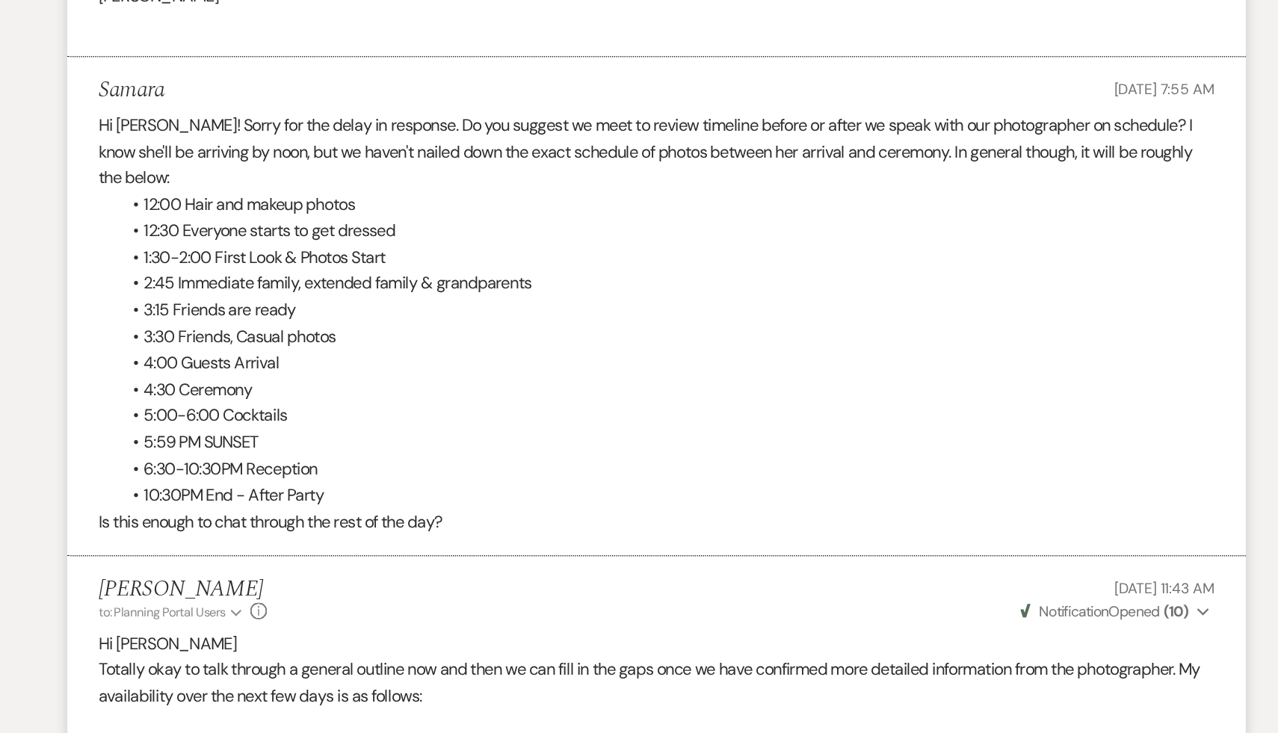
click at [672, 652] on div "Lara Burek to: Planning Portal Users Expand Info Aug 26, 2025, 11:43 AM Weven C…" at bounding box center [638, 636] width 807 height 32
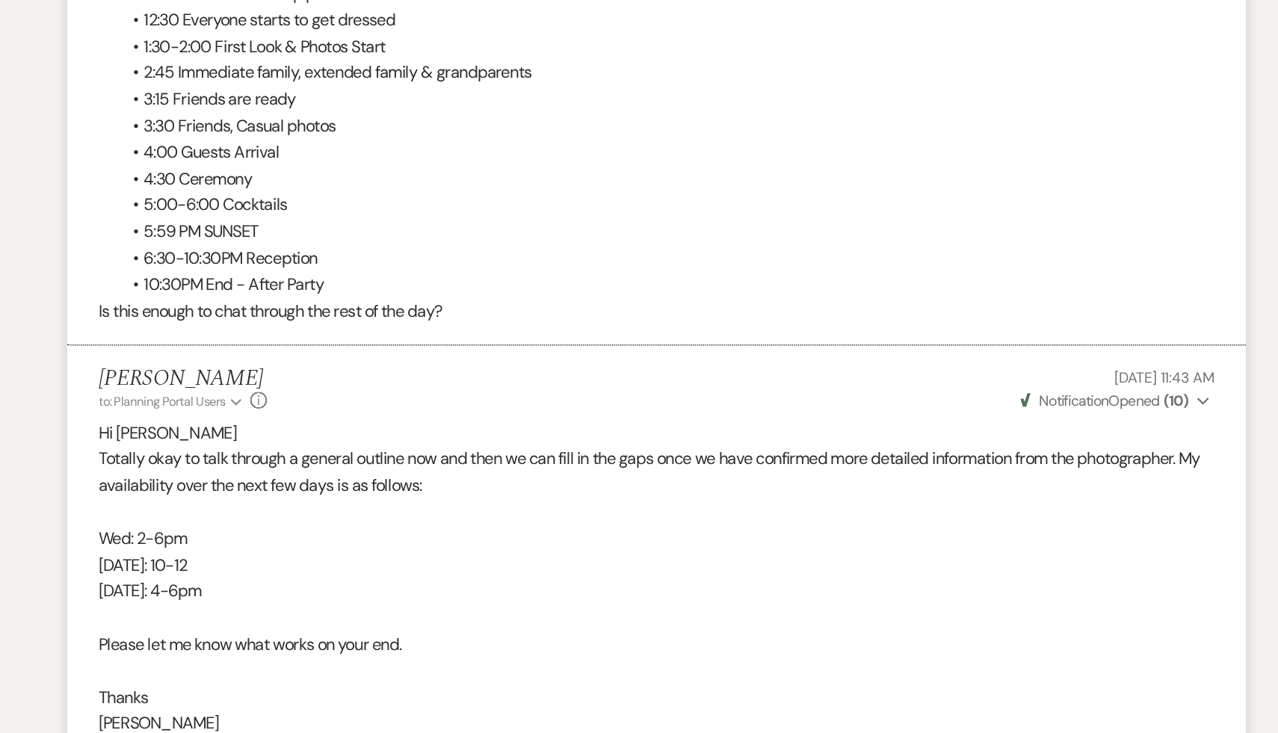
scroll to position [10039, 0]
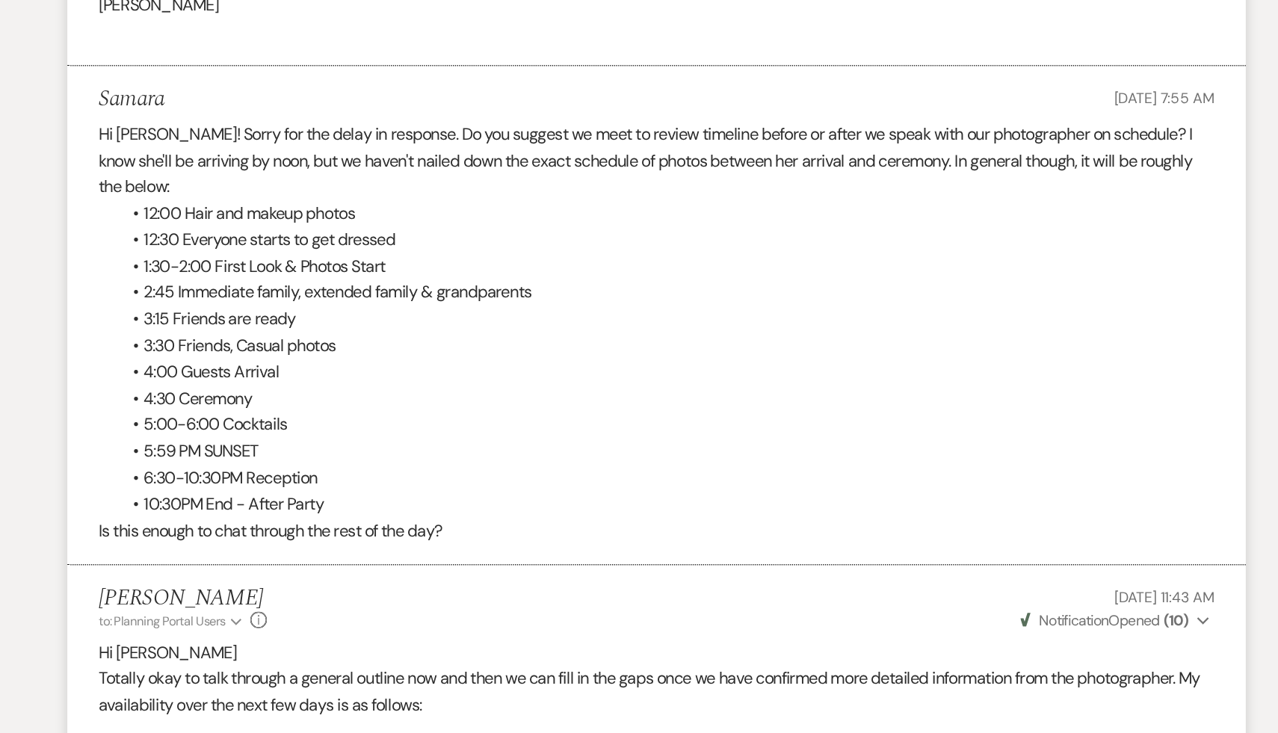
click at [704, 292] on li "3:30 Friends, Casual photos" at bounding box center [646, 282] width 792 height 19
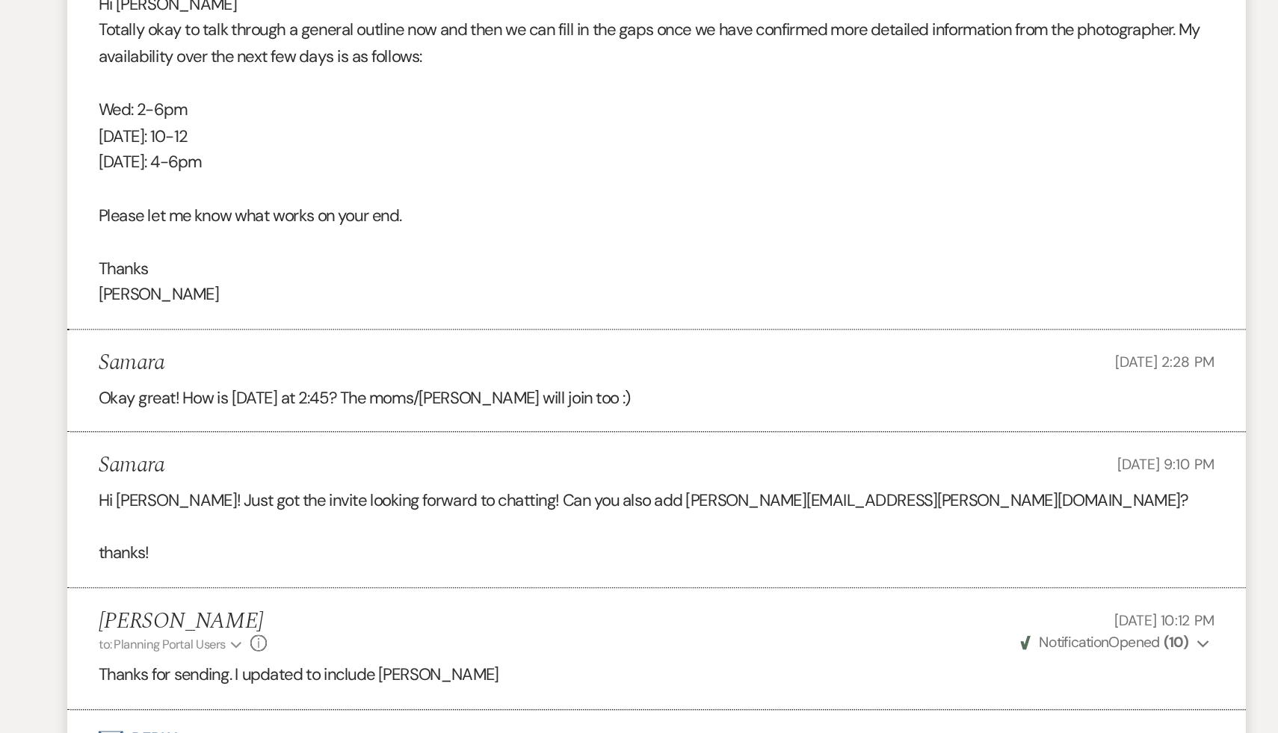
scroll to position [10338, 0]
click at [622, 675] on div "Lara Burek to: Planning Portal Users Expand Info Aug 26, 2025, 10:12 PM Weven C…" at bounding box center [638, 659] width 807 height 32
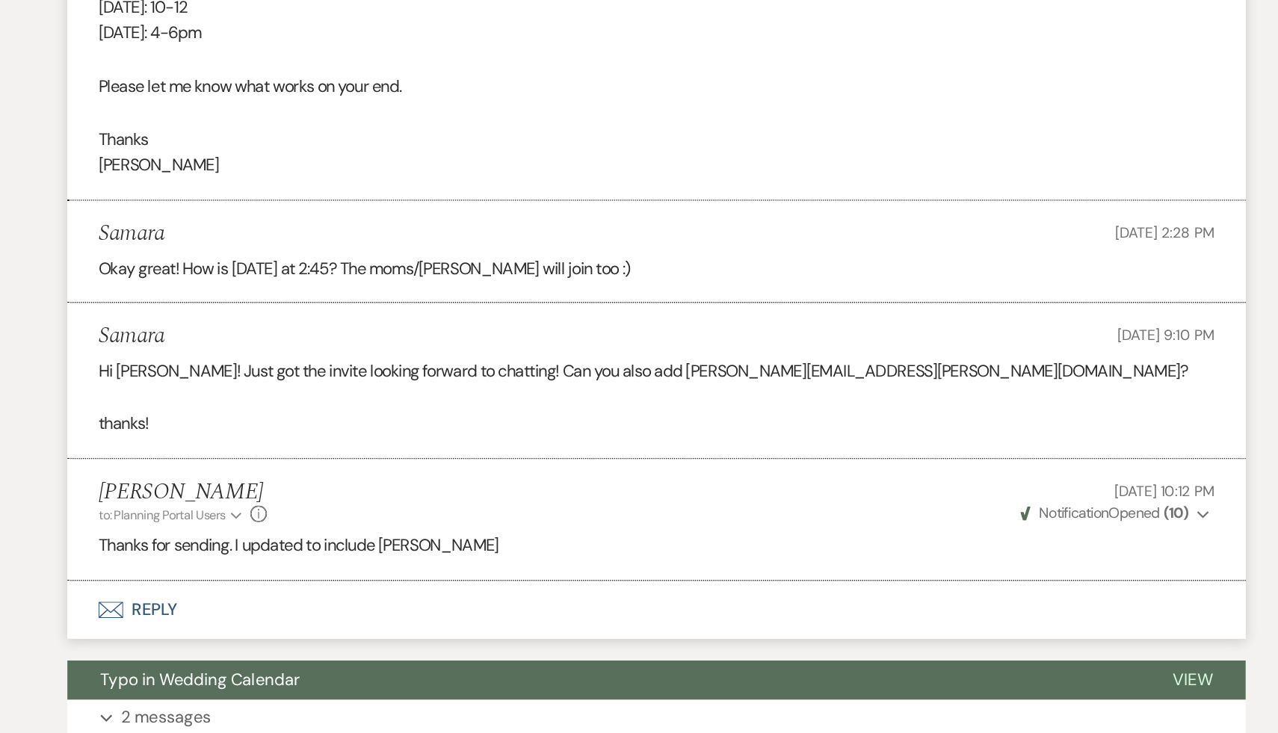
scroll to position [10433, 0]
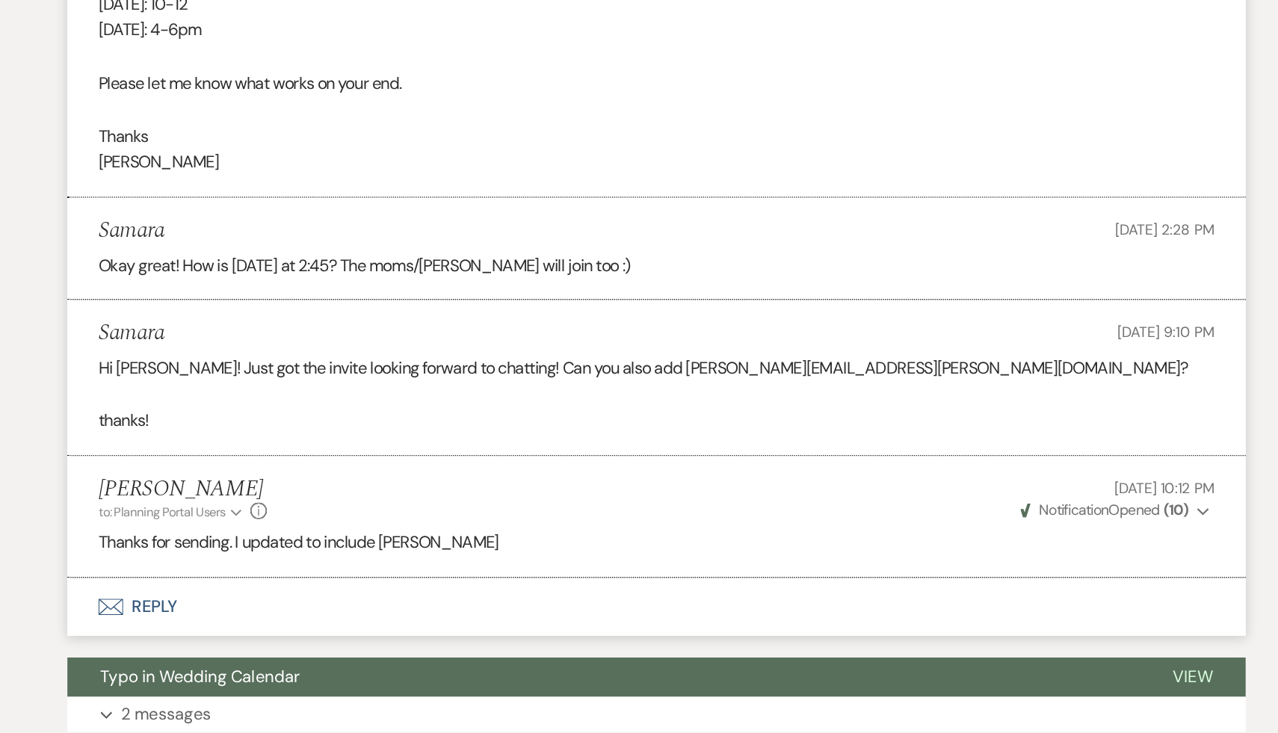
click at [638, 605] on p "Thanks for sending. I updated to include Phyllis" at bounding box center [638, 595] width 807 height 19
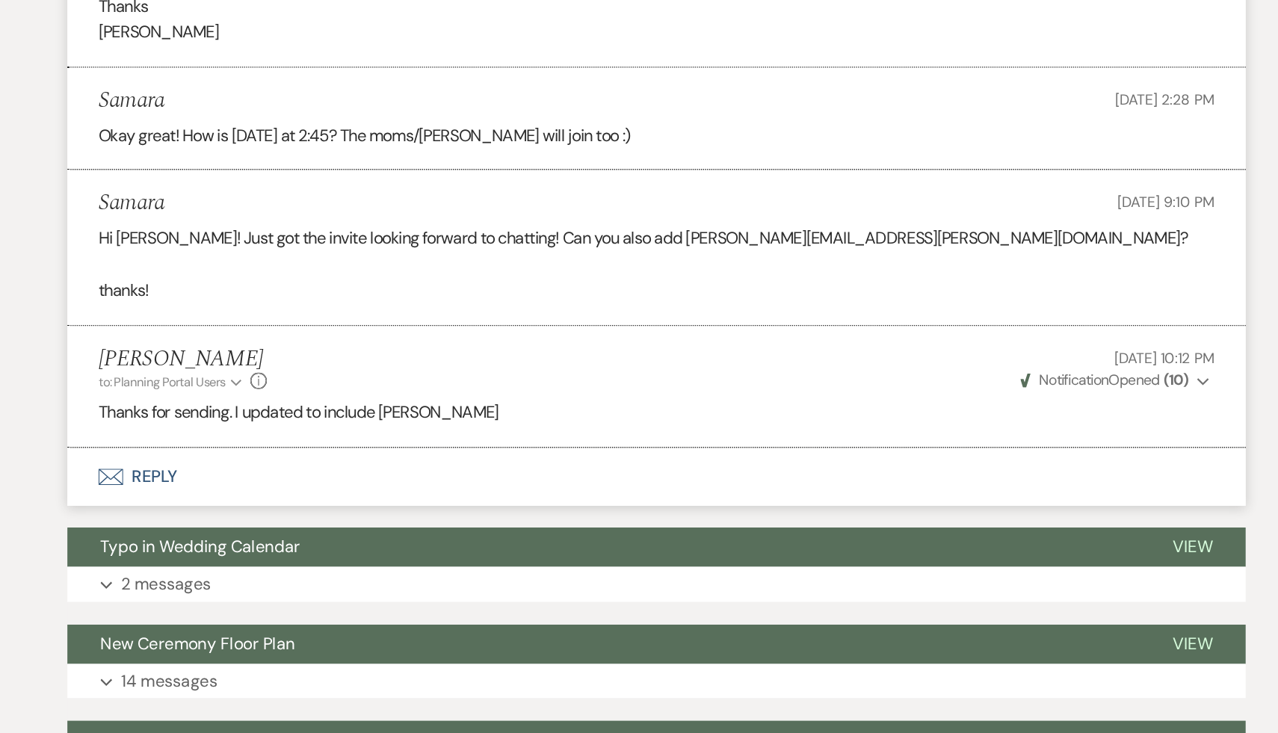
scroll to position [10542, 0]
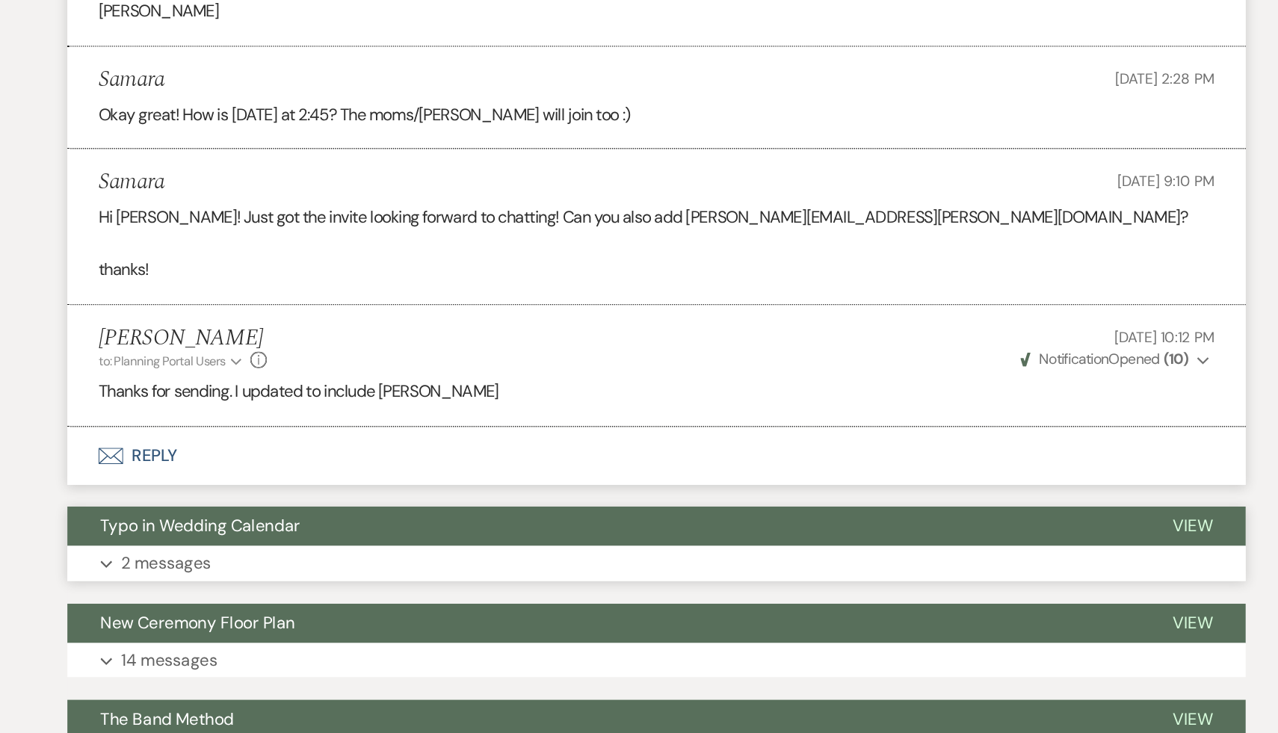
click at [340, 591] on span "Typo in Wedding Calendar" at bounding box center [309, 583] width 144 height 16
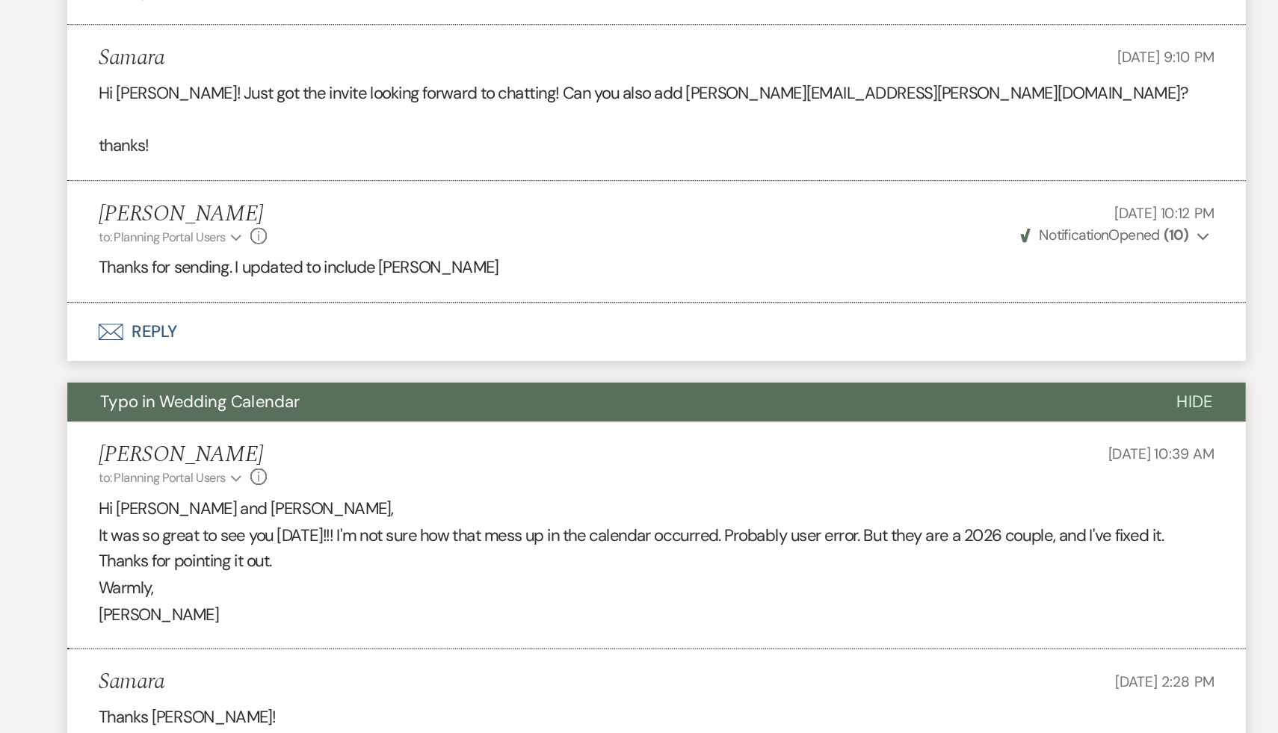
scroll to position [10662, 0]
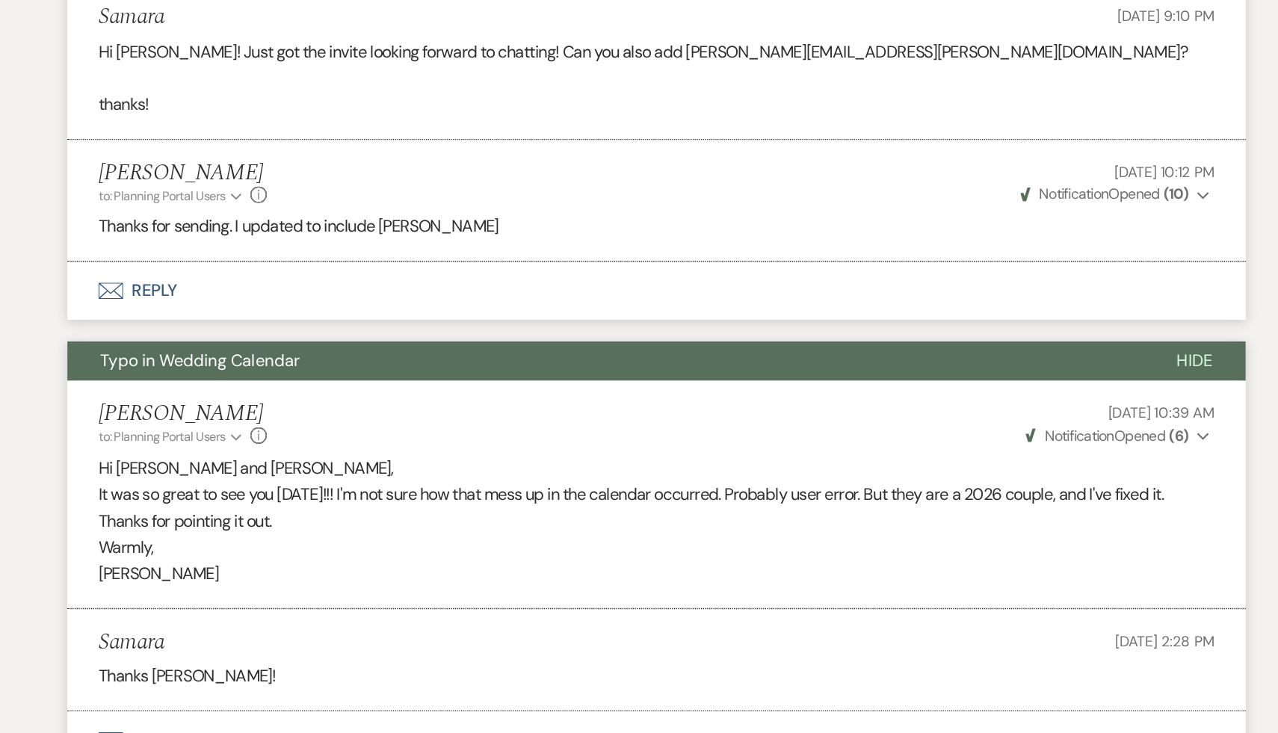
click at [560, 609] on p "Warmly," at bounding box center [638, 599] width 807 height 19
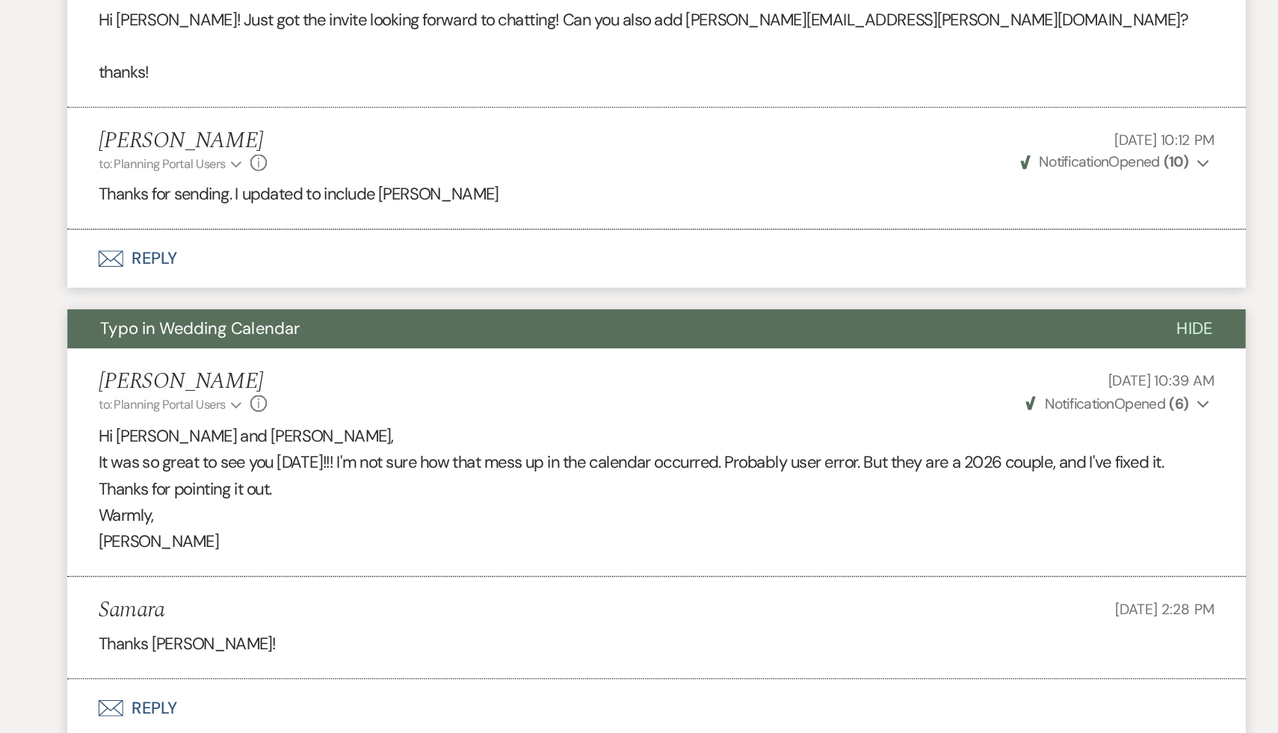
scroll to position [10703, 0]
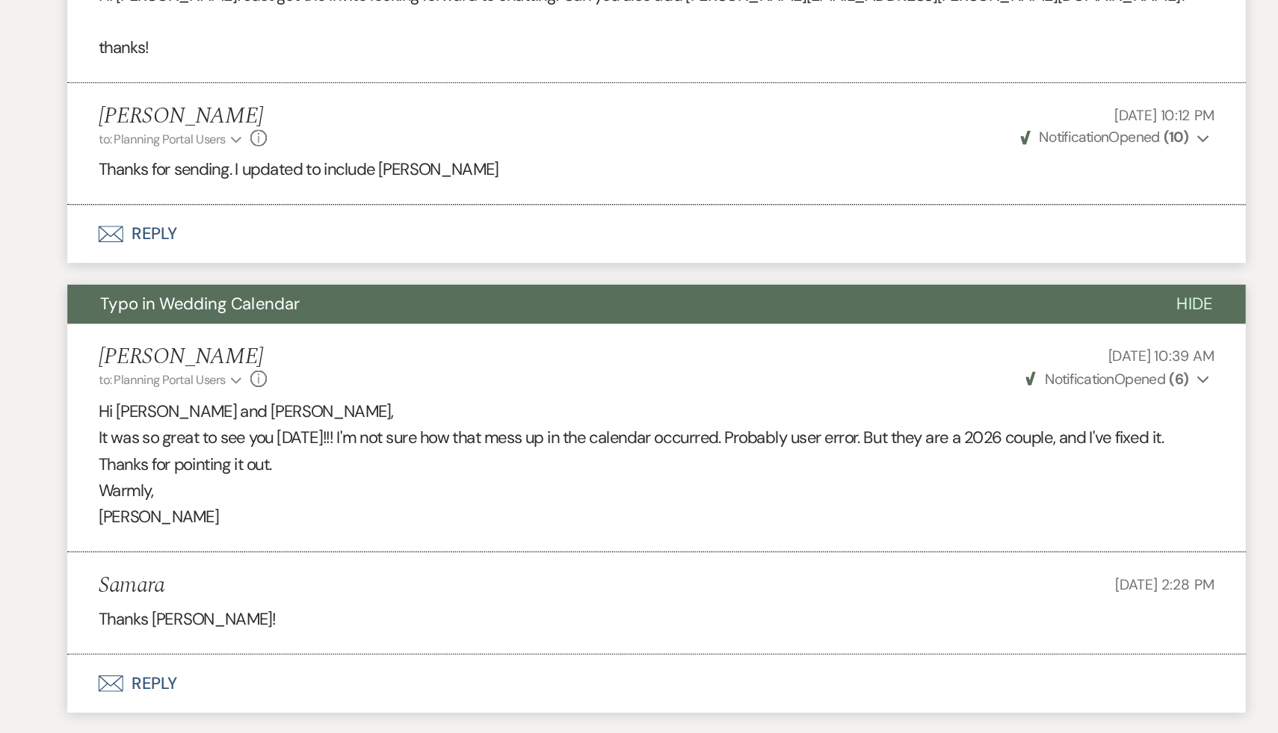
click at [554, 676] on li "Samara Aug 26, 2025, 2:28 PM Thanks Carol!" at bounding box center [639, 639] width 852 height 74
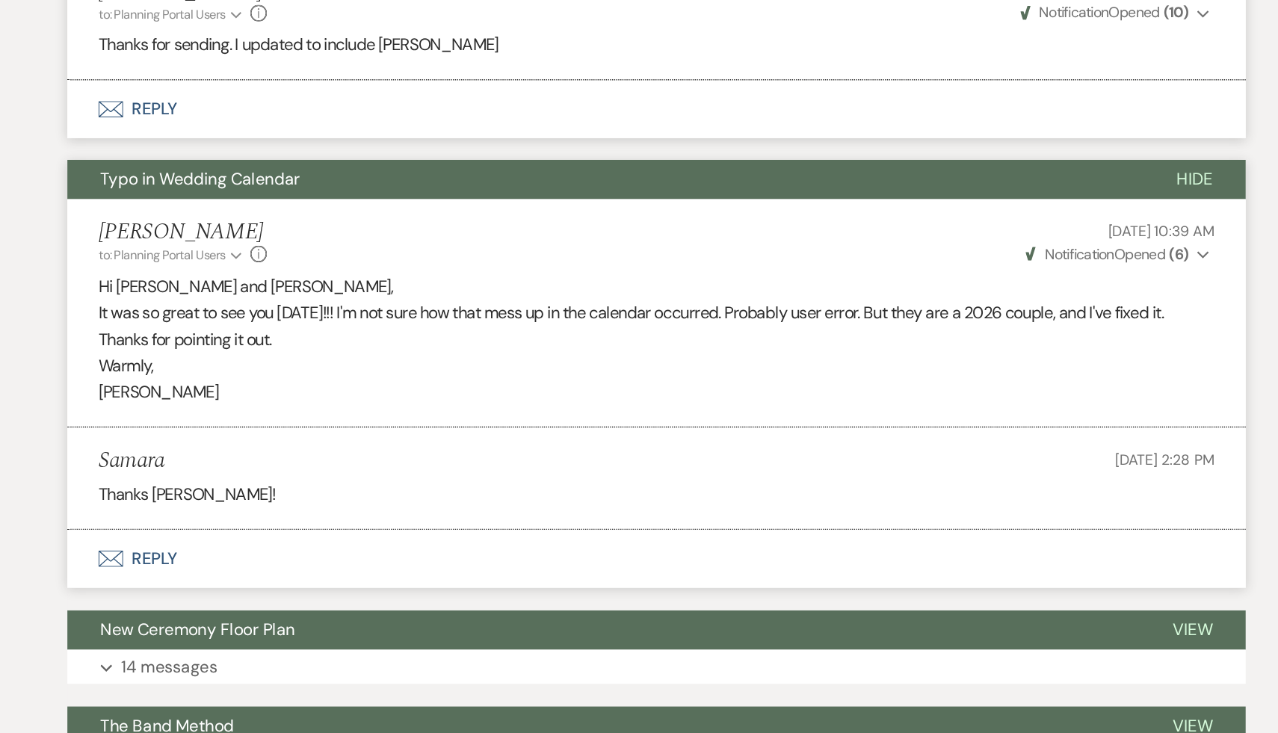
scroll to position [10850, 0]
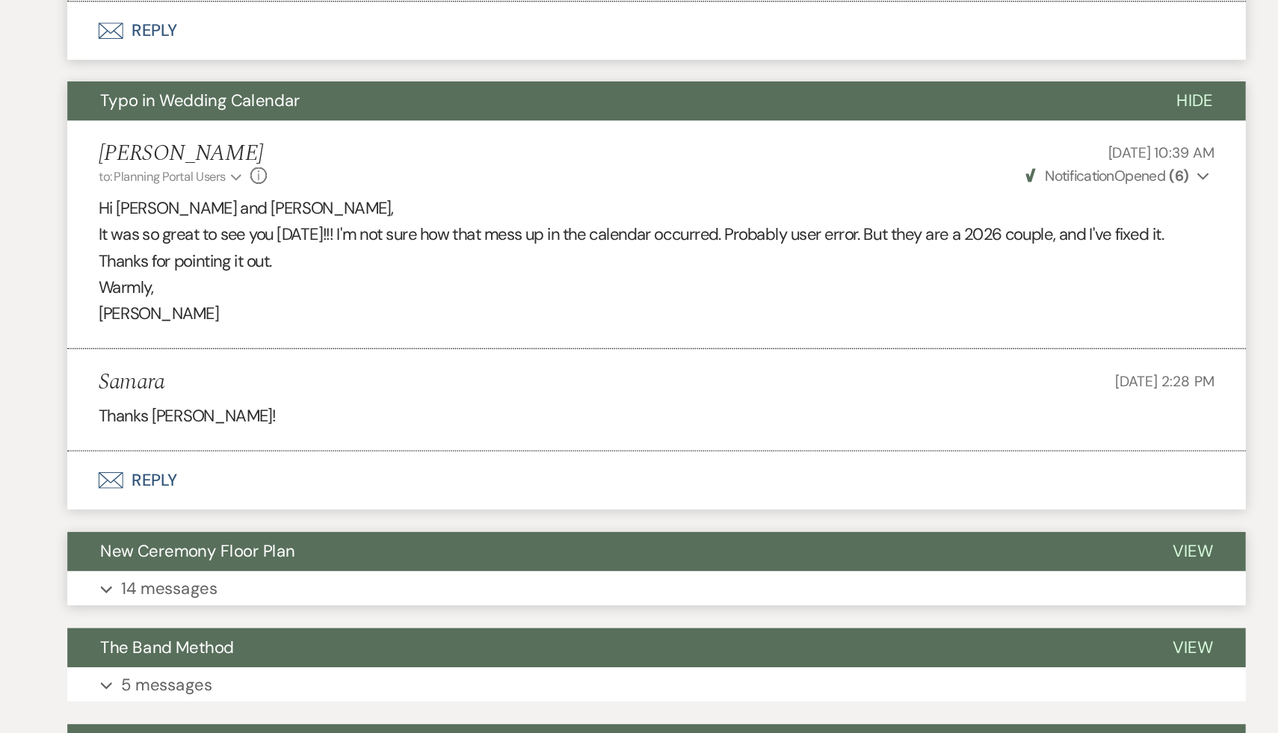
click at [360, 616] on button "New Ceremony Floor Plan" at bounding box center [600, 601] width 775 height 28
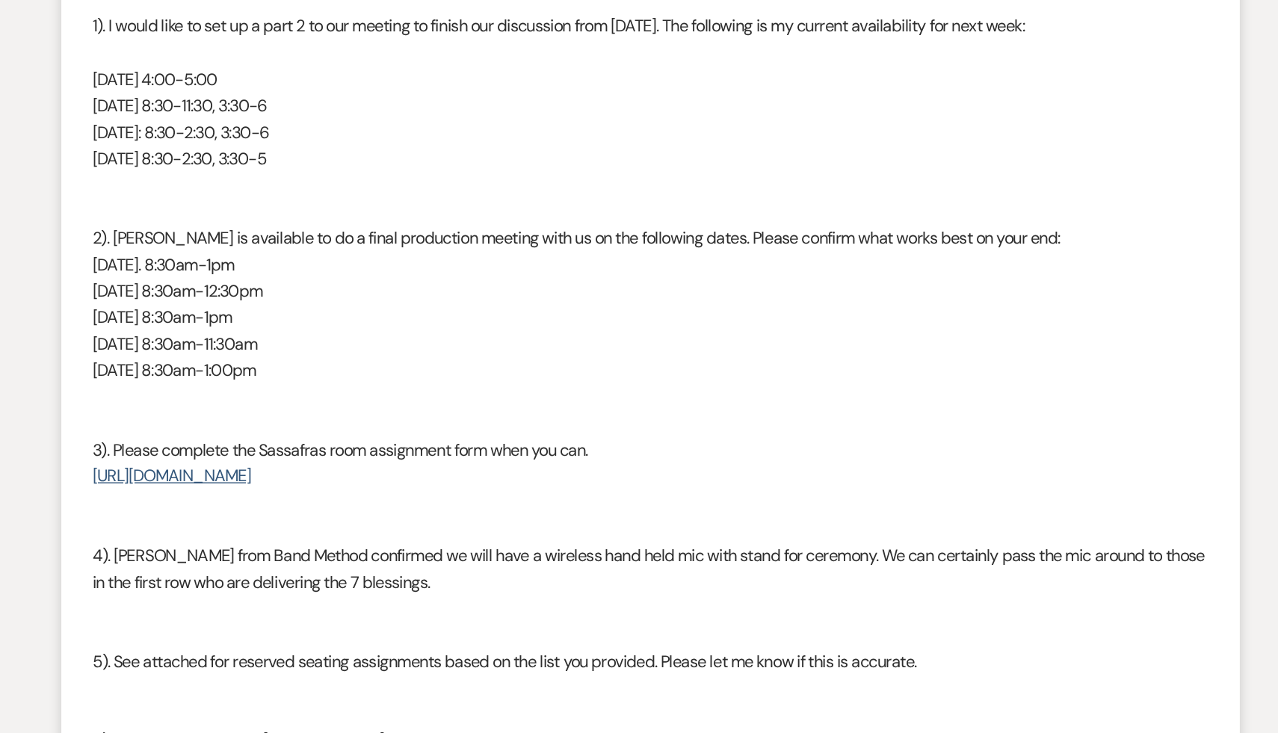
scroll to position [4725, 0]
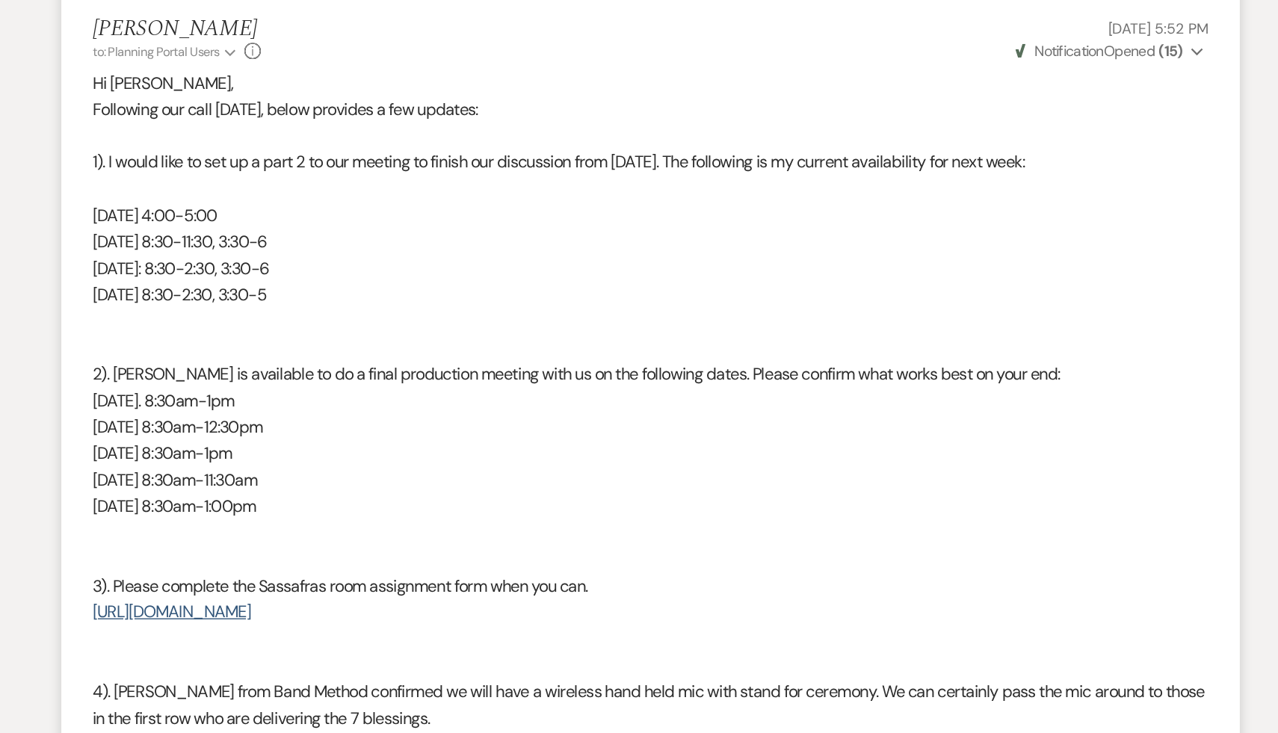
click at [492, 338] on p "Tuesday 10/7 8:30am-1pm" at bounding box center [638, 327] width 807 height 19
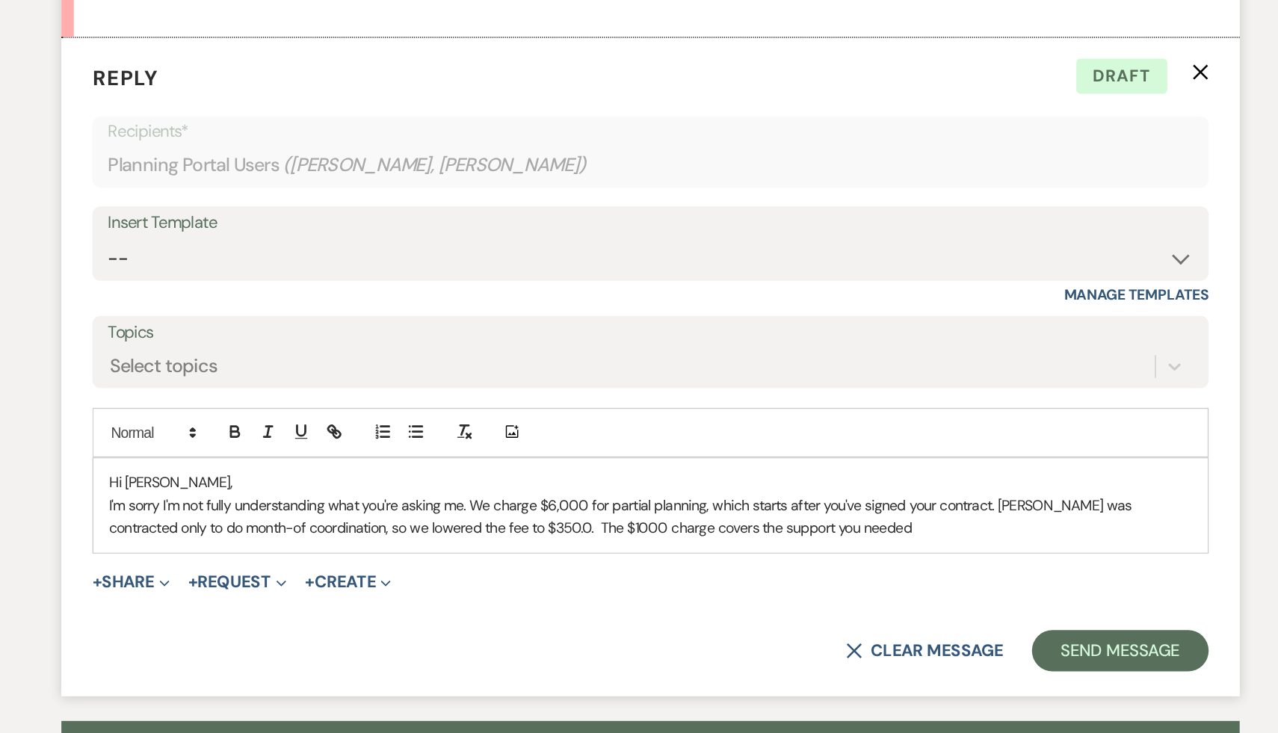
scroll to position [1025, 0]
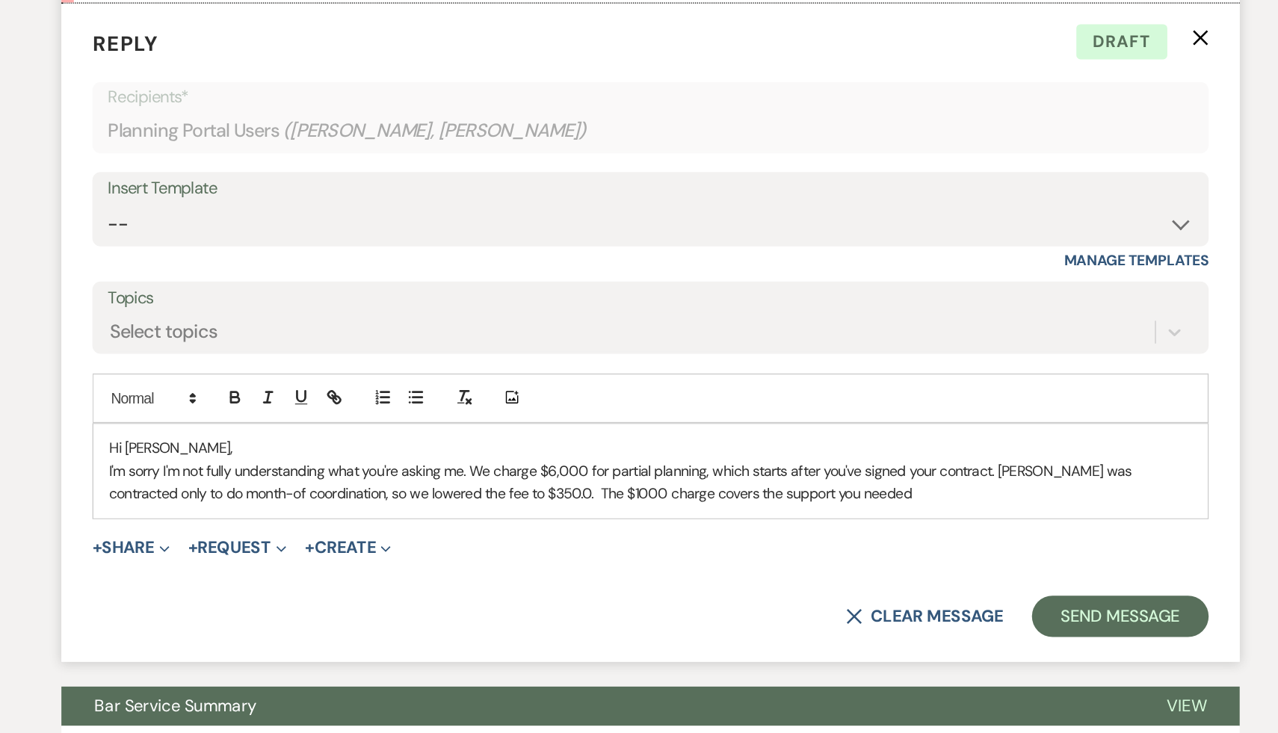
click at [504, 569] on p "I'm sorry I'm not fully understanding what you're asking me. We charge $6,000 f…" at bounding box center [638, 552] width 783 height 34
drag, startPoint x: 1030, startPoint y: 562, endPoint x: 947, endPoint y: 563, distance: 82.2
click at [947, 563] on p "I'm sorry I'm not fully understanding what you're asking me. We charge $6,000 f…" at bounding box center [638, 552] width 783 height 34
click at [990, 569] on p "I'm sorry I'm not fully understanding what you're asking me. We charge $6,000 f…" at bounding box center [638, 552] width 783 height 34
drag, startPoint x: 1027, startPoint y: 566, endPoint x: 981, endPoint y: 563, distance: 46.4
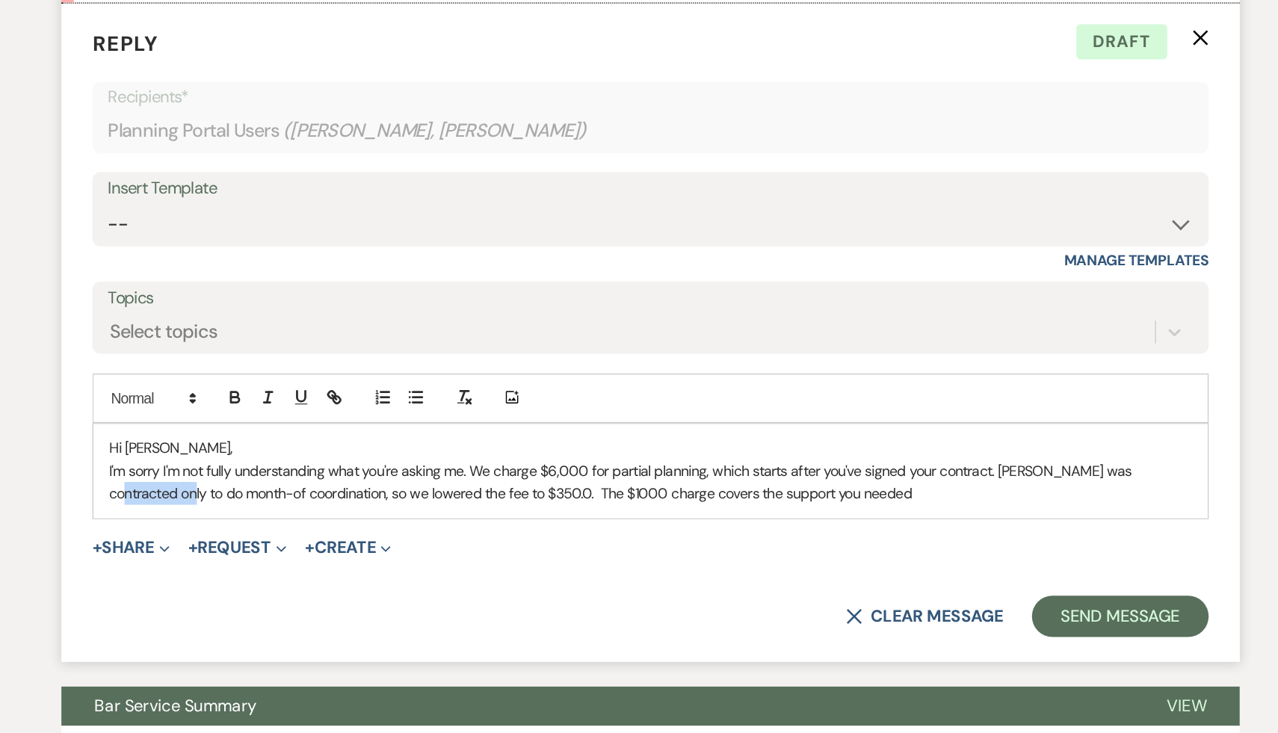
click at [981, 563] on p "I'm sorry I'm not fully understanding what you're asking me. We charge $6,000 f…" at bounding box center [638, 552] width 783 height 34
click at [350, 569] on p "I'm sorry I'm not fully understanding what you're asking me. We charge $6,000 f…" at bounding box center [638, 552] width 783 height 34
click at [1005, 563] on p "I'm sorry I'm not fully understanding what you're asking me. We charge $6,000 f…" at bounding box center [638, 552] width 783 height 34
drag, startPoint x: 359, startPoint y: 578, endPoint x: 242, endPoint y: 582, distance: 116.6
click at [242, 578] on div "Hi Samara, I'm sorry I'm not fully understanding what you're asking me. We char…" at bounding box center [638, 544] width 805 height 68
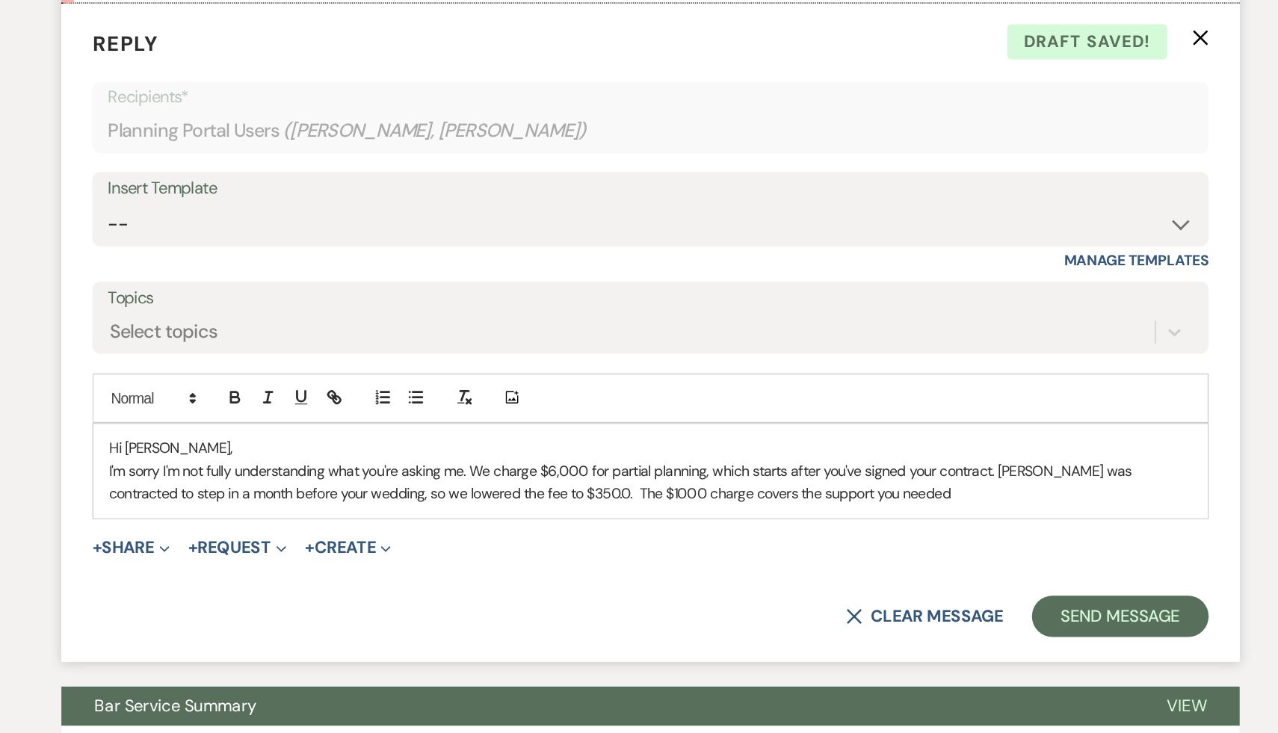
click at [525, 569] on p "I'm sorry I'm not fully understanding what you're asking me. We charge $6,000 f…" at bounding box center [638, 552] width 783 height 34
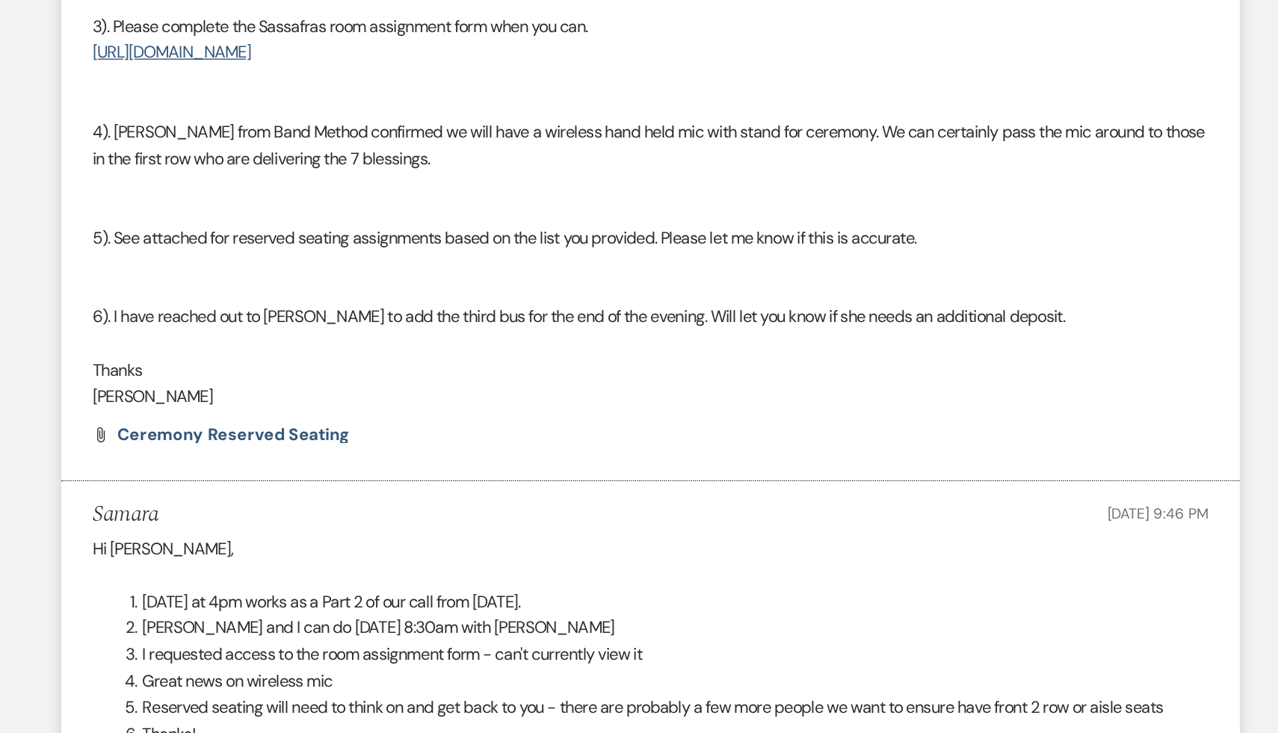
scroll to position [4992, 0]
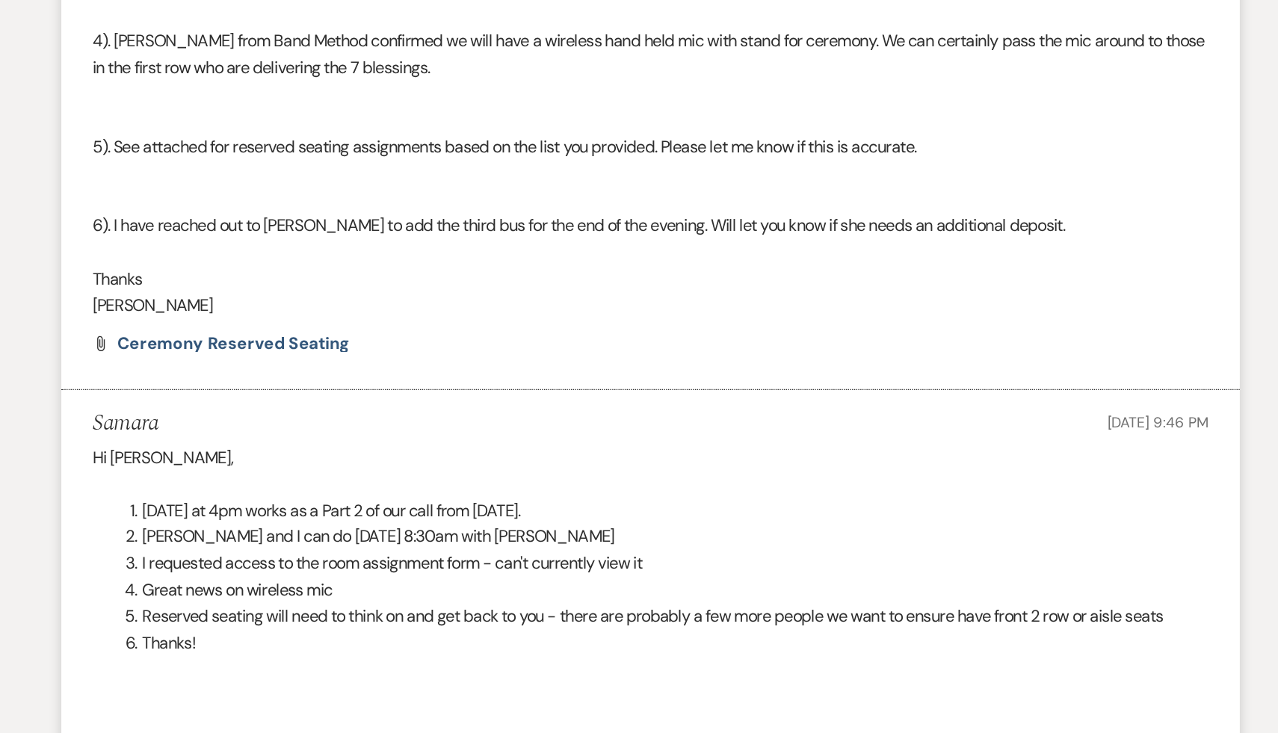
click at [634, 620] on li "I requested access to the room assignment form - can't currently view it" at bounding box center [647, 610] width 789 height 19
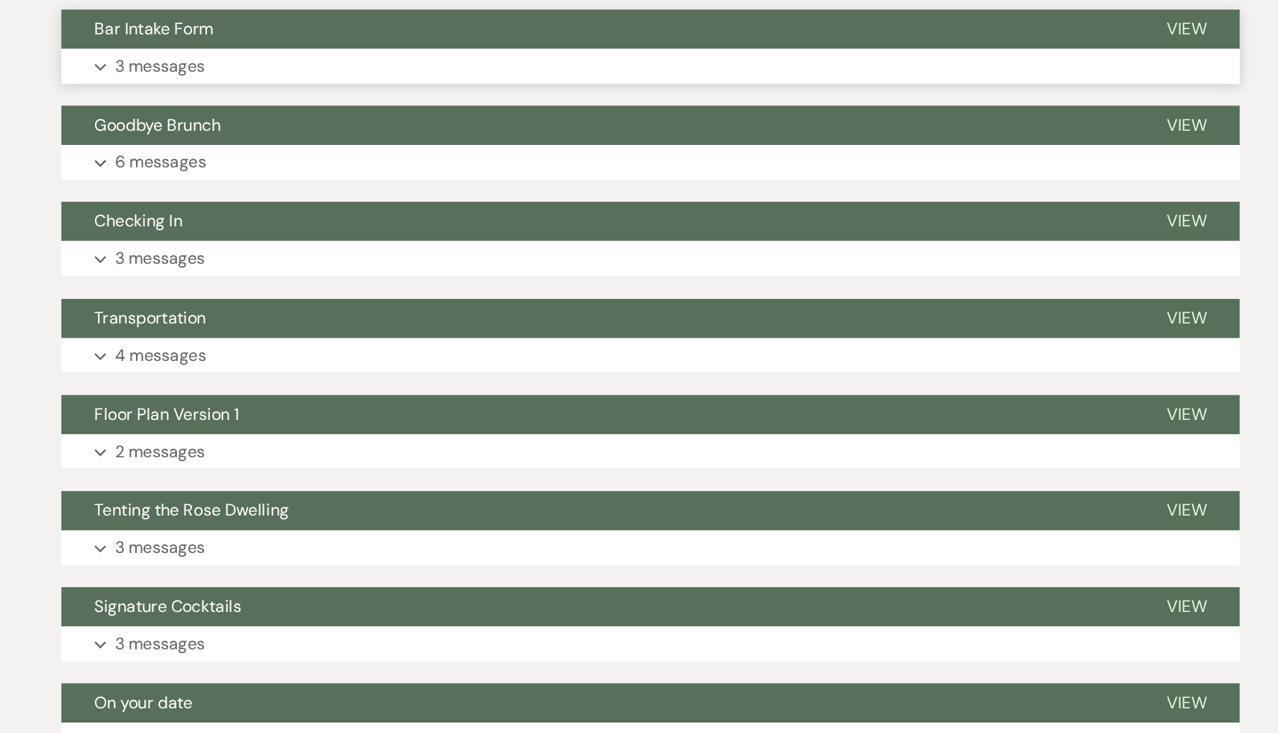
scroll to position [13805, 0]
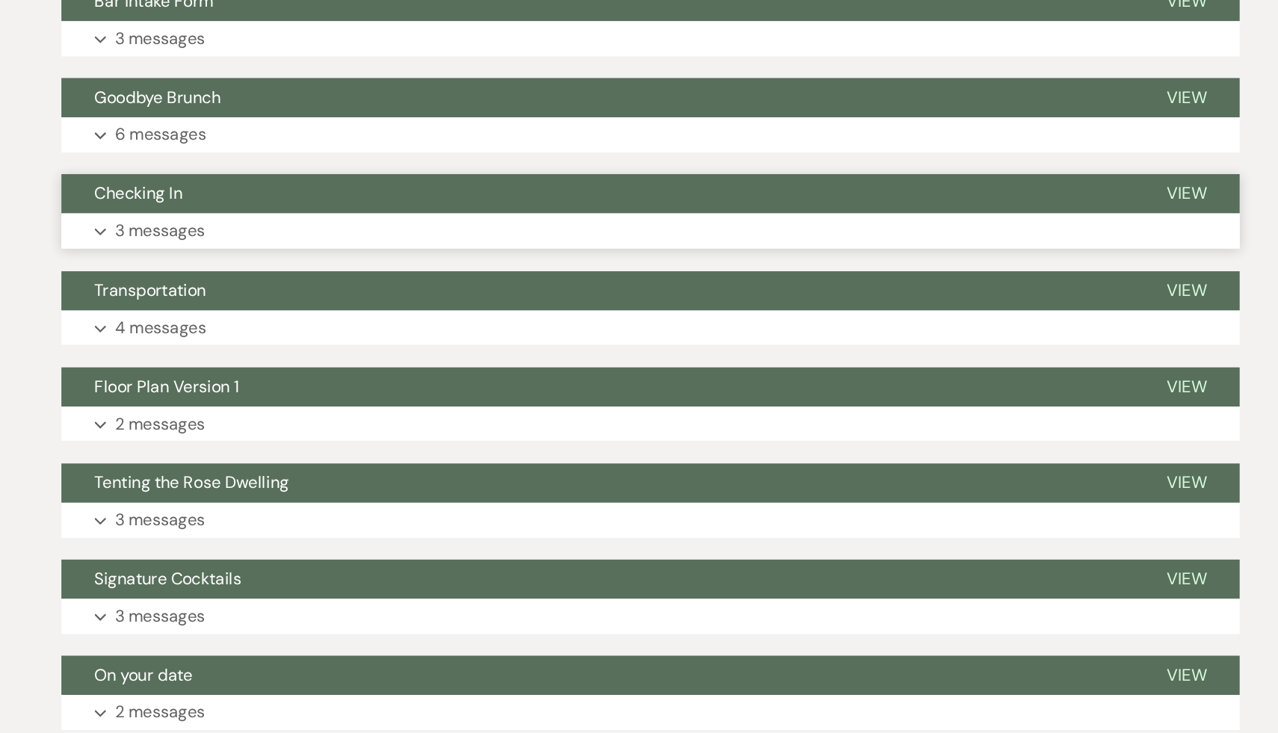
click at [266, 350] on span "Checking In" at bounding box center [269, 343] width 64 height 16
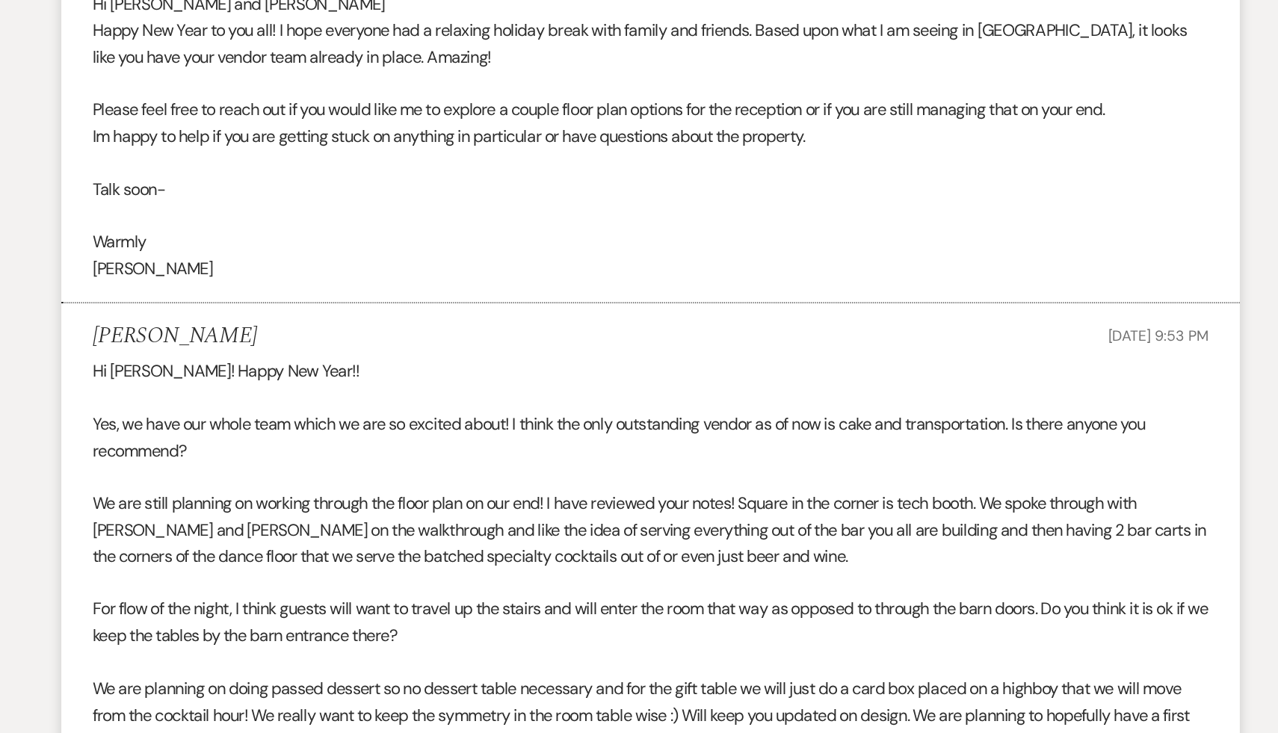
scroll to position [14021, 0]
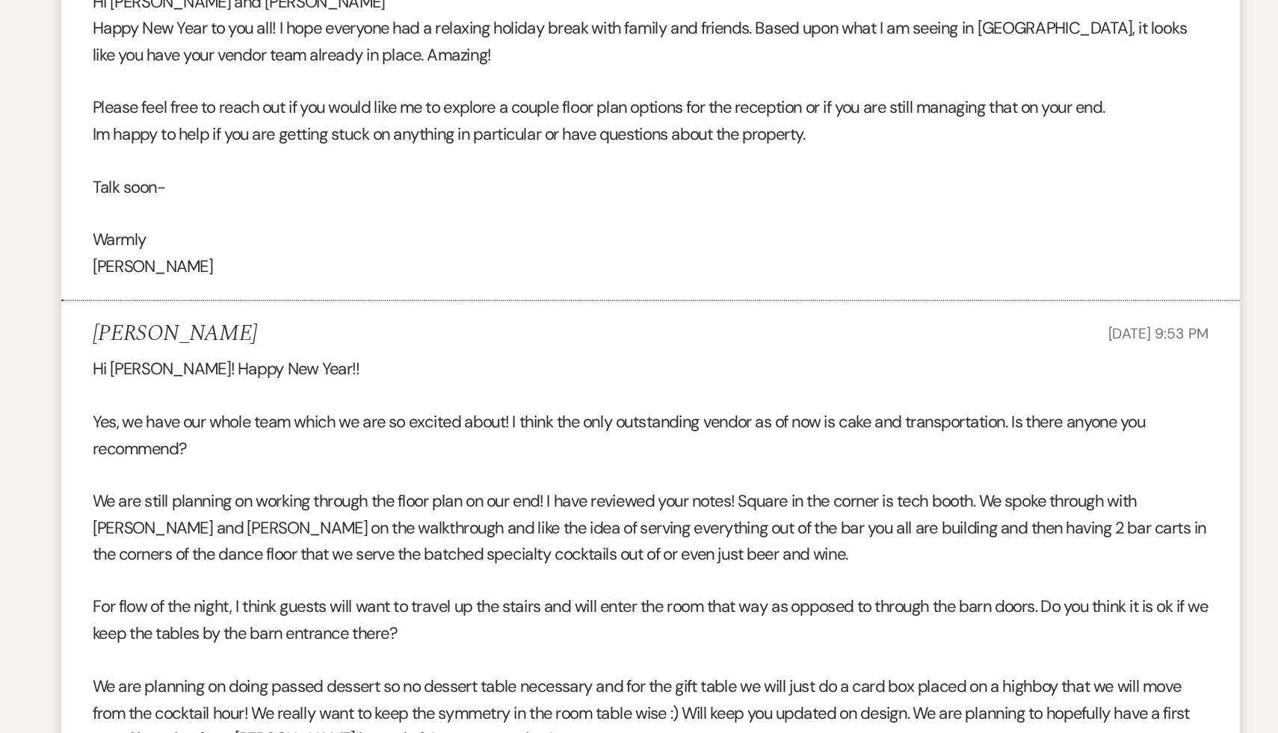
click at [508, 670] on p "For flow of the night, I think guests will want to travel up the stairs and wil…" at bounding box center [638, 651] width 807 height 38
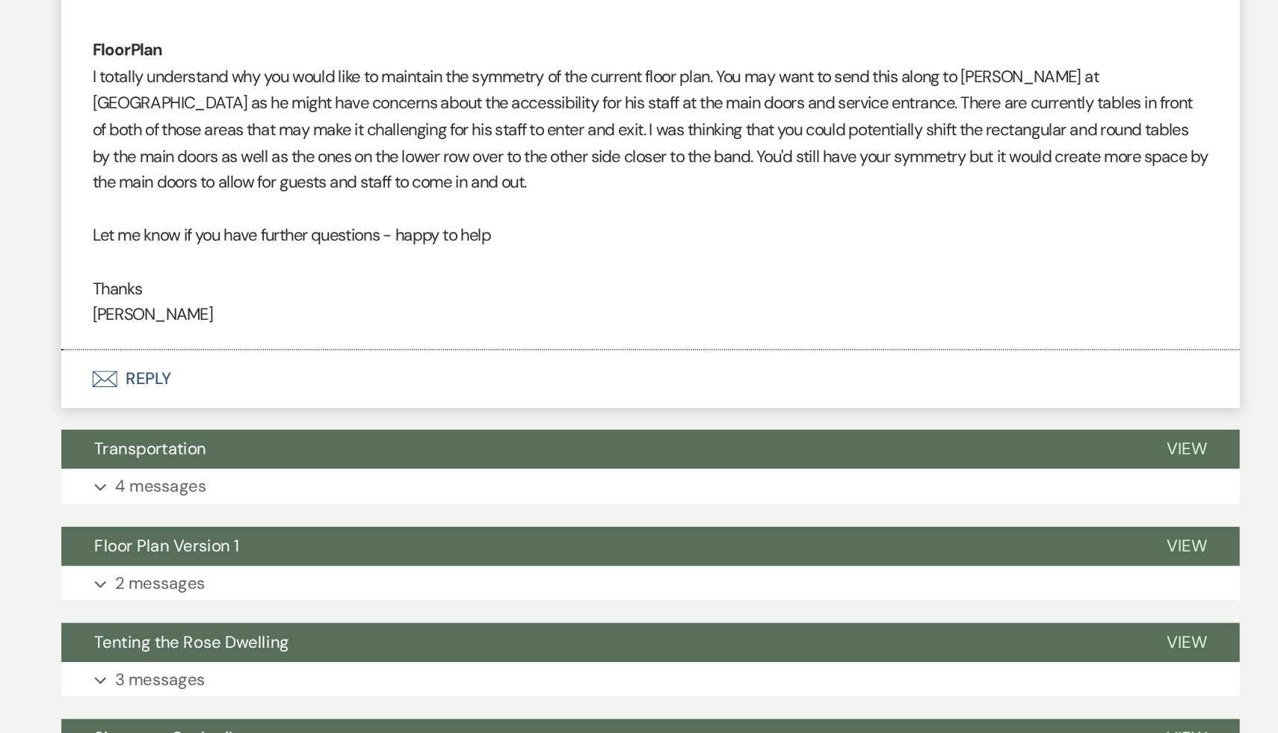
scroll to position [15007, 0]
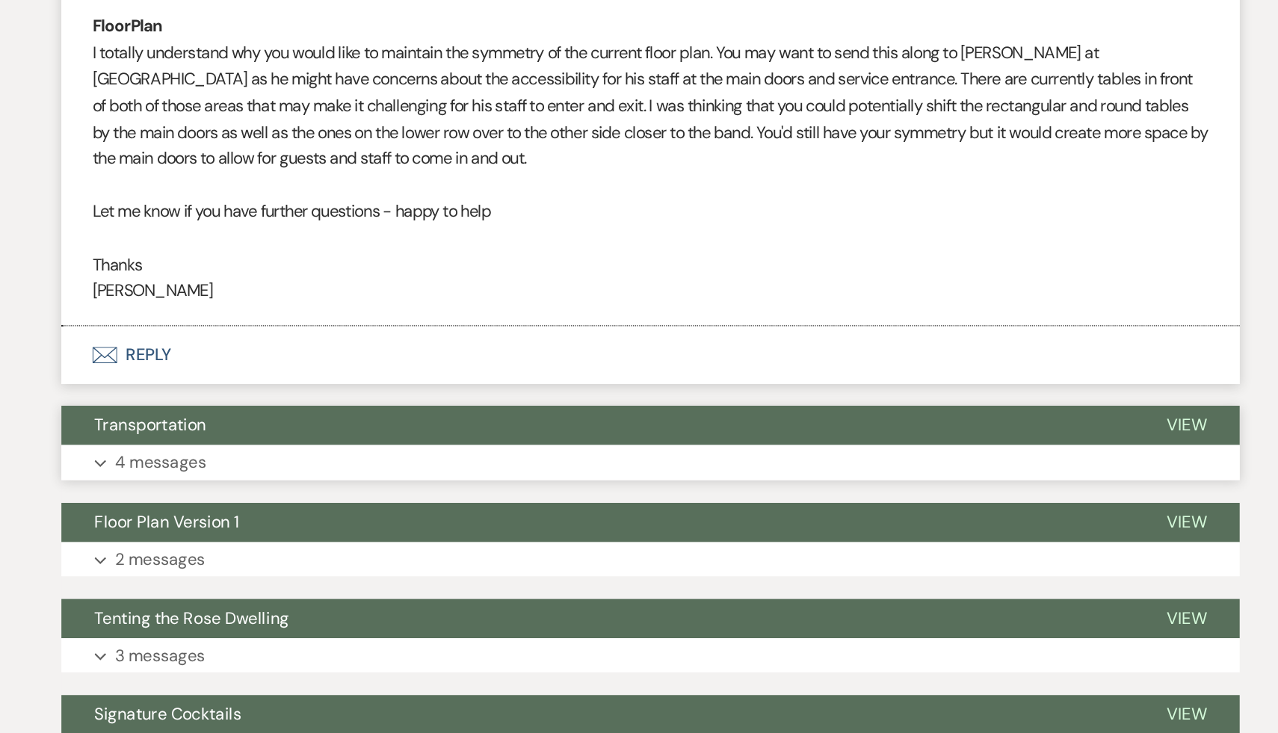
click at [299, 518] on span "Transportation" at bounding box center [277, 510] width 81 height 16
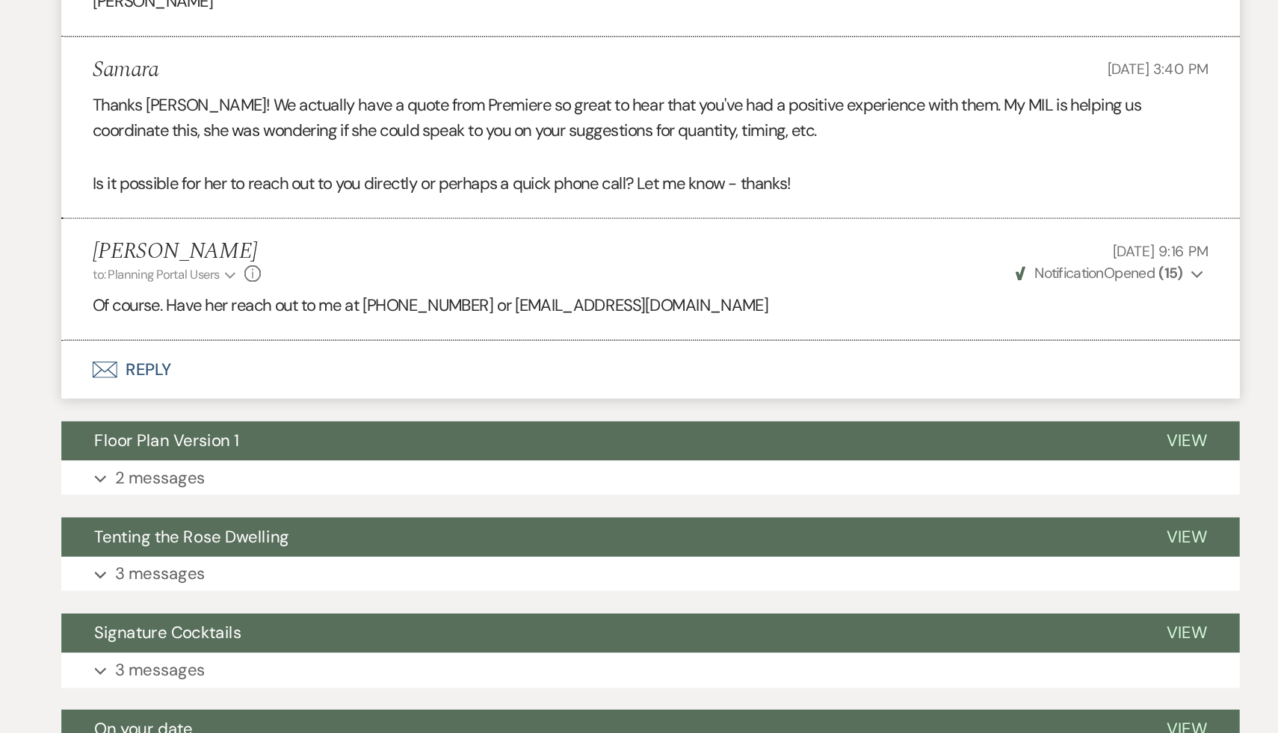
scroll to position [15845, 0]
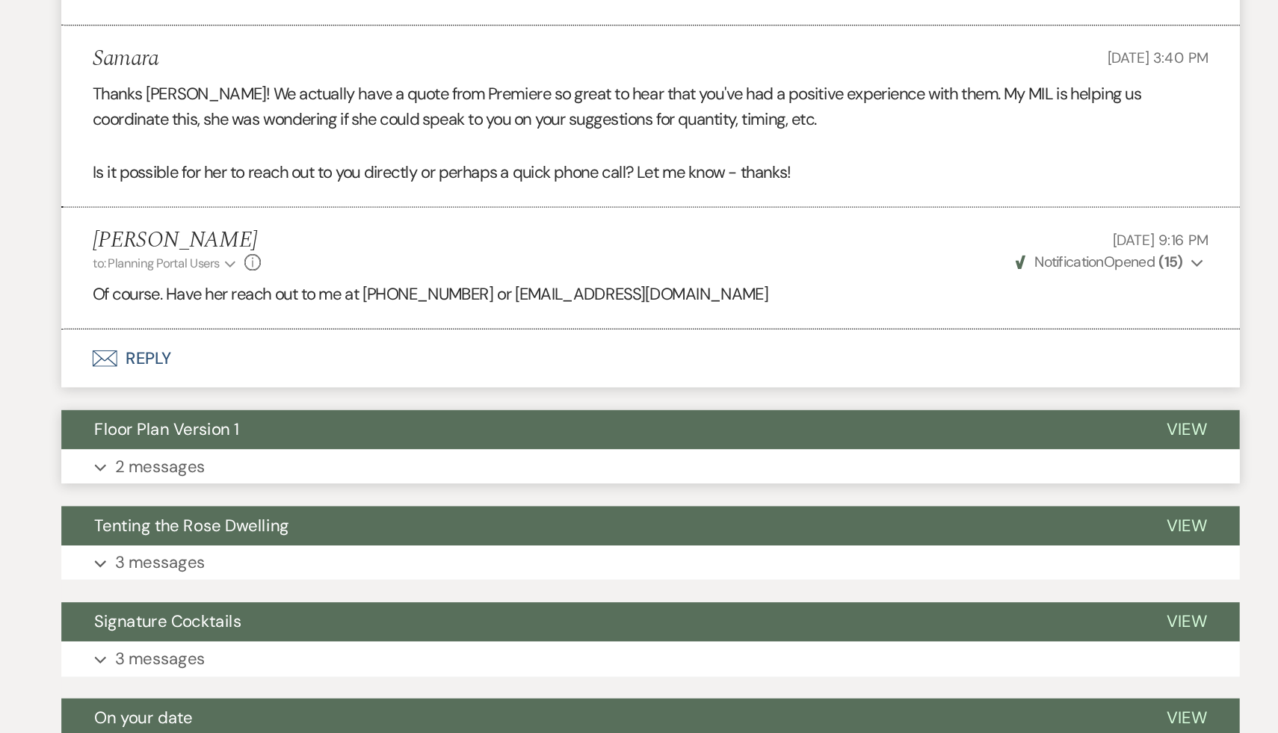
click at [323, 521] on span "Floor Plan Version 1" at bounding box center [289, 513] width 105 height 16
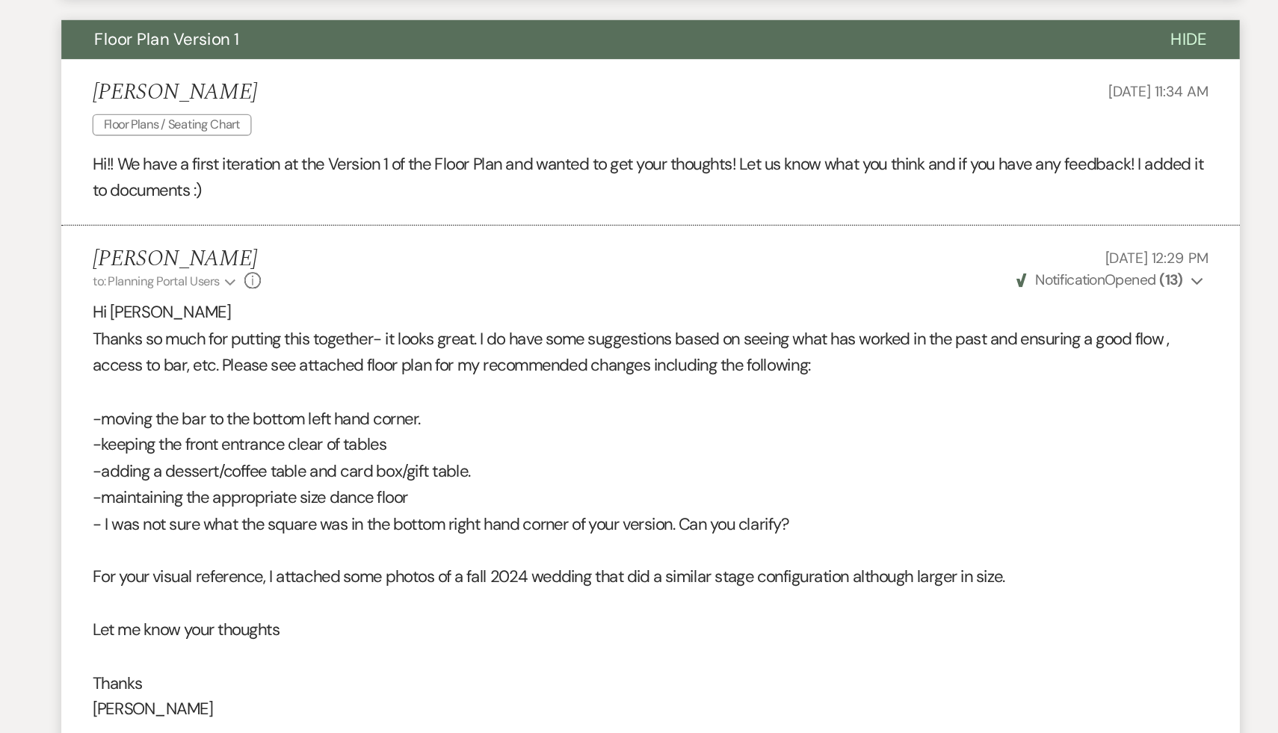
scroll to position [16127, 0]
click at [428, 649] on p at bounding box center [638, 639] width 807 height 19
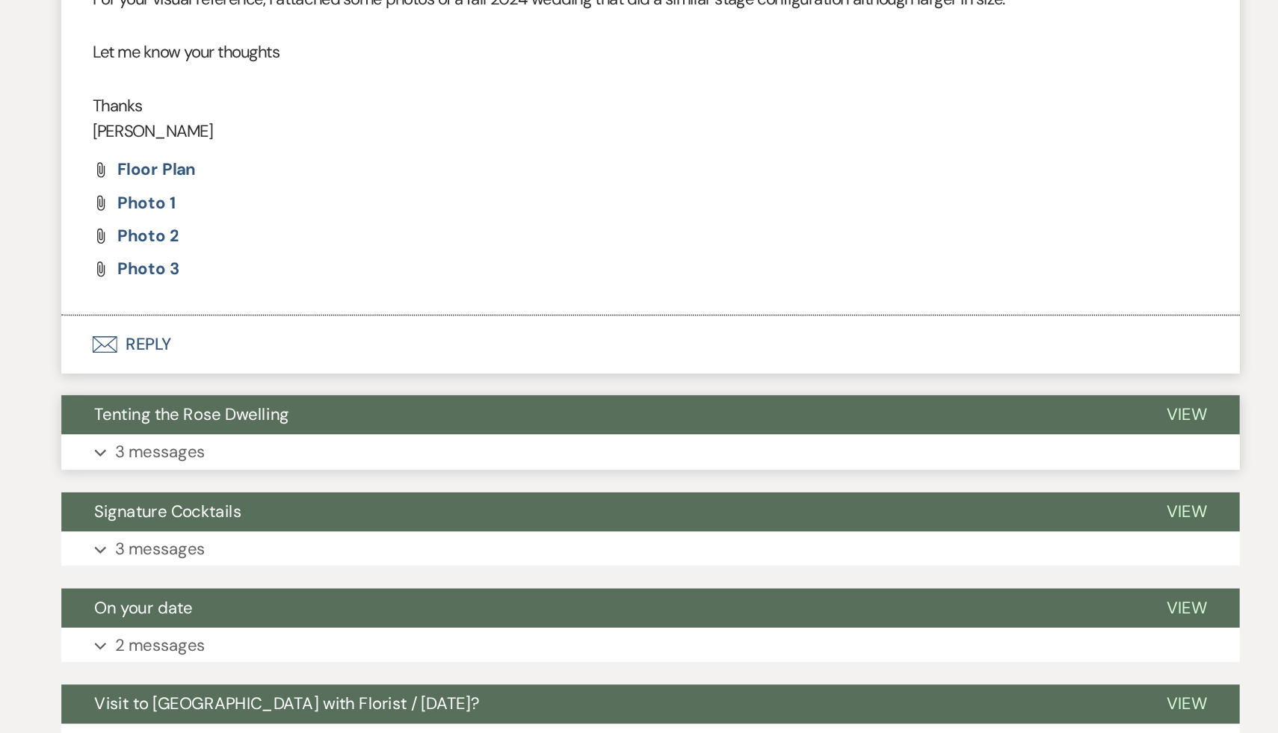
scroll to position [16548, 0]
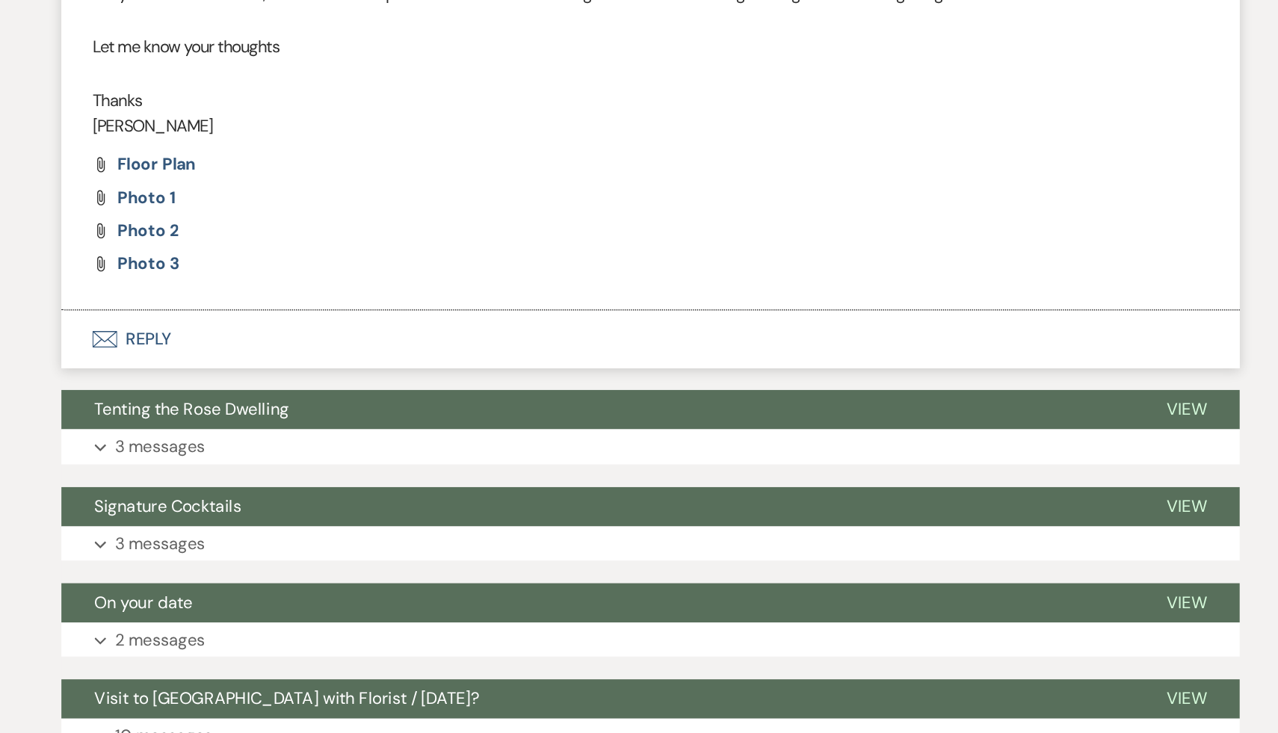
click at [670, 352] on div "Attach File Photo 1" at bounding box center [638, 346] width 807 height 12
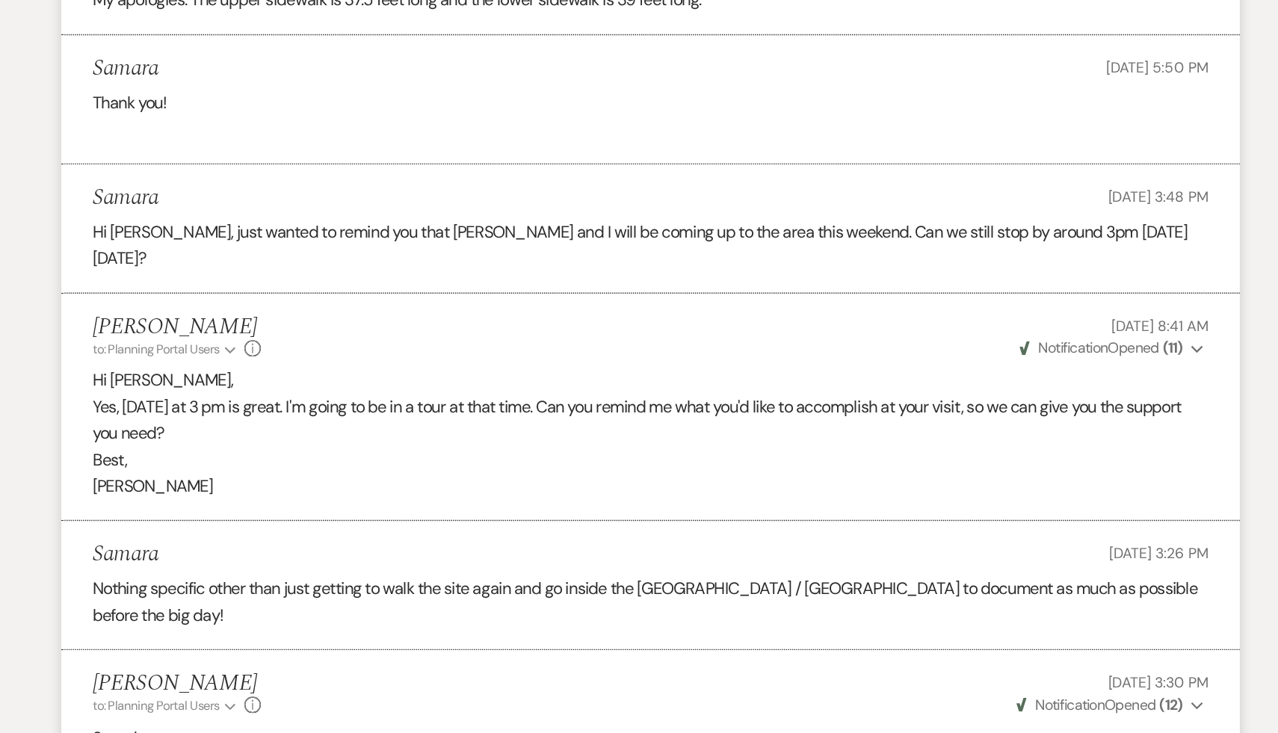
scroll to position [12889, 0]
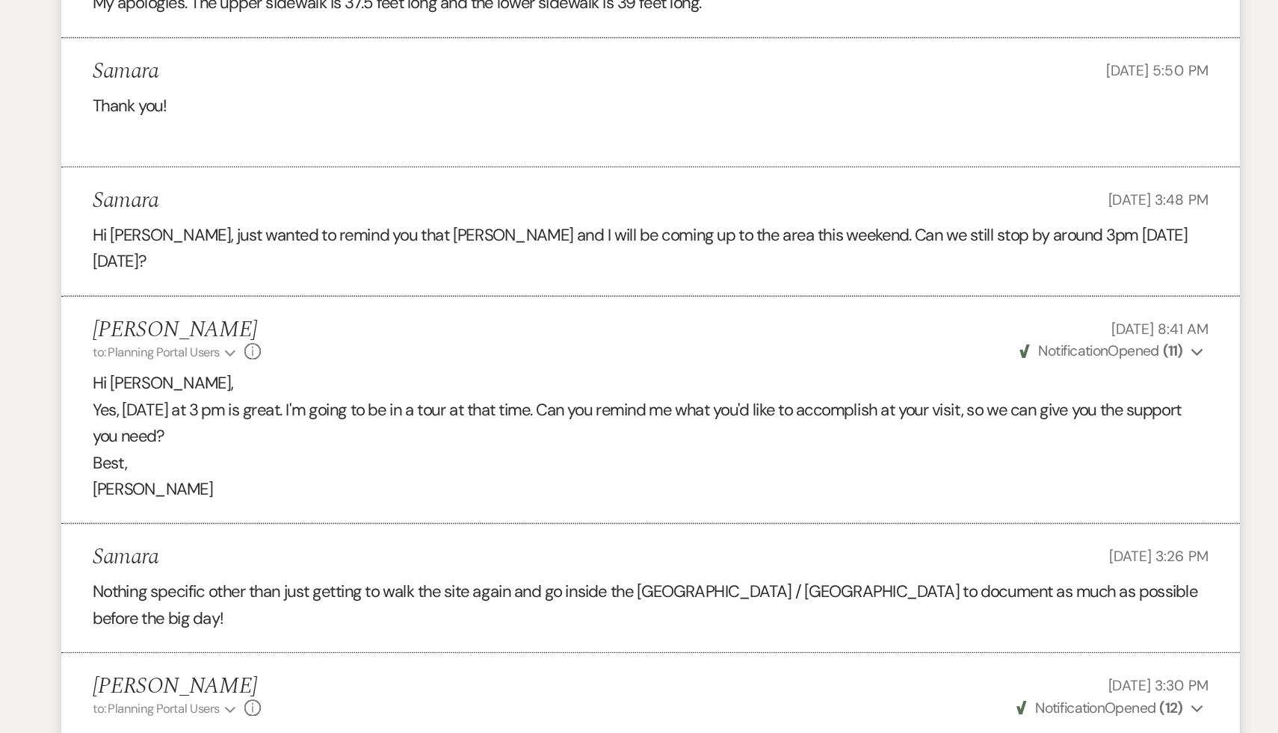
click at [495, 457] on p "Nothing specific other than just getting to walk the site again and go inside t…" at bounding box center [638, 437] width 807 height 38
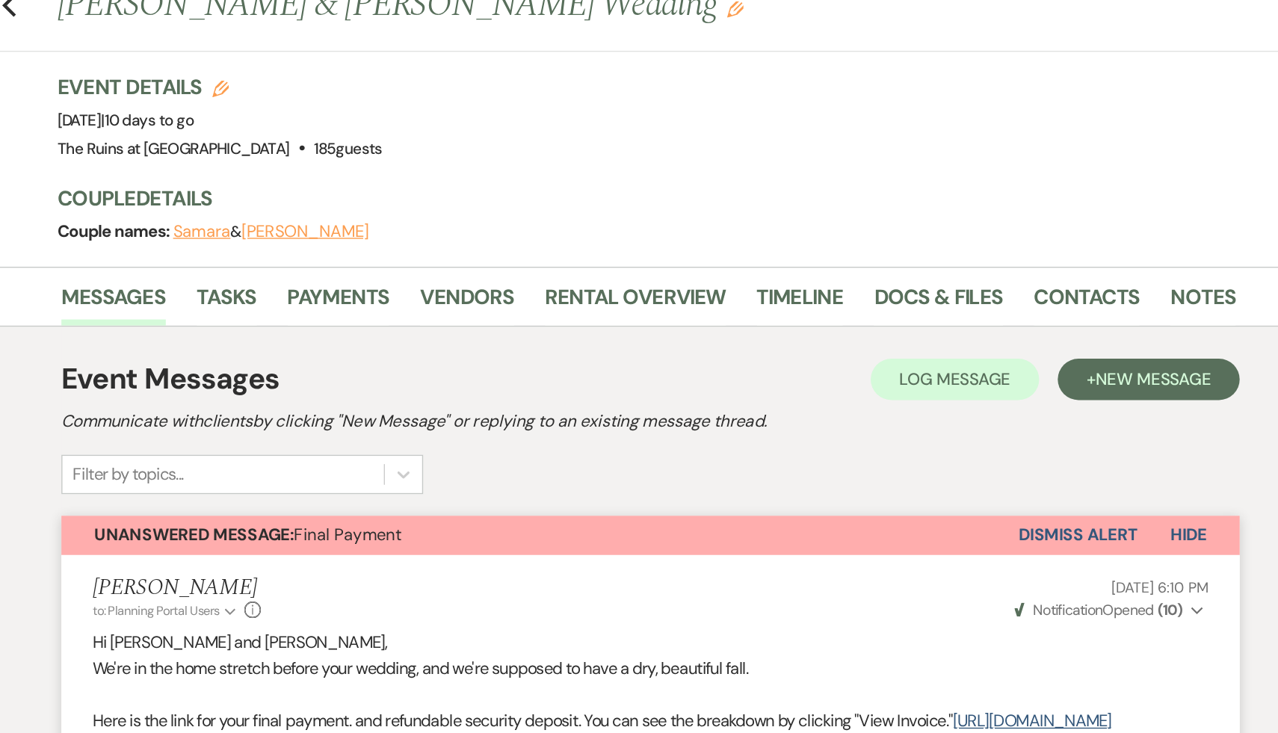
scroll to position [0, 0]
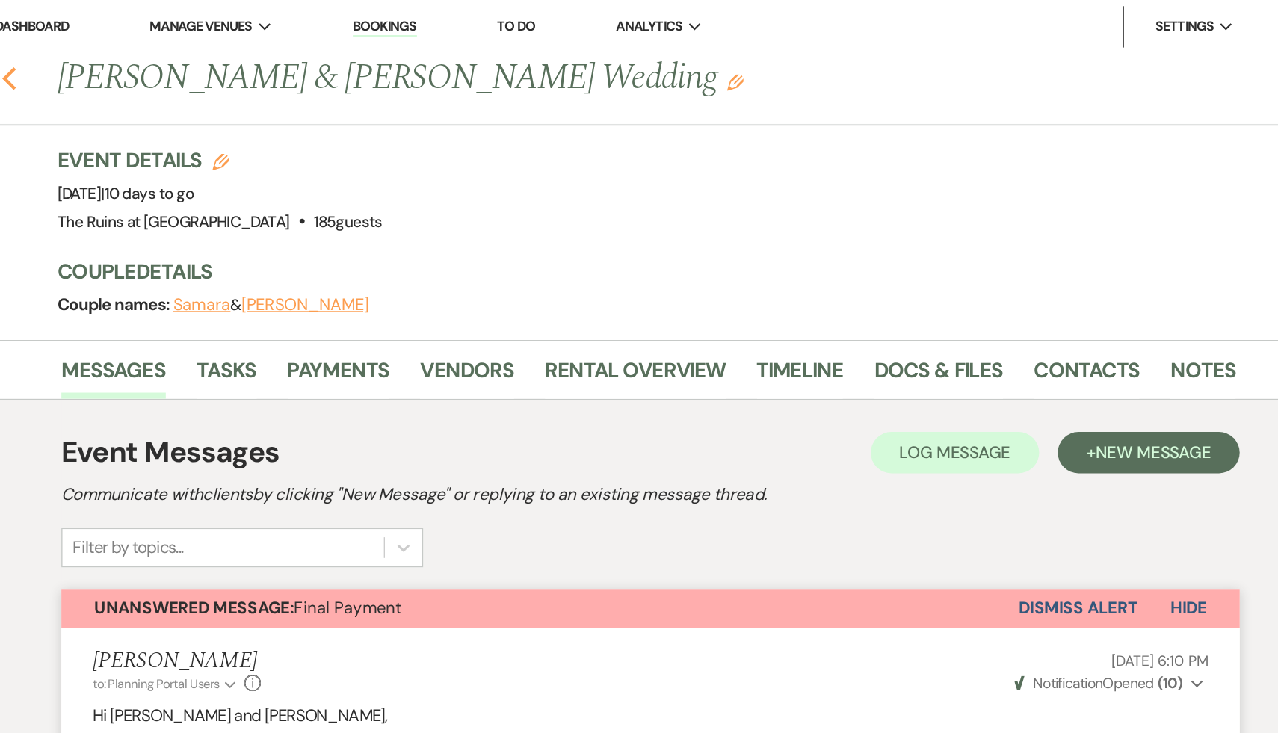
click at [173, 51] on icon "Previous" at bounding box center [175, 57] width 11 height 18
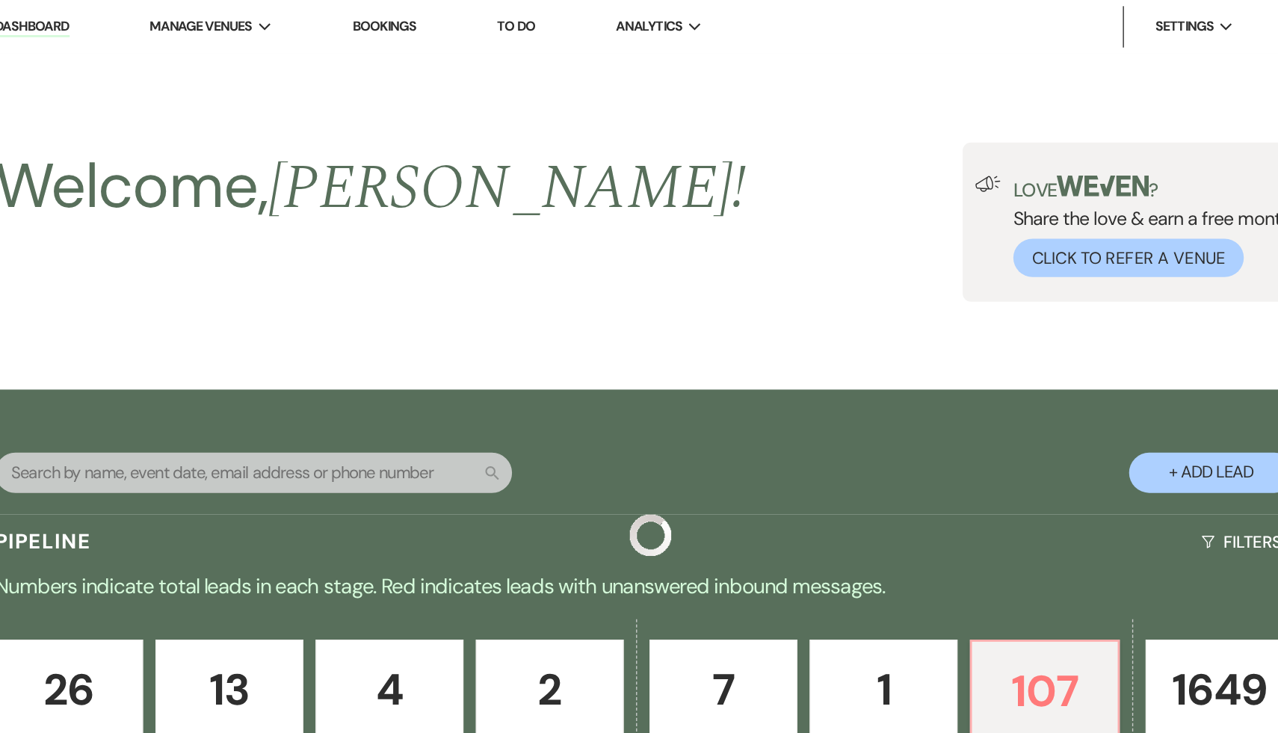
scroll to position [300, 0]
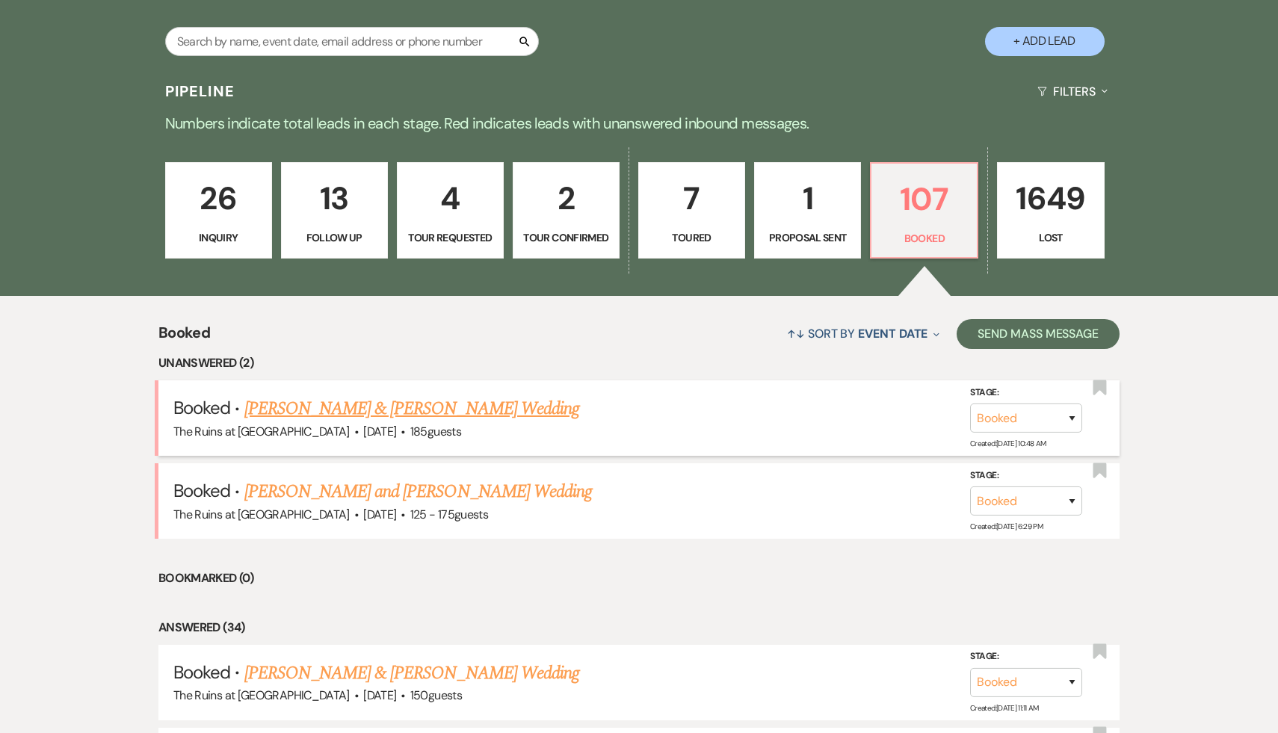
click at [426, 403] on link "Samara Petigrow & Doug Gusick's Wedding" at bounding box center [411, 408] width 335 height 27
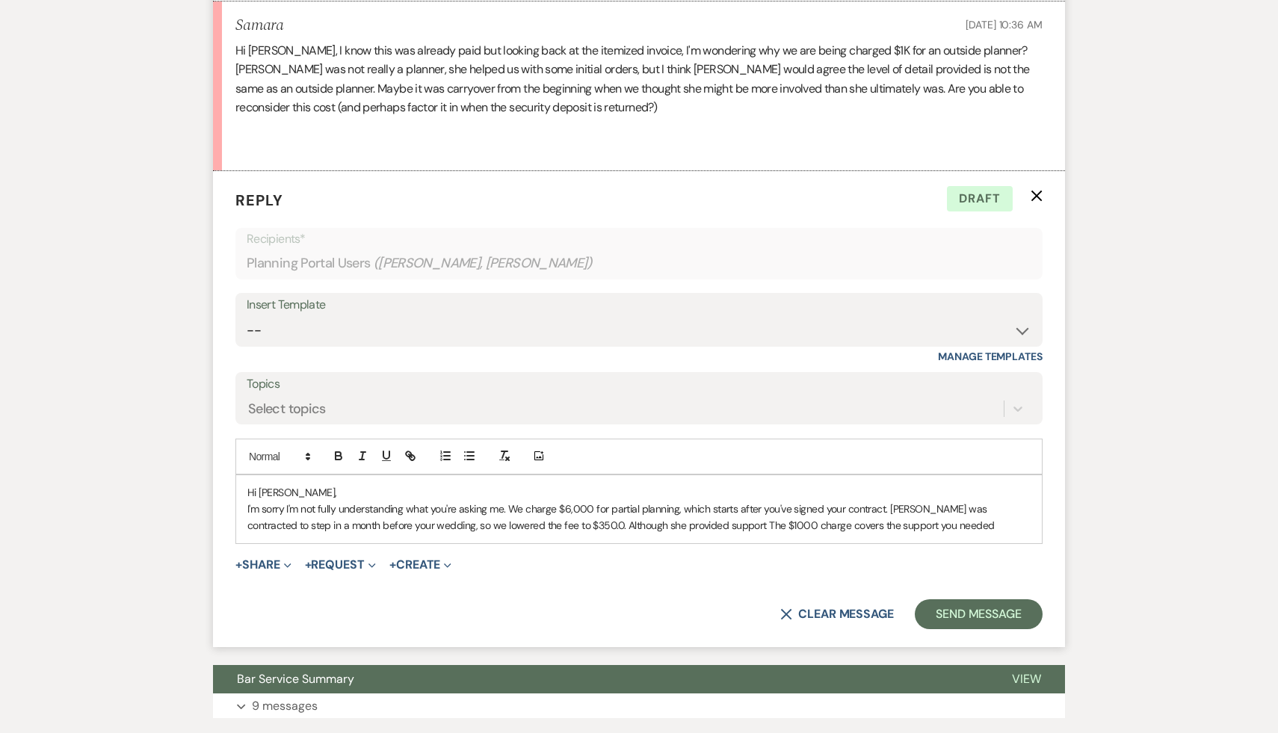
scroll to position [1120, 0]
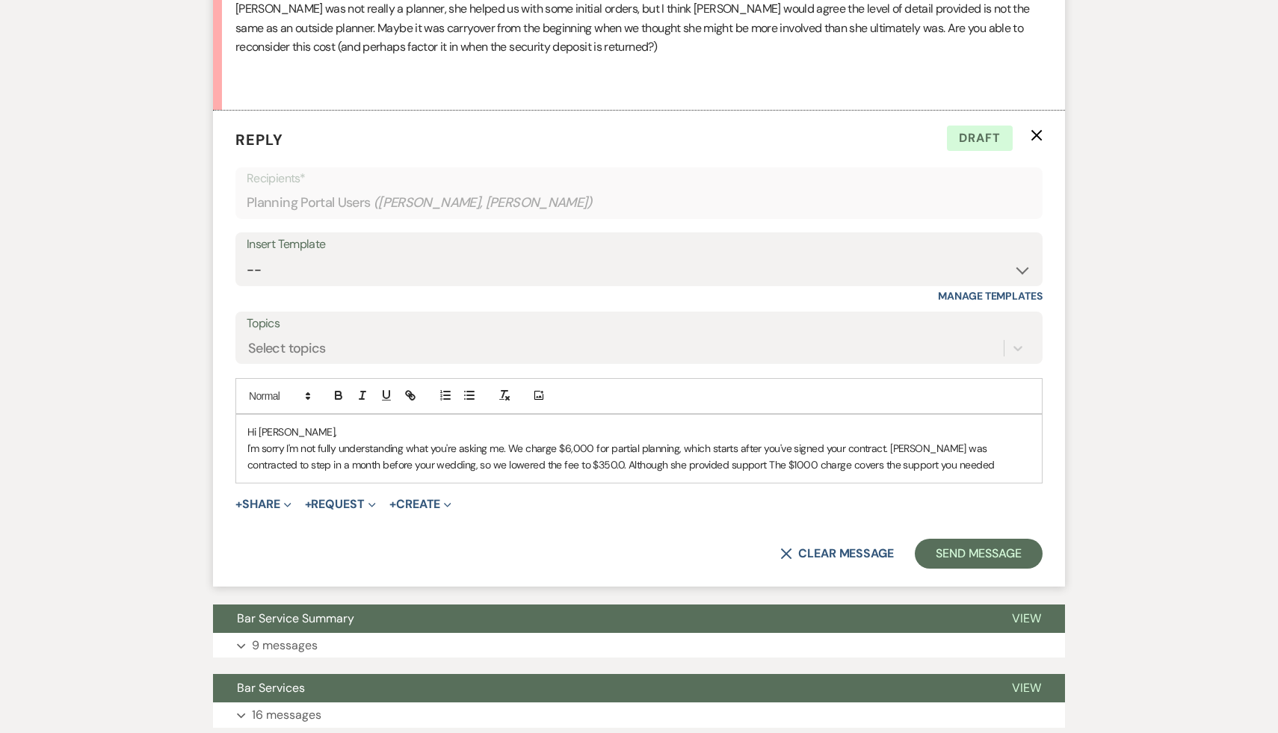
click at [528, 440] on p "Hi Samara," at bounding box center [638, 432] width 783 height 16
drag, startPoint x: 662, startPoint y: 486, endPoint x: 523, endPoint y: 484, distance: 139.0
click at [523, 474] on p "I'm sorry I'm not fully understanding what you're asking me. We charge $6,000 f…" at bounding box center [638, 457] width 783 height 34
click at [766, 474] on p "I'm sorry I'm not fully understanding what you're asking me. We charge $6,000 f…" at bounding box center [638, 457] width 783 height 34
click at [525, 474] on p "I'm sorry I'm not fully understanding what you're asking me. We charge $6,000 f…" at bounding box center [638, 457] width 783 height 34
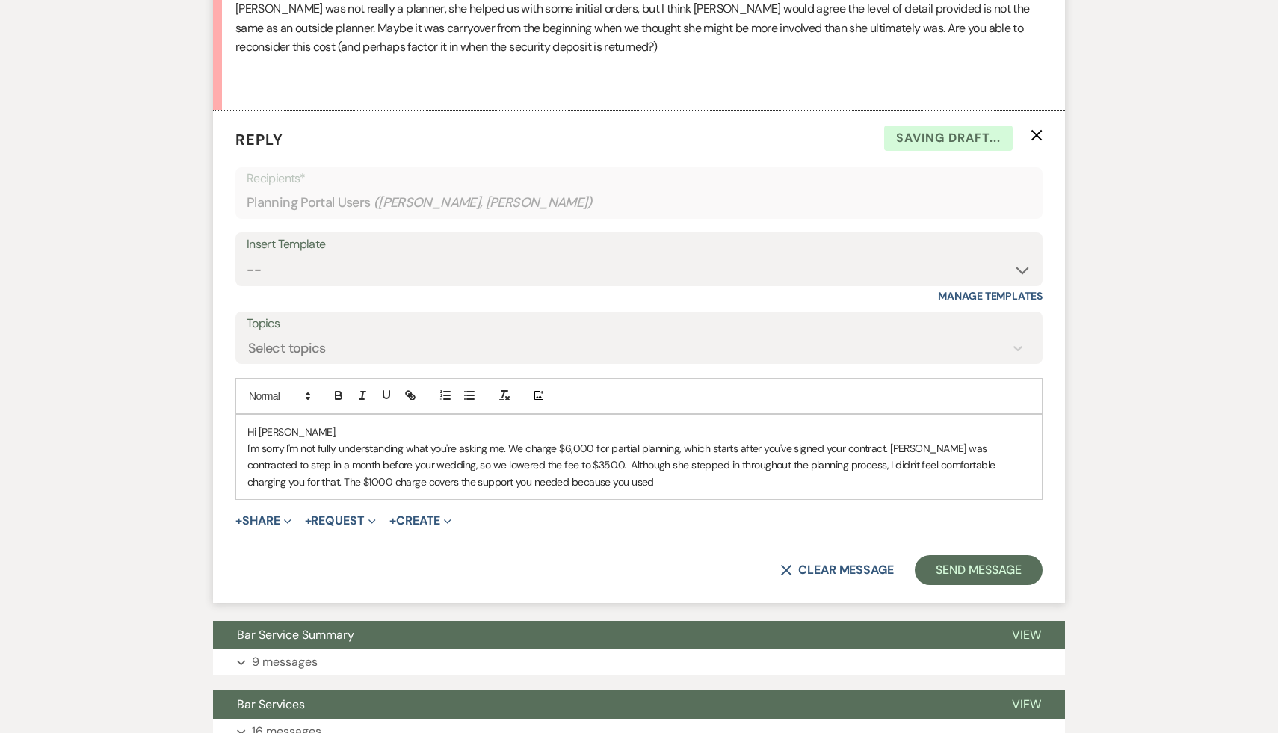
click at [563, 490] on p "I'm sorry I'm not fully understanding what you're asking me. We charge $6,000 f…" at bounding box center [638, 465] width 783 height 50
click at [455, 490] on p "I'm sorry I'm not fully understanding what you're asking me. We charge $6,000 f…" at bounding box center [638, 465] width 783 height 50
click at [586, 490] on p "I'm sorry I'm not fully understanding what you're asking me. We charge $6,000 f…" at bounding box center [638, 465] width 783 height 50
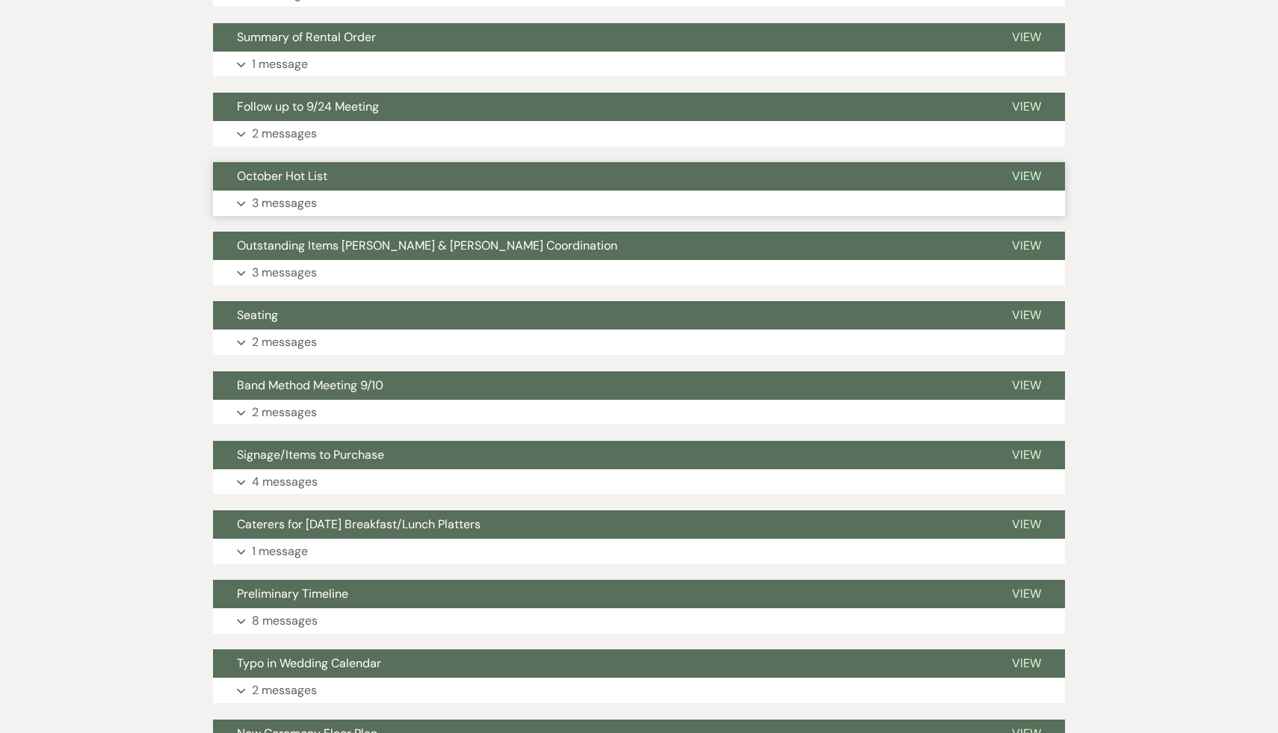
scroll to position [1932, 0]
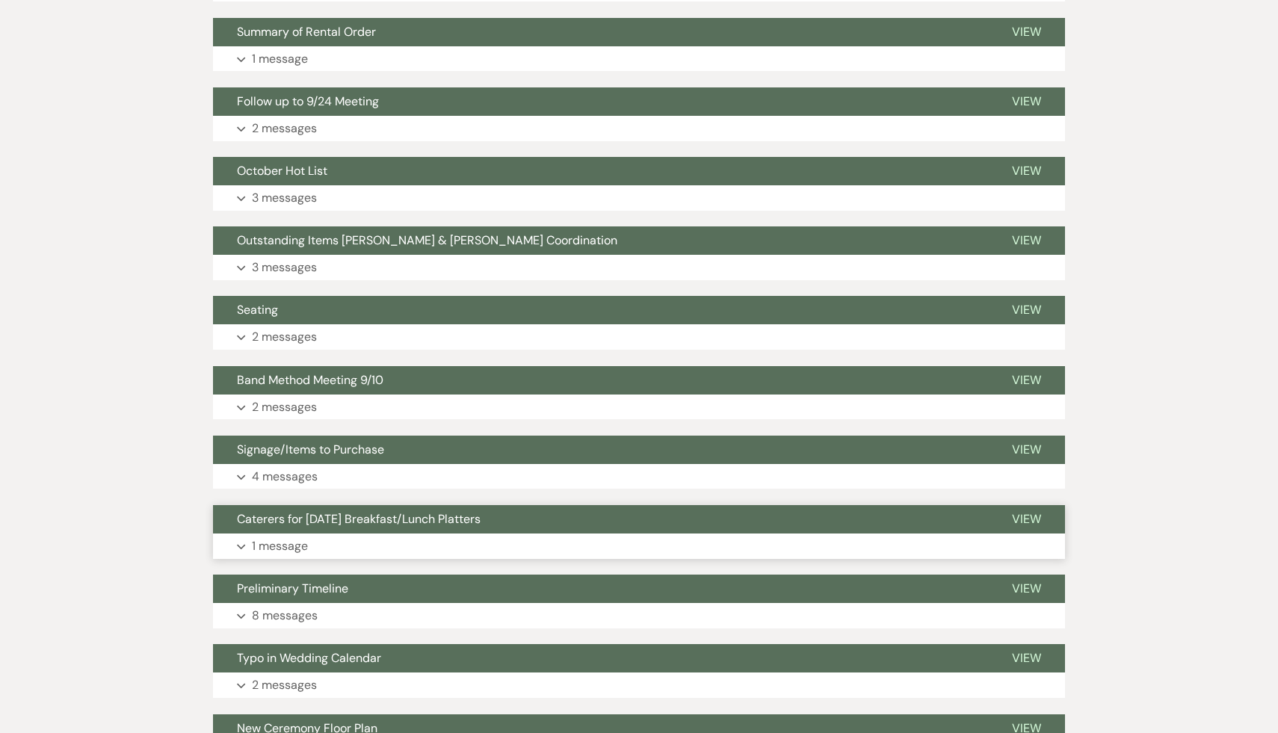
click at [479, 527] on span "Caterers for Saturday Breakfast/Lunch Platters" at bounding box center [359, 519] width 244 height 16
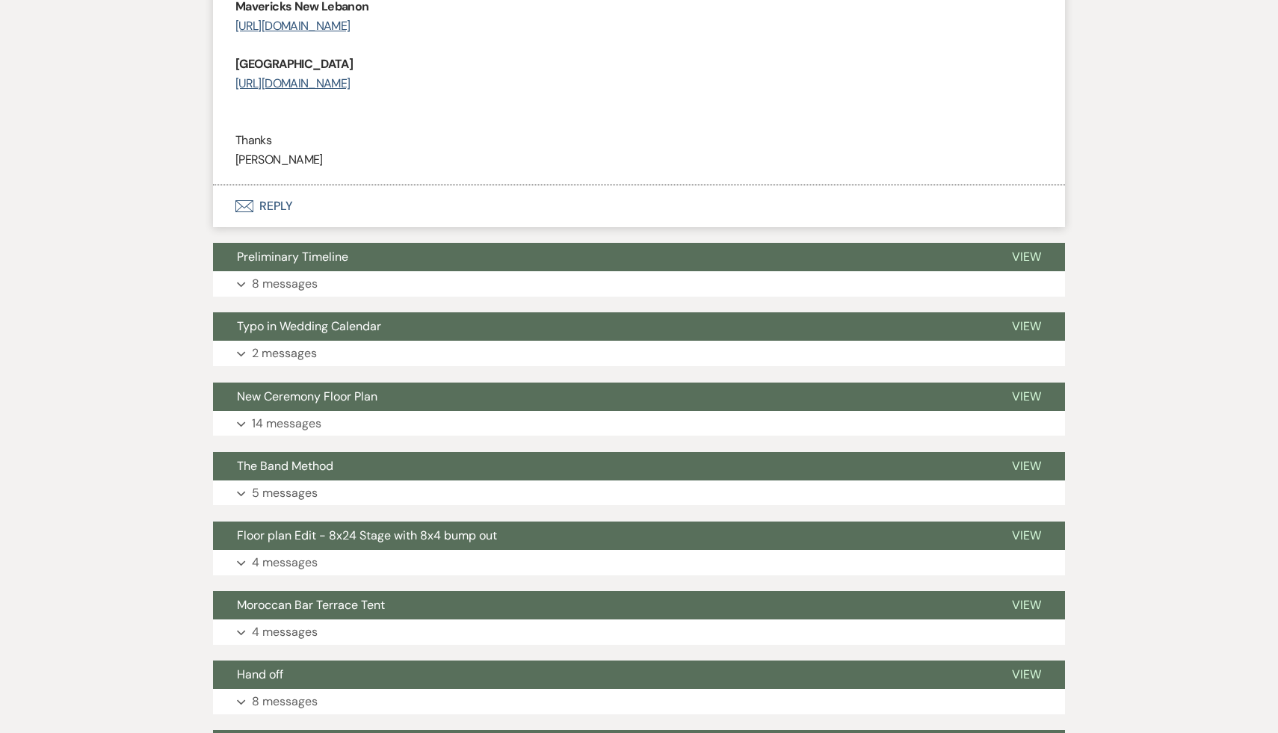
scroll to position [2683, 0]
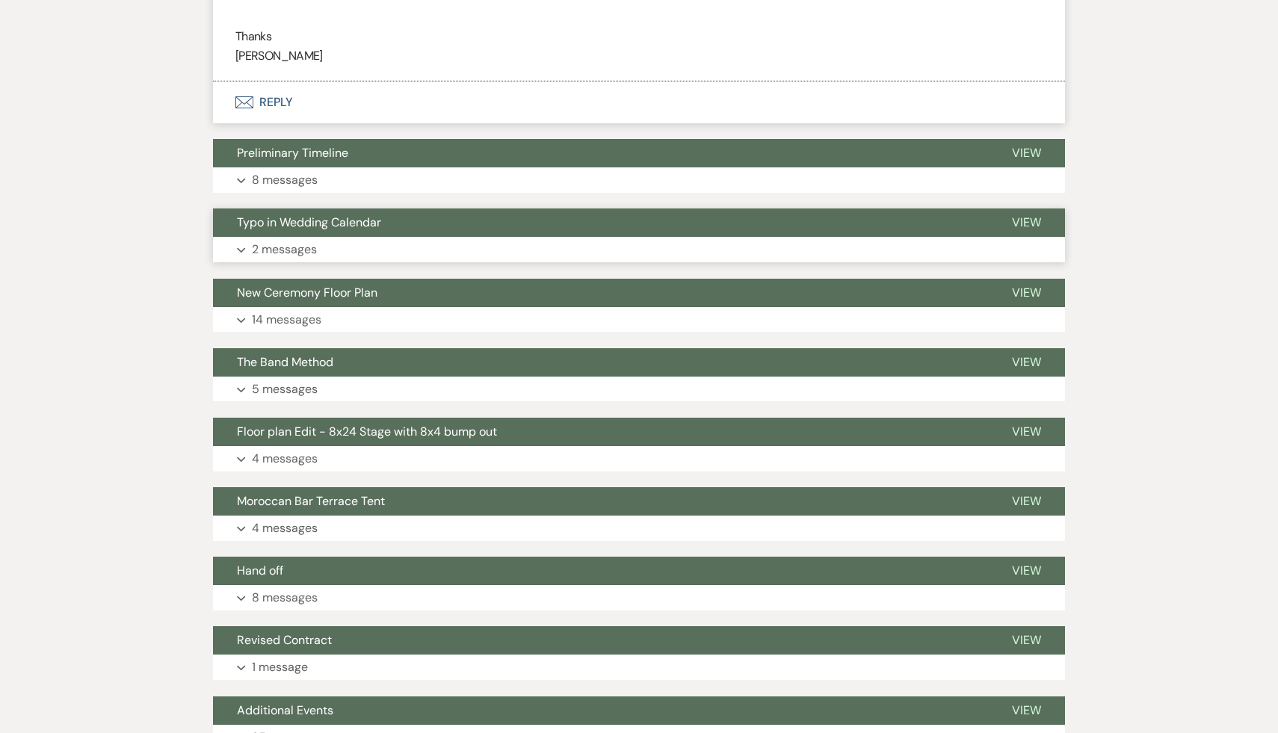
click at [373, 230] on span "Typo in Wedding Calendar" at bounding box center [309, 222] width 144 height 16
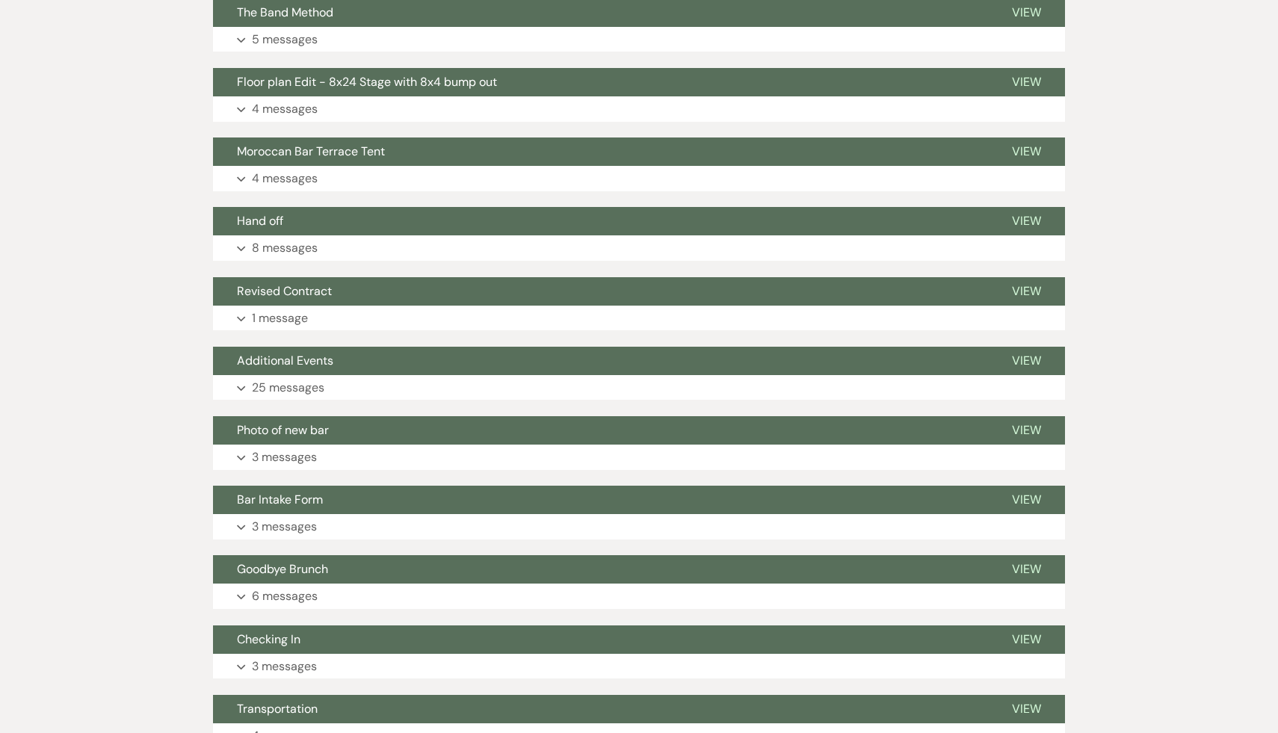
scroll to position [3325, 0]
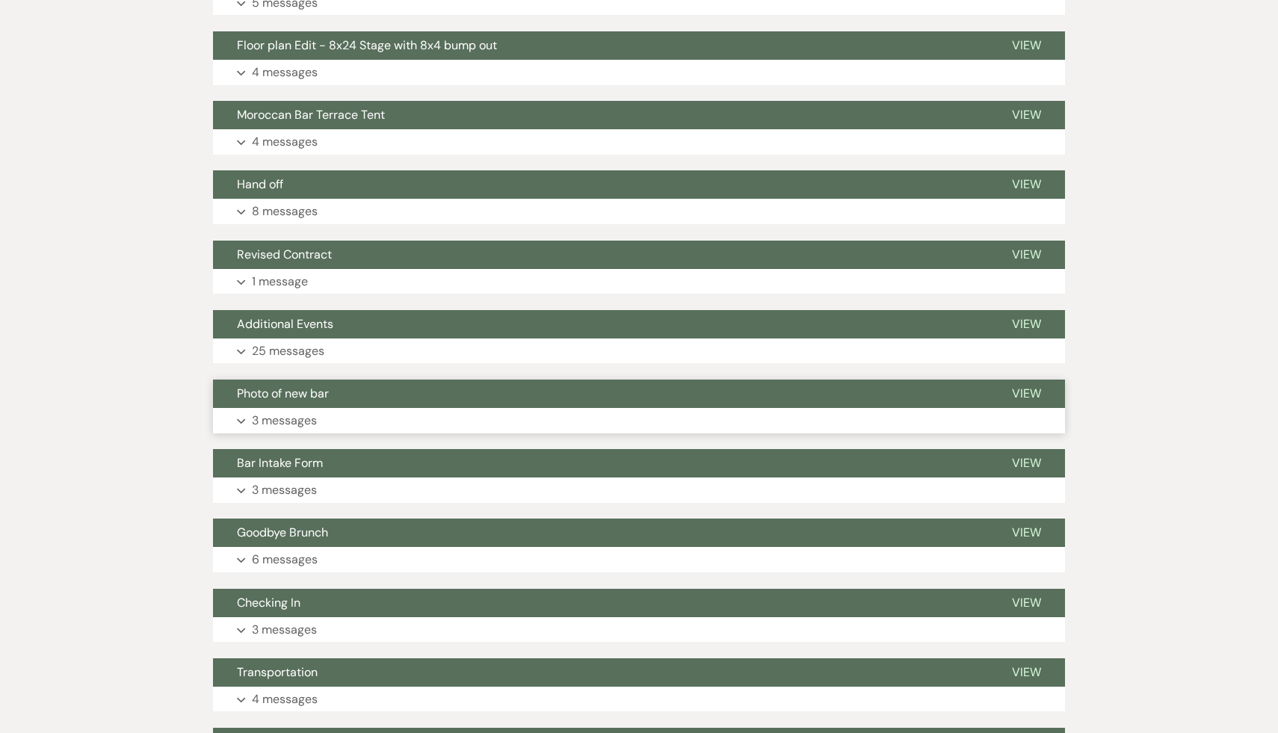
click at [306, 401] on span "Photo of new bar" at bounding box center [283, 394] width 92 height 16
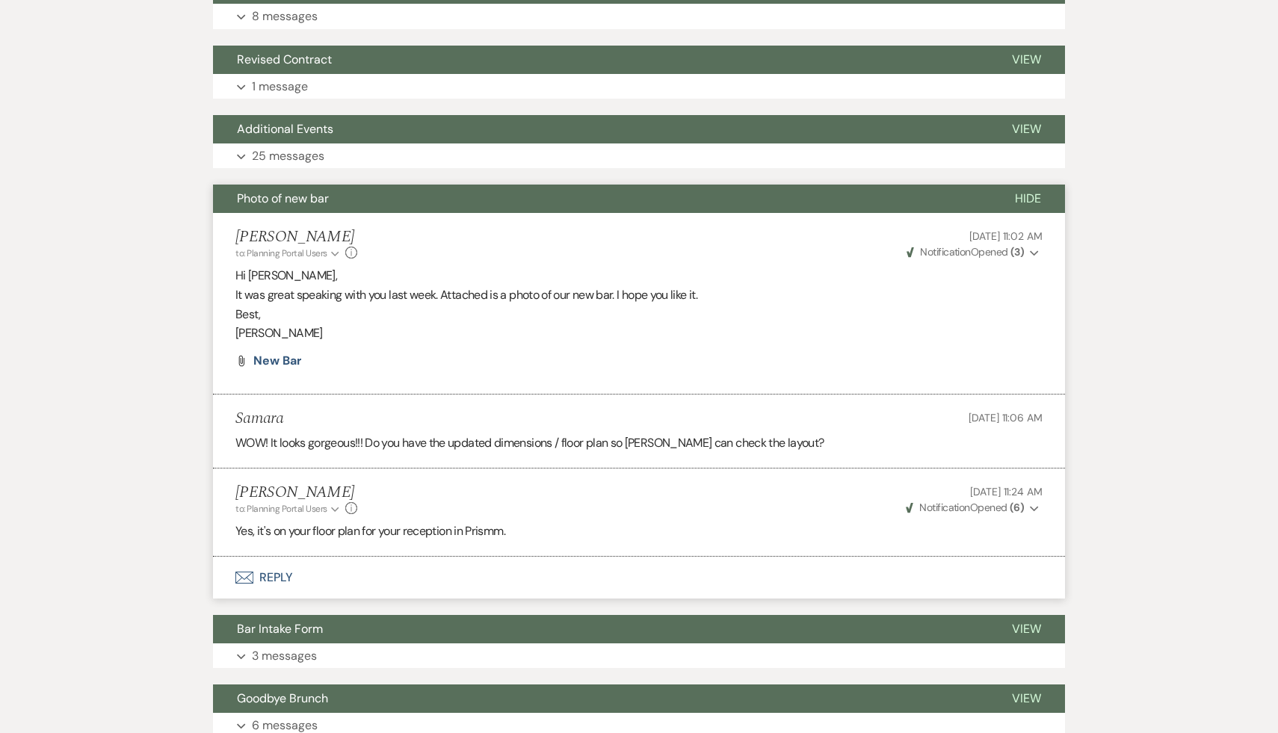
scroll to position [3522, 0]
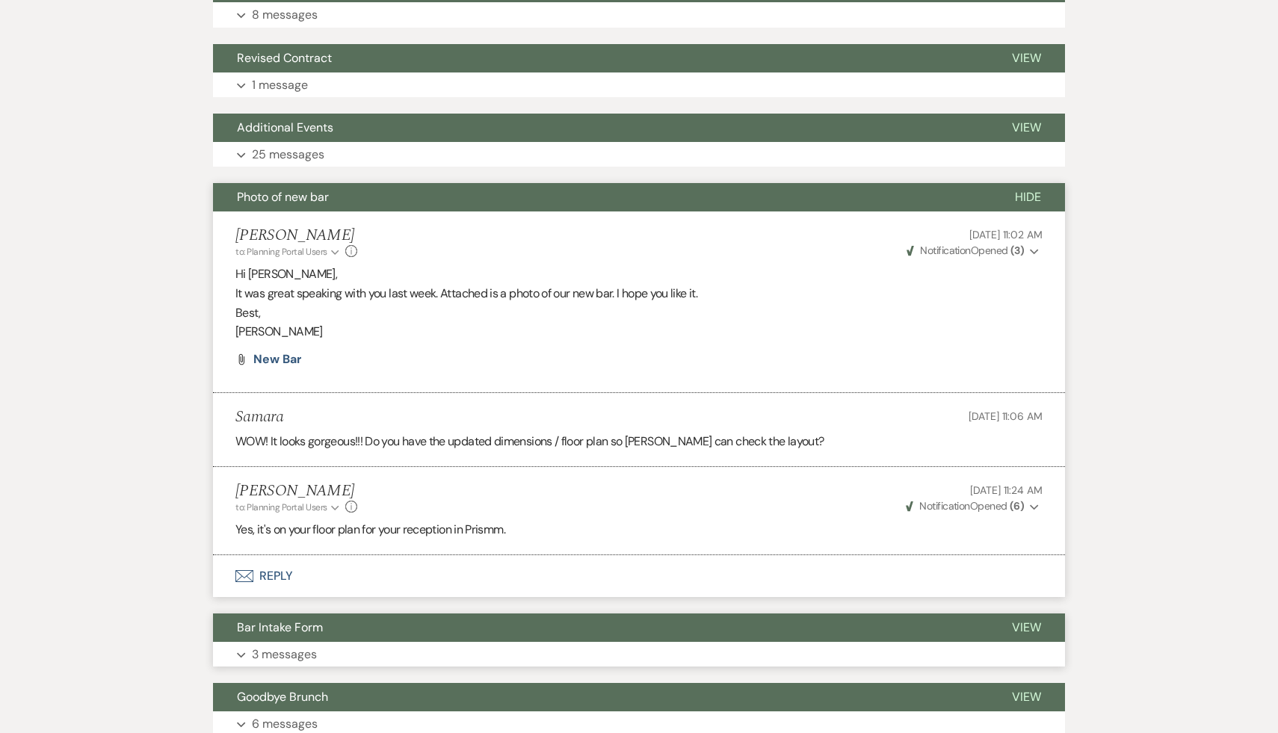
click at [293, 635] on span "Bar Intake Form" at bounding box center [280, 627] width 86 height 16
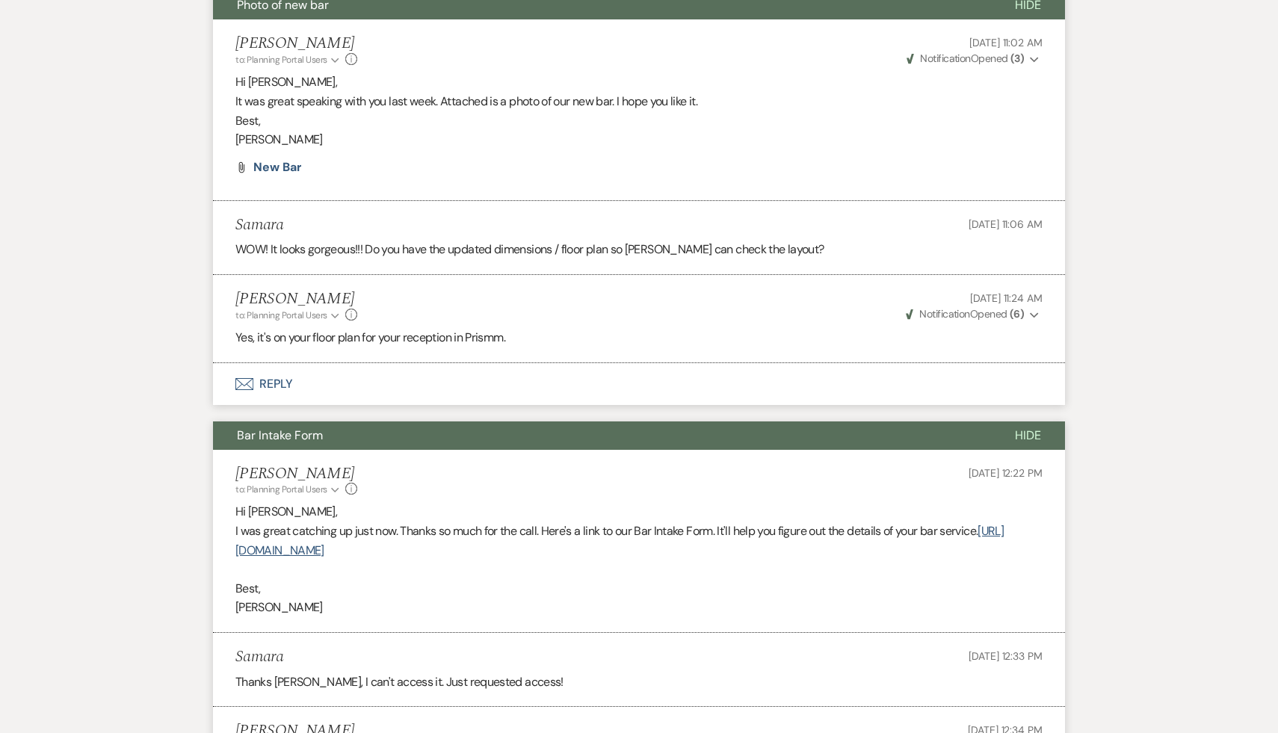
scroll to position [3797, 0]
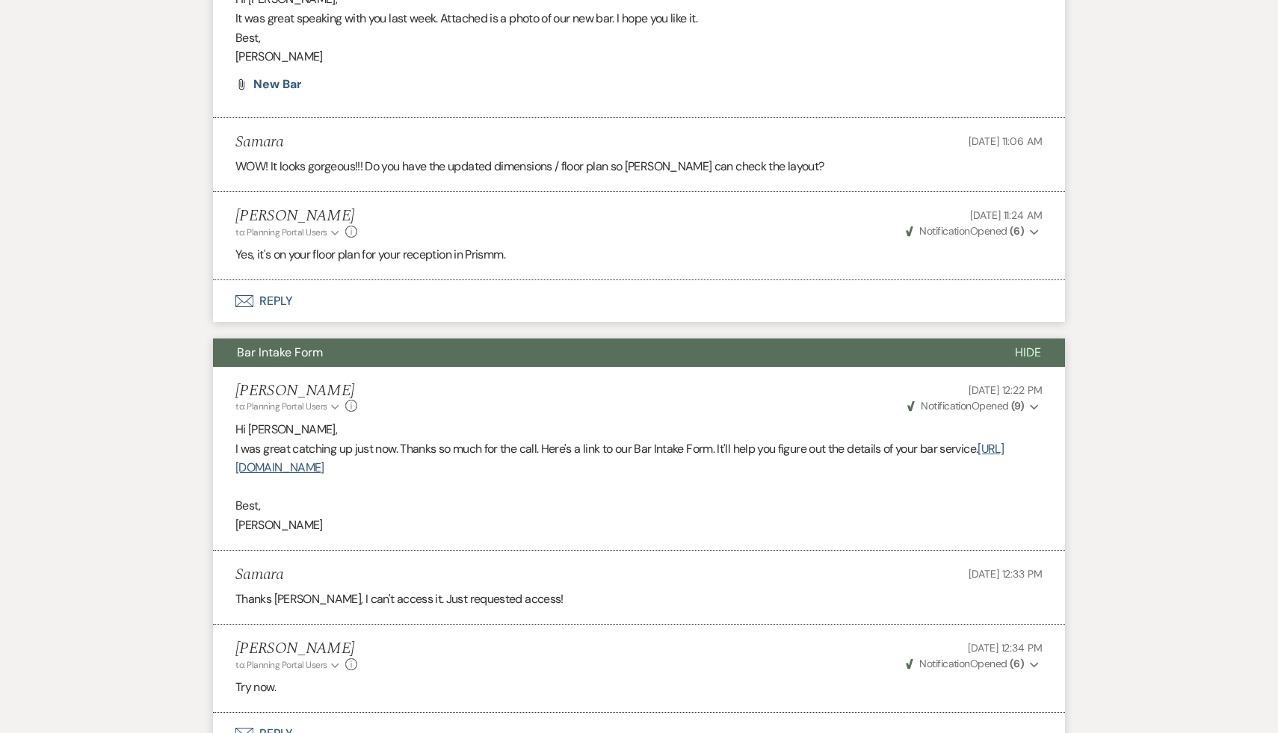
click at [548, 672] on div "Carol Reichert to: Planning Portal Users Expand Info May 15, 2025, 12:34 PM Wev…" at bounding box center [638, 656] width 807 height 32
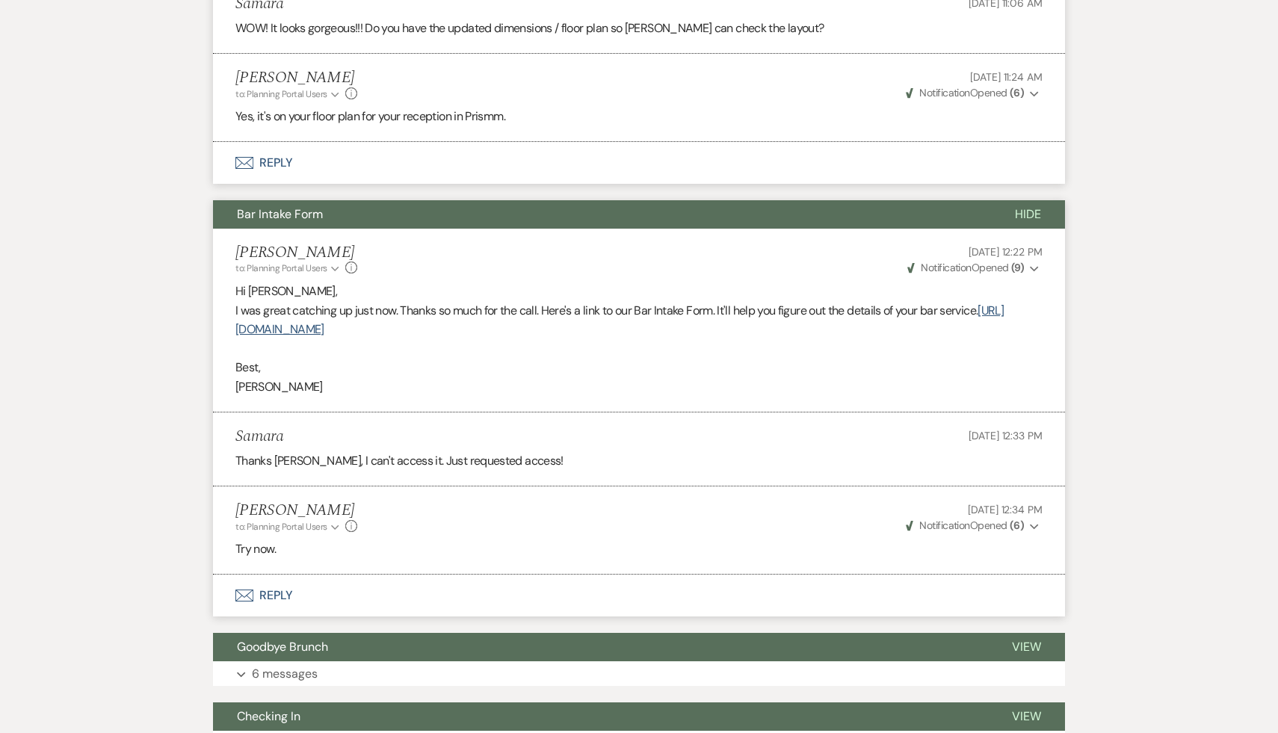
scroll to position [3947, 0]
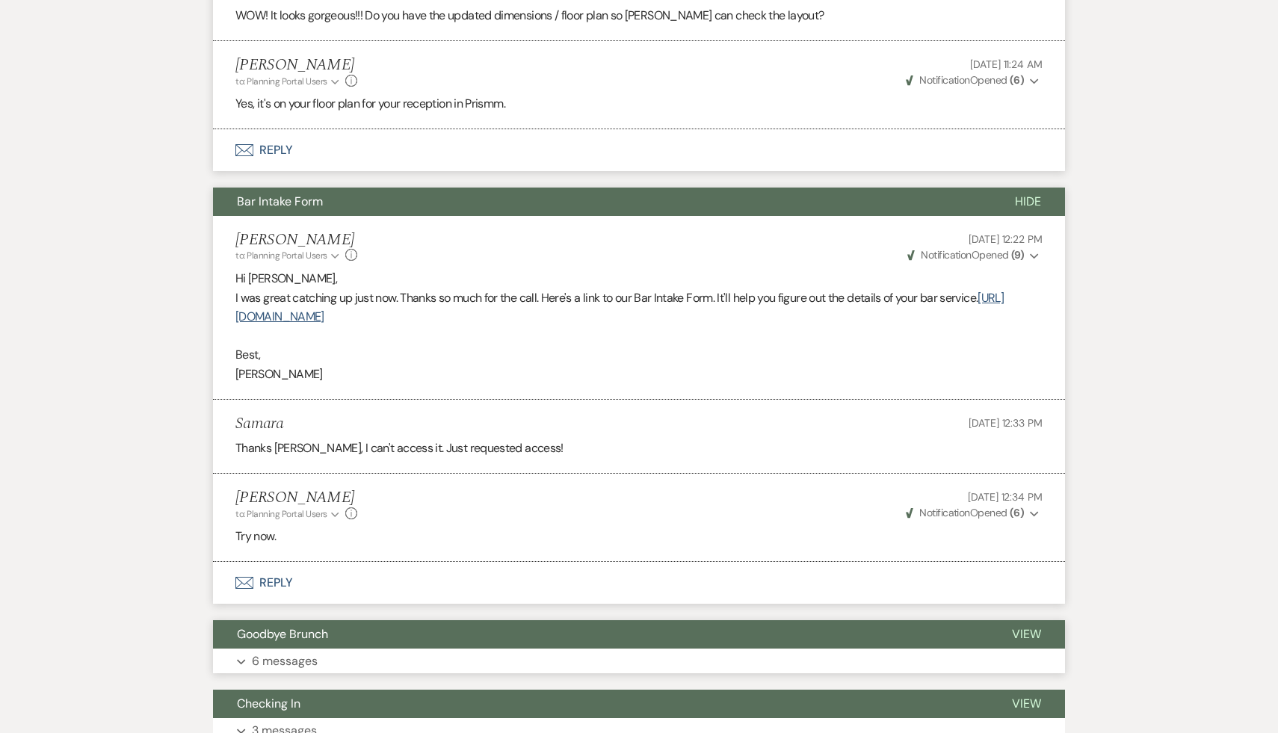
click at [309, 642] on span "Goodbye Brunch" at bounding box center [282, 634] width 91 height 16
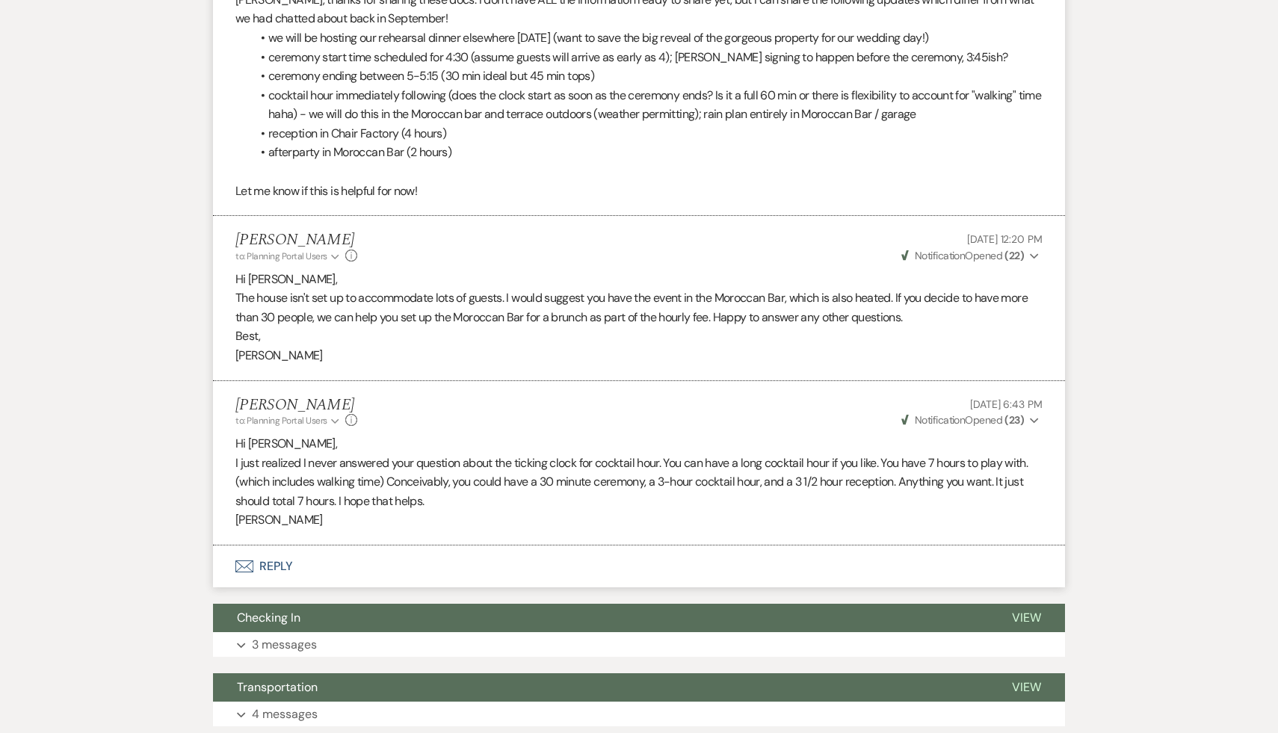
scroll to position [5890, 0]
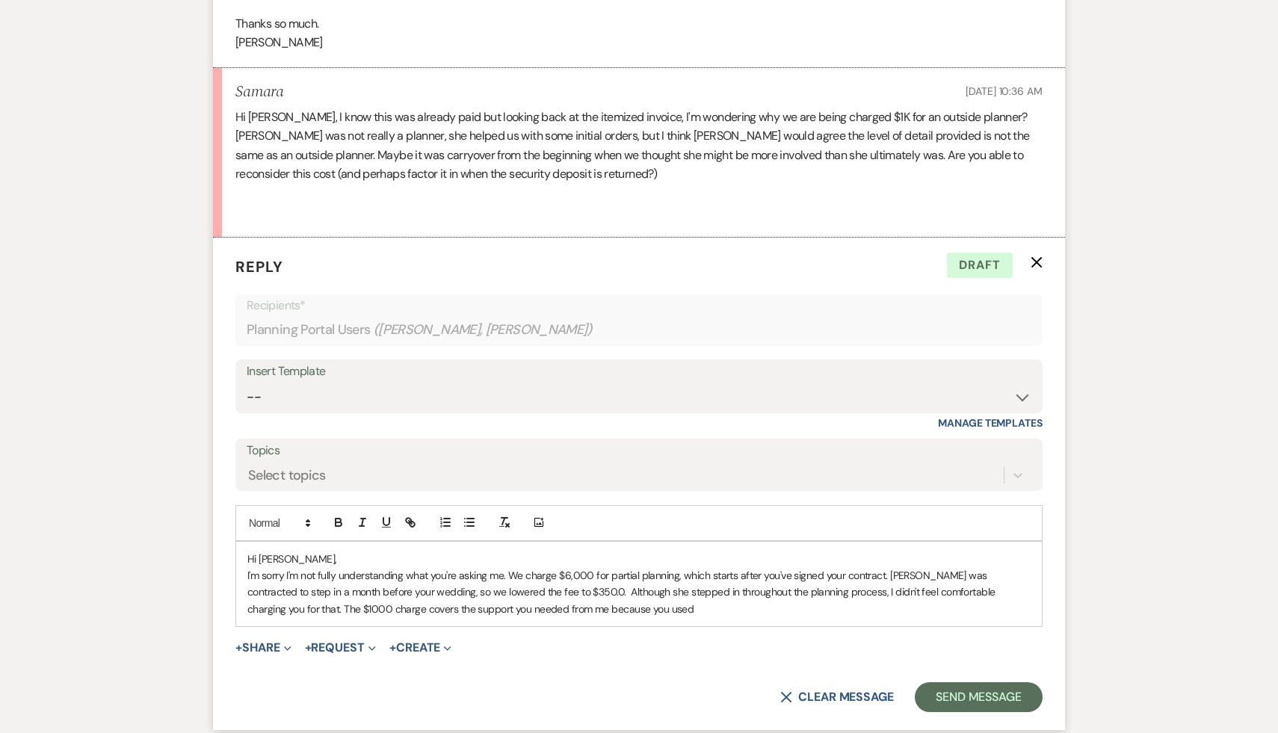
scroll to position [1214, 0]
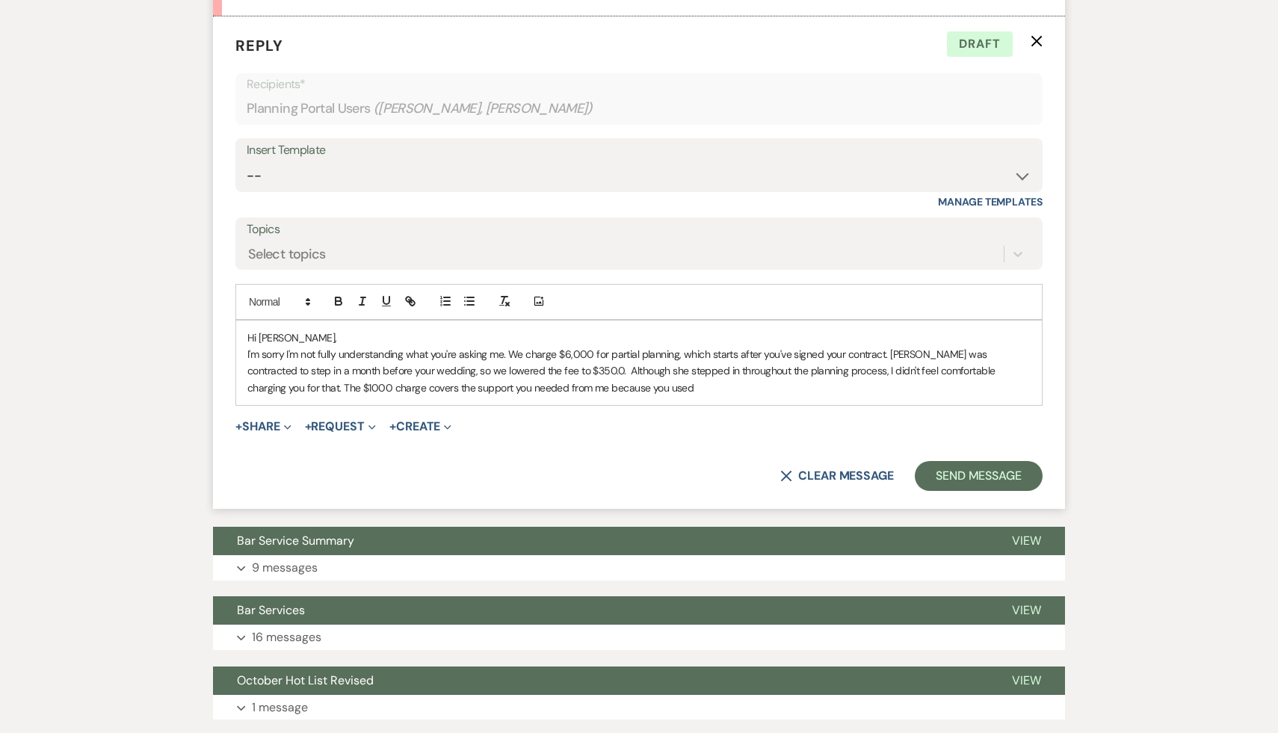
click at [611, 396] on p "I'm sorry I'm not fully understanding what you're asking me. We charge $6,000 f…" at bounding box center [638, 371] width 783 height 50
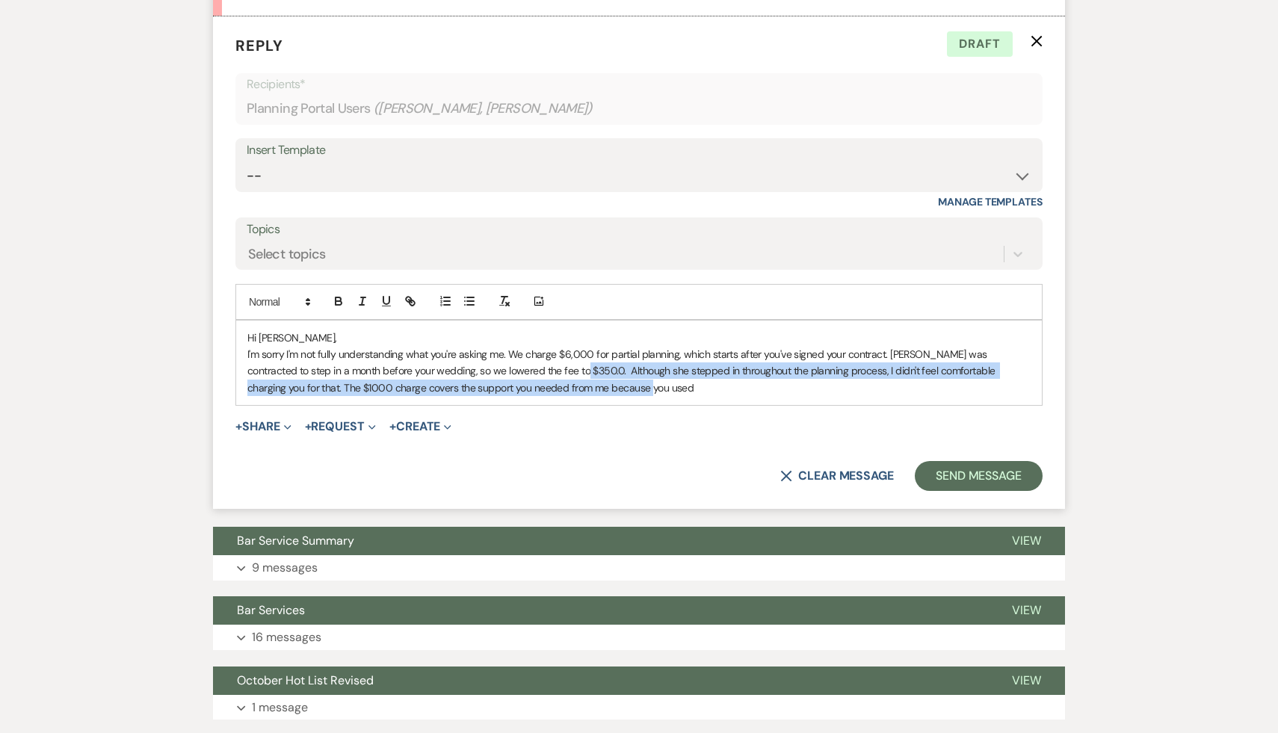
drag, startPoint x: 601, startPoint y: 400, endPoint x: 522, endPoint y: 388, distance: 80.2
click at [522, 388] on p "I'm sorry I'm not fully understanding what you're asking me. We charge $6,000 f…" at bounding box center [638, 371] width 783 height 50
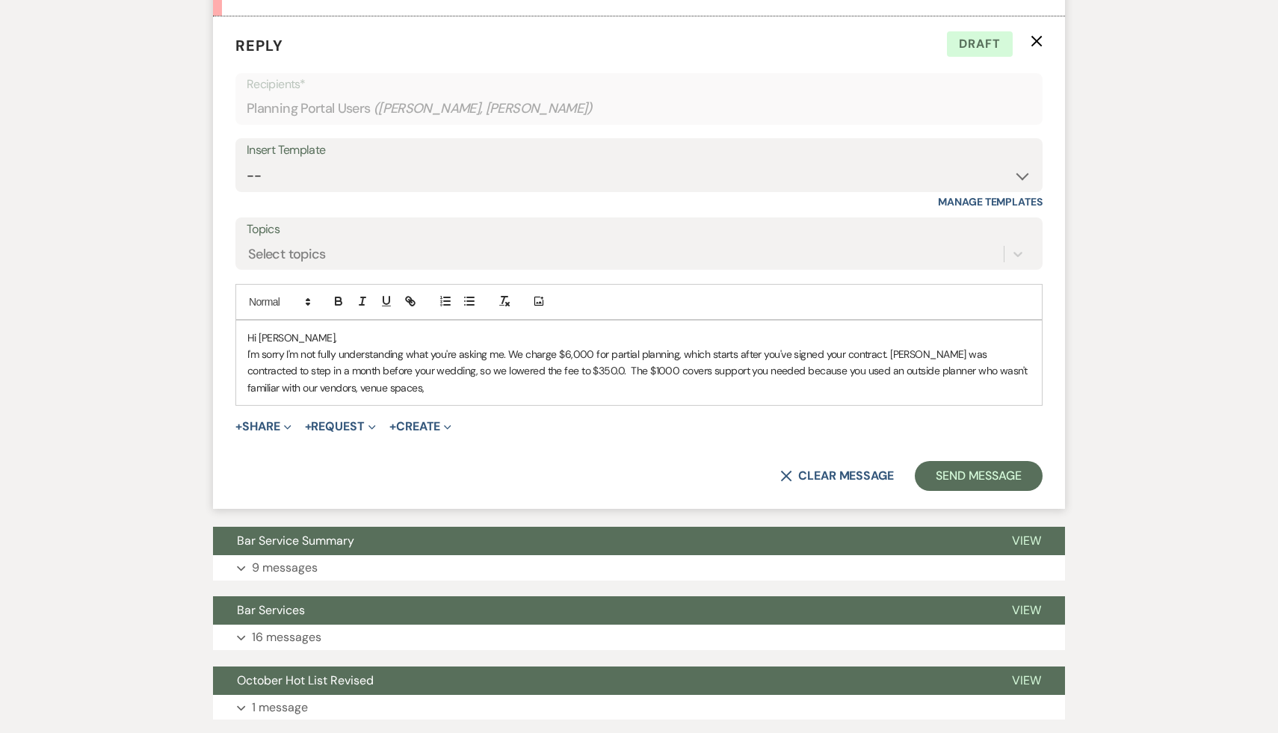
click at [434, 396] on p "I'm sorry I'm not fully understanding what you're asking me. We charge $6,000 f…" at bounding box center [638, 371] width 783 height 50
click at [867, 389] on p "I'm sorry I'm not fully understanding what you're asking me. We charge $6,000 f…" at bounding box center [638, 371] width 783 height 50
click at [380, 396] on p "I'm sorry I'm not fully understanding what you're asking me. We charge $6,000 f…" at bounding box center [638, 371] width 783 height 50
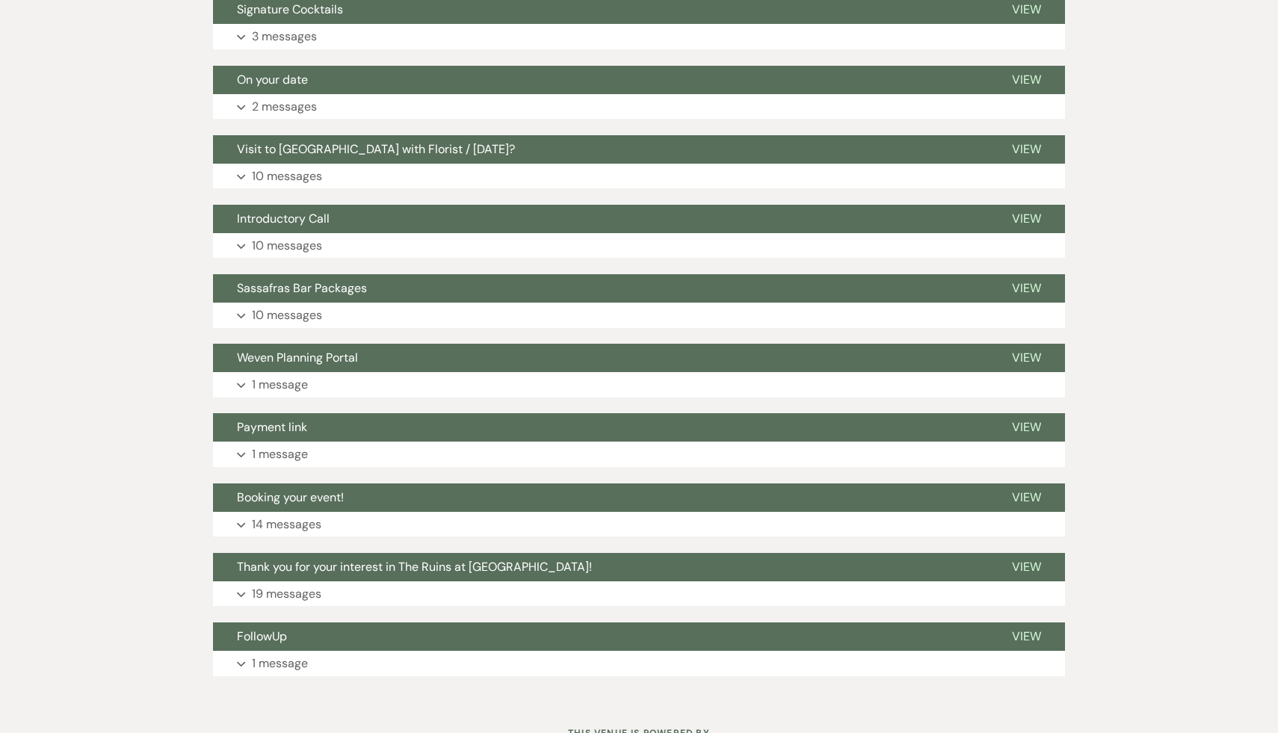
scroll to position [6761, 0]
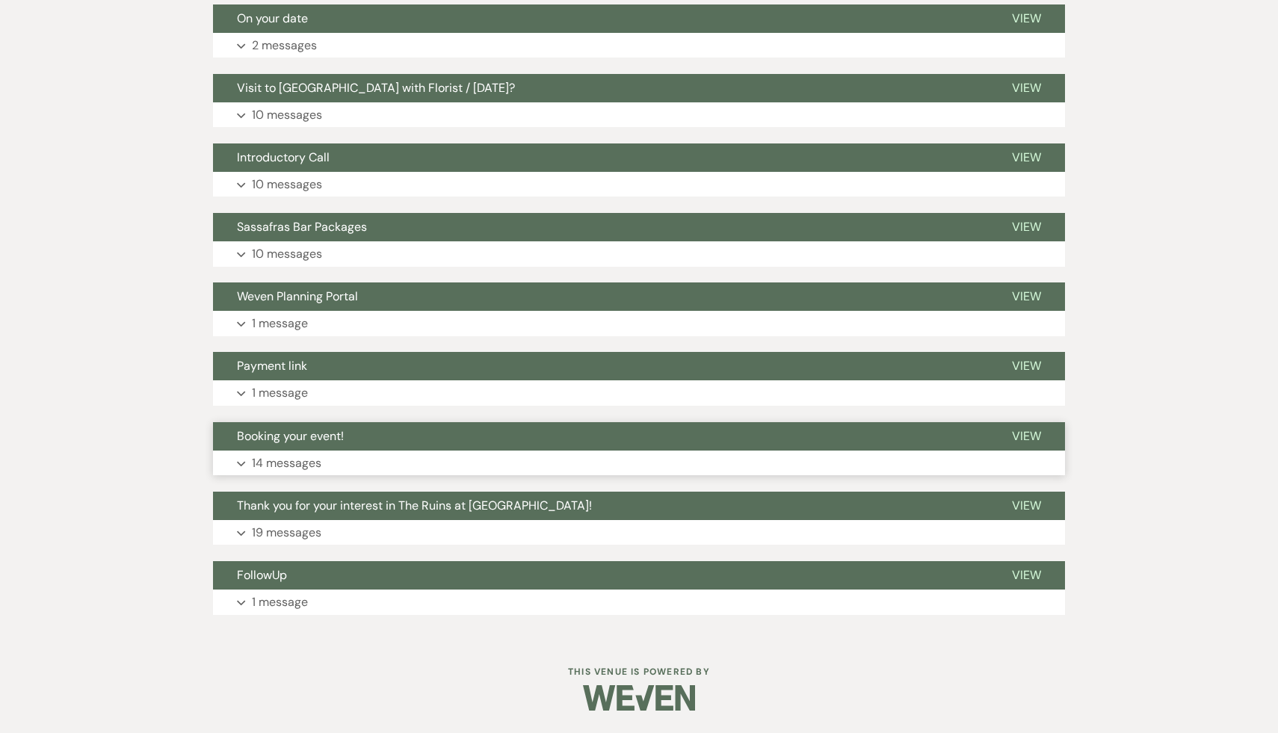
click at [322, 440] on span "Booking your event!" at bounding box center [290, 436] width 107 height 16
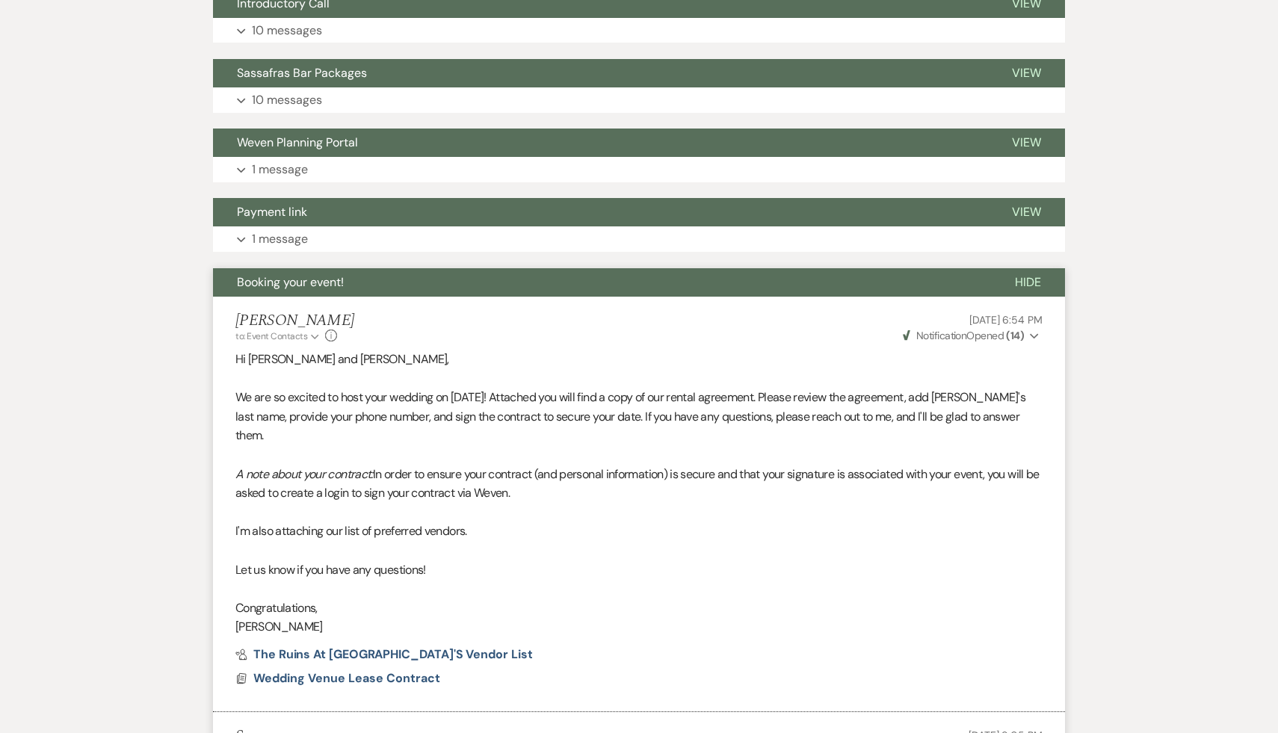
scroll to position [6797, 0]
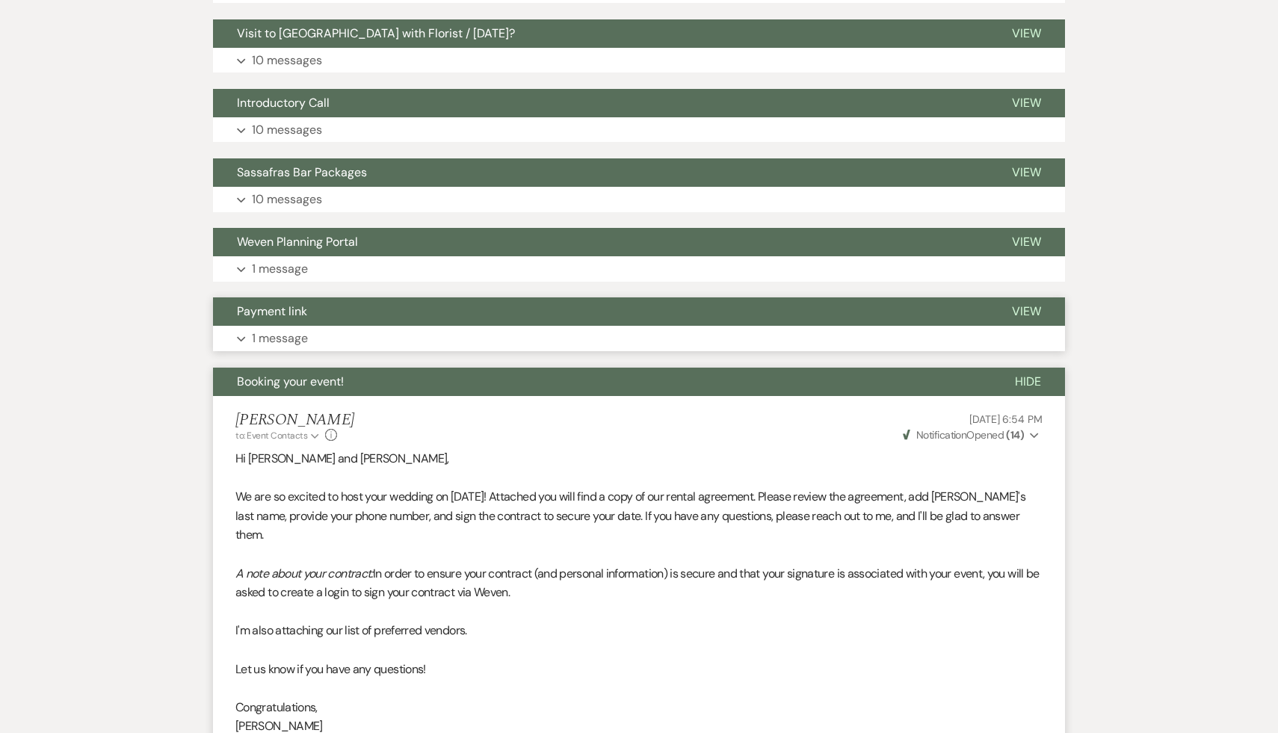
click at [291, 319] on span "Payment link" at bounding box center [272, 311] width 70 height 16
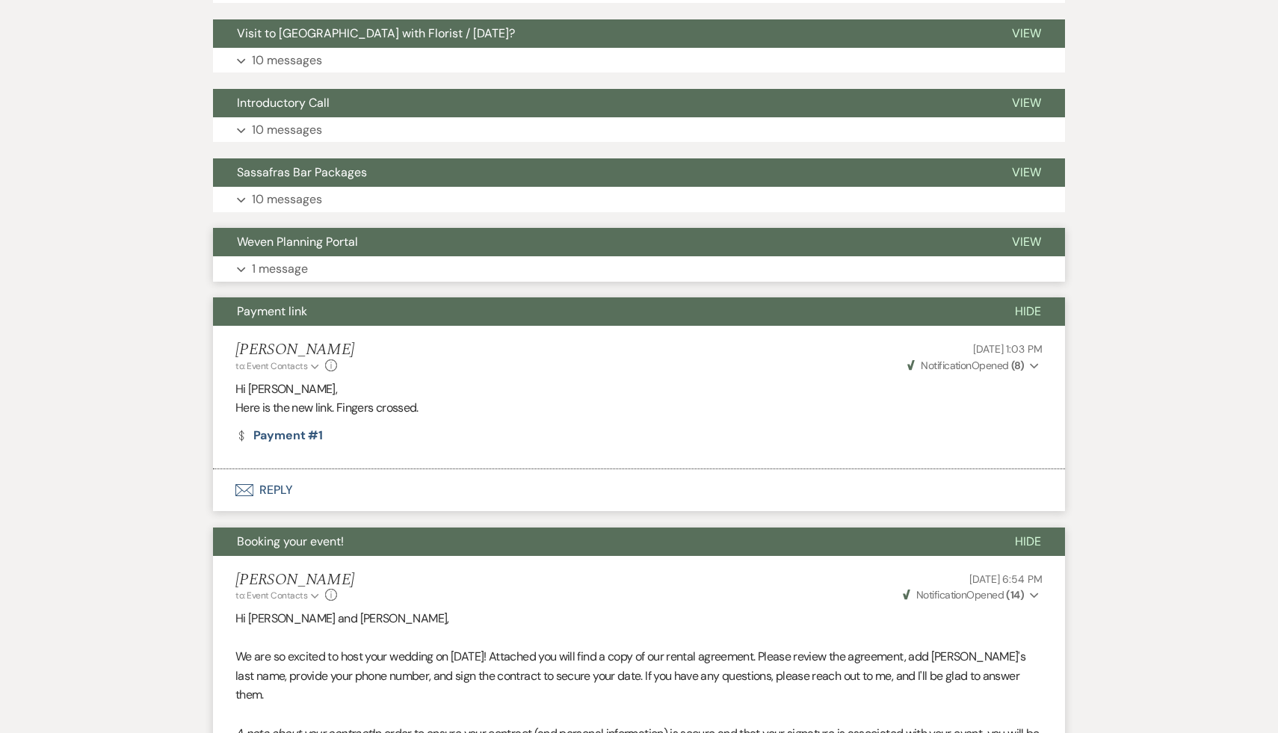
click at [312, 250] on span "Weven Planning Portal" at bounding box center [297, 242] width 121 height 16
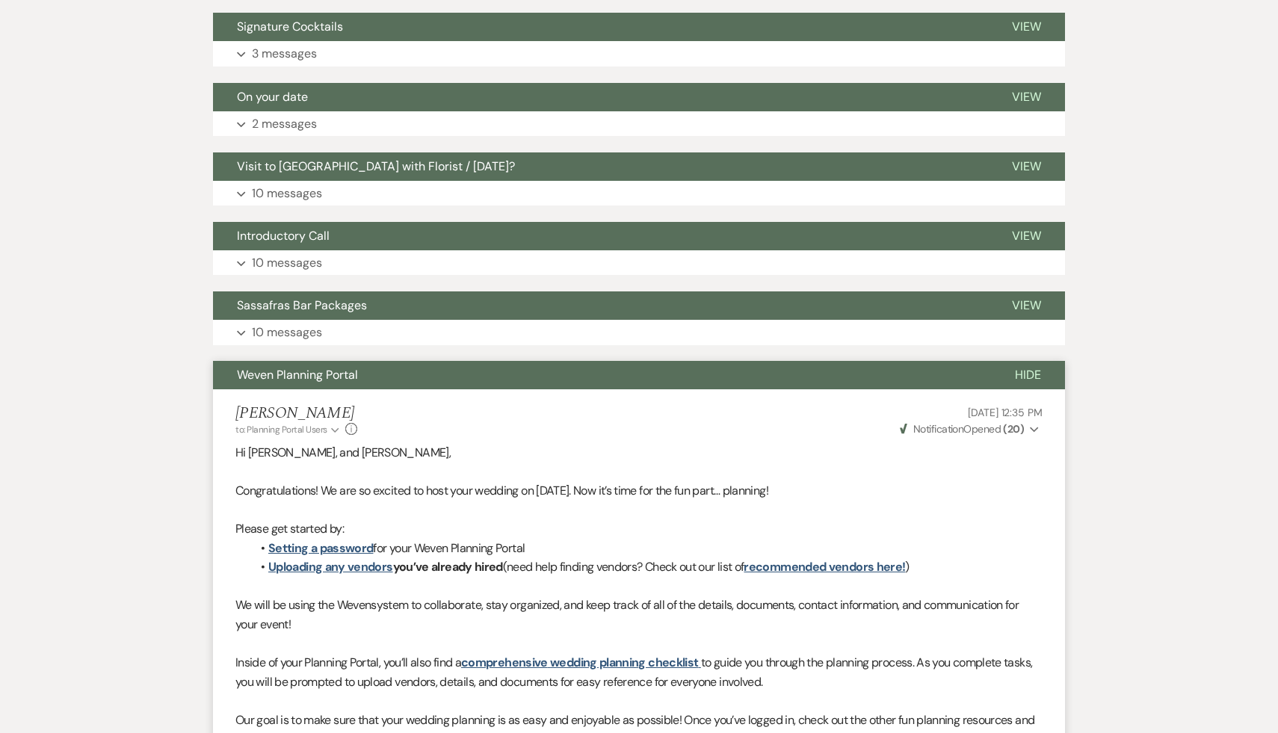
scroll to position [6663, 0]
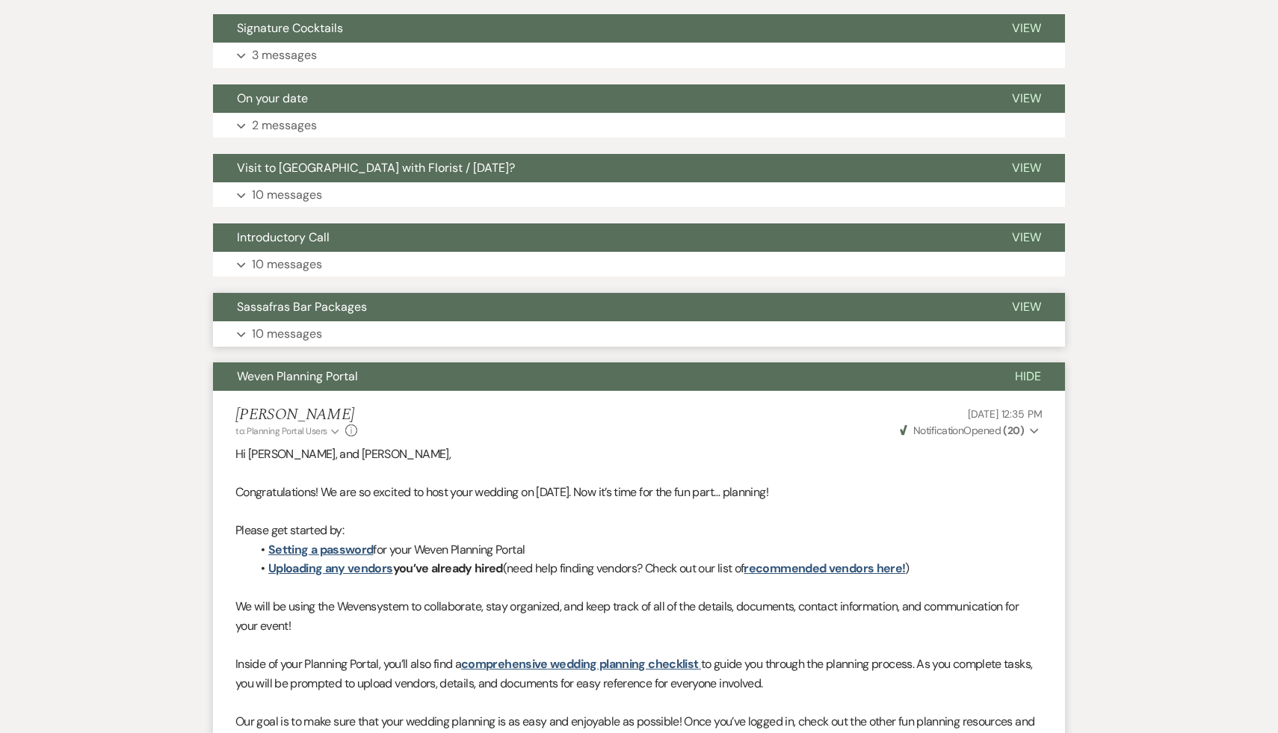
click at [346, 315] on span "Sassafras Bar Packages" at bounding box center [302, 307] width 130 height 16
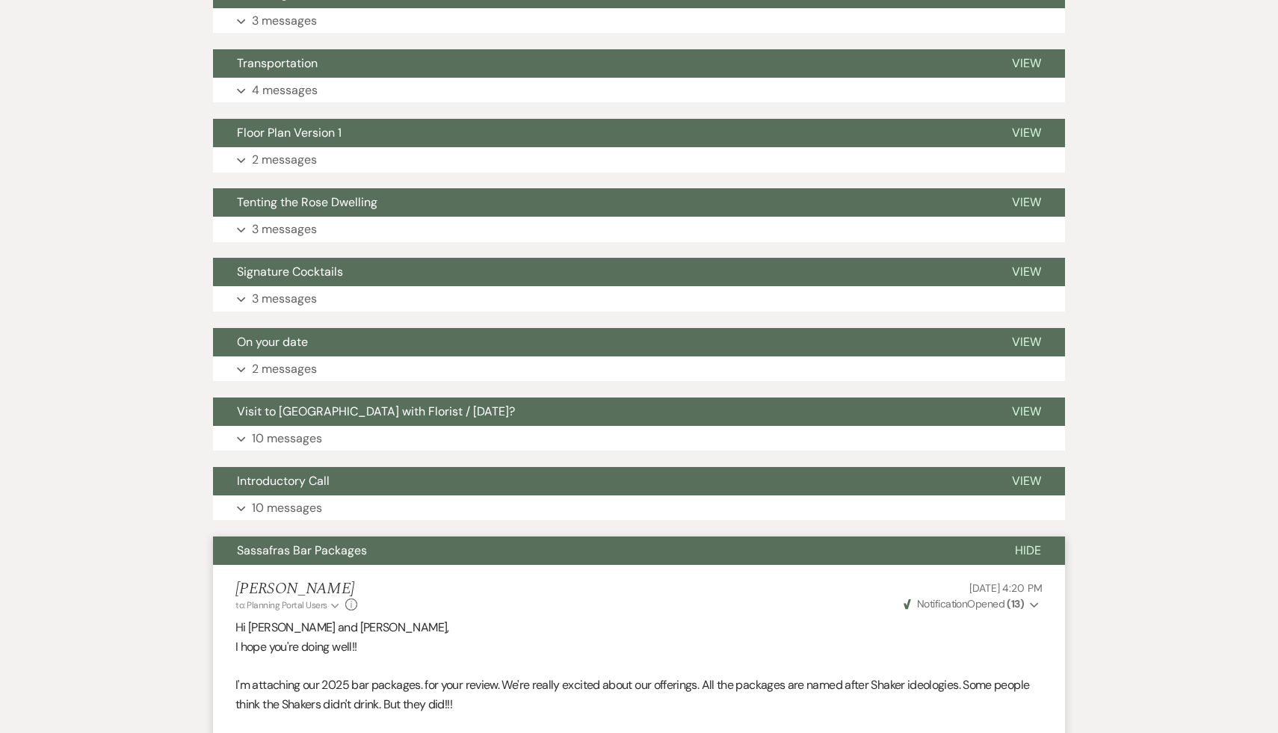
scroll to position [6453, 0]
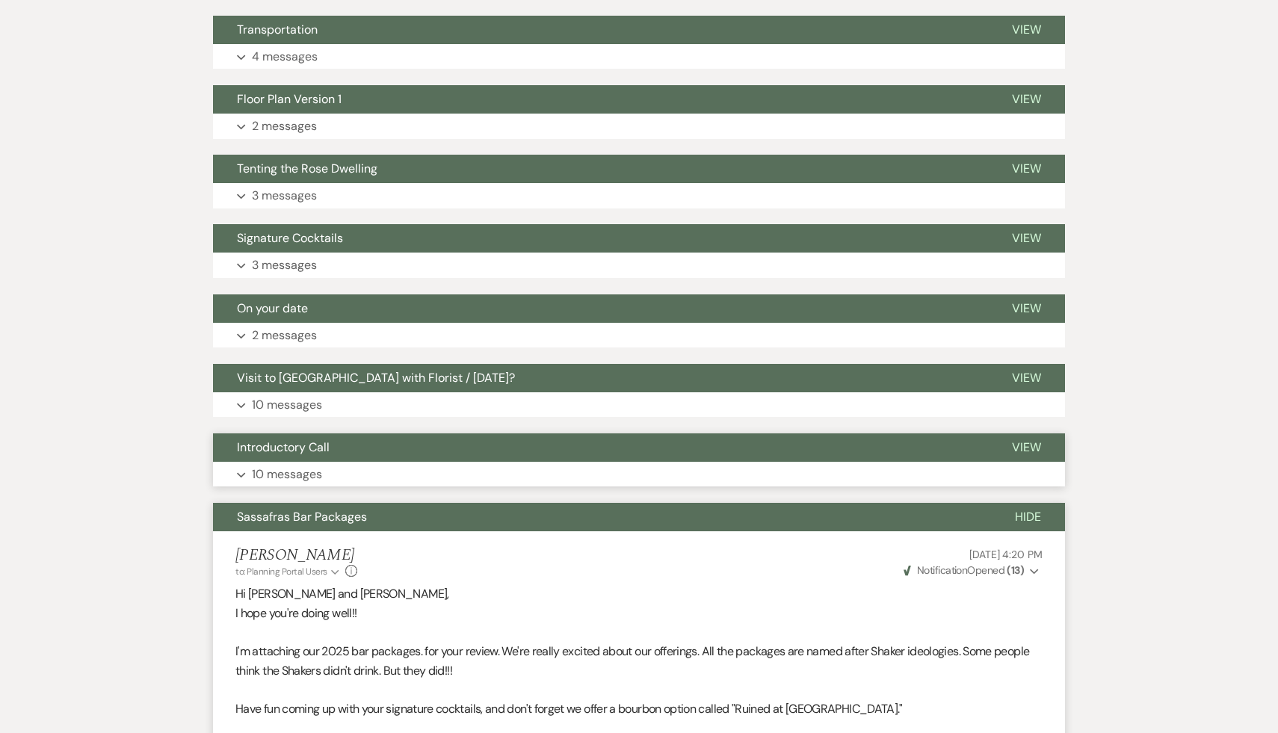
click at [299, 455] on span "Introductory Call" at bounding box center [283, 447] width 93 height 16
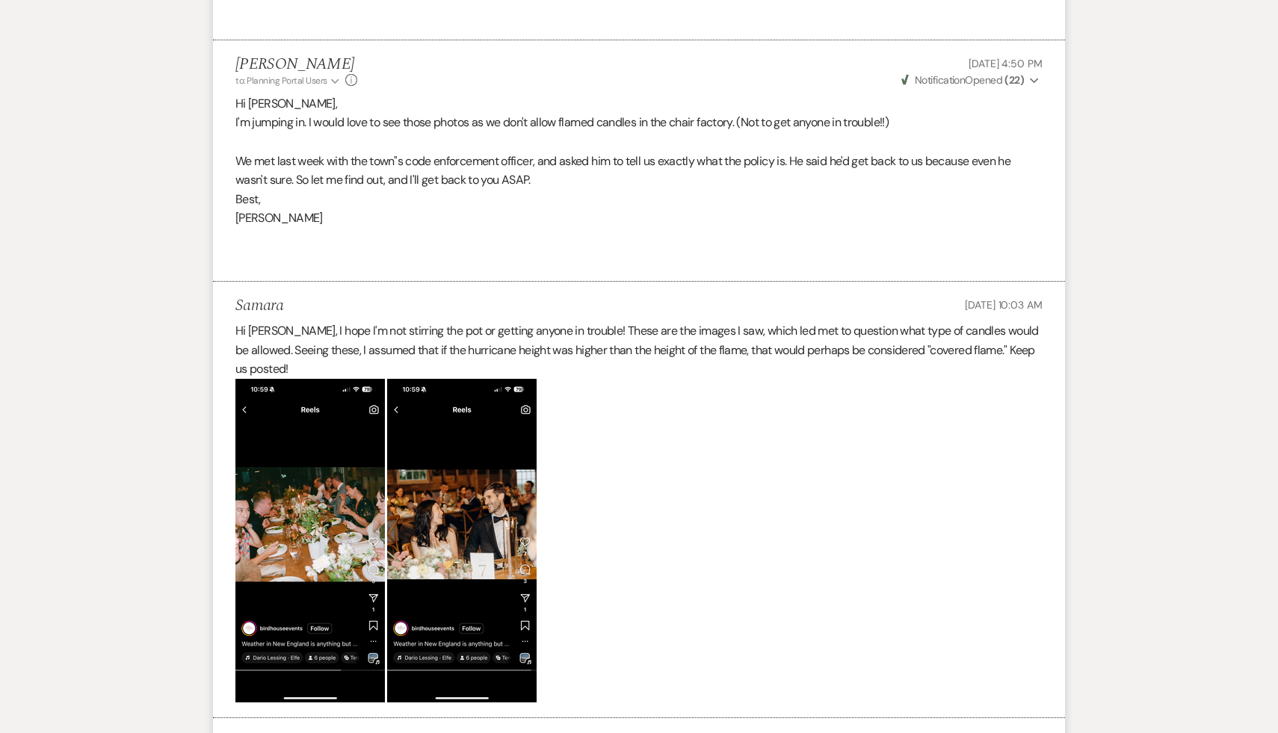
scroll to position [8727, 0]
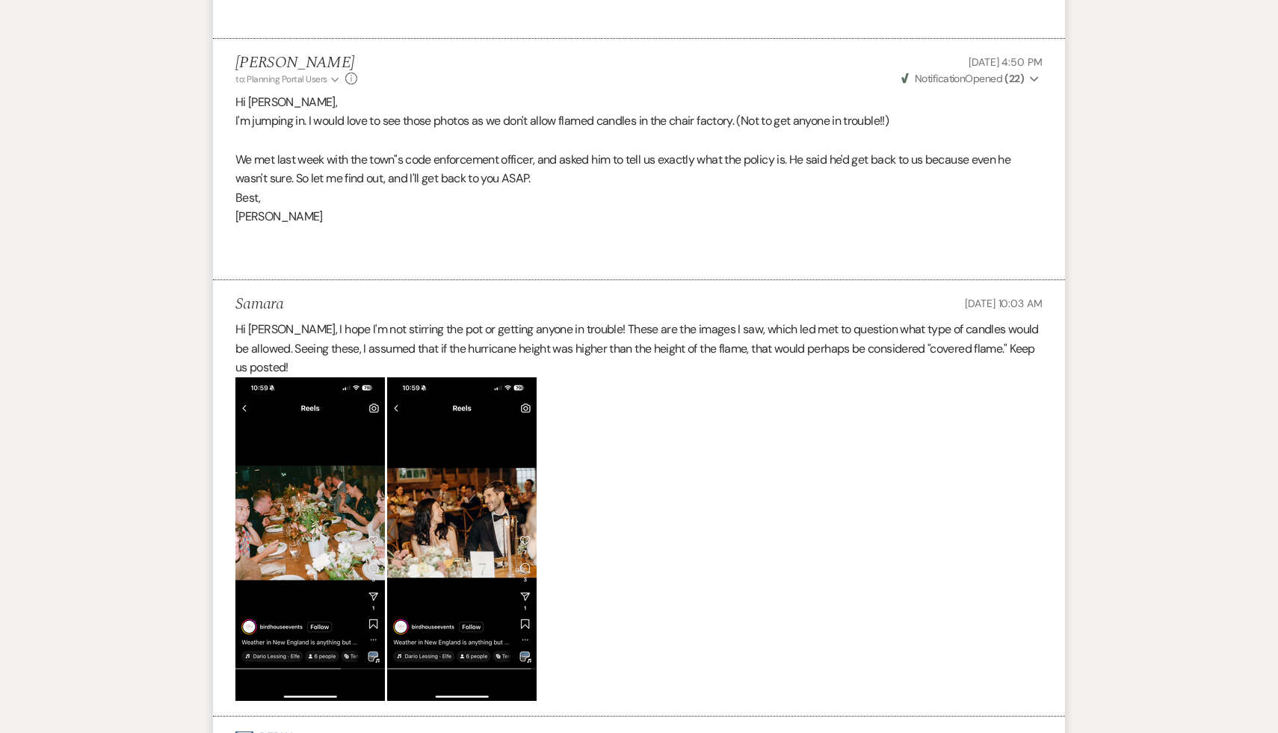
click at [681, 634] on p at bounding box center [638, 539] width 807 height 324
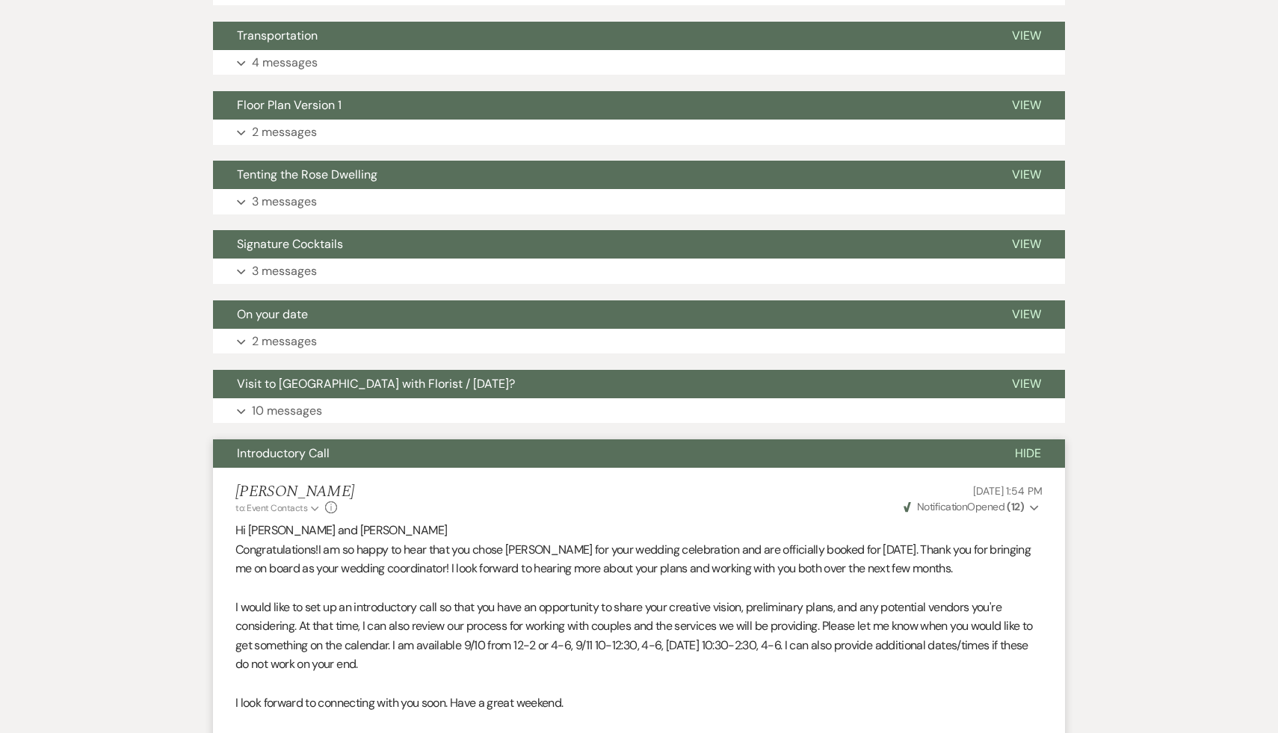
scroll to position [6300, 0]
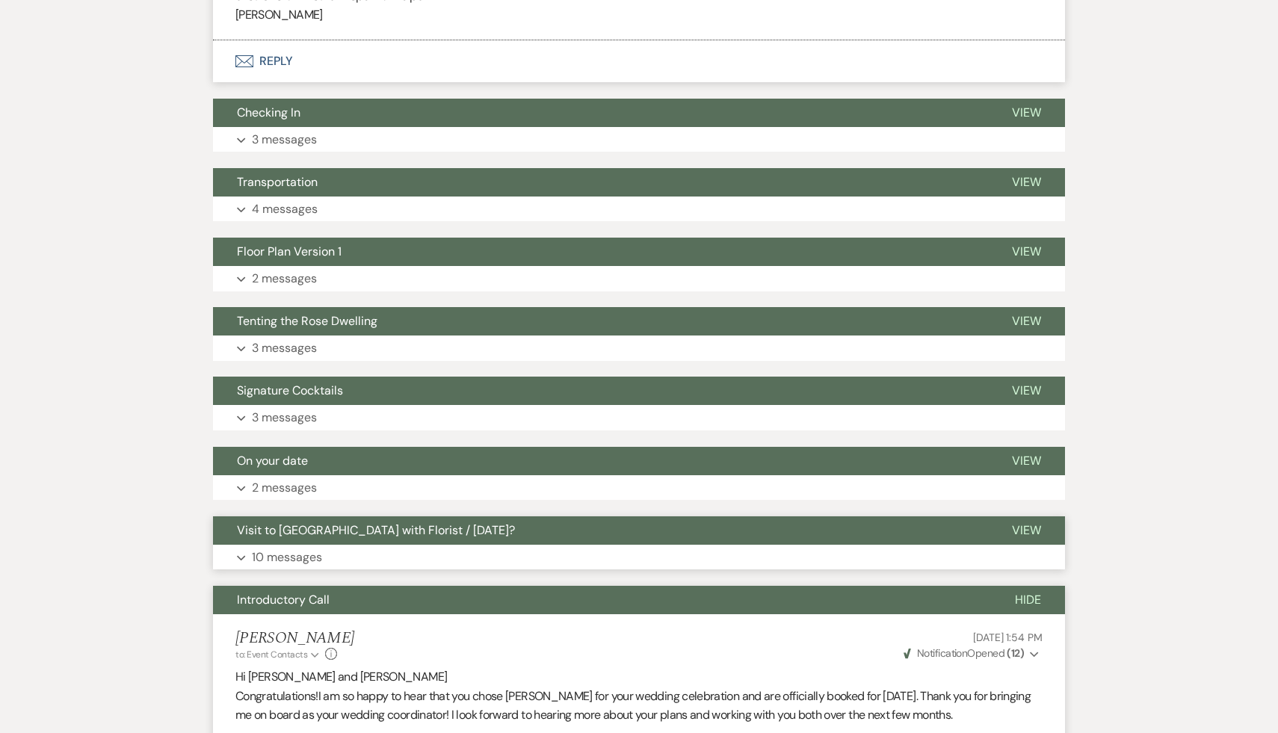
click at [389, 538] on span "Visit to Sassafras with Florist / November 5th?" at bounding box center [376, 530] width 278 height 16
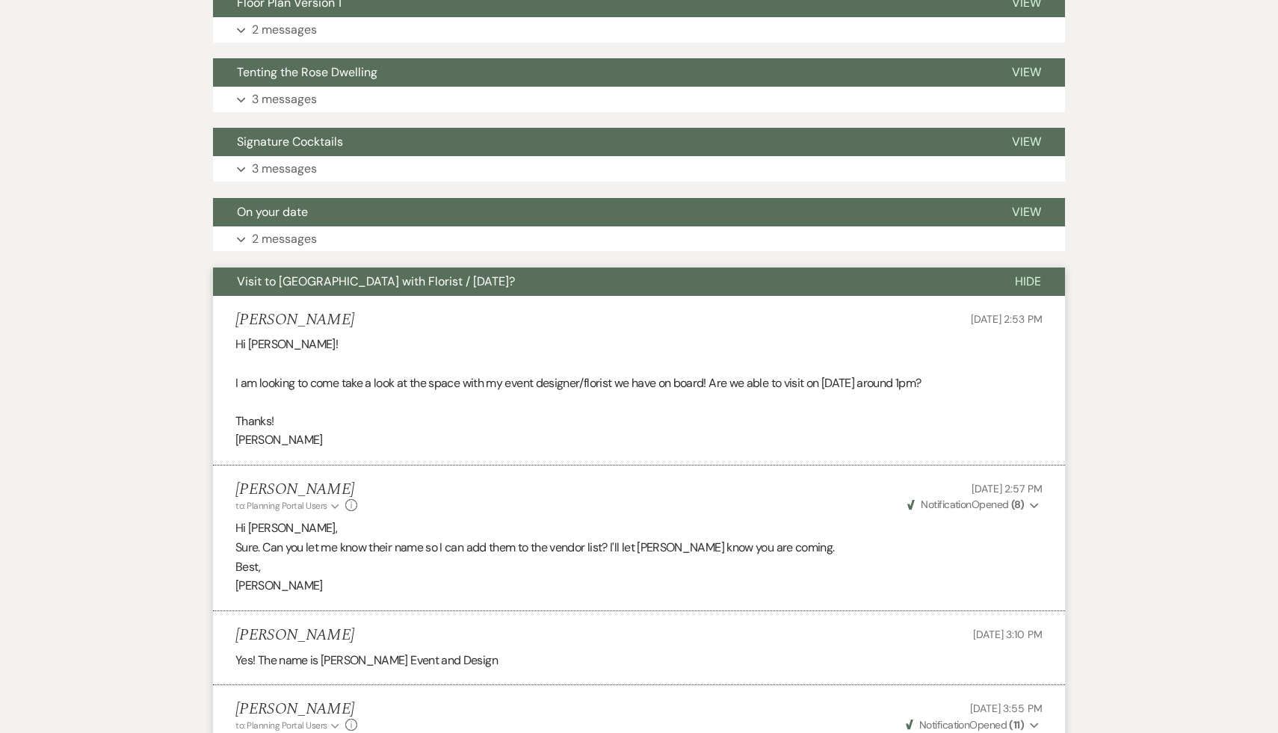
scroll to position [6554, 0]
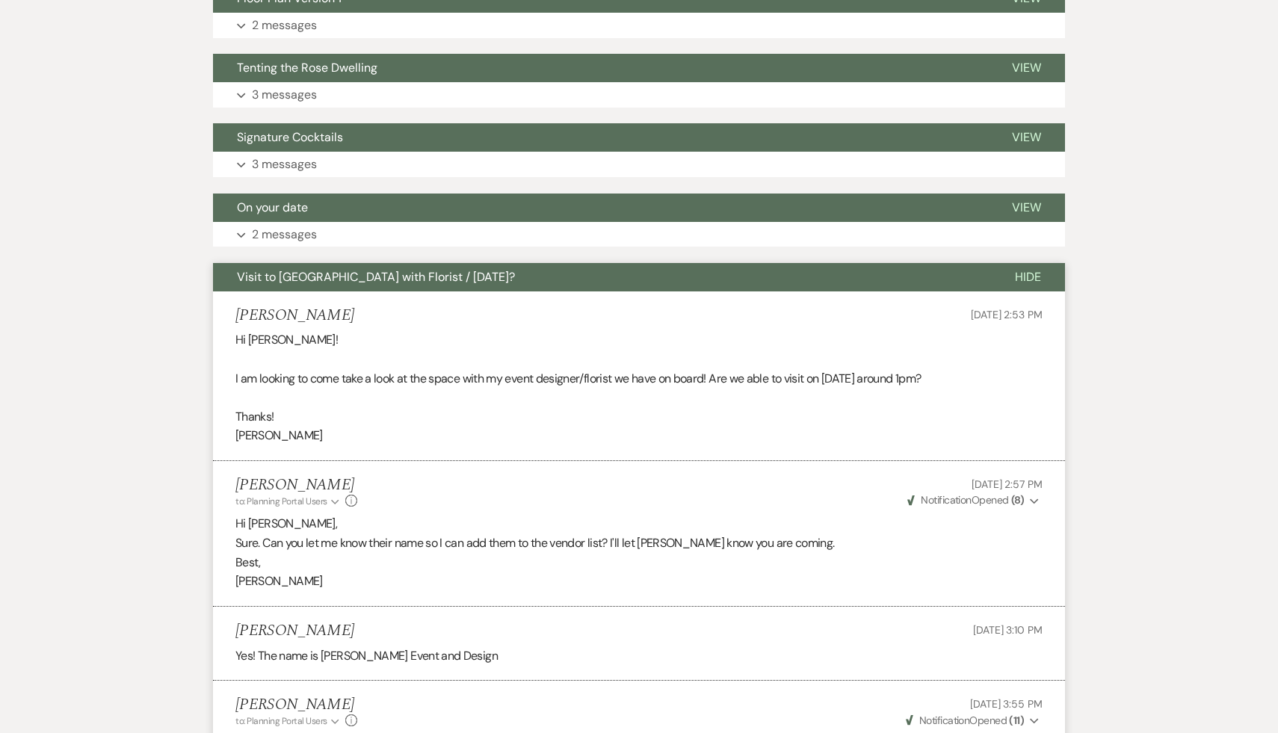
click at [549, 666] on p "Yes! The name is Amelia Elle Event and Design" at bounding box center [638, 655] width 807 height 19
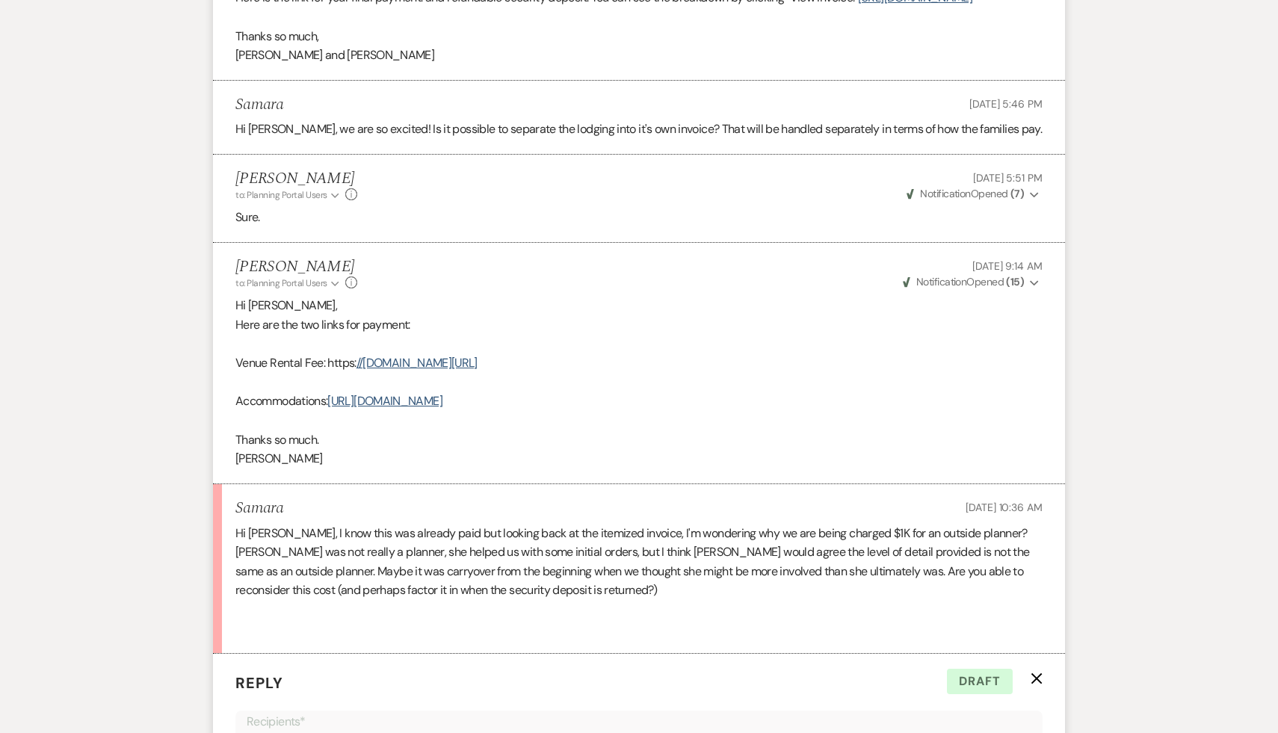
scroll to position [587, 0]
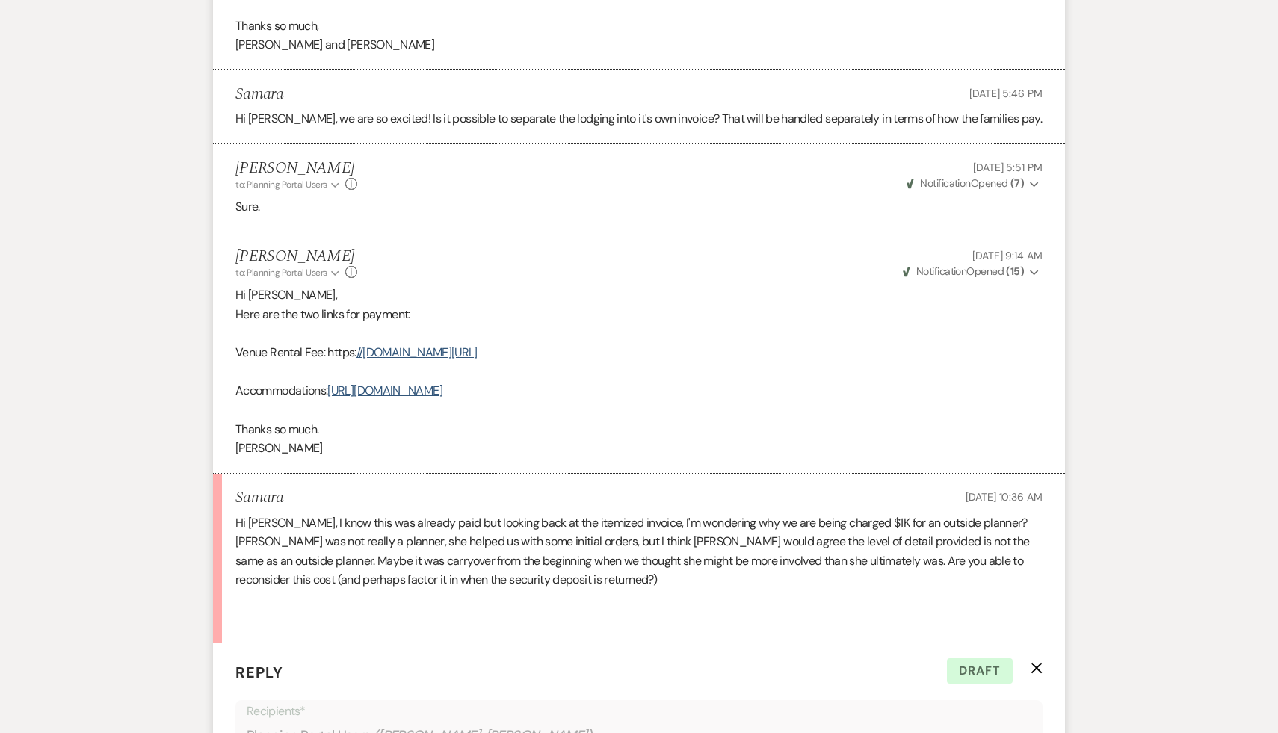
click at [570, 643] on li "Samara Oct 14, 2025, 10:36 AM Hi Carol, I know this was already paid but lookin…" at bounding box center [639, 559] width 852 height 170
click at [644, 628] on p at bounding box center [638, 618] width 807 height 19
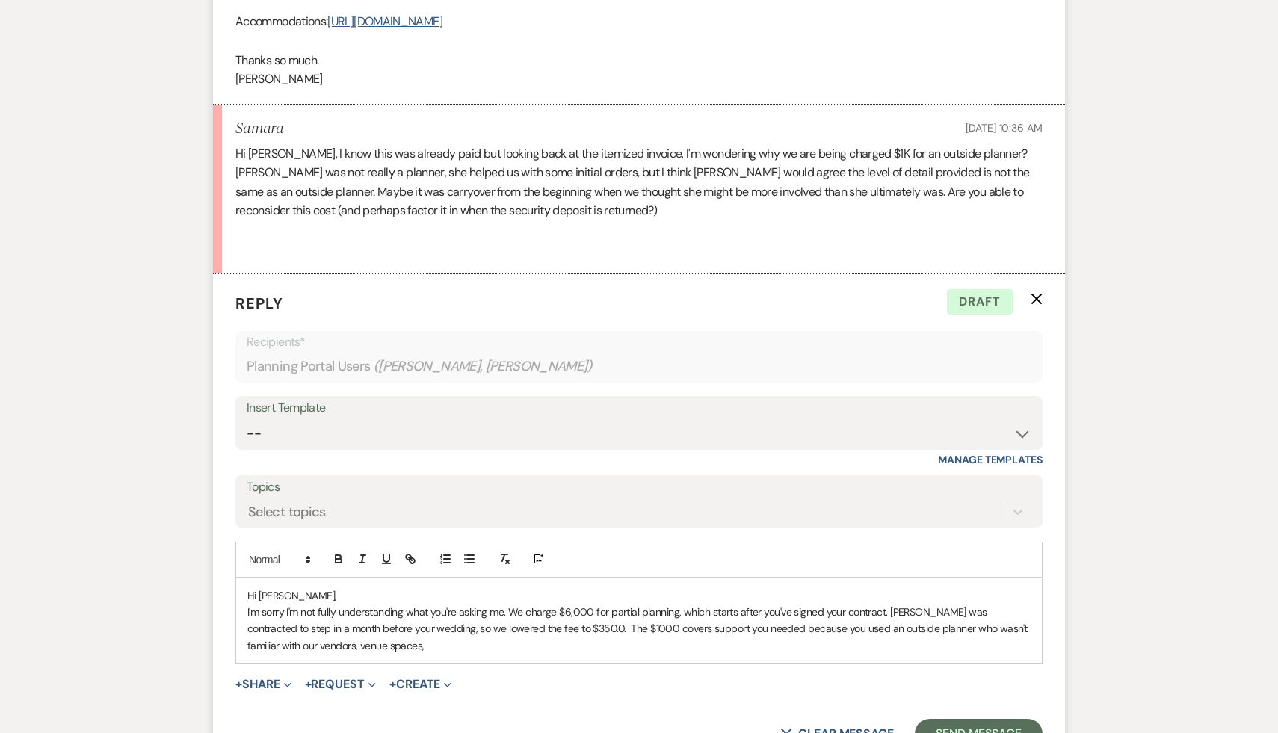
scroll to position [1048, 0]
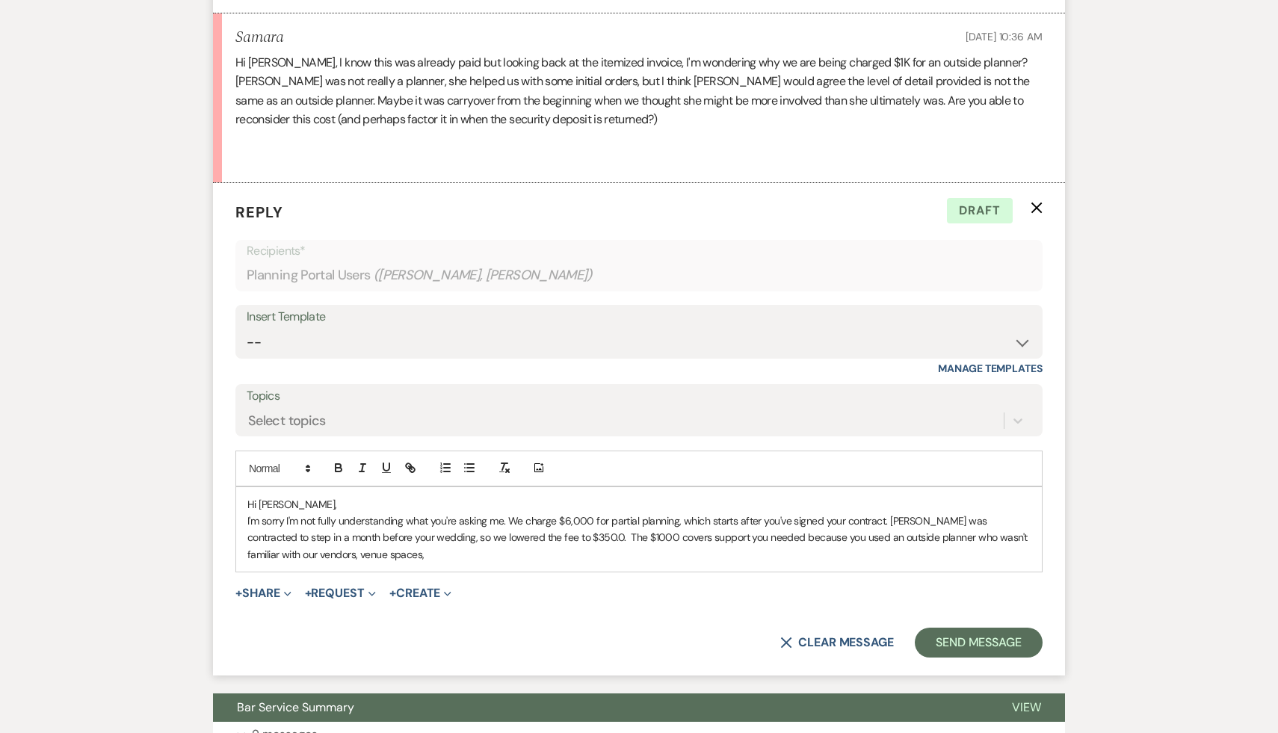
click at [455, 563] on p "I'm sorry I'm not fully understanding what you're asking me. We charge $6,000 f…" at bounding box center [638, 538] width 783 height 50
click at [677, 563] on p "I'm sorry I'm not fully understanding what you're asking me. We charge $6,000 f…" at bounding box center [638, 538] width 783 height 50
click at [501, 563] on p "I'm sorry I'm not fully understanding what you're asking me. We charge $6,000 f…" at bounding box center [638, 538] width 783 height 50
click at [701, 555] on p "I'm sorry I'm not fully understanding what you're asking me. We charge $6,000 f…" at bounding box center [638, 538] width 783 height 50
click at [715, 563] on p "I'm sorry I'm not fully understanding what you're asking me. We charge $6,000 f…" at bounding box center [638, 538] width 783 height 50
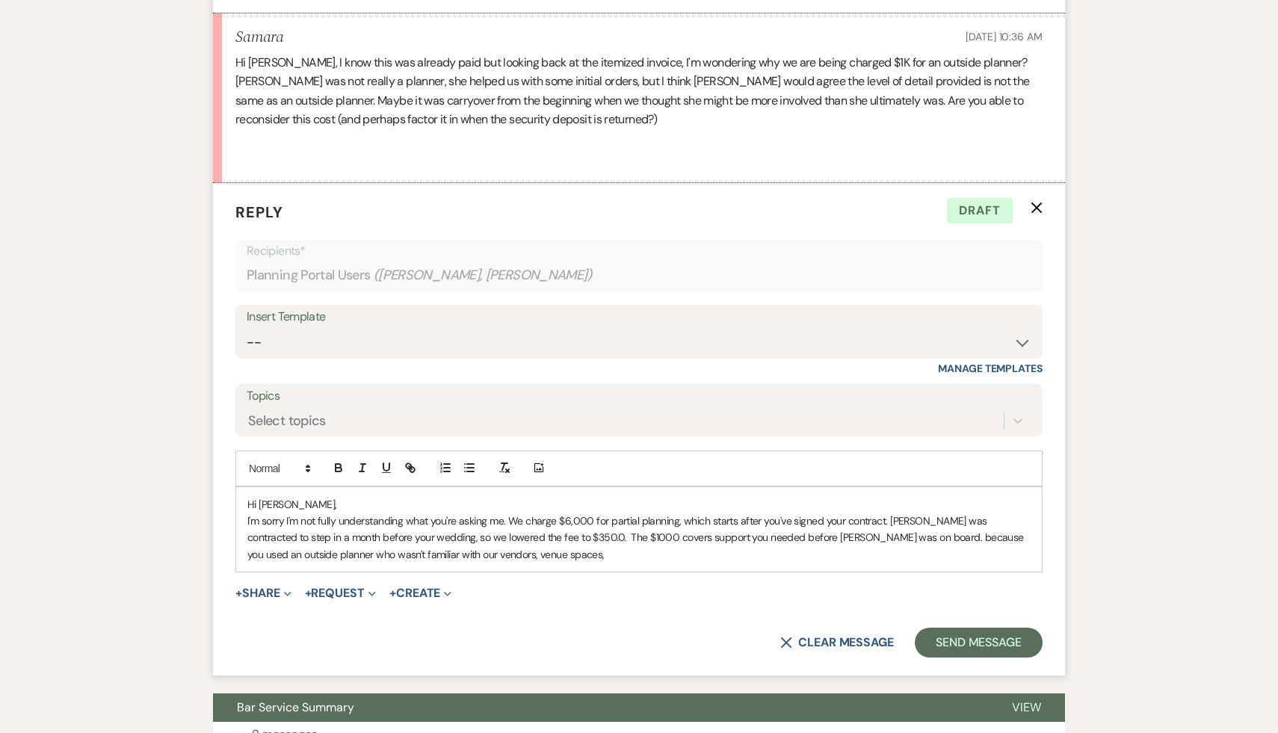
click at [525, 555] on p "I'm sorry I'm not fully understanding what you're asking me. We charge $6,000 f…" at bounding box center [638, 538] width 783 height 50
click at [768, 563] on p "I'm sorry I'm not fully understanding what you're asking me. We charge $6,000 f…" at bounding box center [638, 538] width 783 height 50
click at [814, 572] on div "Hi Samara, I'm sorry I'm not fully understanding what you're asking me. We char…" at bounding box center [638, 529] width 805 height 85
click at [510, 563] on p "I'm sorry I'm not fully understanding what you're asking me. We charge $6,000 f…" at bounding box center [638, 538] width 783 height 50
click at [608, 540] on p "I'm sorry I'm not fully understanding what you're asking me. We charge $6,000 f…" at bounding box center [638, 538] width 783 height 50
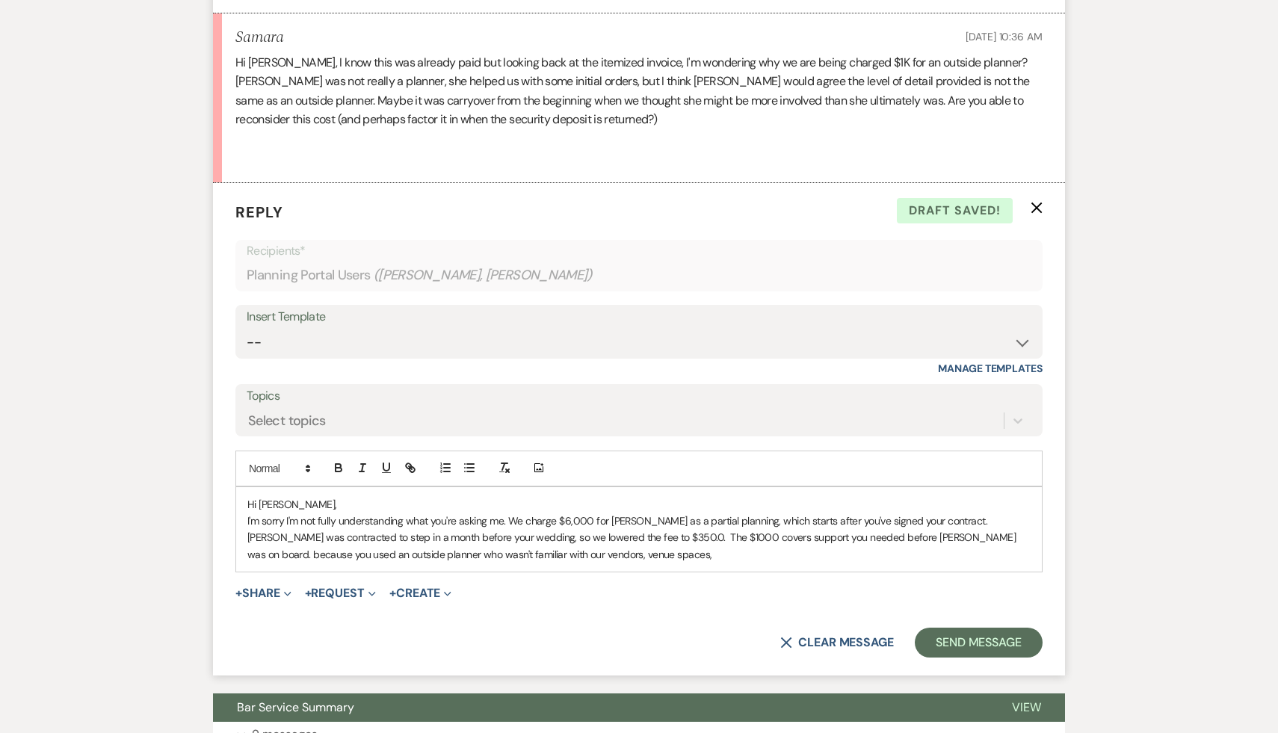
click at [575, 554] on p "I'm sorry I'm not fully understanding what you're asking me. We charge $6,000 f…" at bounding box center [638, 538] width 783 height 50
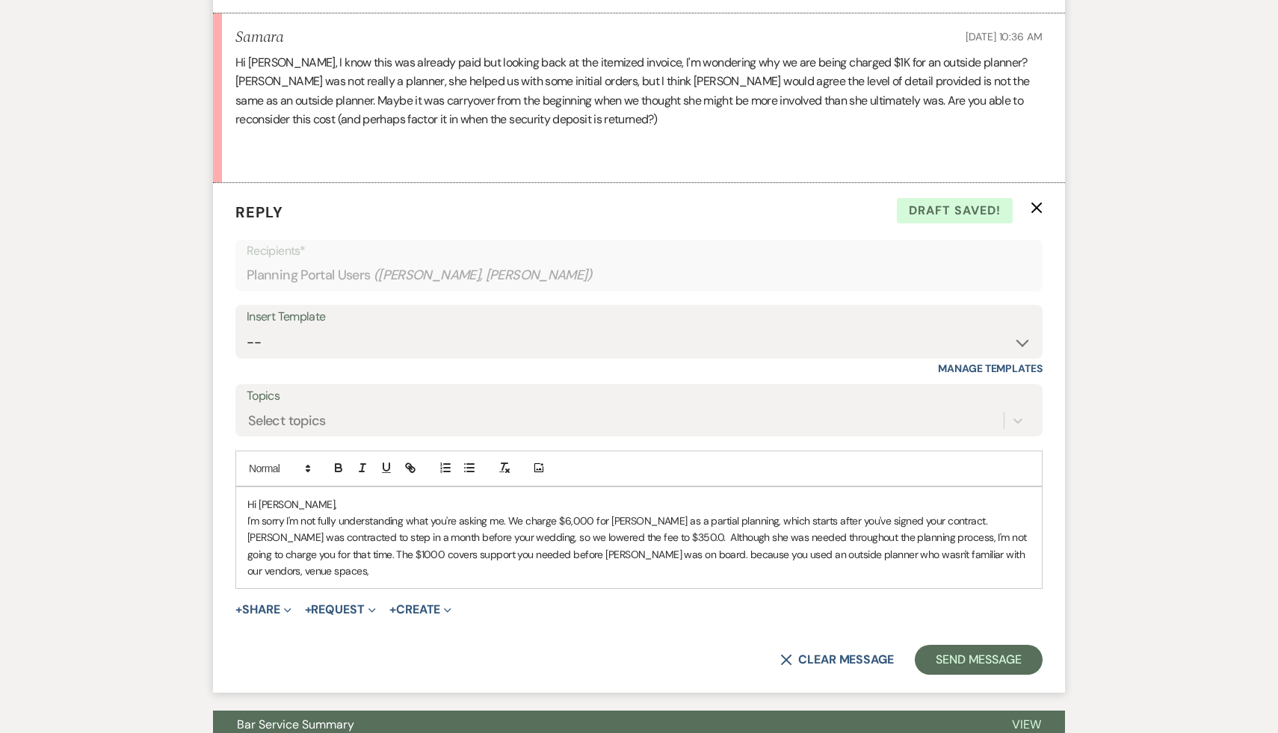
click at [425, 573] on p "I'm sorry I'm not fully understanding what you're asking me. We charge $6,000 f…" at bounding box center [638, 546] width 783 height 67
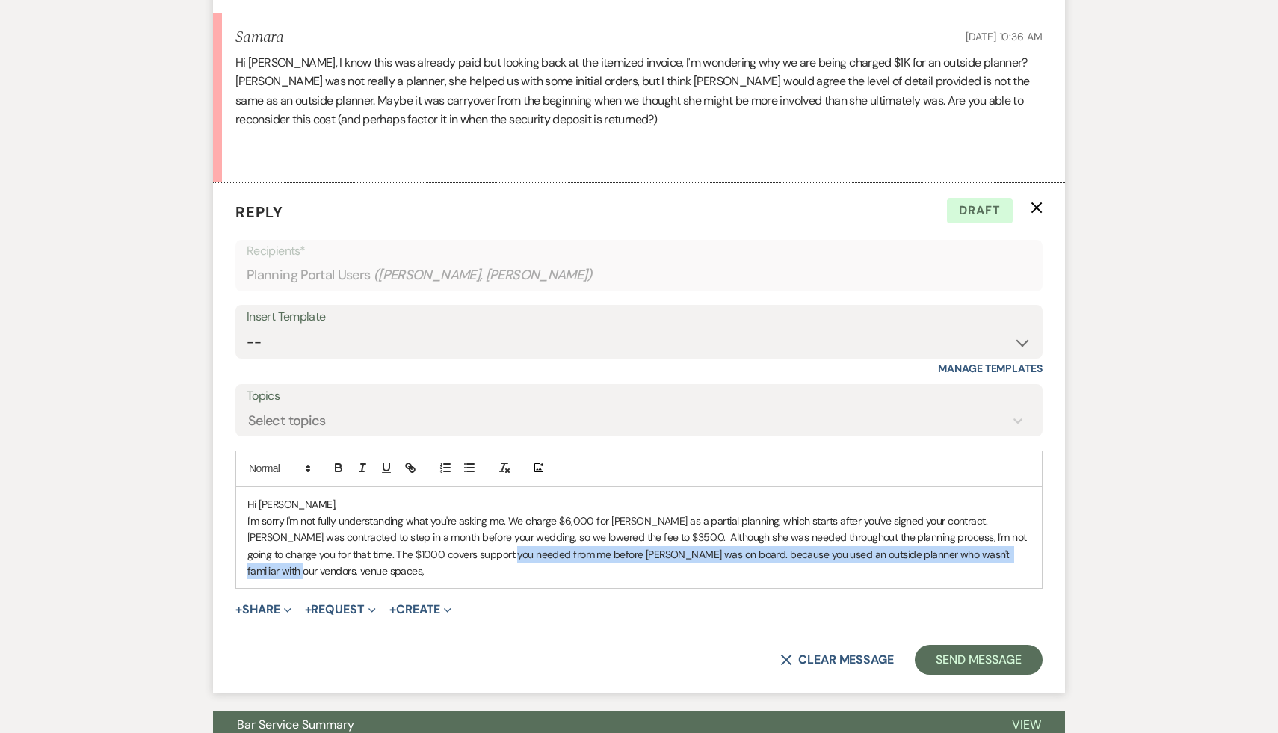
drag, startPoint x: 983, startPoint y: 573, endPoint x: 462, endPoint y: 581, distance: 520.8
click at [462, 580] on p "I'm sorry I'm not fully understanding what you're asking me. We charge $6,000 f…" at bounding box center [638, 546] width 783 height 67
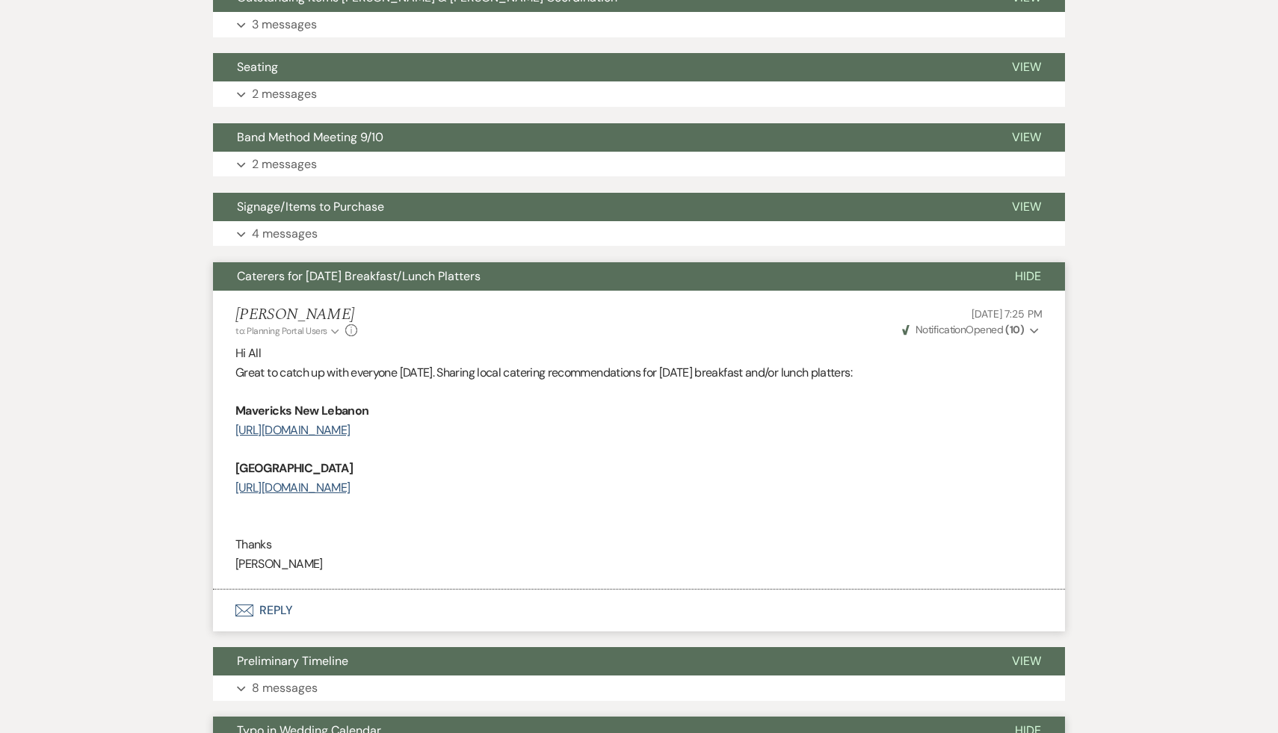
scroll to position [2177, 0]
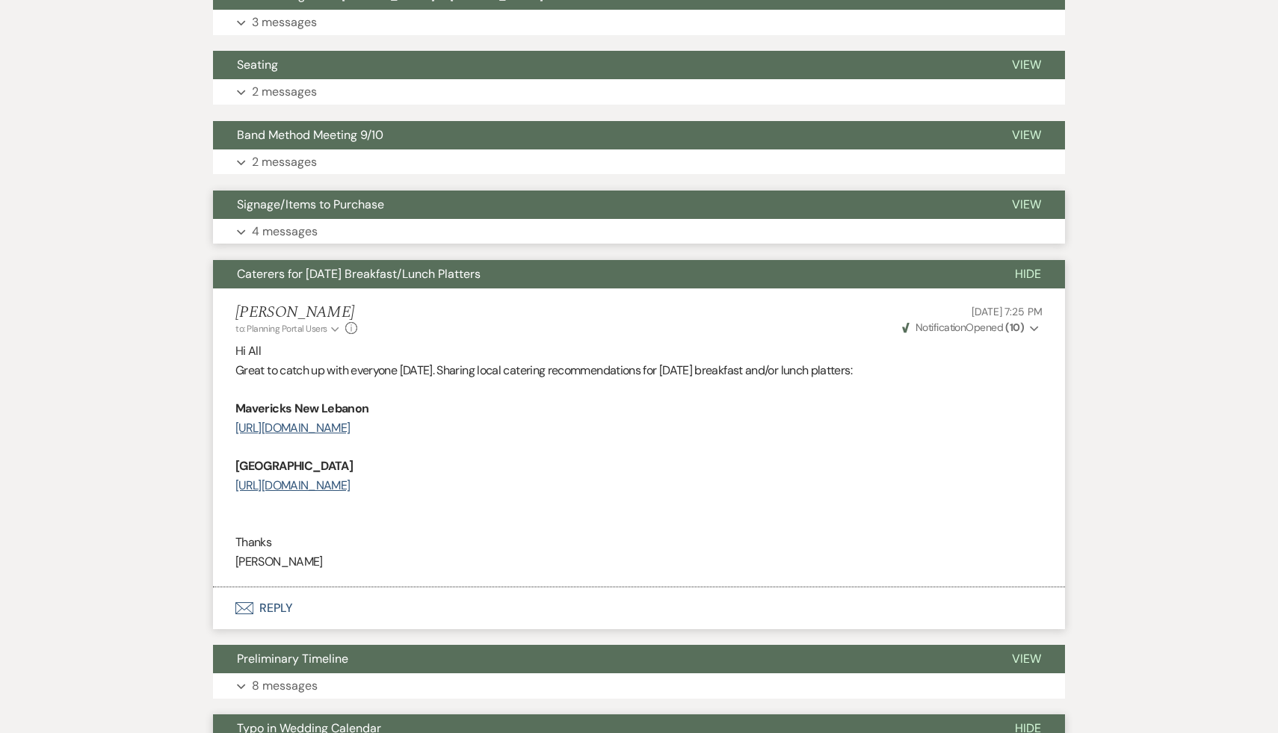
click at [338, 212] on span "Signage/Items to Purchase" at bounding box center [310, 205] width 147 height 16
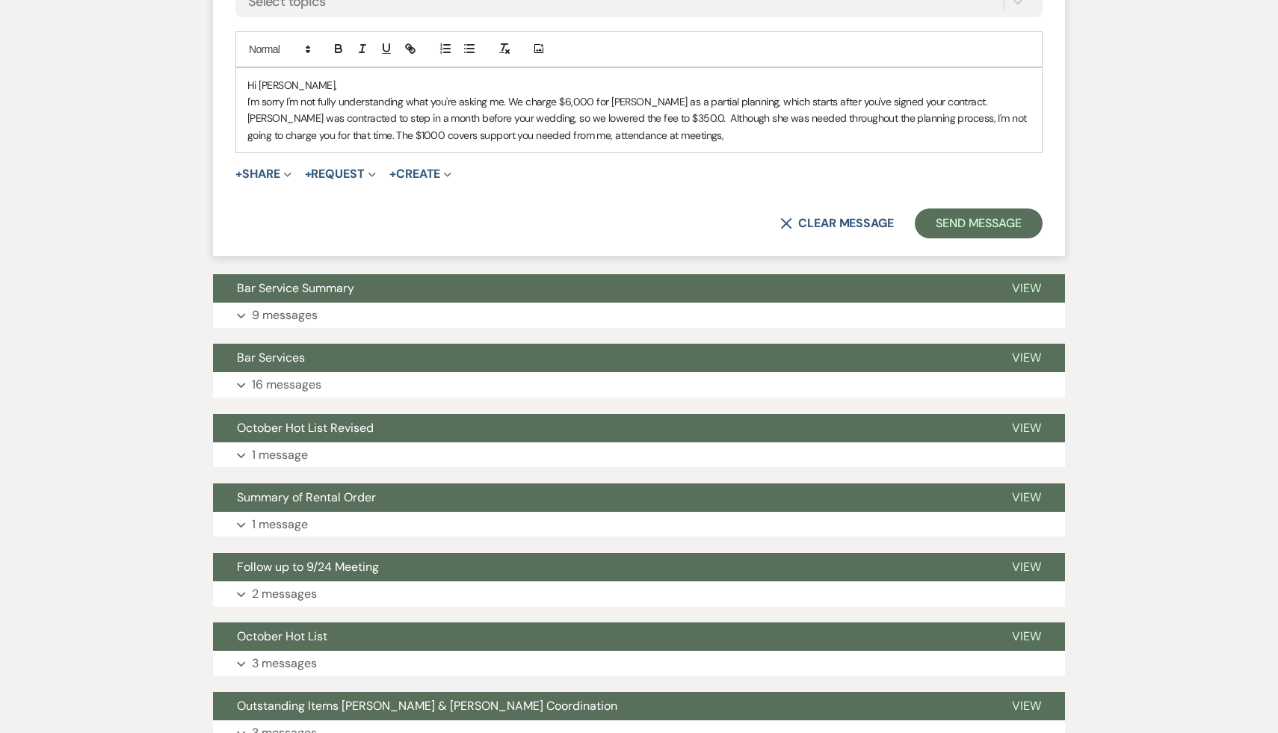
scroll to position [1230, 0]
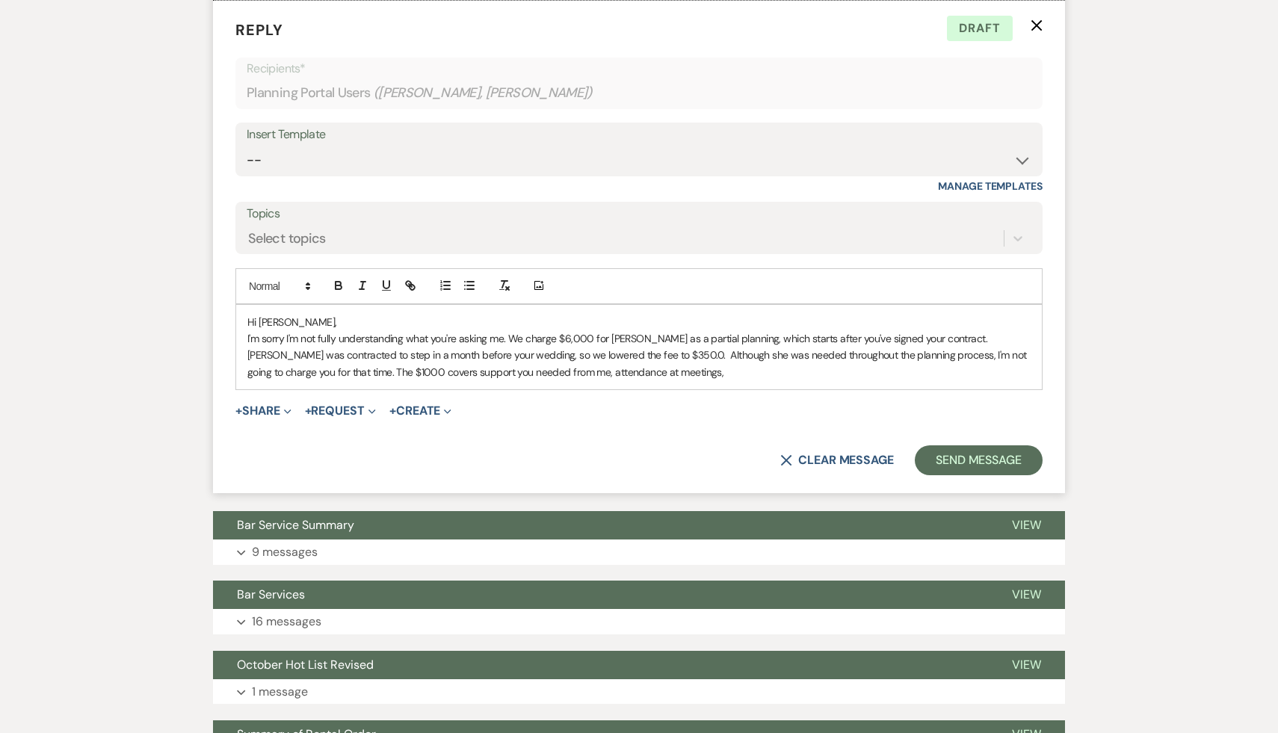
click at [600, 380] on p "I'm sorry I'm not fully understanding what you're asking me. We charge $6,000 f…" at bounding box center [638, 355] width 783 height 50
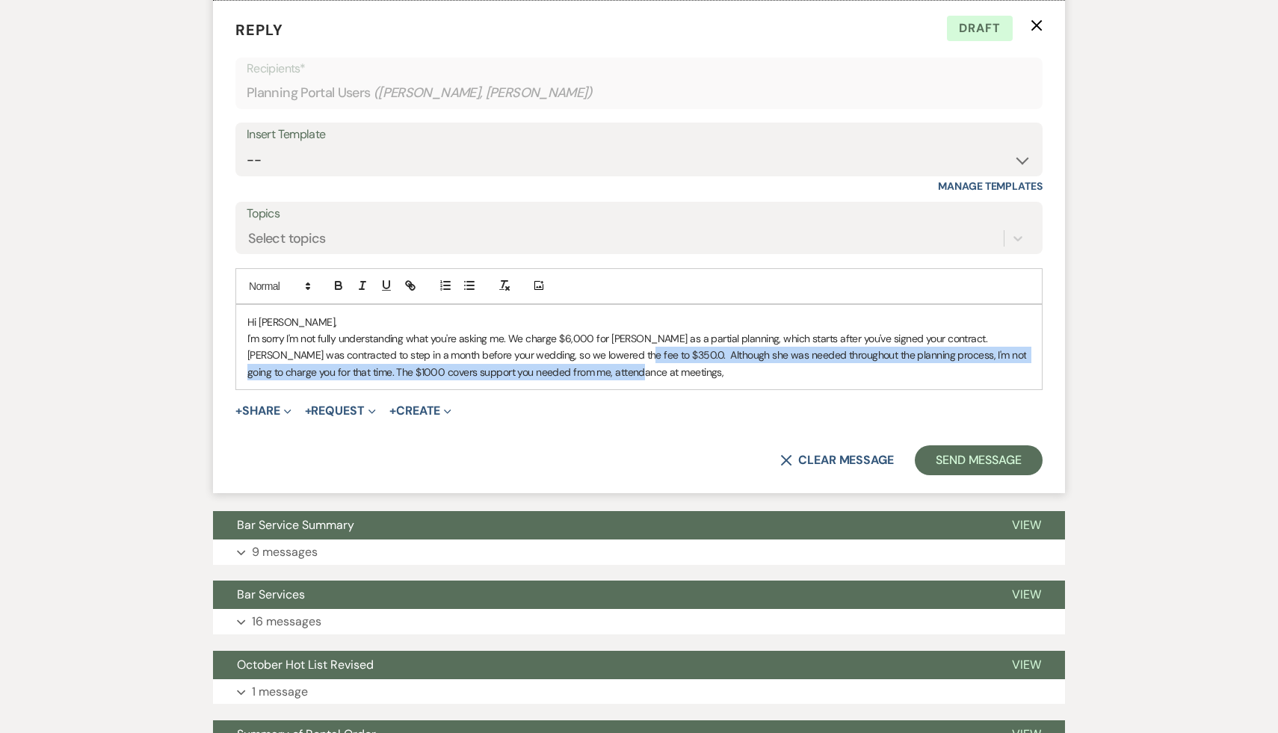
drag, startPoint x: 578, startPoint y: 371, endPoint x: 580, endPoint y: 399, distance: 27.7
click at [581, 390] on div "Hi Samara, I'm sorry I'm not fully understanding what you're asking me. We char…" at bounding box center [638, 347] width 805 height 85
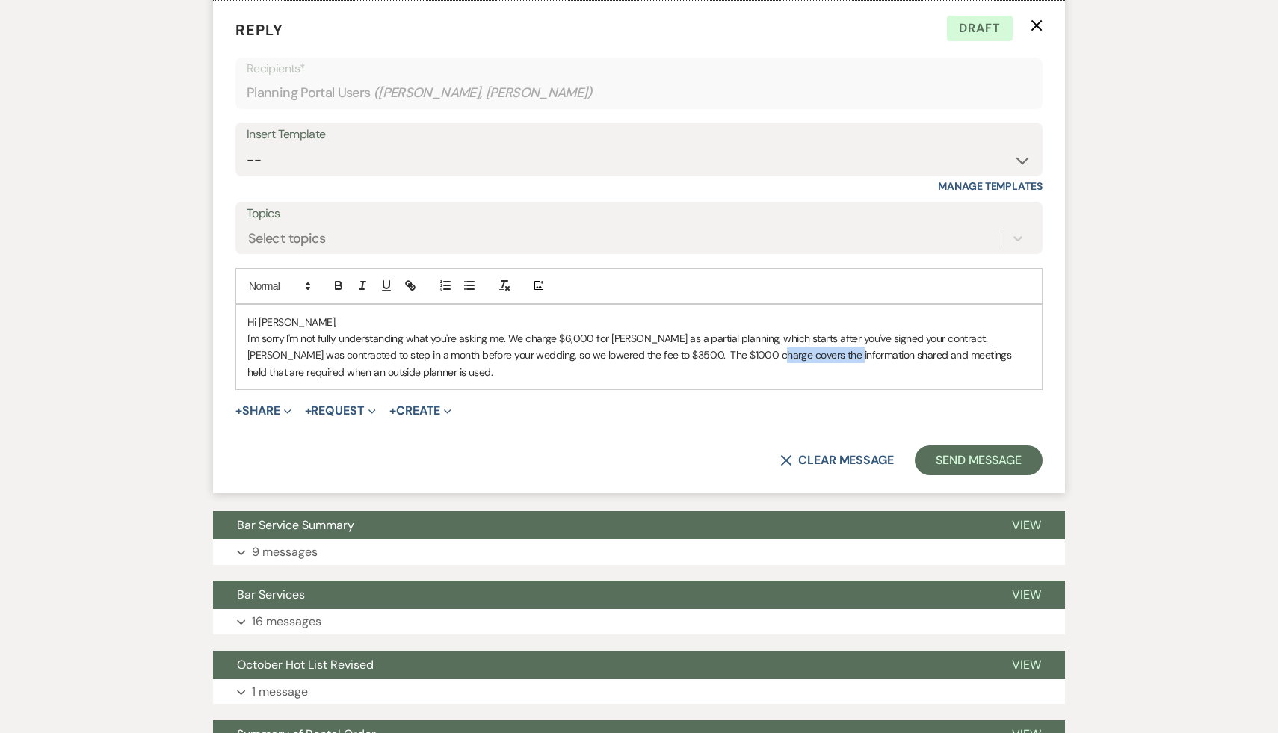
drag, startPoint x: 791, startPoint y: 374, endPoint x: 708, endPoint y: 380, distance: 83.1
click at [708, 380] on p "I'm sorry I'm not fully understanding what you're asking me. We charge $6,000 f…" at bounding box center [638, 355] width 783 height 50
drag, startPoint x: 819, startPoint y: 374, endPoint x: 779, endPoint y: 375, distance: 40.4
click at [779, 375] on p "I'm sorry I'm not fully understanding what you're asking me. We charge $6,000 f…" at bounding box center [638, 355] width 783 height 50
click at [843, 372] on p "I'm sorry I'm not fully understanding what you're asking me. We charge $6,000 f…" at bounding box center [638, 355] width 783 height 50
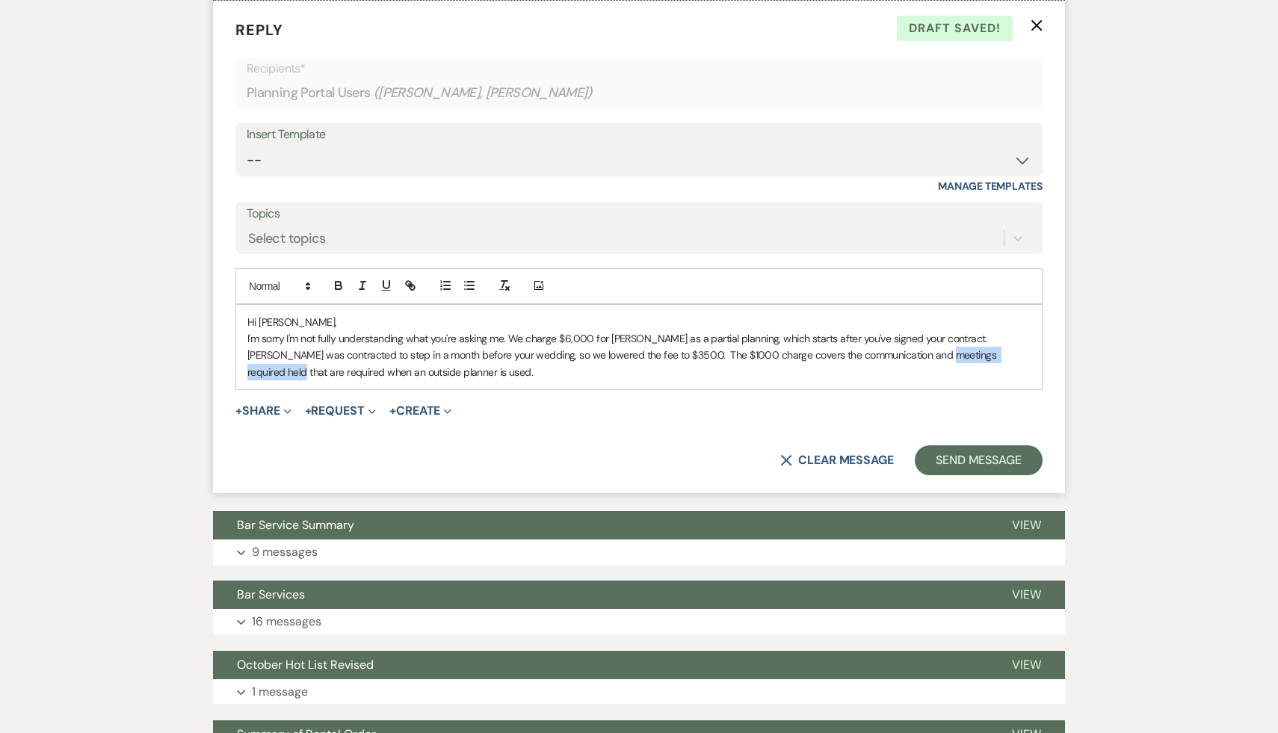
drag, startPoint x: 979, startPoint y: 375, endPoint x: 884, endPoint y: 374, distance: 94.9
click at [884, 374] on p "I'm sorry I'm not fully understanding what you're asking me. We charge $6,000 f…" at bounding box center [638, 355] width 783 height 50
click at [1033, 412] on div "+ Share Expand Doc Upload Documents Add Photo Images Pref Vendors Preferred ven…" at bounding box center [638, 411] width 807 height 18
click at [1036, 374] on div "Hi Samara, I'm sorry I'm not fully understanding what you're asking me. We char…" at bounding box center [638, 347] width 805 height 85
click at [776, 382] on div "Hi Samara, I'm sorry I'm not fully understanding what you're asking me. We char…" at bounding box center [638, 347] width 805 height 85
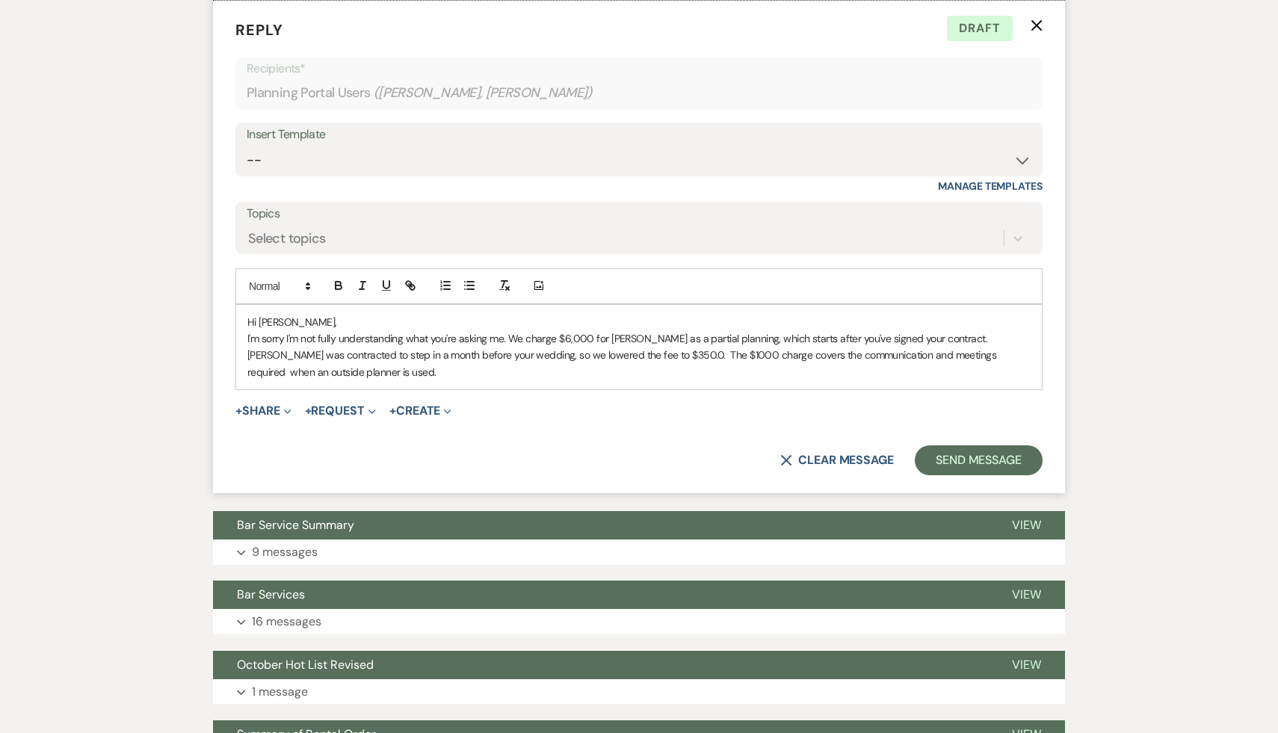
click at [1030, 374] on p "I'm sorry I'm not fully understanding what you're asking me. We charge $6,000 f…" at bounding box center [638, 355] width 783 height 50
click at [1030, 372] on p "I'm sorry I'm not fully understanding what you're asking me. We charge $6,000 f…" at bounding box center [638, 355] width 783 height 50
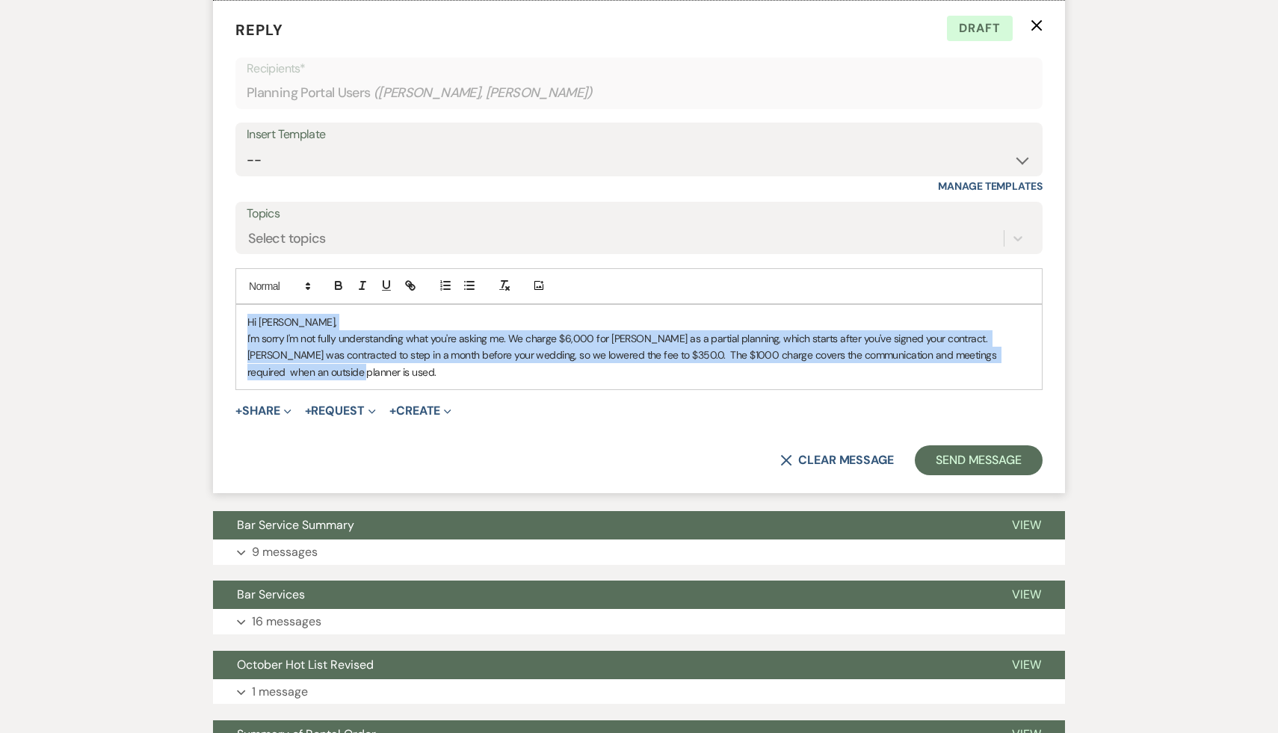
drag, startPoint x: 1035, startPoint y: 372, endPoint x: 367, endPoint y: 330, distance: 669.3
click at [367, 330] on div "Hi Samara, I'm sorry I'm not fully understanding what you're asking me. We char…" at bounding box center [638, 347] width 805 height 85
copy div "Hi Samara, I'm sorry I'm not fully understanding what you're asking me. We char…"
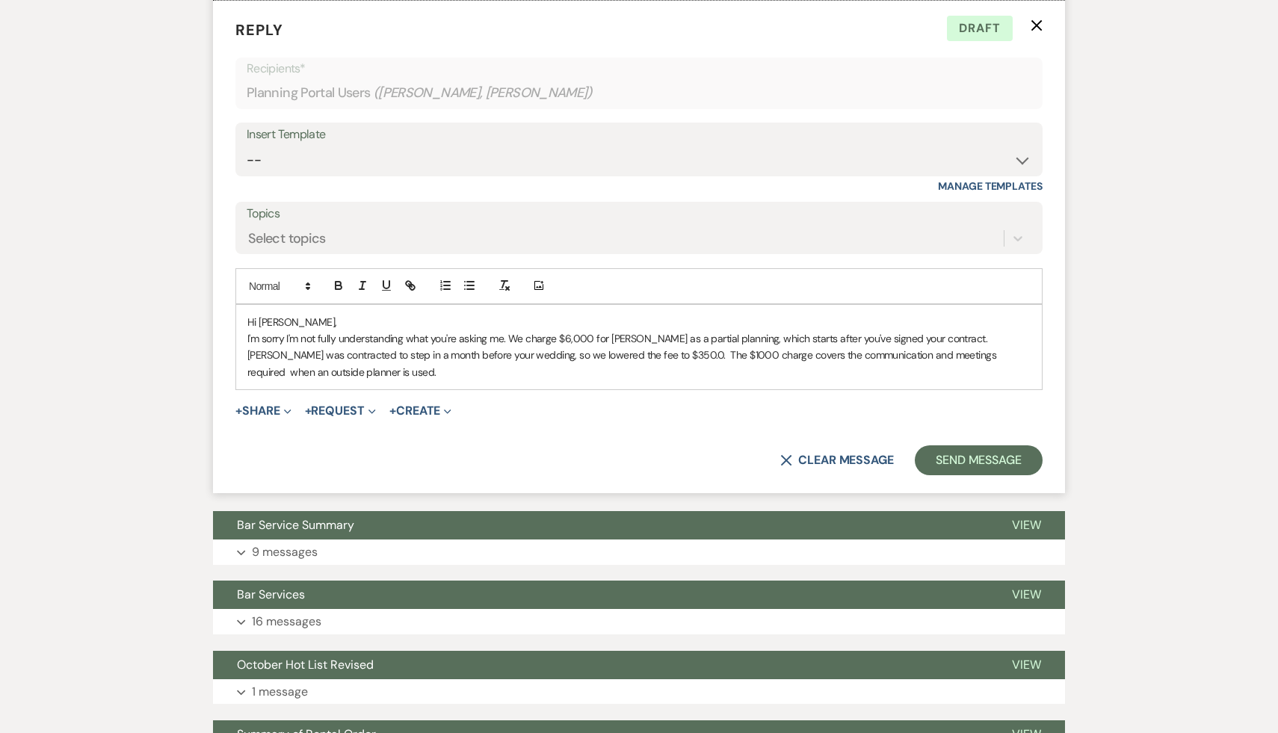
click at [366, 297] on div at bounding box center [375, 286] width 96 height 22
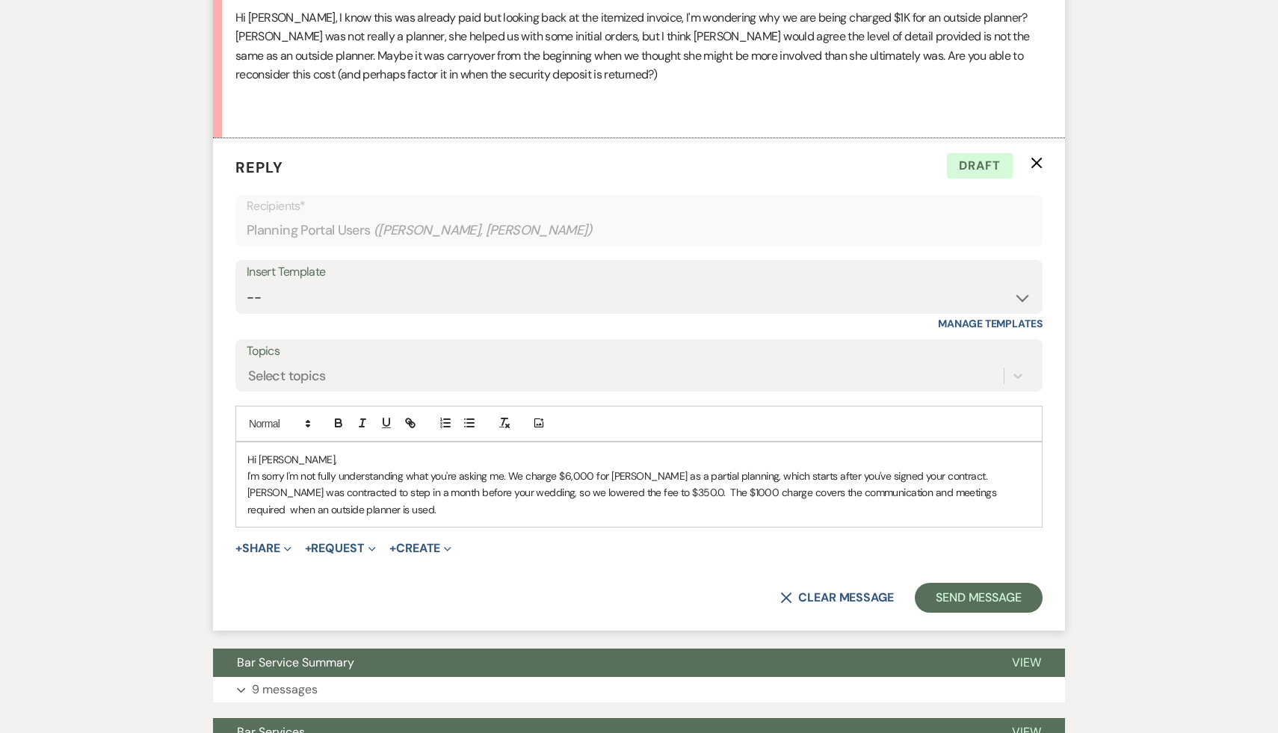
scroll to position [1005, 0]
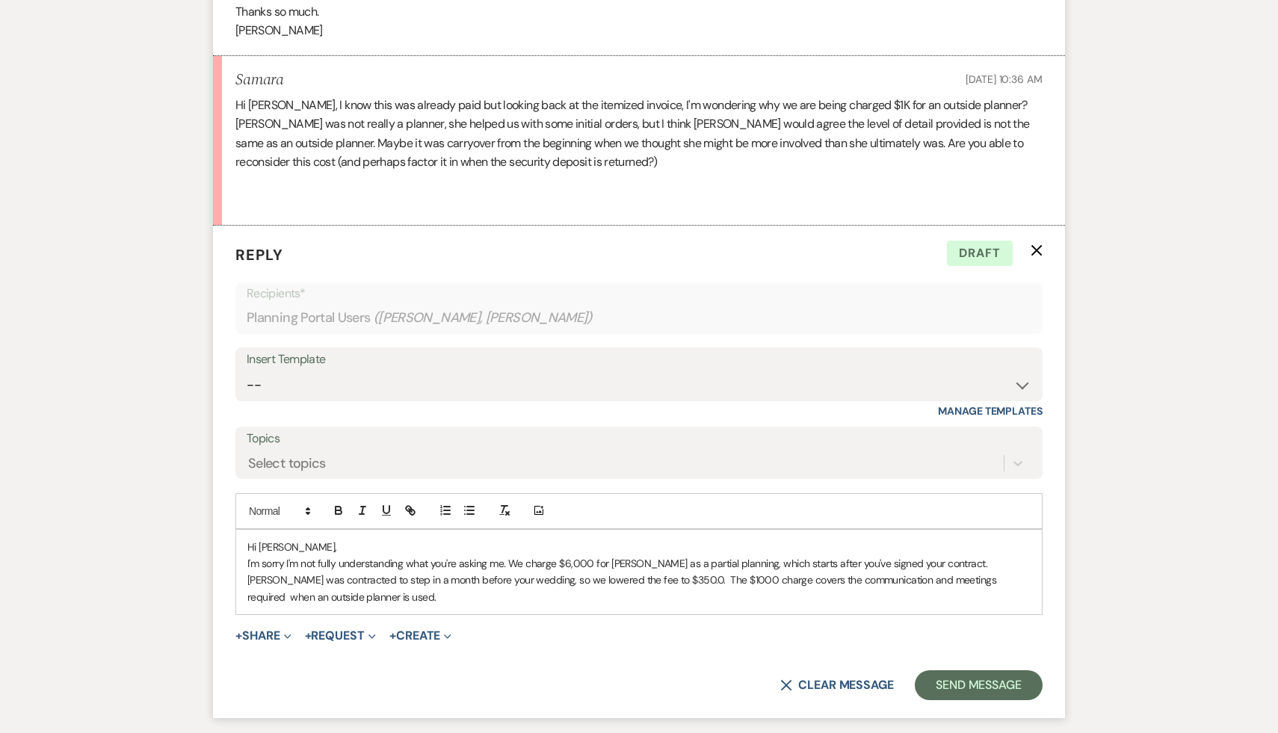
click at [613, 191] on p at bounding box center [638, 181] width 807 height 19
click at [554, 172] on p "Hi Carol, I know this was already paid but looking back at the itemized invoice…" at bounding box center [638, 134] width 807 height 76
click at [587, 191] on p at bounding box center [638, 181] width 807 height 19
click at [700, 191] on p at bounding box center [638, 181] width 807 height 19
drag, startPoint x: 549, startPoint y: 142, endPoint x: 235, endPoint y: 138, distance: 314.6
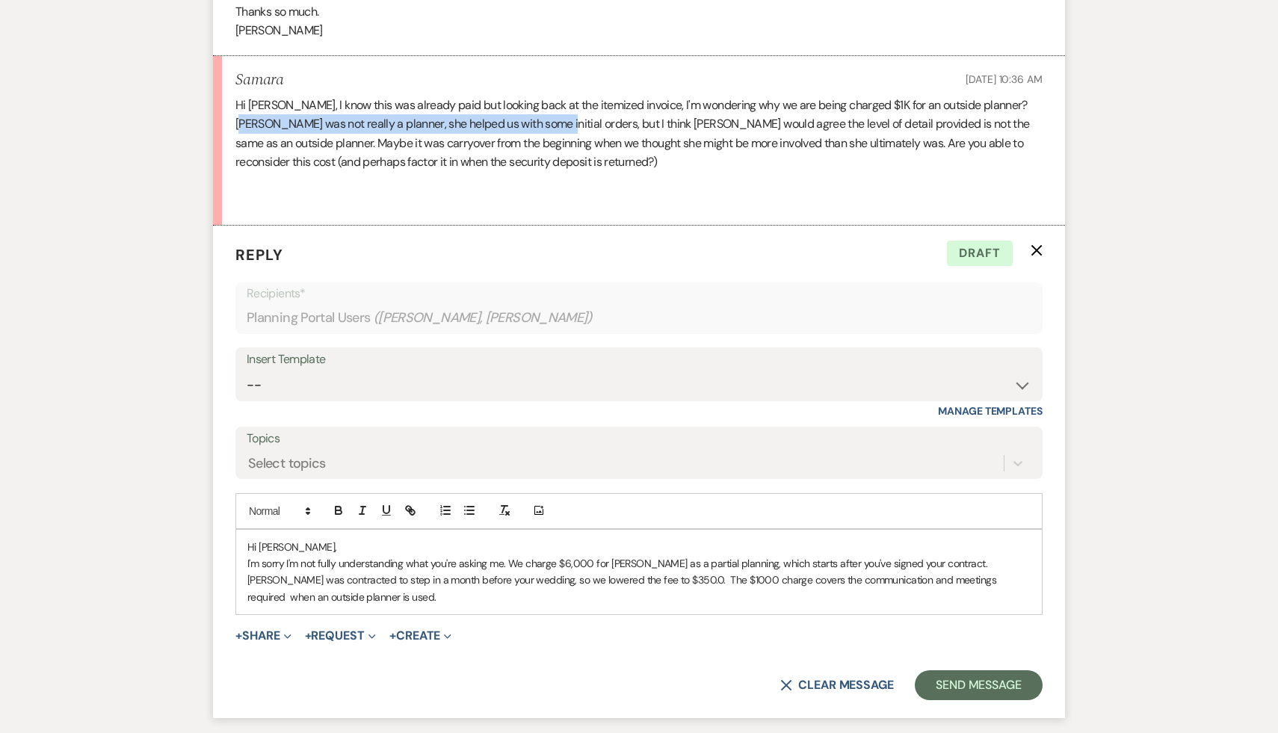
click at [235, 138] on li "Samara Oct 14, 2025, 10:36 AM Hi Carol, I know this was already paid but lookin…" at bounding box center [639, 141] width 852 height 170
copy p "was not really a planner, she helped us with some initial orders"
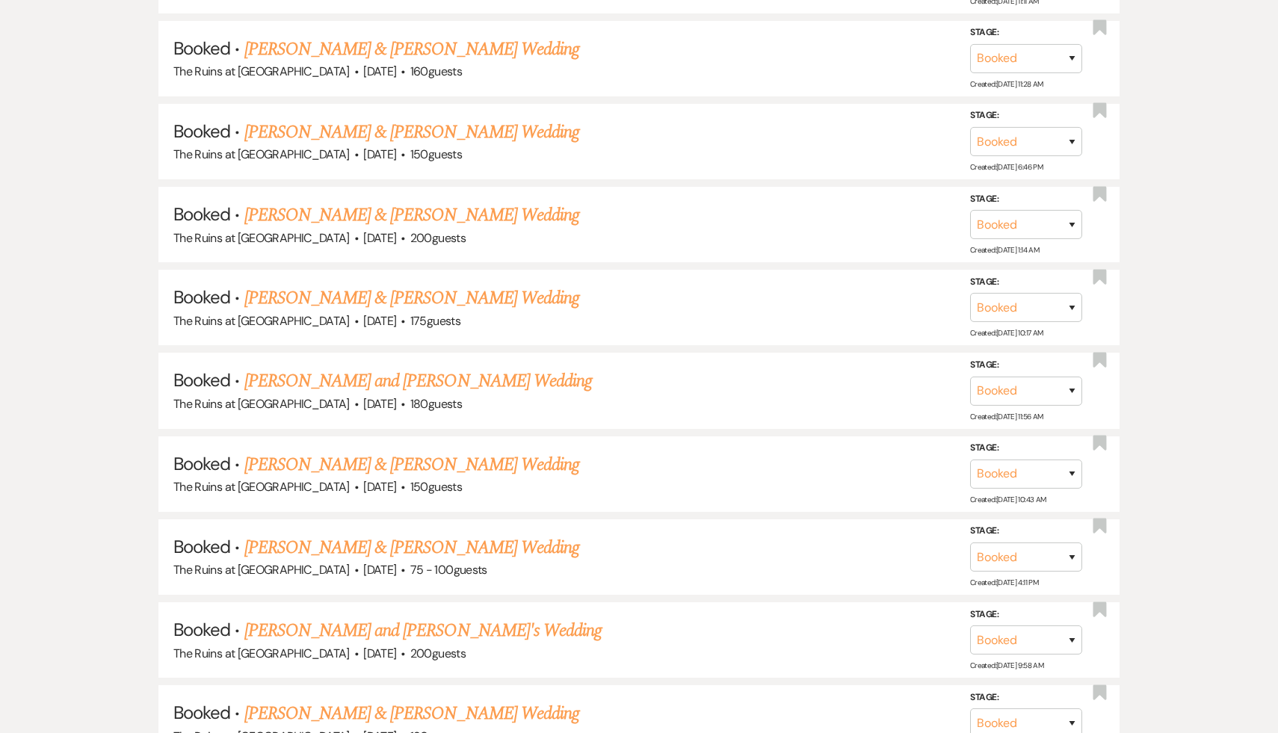
scroll to position [300, 0]
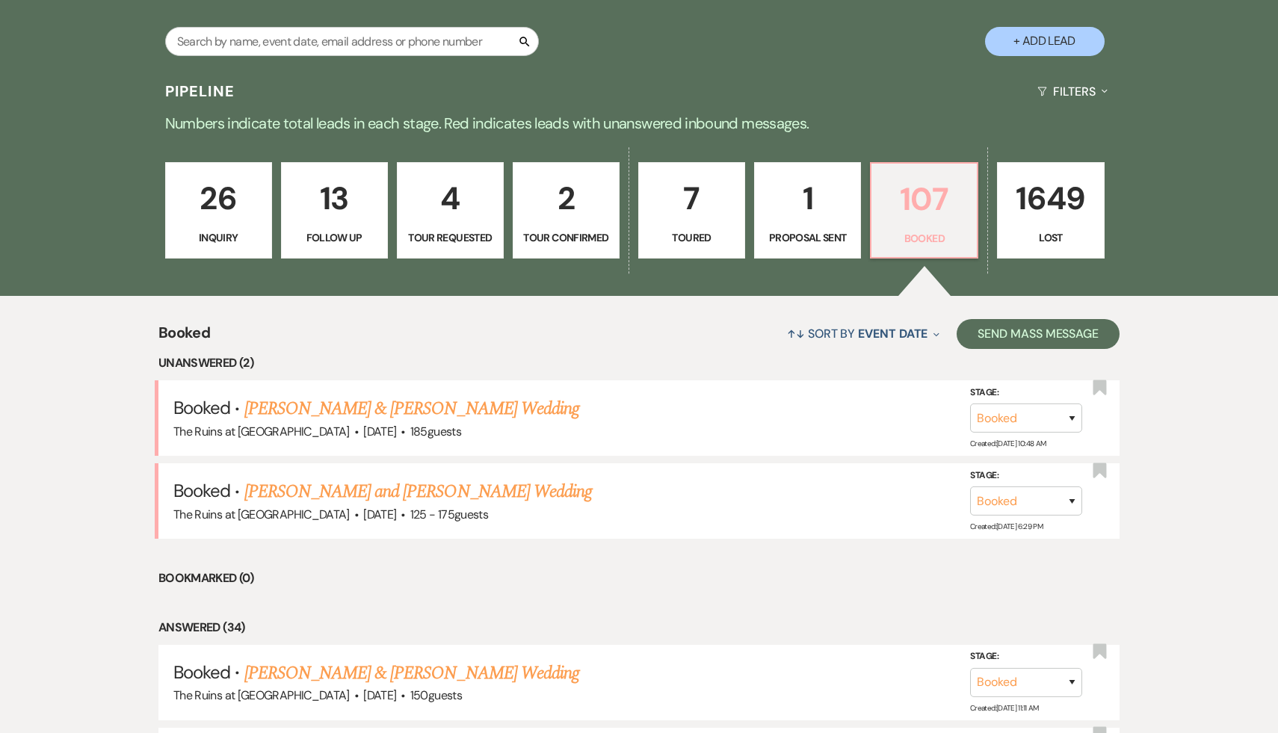
click at [930, 197] on p "107" at bounding box center [923, 199] width 87 height 50
click at [454, 408] on link "Samara Petigrow & Doug Gusick's Wedding" at bounding box center [411, 408] width 335 height 27
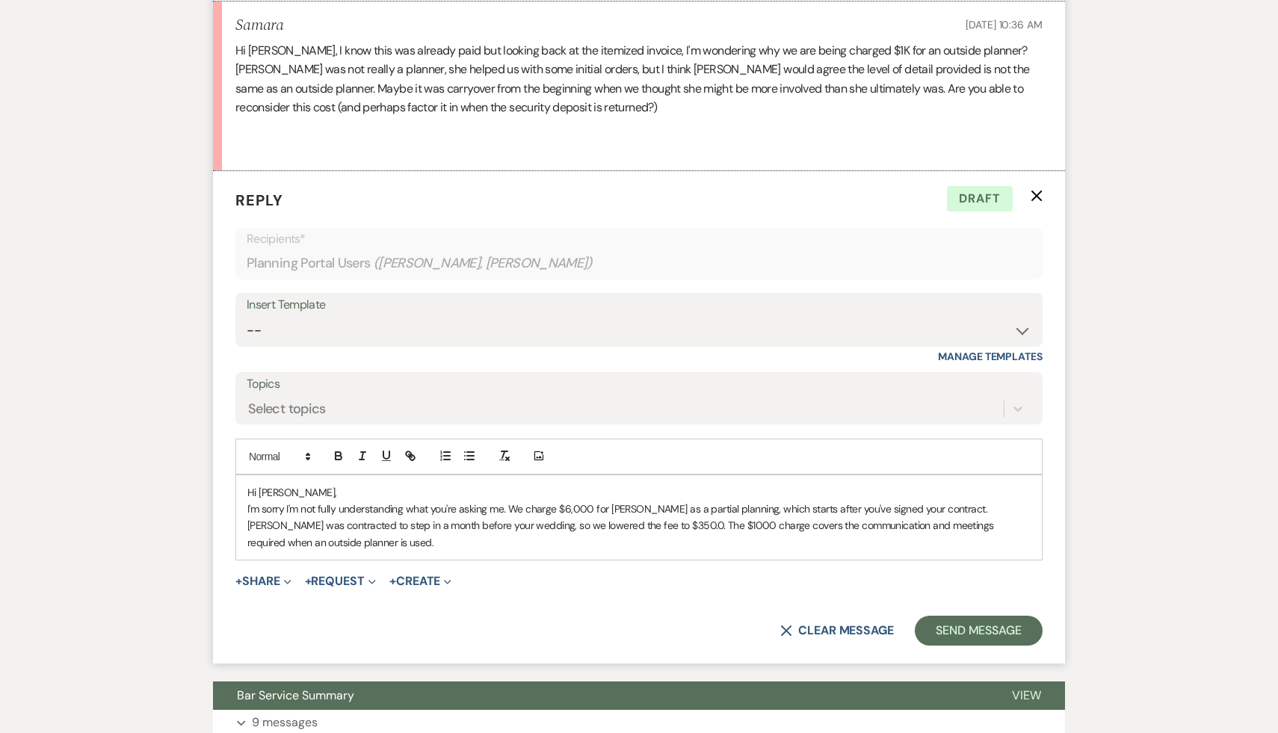
scroll to position [1120, 0]
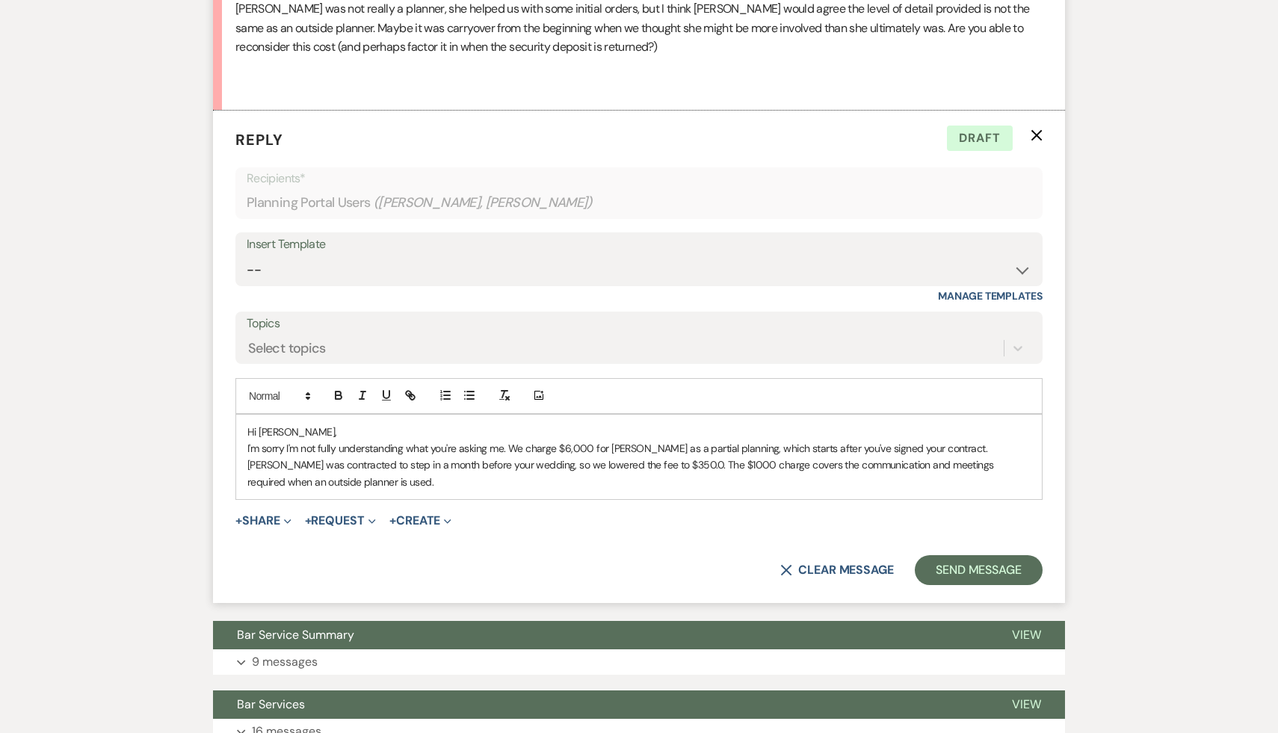
click at [1034, 483] on div "Hi Samara, I'm sorry I'm not fully understanding what you're asking me. We char…" at bounding box center [638, 457] width 805 height 85
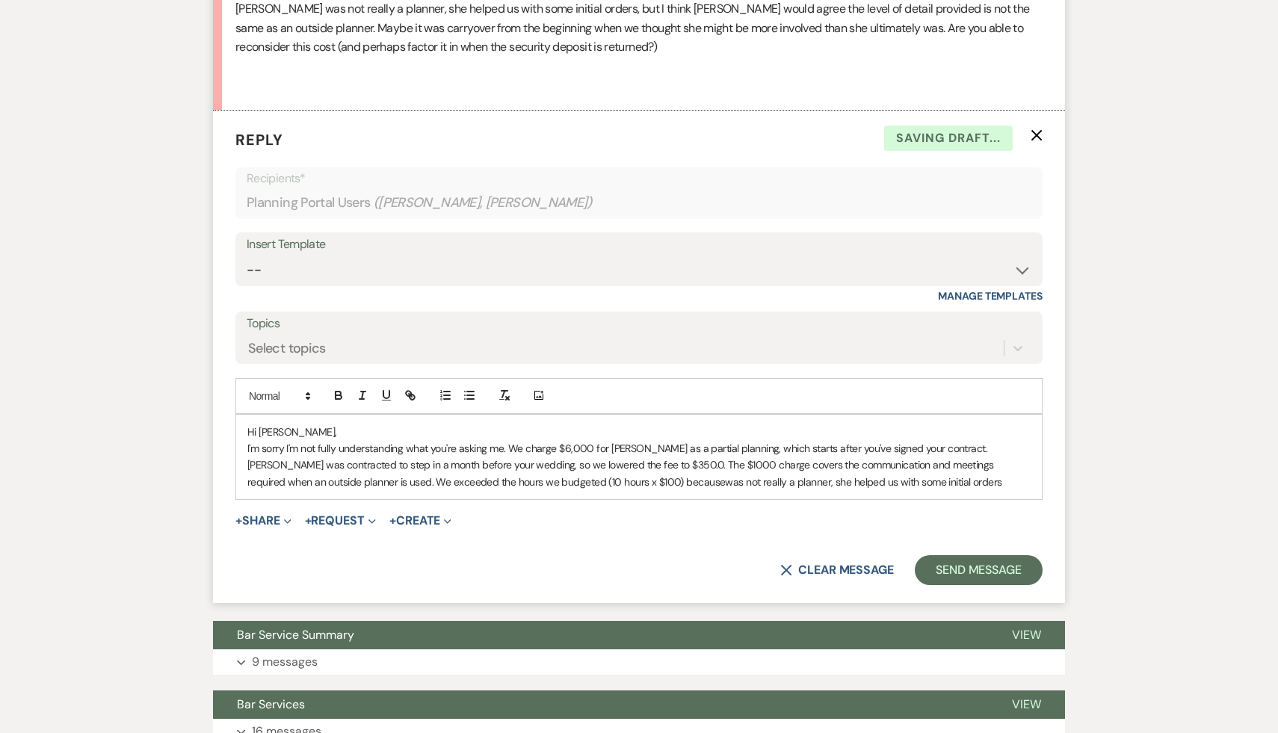
click at [725, 489] on span "was not really a planner, she helped us with some initial orders" at bounding box center [863, 481] width 276 height 13
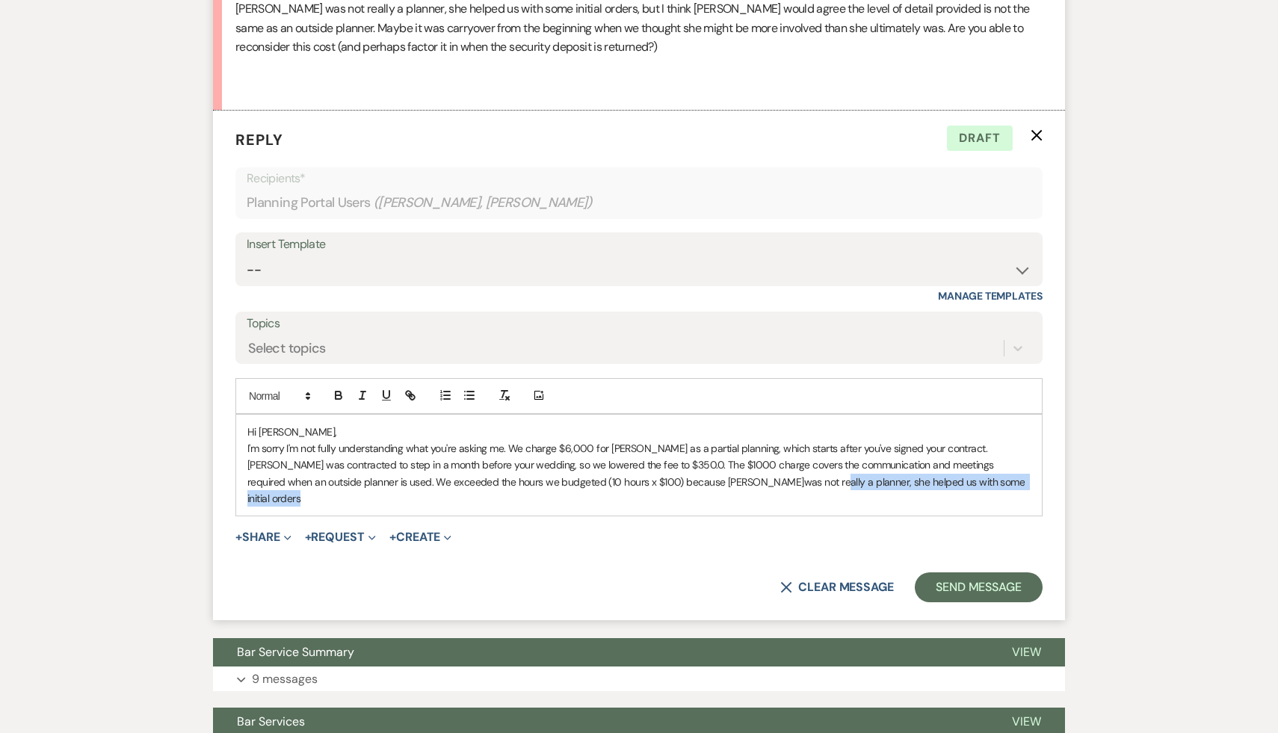
drag, startPoint x: 863, startPoint y: 499, endPoint x: 624, endPoint y: 503, distance: 239.1
click at [624, 503] on p "I'm sorry I'm not fully understanding what you're asking me. We charge $6,000 f…" at bounding box center [638, 473] width 783 height 67
click at [616, 574] on div "X Clear message Send Message" at bounding box center [638, 587] width 807 height 30
click at [575, 501] on p "I'm sorry I'm not fully understanding what you're asking me. We charge $6,000 f…" at bounding box center [638, 473] width 783 height 67
click at [927, 499] on p "I'm sorry I'm not fully understanding what you're asking me. We charge $6,000 f…" at bounding box center [638, 473] width 783 height 67
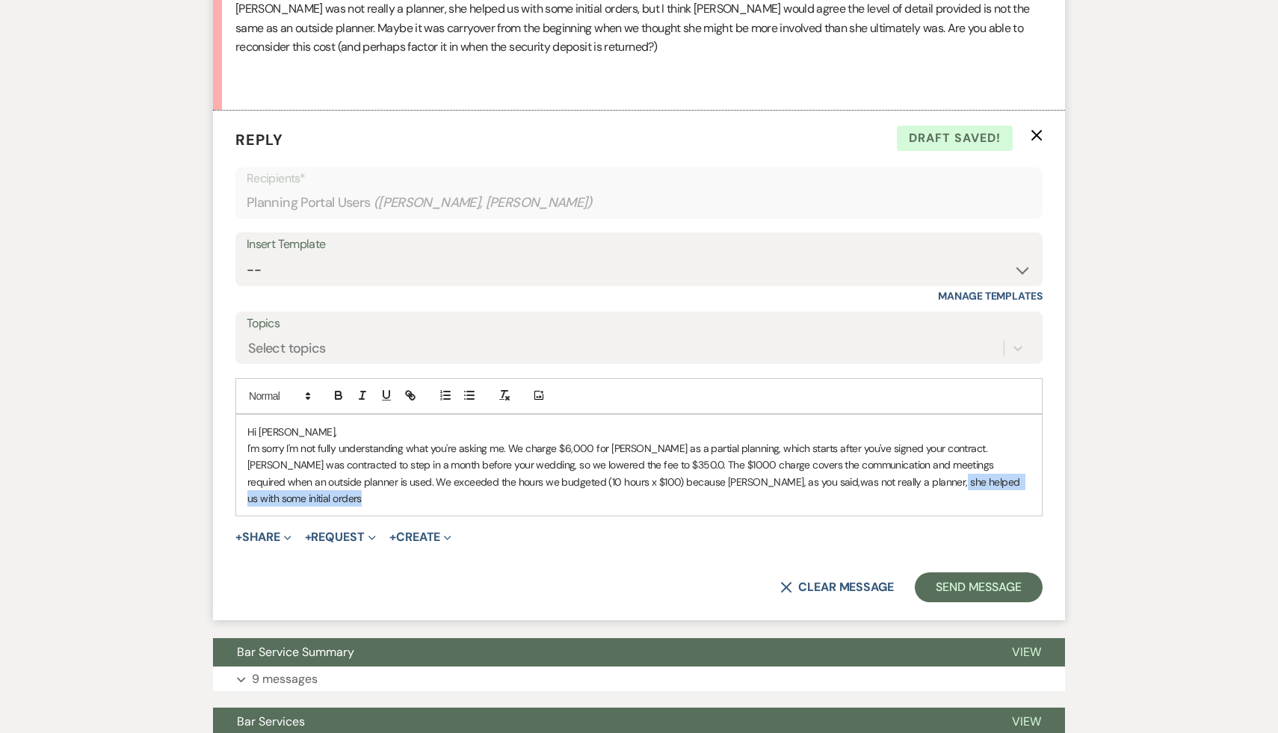
drag, startPoint x: 925, startPoint y: 499, endPoint x: 737, endPoint y: 507, distance: 187.7
click at [737, 507] on p "I'm sorry I'm not fully understanding what you're asking me. We charge $6,000 f…" at bounding box center [638, 473] width 783 height 67
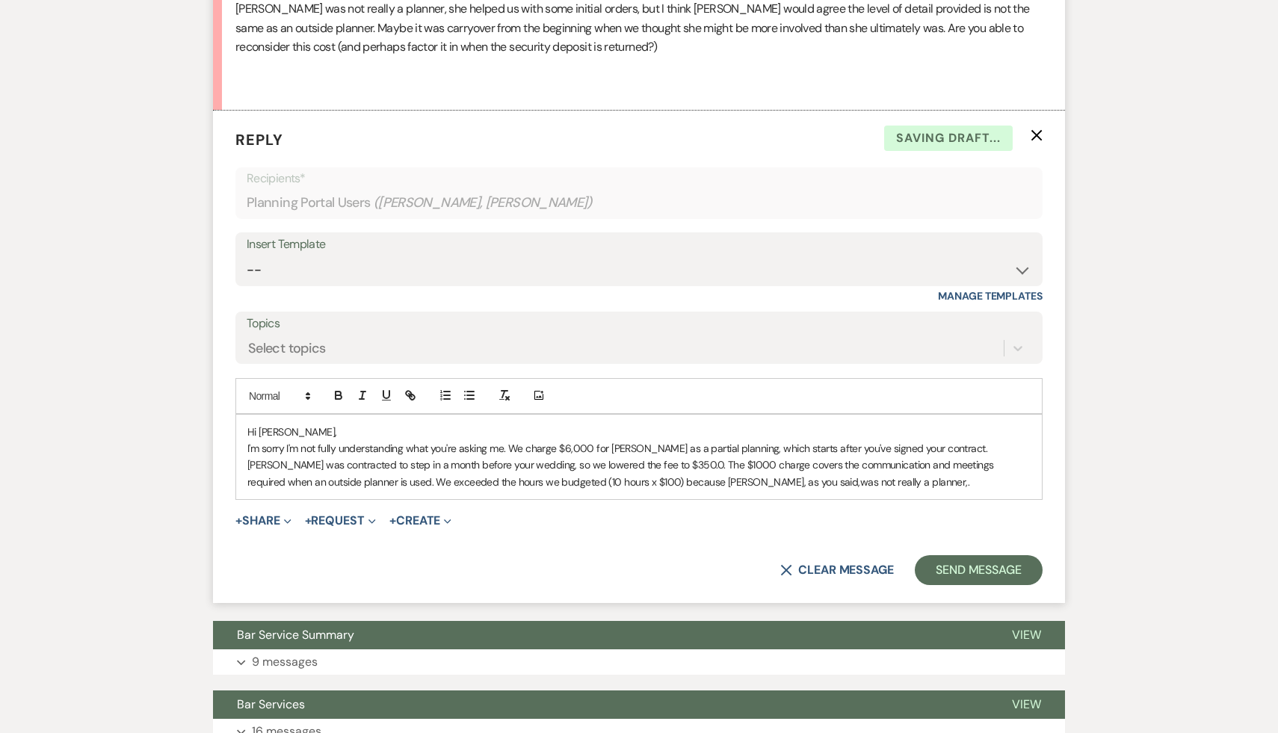
click at [740, 560] on form "Reply X Saving draft... Recipients* Planning Portal Users ( Samara, Michaela Pe…" at bounding box center [639, 357] width 852 height 492
click at [791, 490] on p "I'm sorry I'm not fully understanding what you're asking me. We charge $6,000 f…" at bounding box center [638, 465] width 783 height 50
click at [723, 500] on div "Hi Samara, I'm sorry I'm not fully understanding what you're asking me. We char…" at bounding box center [638, 457] width 805 height 85
click at [687, 490] on p "I'm sorry I'm not fully understanding what you're asking me. We charge $6,000 f…" at bounding box center [638, 465] width 783 height 50
drag, startPoint x: 591, startPoint y: 486, endPoint x: 575, endPoint y: 486, distance: 15.7
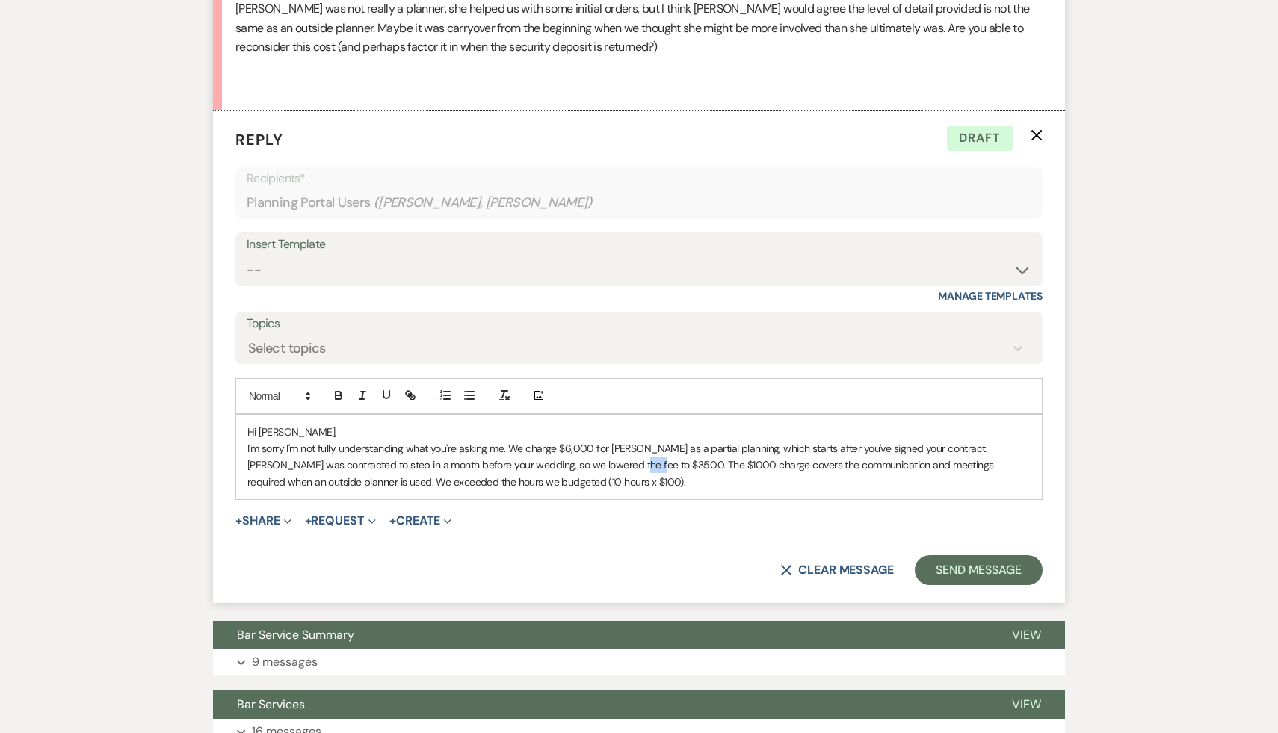
click at [575, 486] on p "I'm sorry I'm not fully understanding what you're asking me. We charge $6,000 f…" at bounding box center [638, 465] width 783 height 50
click at [700, 486] on p "I'm sorry I'm not fully understanding what you're asking me. We charge $6,000 f…" at bounding box center [638, 465] width 783 height 50
click at [740, 486] on p "I'm sorry I'm not fully understanding what you're asking me. We charge $6,000 f…" at bounding box center [638, 465] width 783 height 50
click at [585, 490] on p "I'm sorry I'm not fully understanding what you're asking me. We charge $6,000 f…" at bounding box center [638, 465] width 783 height 50
click at [587, 490] on p "I'm sorry I'm not fully understanding what you're asking me. We charge $6,000 f…" at bounding box center [638, 465] width 783 height 50
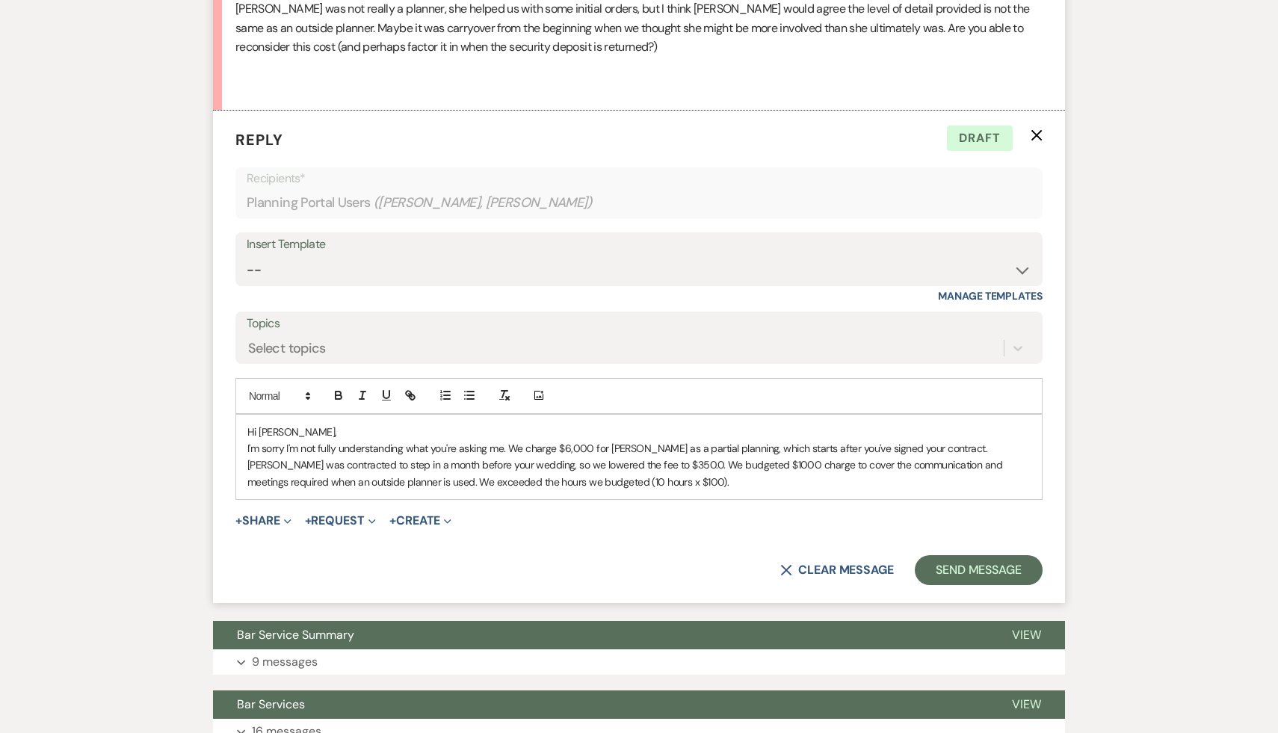
click at [586, 490] on p "I'm sorry I'm not fully understanding what you're asking me. We charge $6,000 f…" at bounding box center [638, 465] width 783 height 50
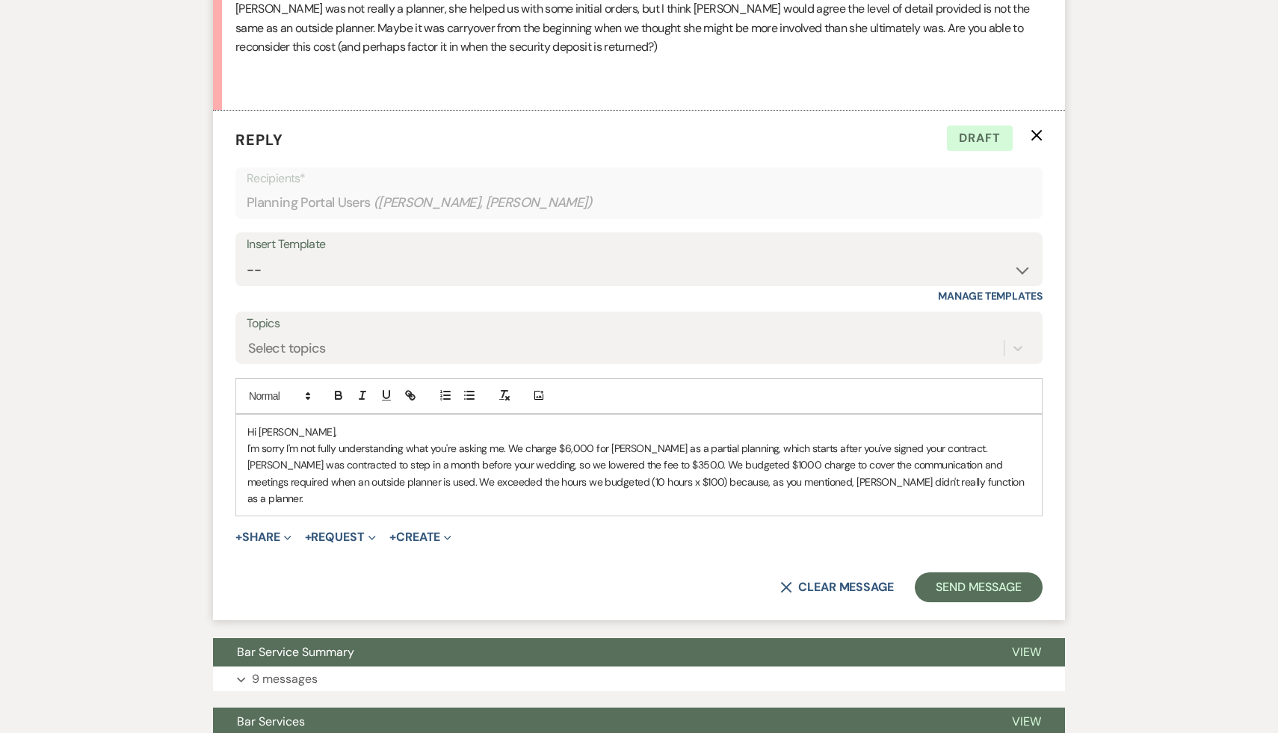
click at [627, 567] on form "Reply X Draft Recipients* Planning Portal Users ( Samara, Michaela Petigrow ) I…" at bounding box center [639, 365] width 852 height 509
click at [894, 507] on p "I'm sorry I'm not fully understanding what you're asking me. We charge $6,000 f…" at bounding box center [638, 473] width 783 height 67
drag, startPoint x: 947, startPoint y: 499, endPoint x: 918, endPoint y: 501, distance: 29.9
click at [918, 501] on p "I'm sorry I'm not fully understanding what you're asking me. We charge $6,000 f…" at bounding box center [638, 473] width 783 height 67
click at [944, 507] on p "I'm sorry I'm not fully understanding what you're asking me. We charge $6,000 f…" at bounding box center [638, 473] width 783 height 67
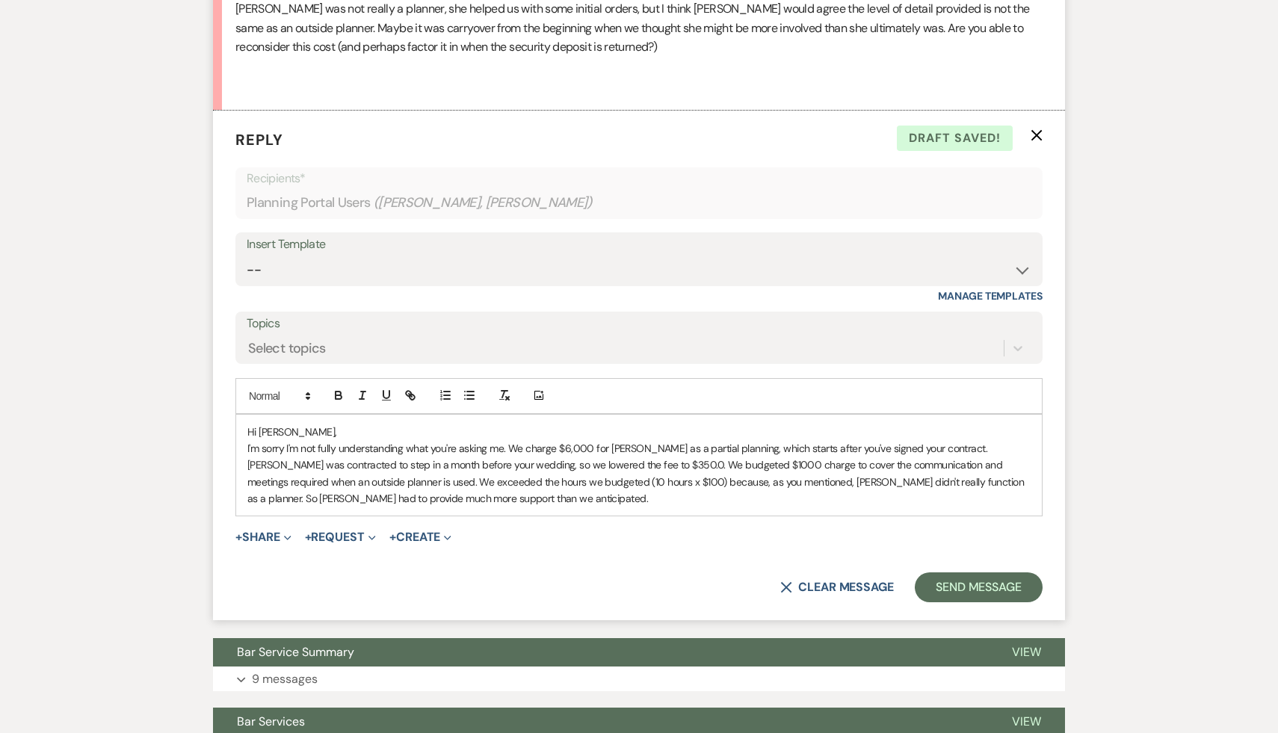
click at [454, 507] on p "I'm sorry I'm not fully understanding what you're asking me. We charge $6,000 f…" at bounding box center [638, 473] width 783 height 67
click at [917, 500] on p "I'm sorry I'm not fully understanding what you're asking me. We charge $6,000 f…" at bounding box center [638, 473] width 783 height 67
click at [489, 507] on p "I'm sorry I'm not fully understanding what you're asking me. We charge $6,000 f…" at bounding box center [638, 473] width 783 height 67
click at [471, 507] on p "I'm sorry I'm not fully understanding what you're asking me. We charge $6,000 f…" at bounding box center [638, 473] width 783 height 67
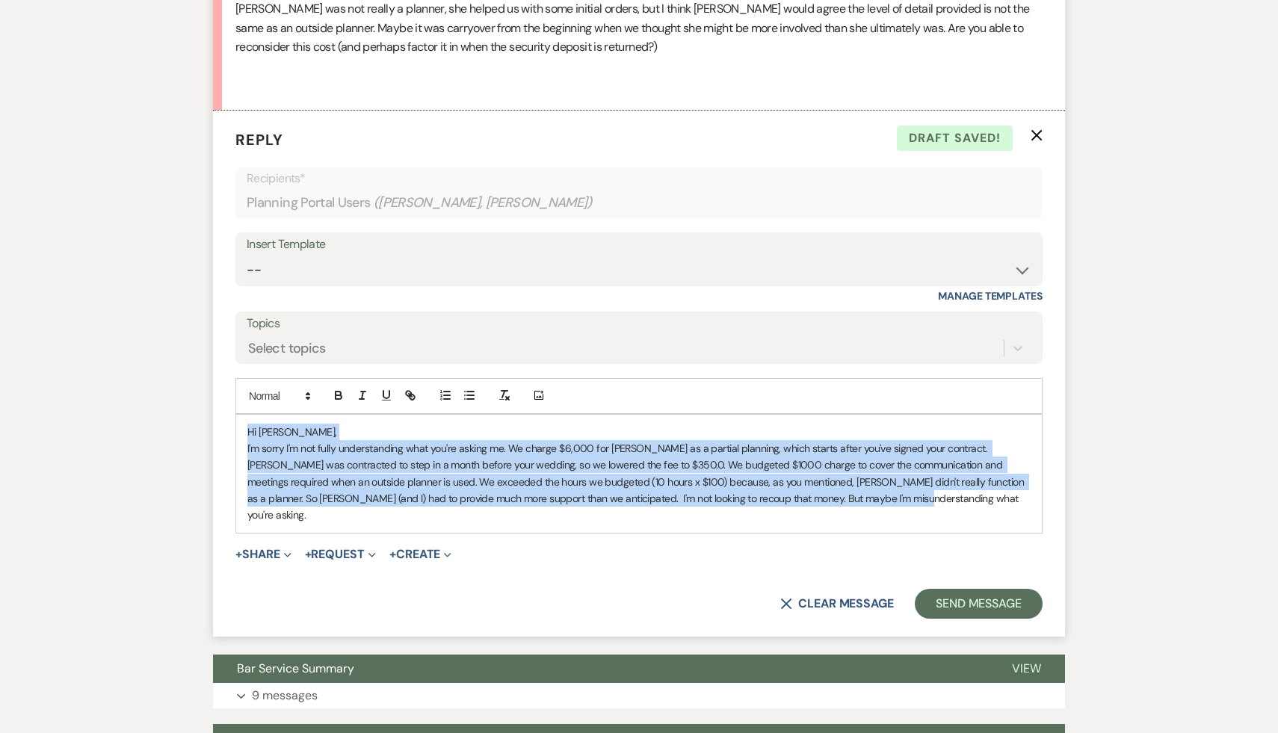
drag, startPoint x: 842, startPoint y: 516, endPoint x: 240, endPoint y: 444, distance: 606.6
click at [240, 444] on div "Hi Samara, I'm sorry I'm not fully understanding what you're asking me. We char…" at bounding box center [638, 474] width 805 height 118
copy div "Hi Samara, I'm sorry I'm not fully understanding what you're asking me. We char…"
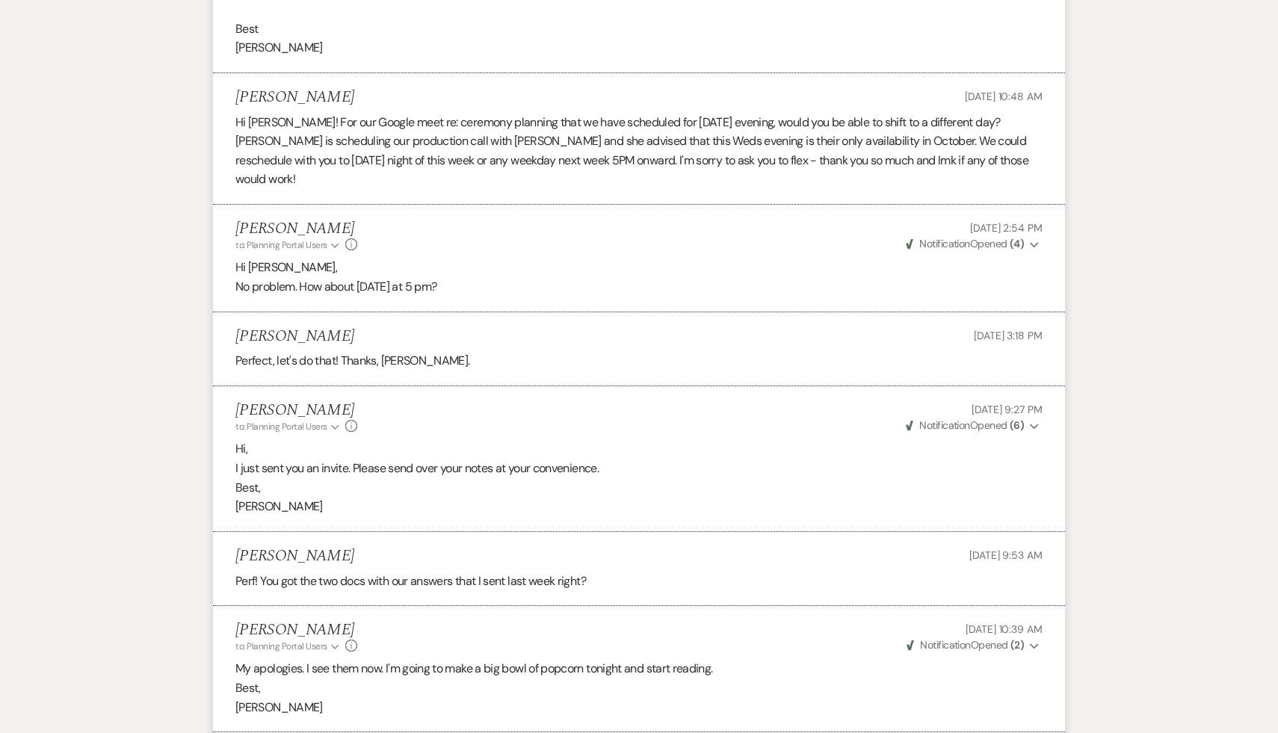
scroll to position [3098, 0]
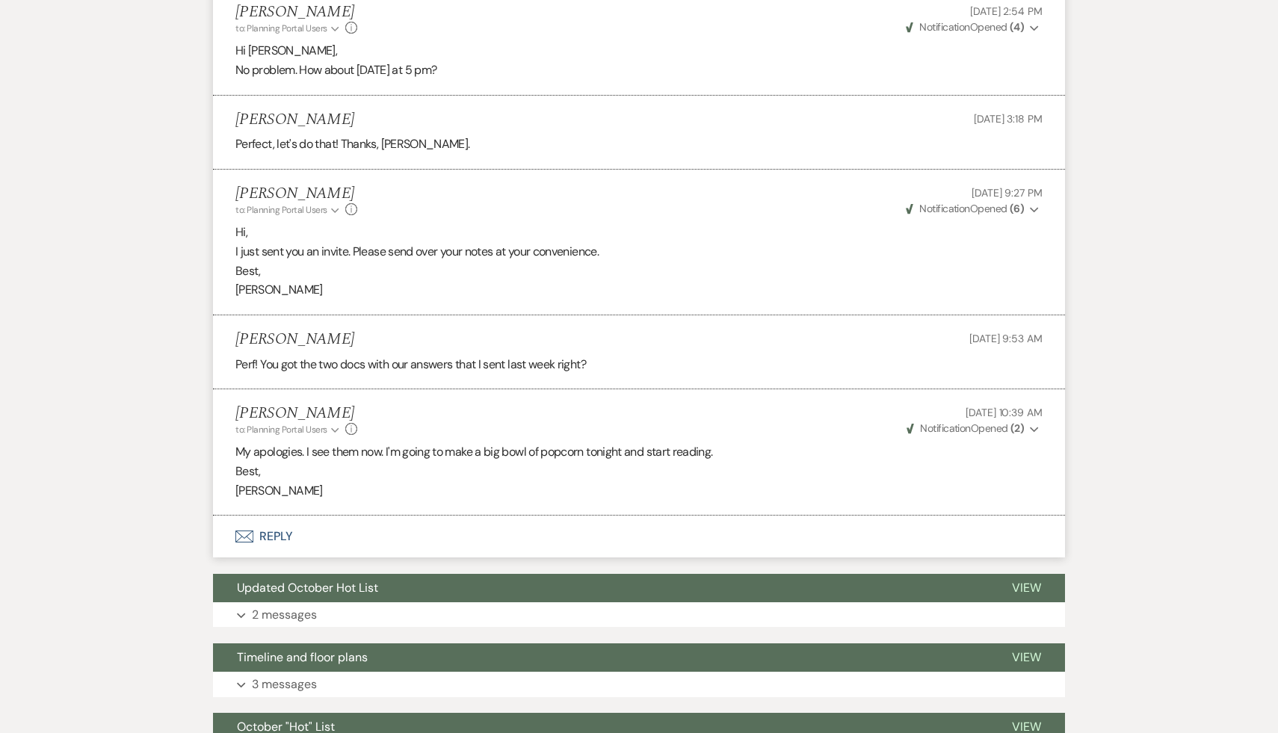
click at [397, 481] on p "Best," at bounding box center [638, 471] width 807 height 19
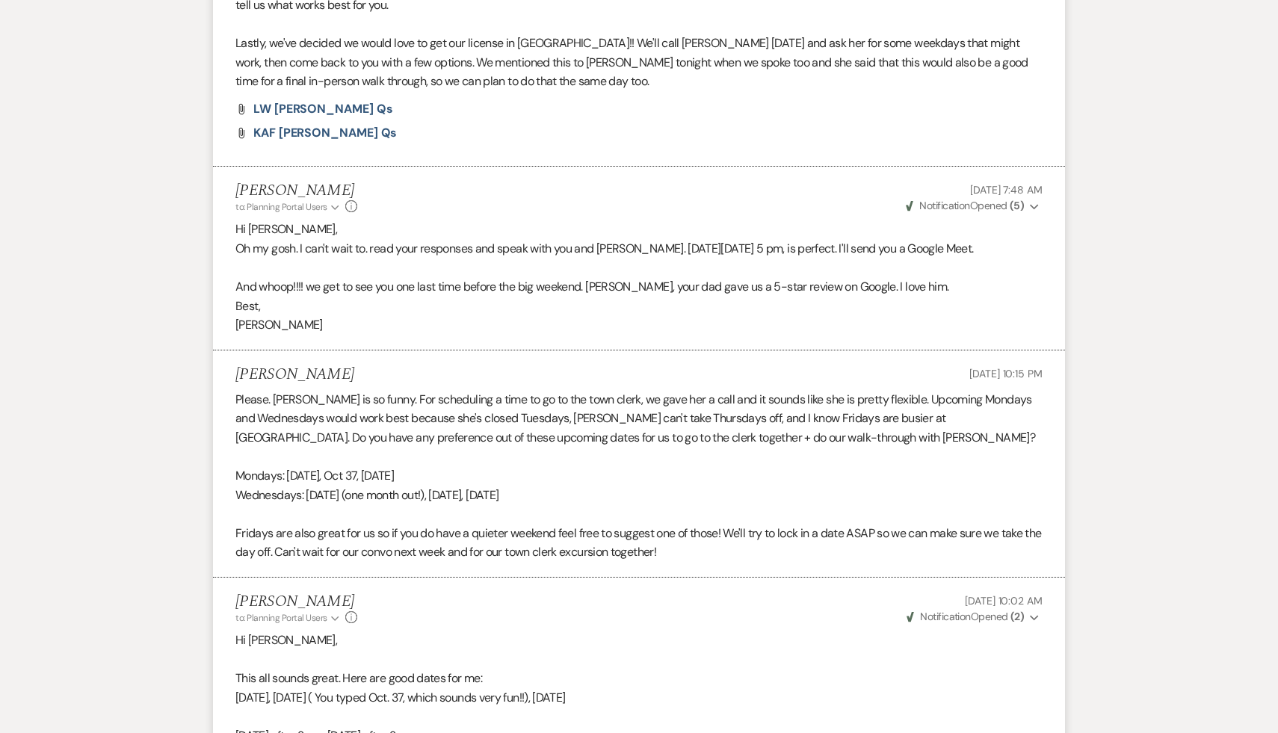
scroll to position [0, 0]
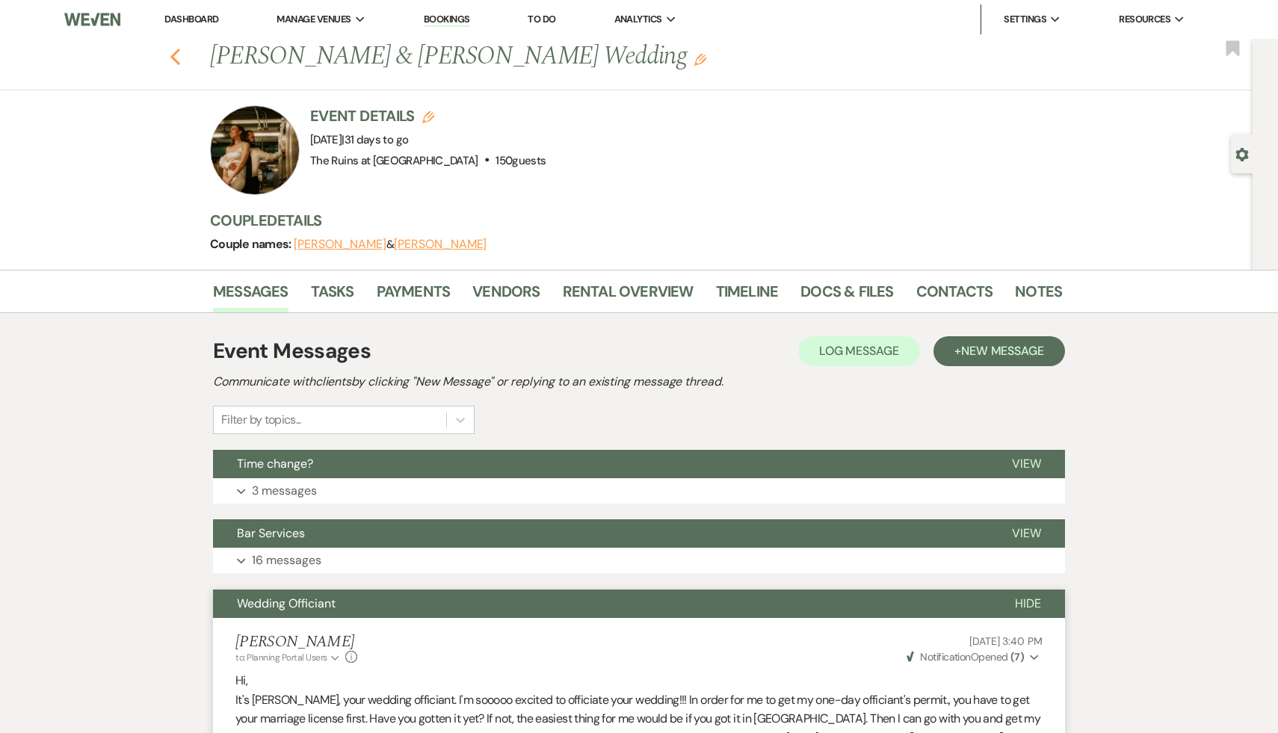
click at [174, 53] on use "button" at bounding box center [175, 57] width 10 height 16
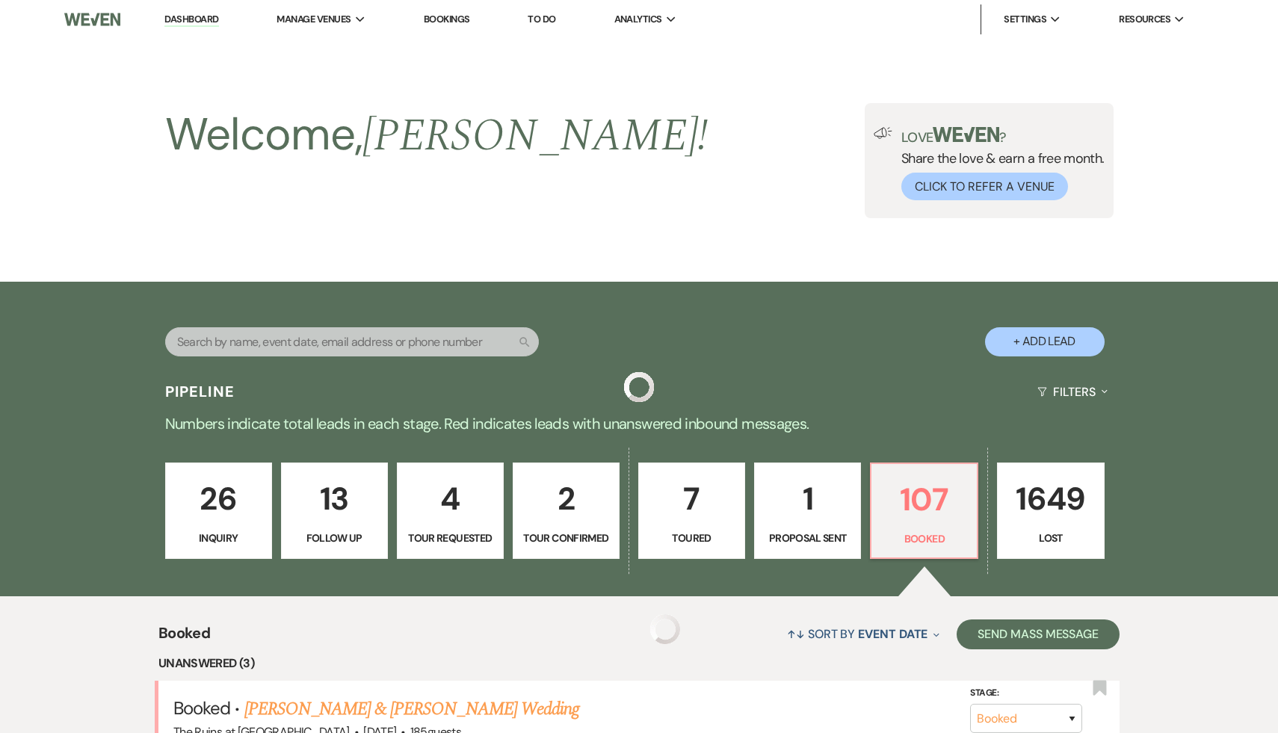
scroll to position [549, 0]
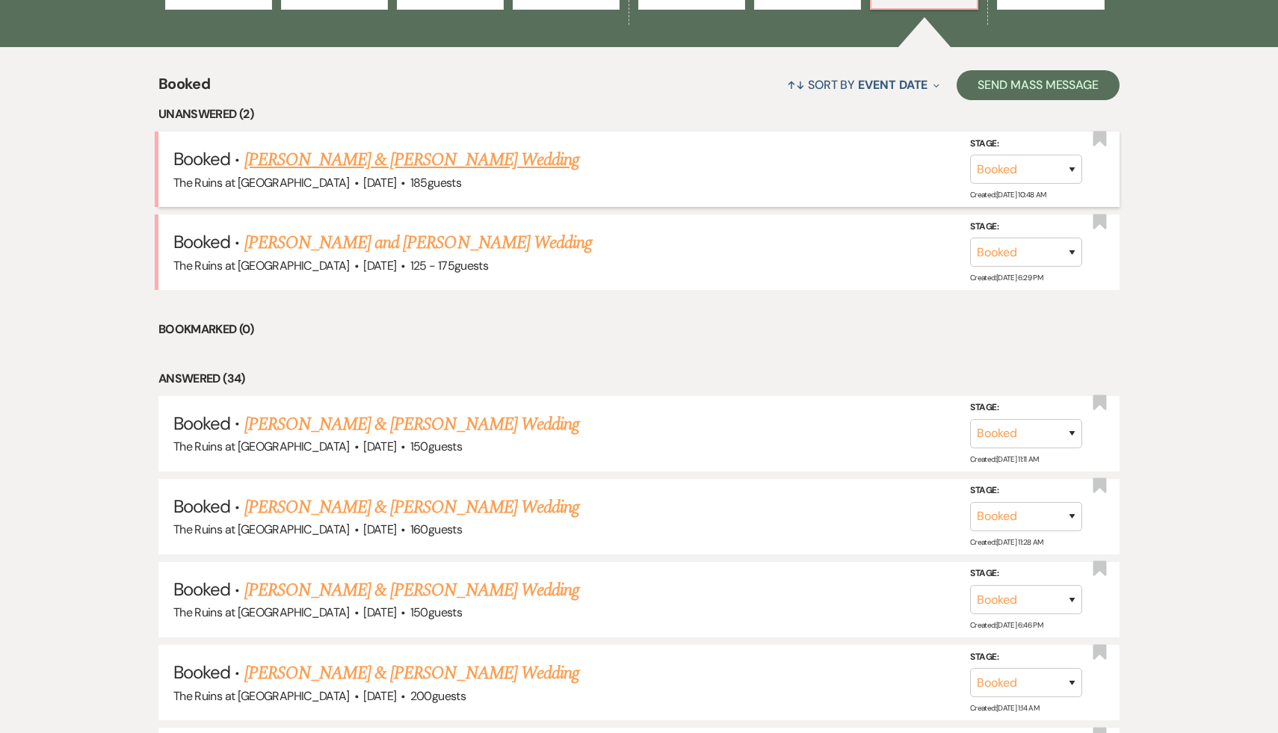
click at [425, 160] on link "Samara Petigrow & Doug Gusick's Wedding" at bounding box center [411, 159] width 335 height 27
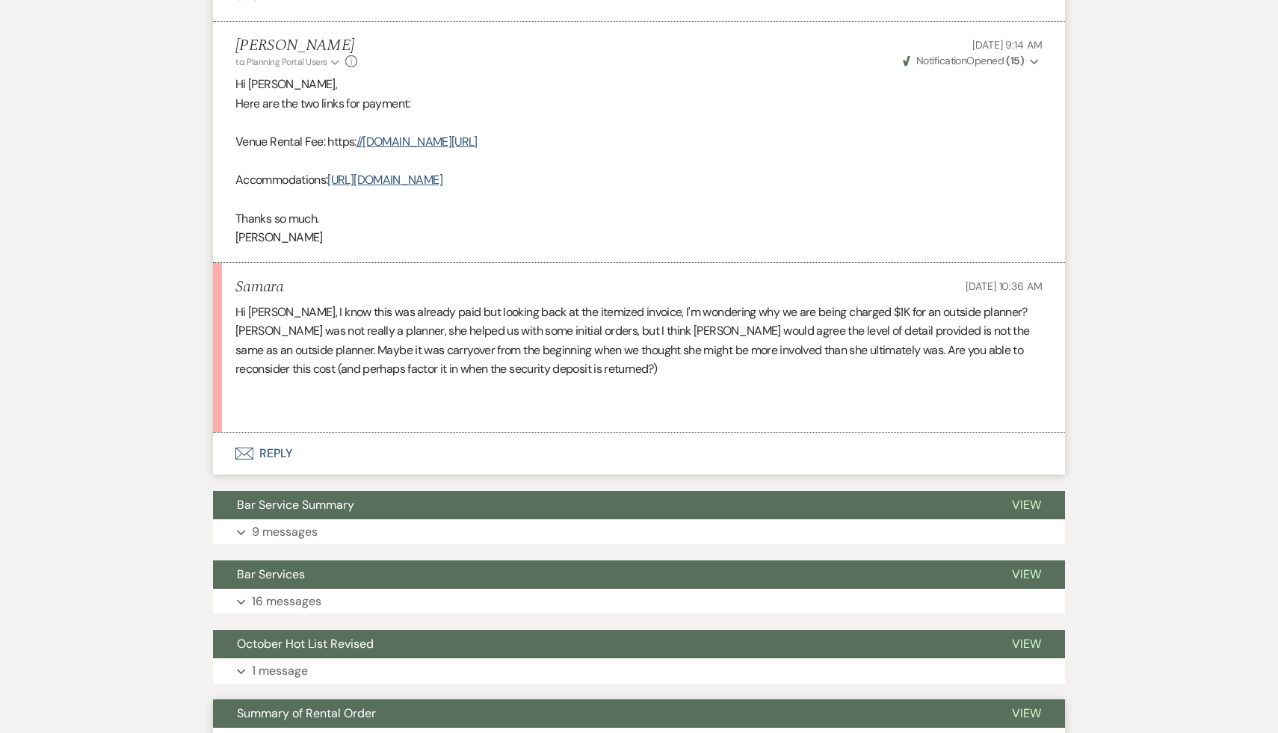
scroll to position [791, 0]
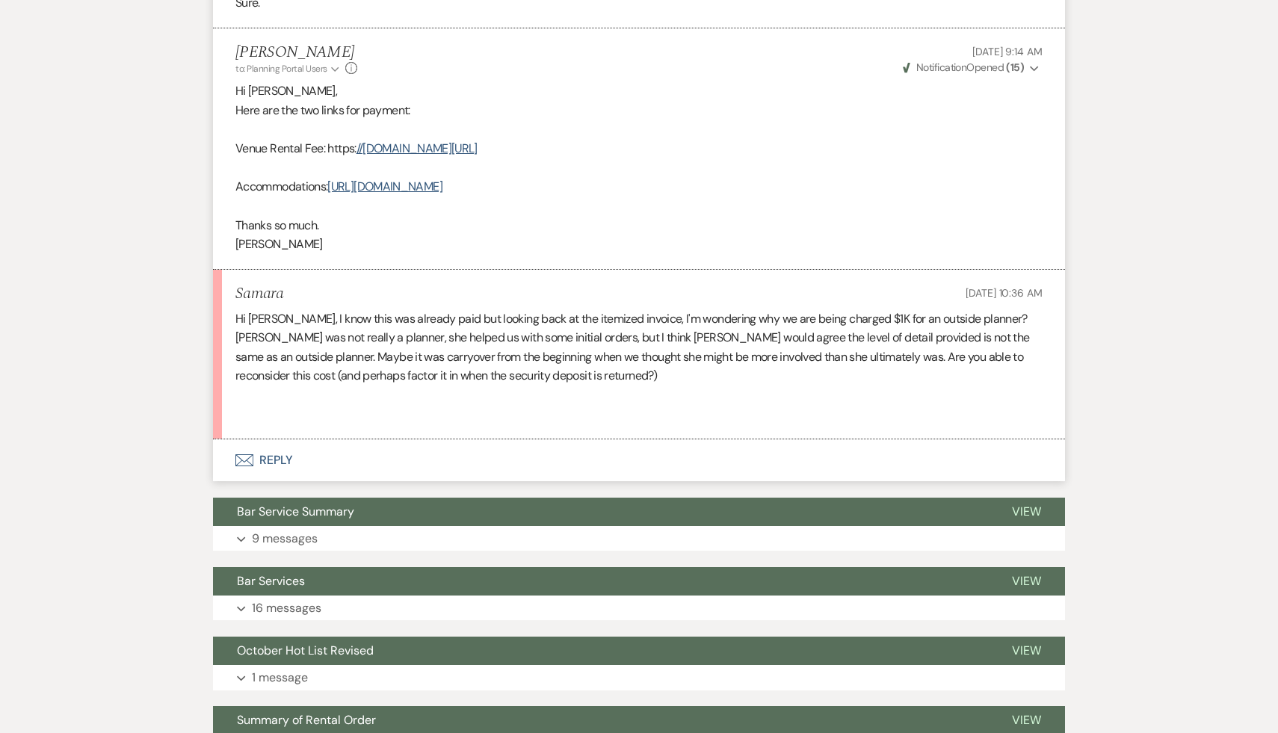
click at [636, 386] on p "Hi Carol, I know this was already paid but looking back at the itemized invoice…" at bounding box center [638, 347] width 807 height 76
click at [583, 405] on p at bounding box center [638, 395] width 807 height 19
click at [558, 424] on p at bounding box center [638, 414] width 807 height 19
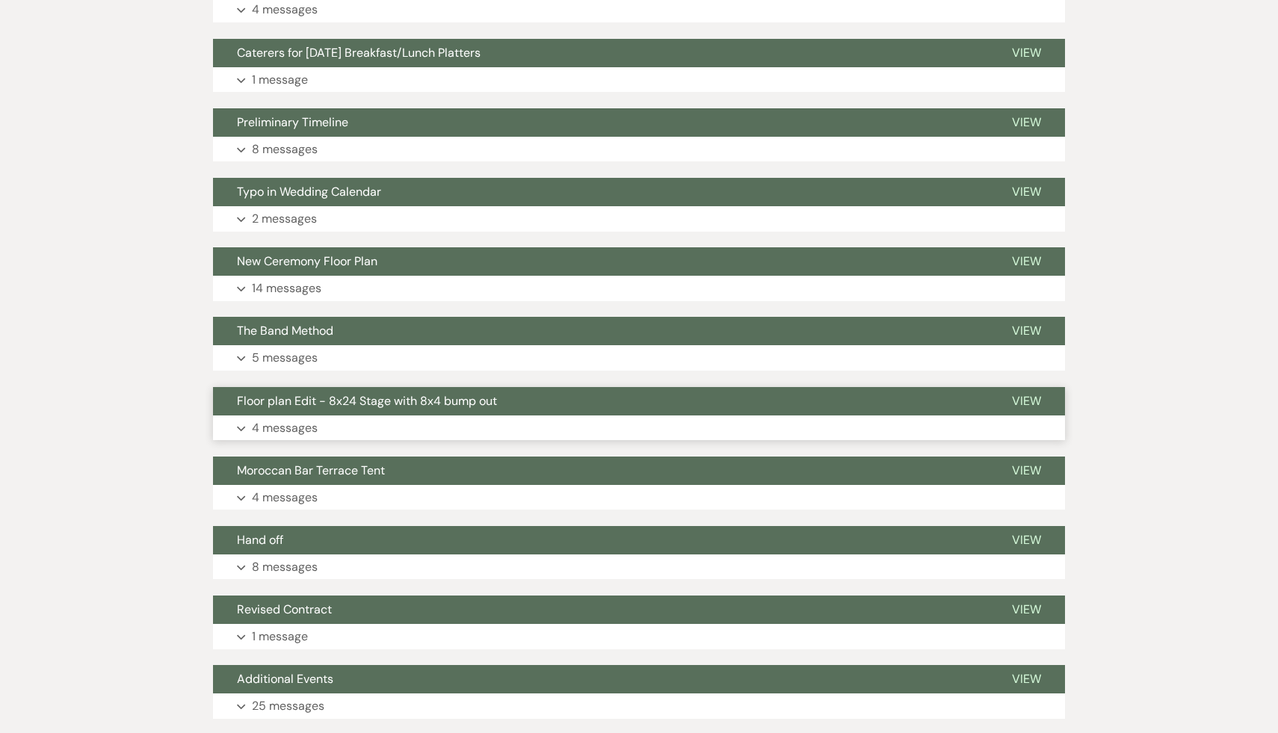
scroll to position [1946, 0]
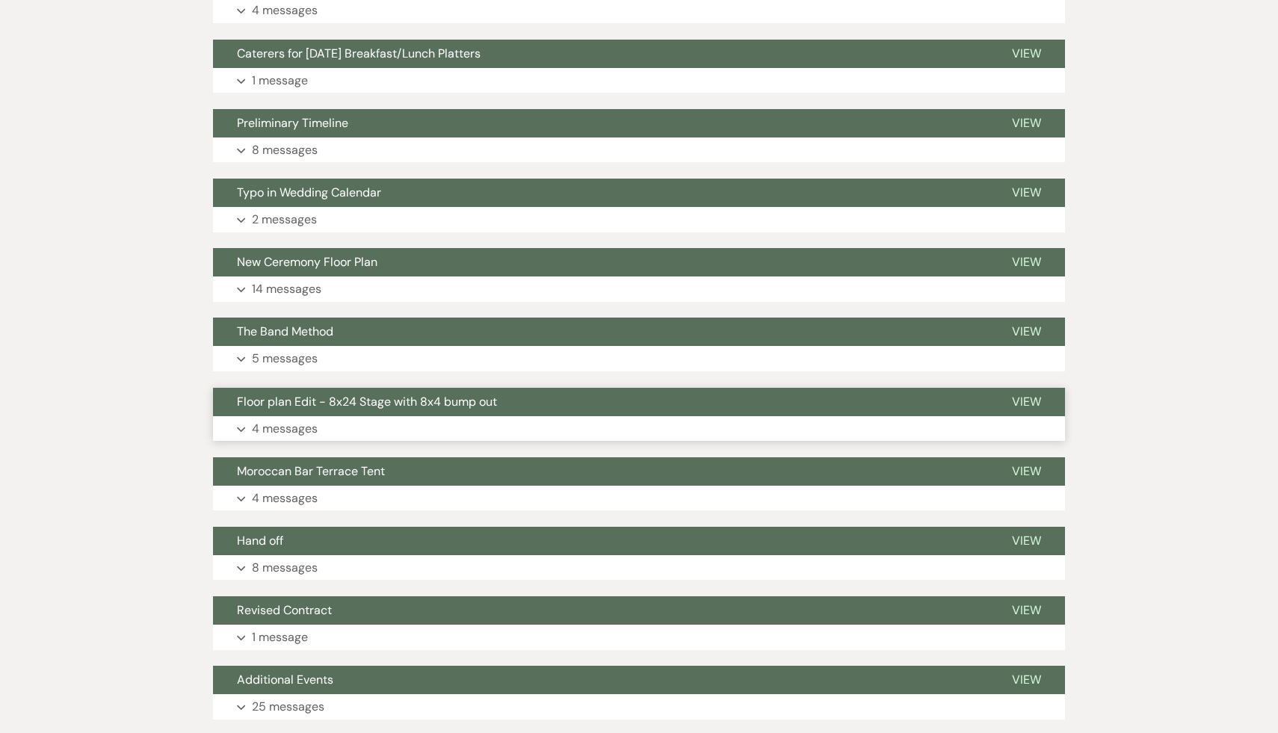
click at [468, 409] on span "Floor plan Edit - 8x24 Stage with 8x4 bump out" at bounding box center [367, 402] width 260 height 16
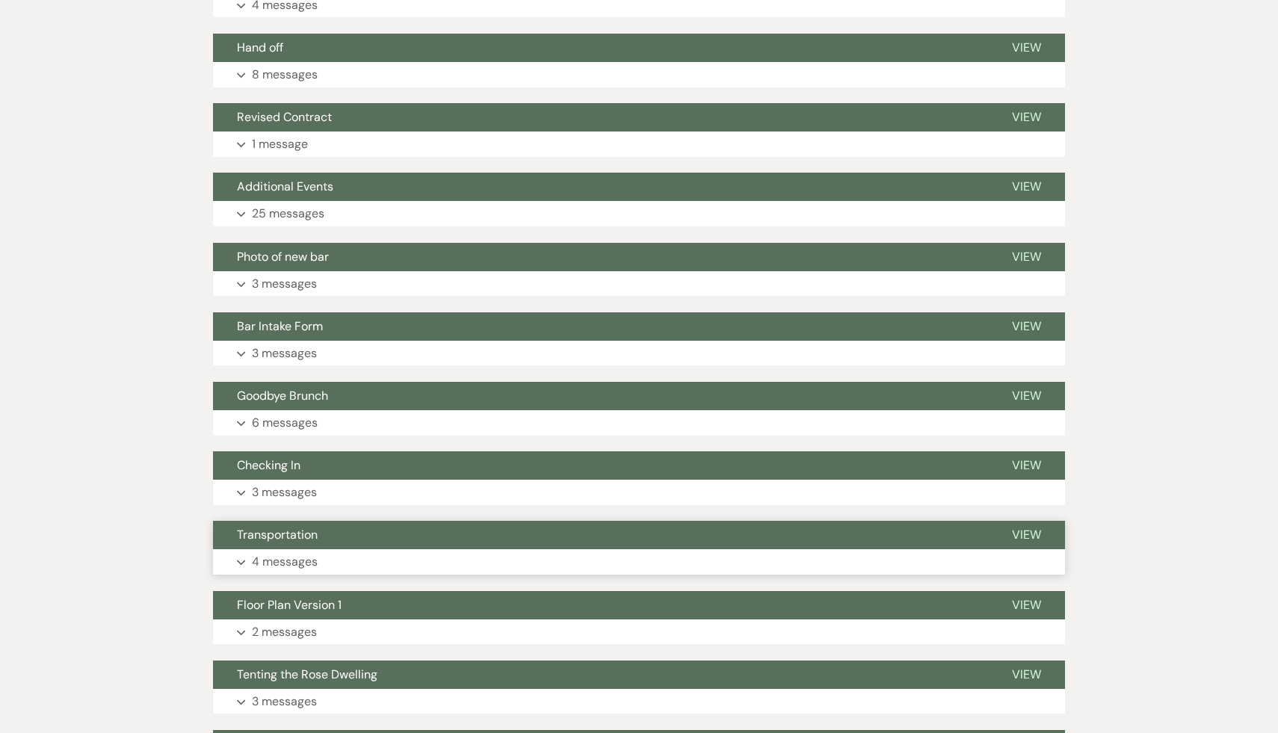
scroll to position [3342, 0]
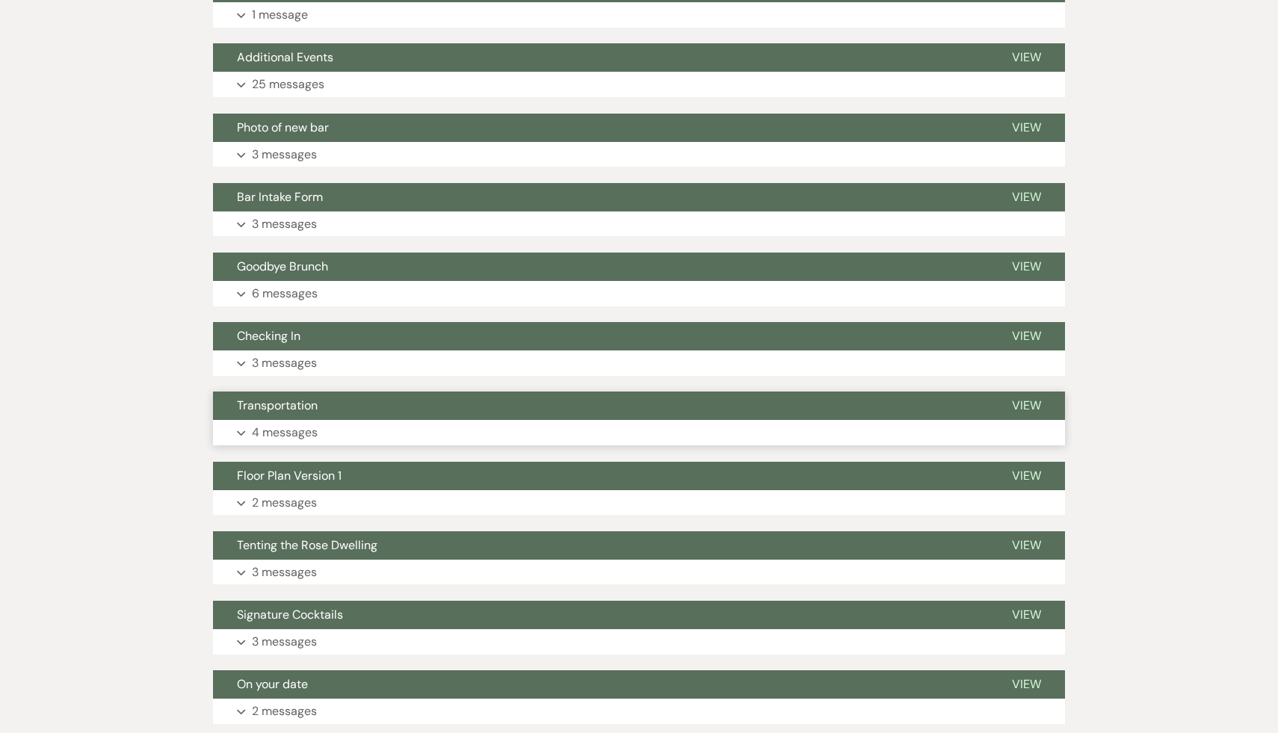
click at [316, 413] on span "Transportation" at bounding box center [277, 406] width 81 height 16
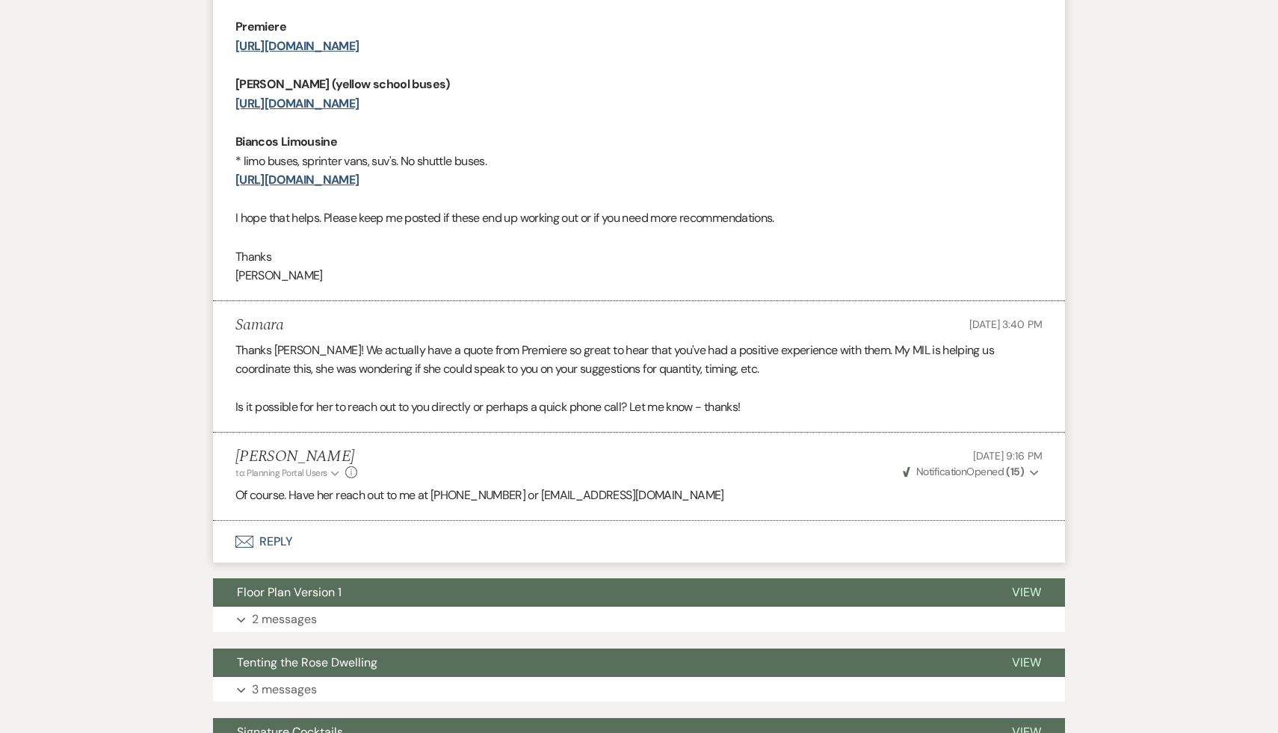
scroll to position [3997, 0]
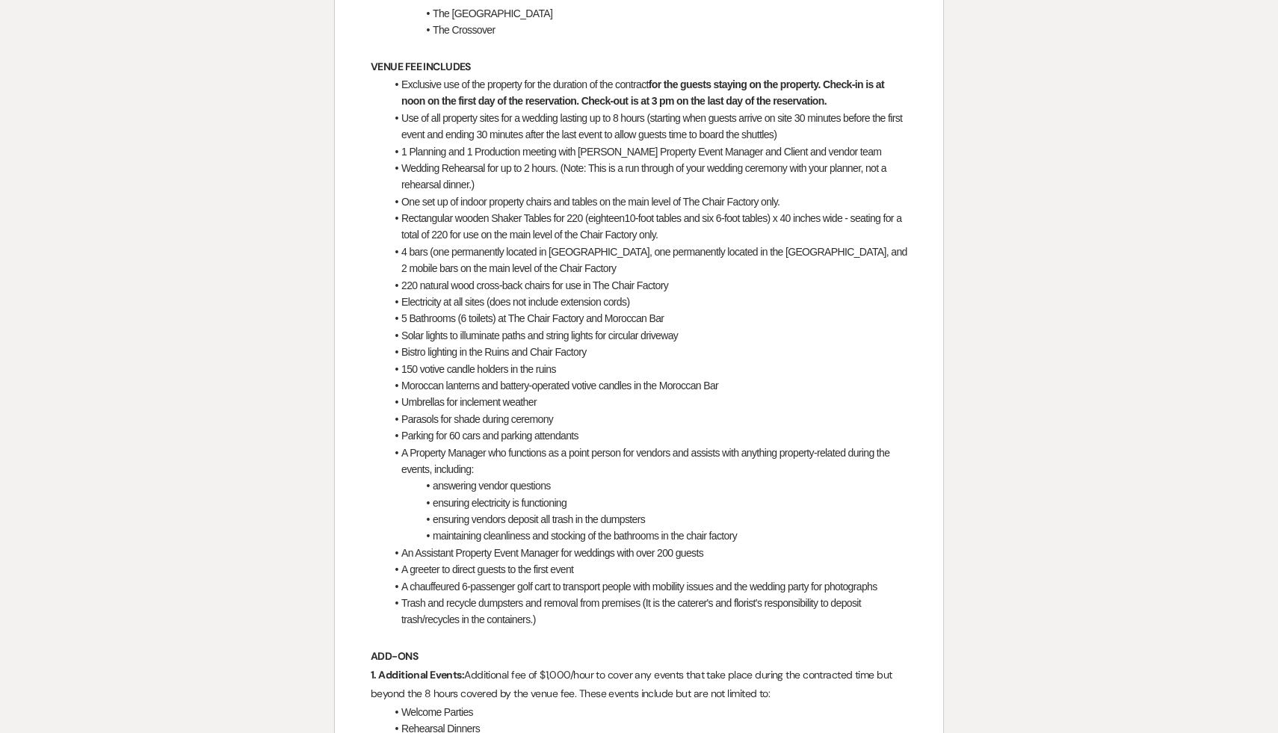
scroll to position [1181, 0]
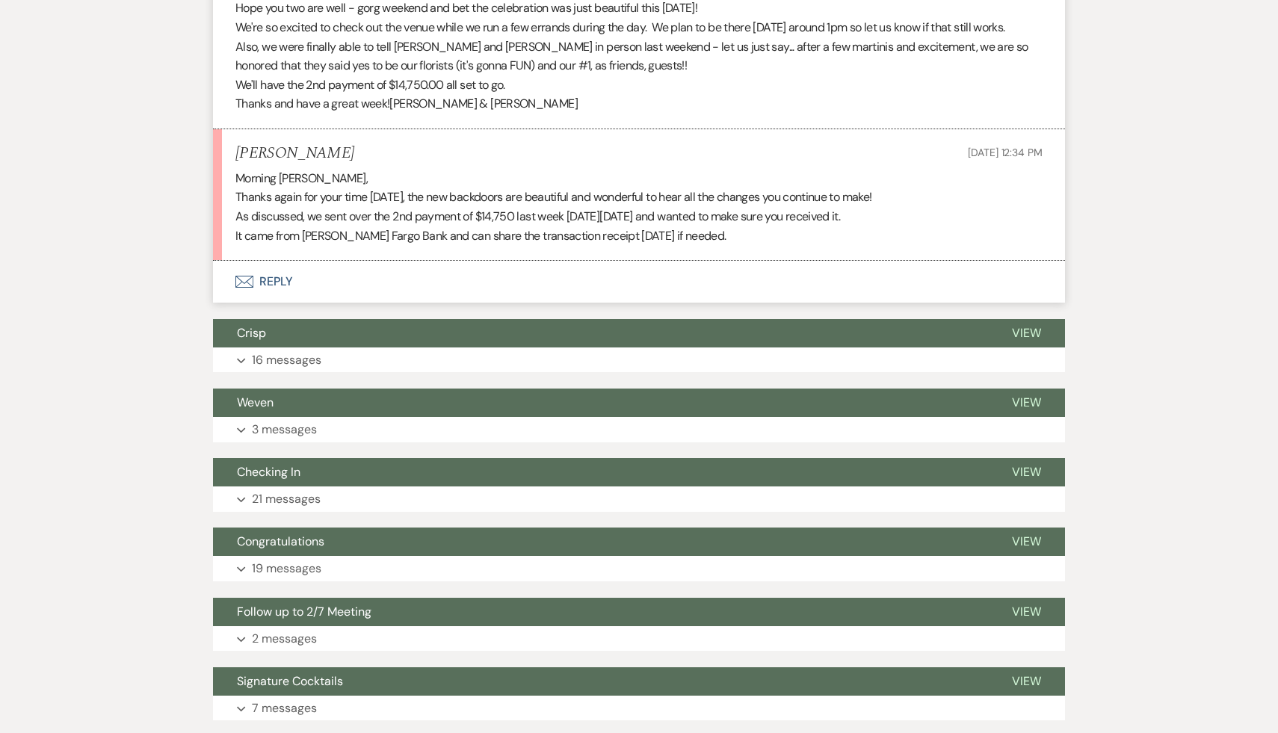
scroll to position [5419, 0]
